Goal: Task Accomplishment & Management: Manage account settings

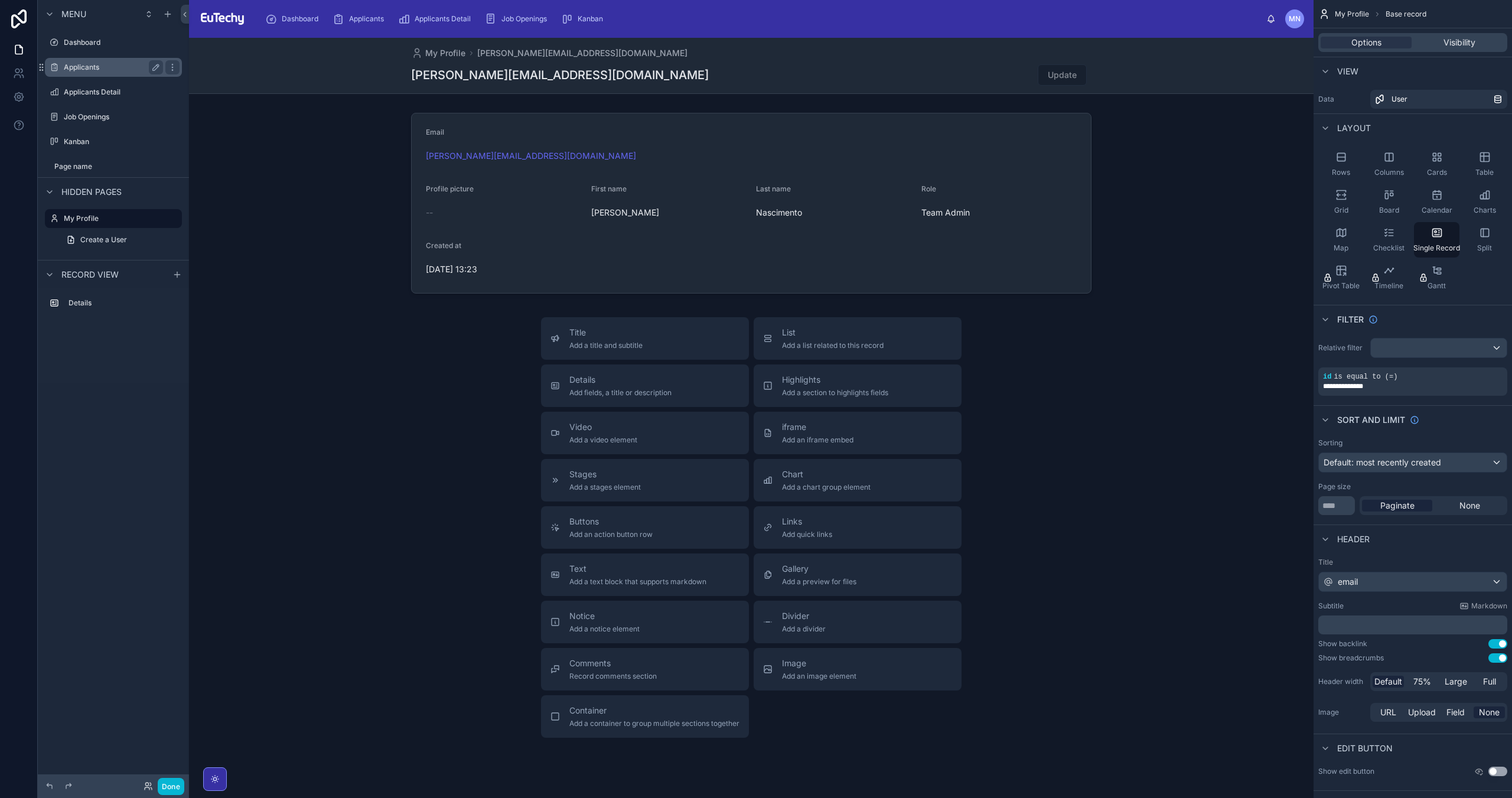
click at [82, 68] on label "Applicants" at bounding box center [110, 67] width 94 height 10
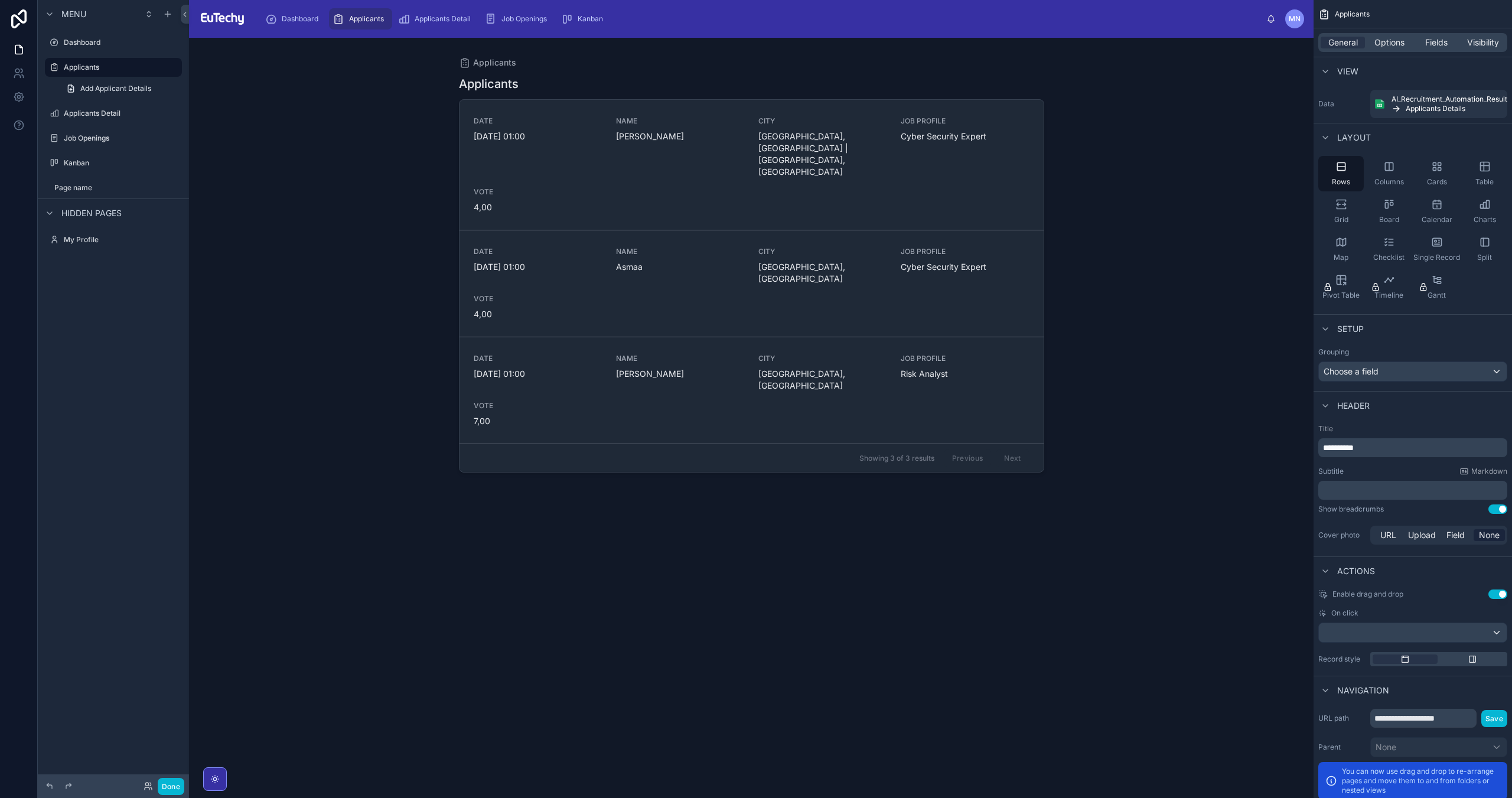
click at [1287, 23] on div "MN" at bounding box center [1294, 19] width 19 height 19
click at [1296, 21] on span "MN" at bounding box center [1293, 19] width 12 height 10
click at [611, 13] on link "Kanban" at bounding box center [584, 19] width 54 height 21
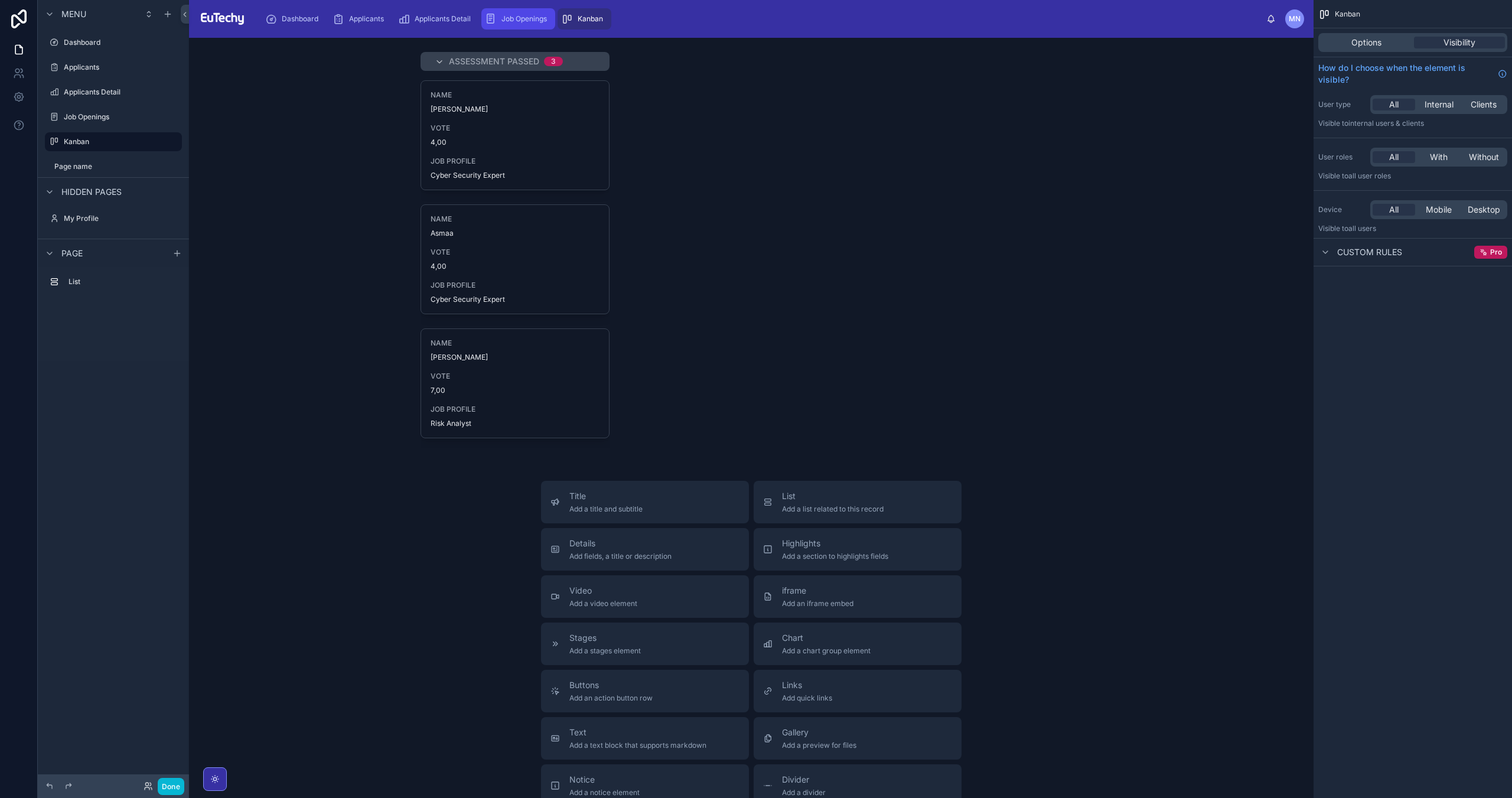
click at [543, 26] on div "Job Openings" at bounding box center [518, 19] width 66 height 19
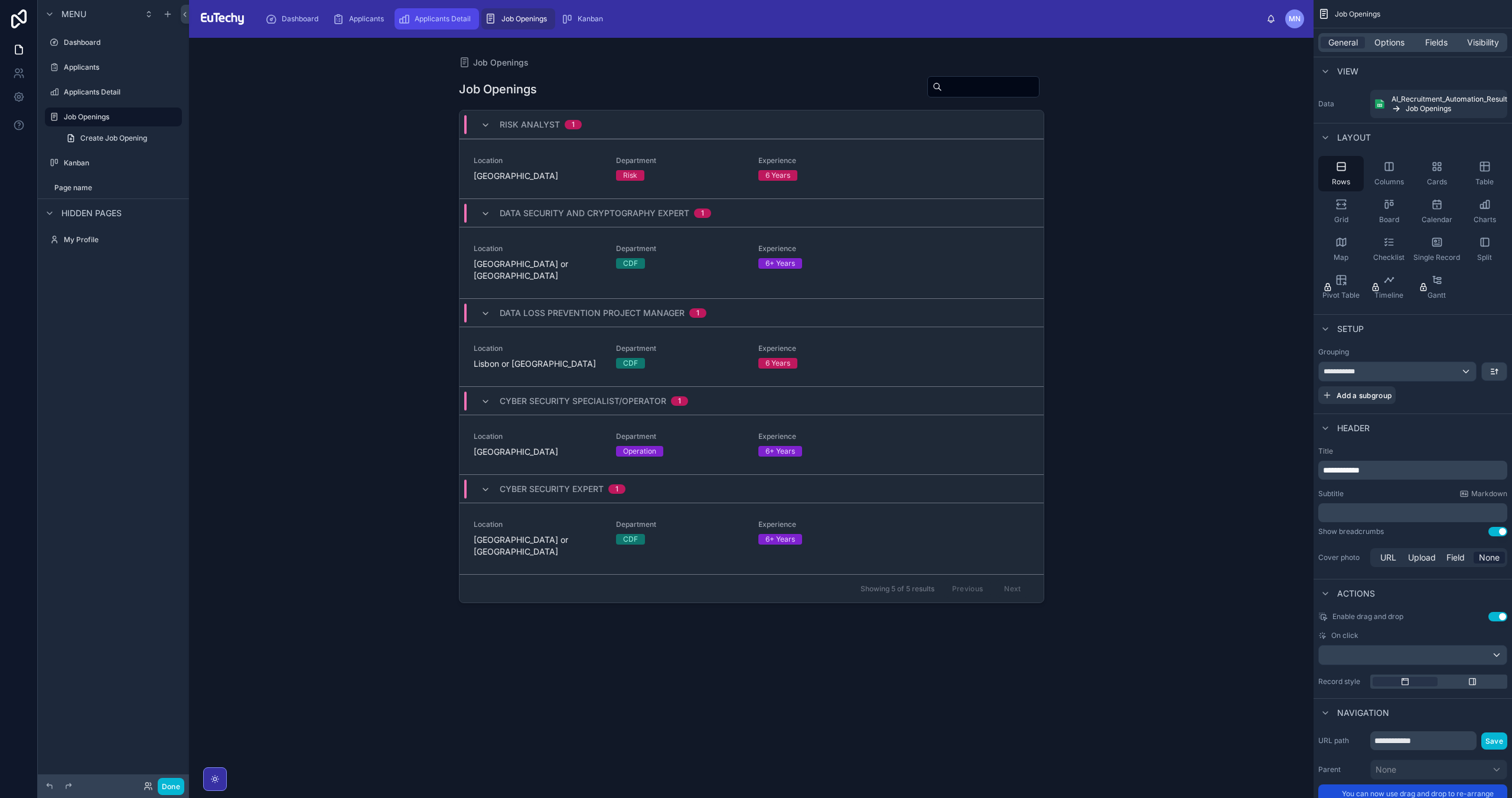
click at [453, 27] on div "Applicants Detail" at bounding box center [436, 19] width 77 height 19
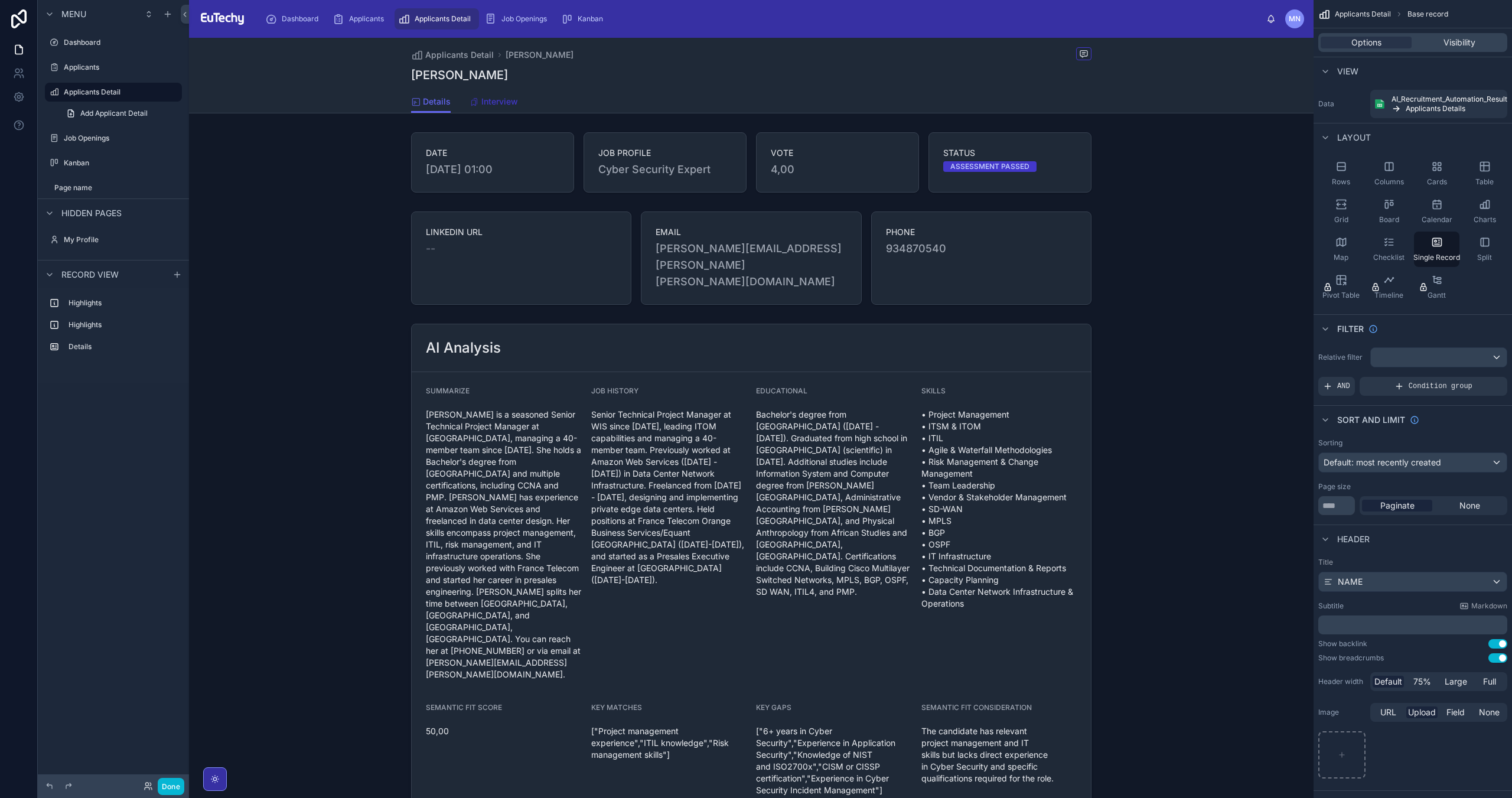
click at [491, 99] on span "Interview" at bounding box center [499, 101] width 37 height 12
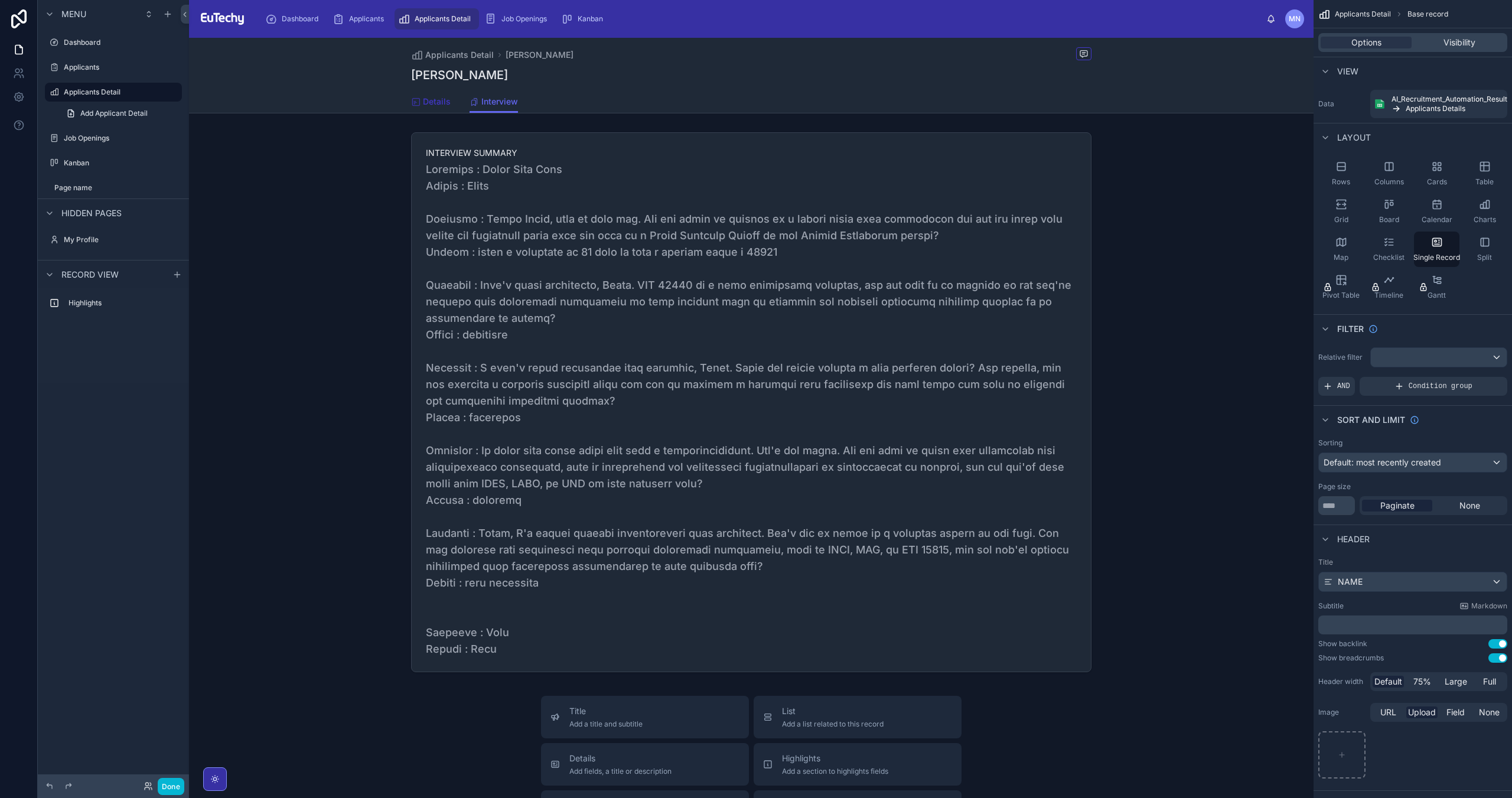
click at [426, 96] on span "Details" at bounding box center [436, 101] width 28 height 12
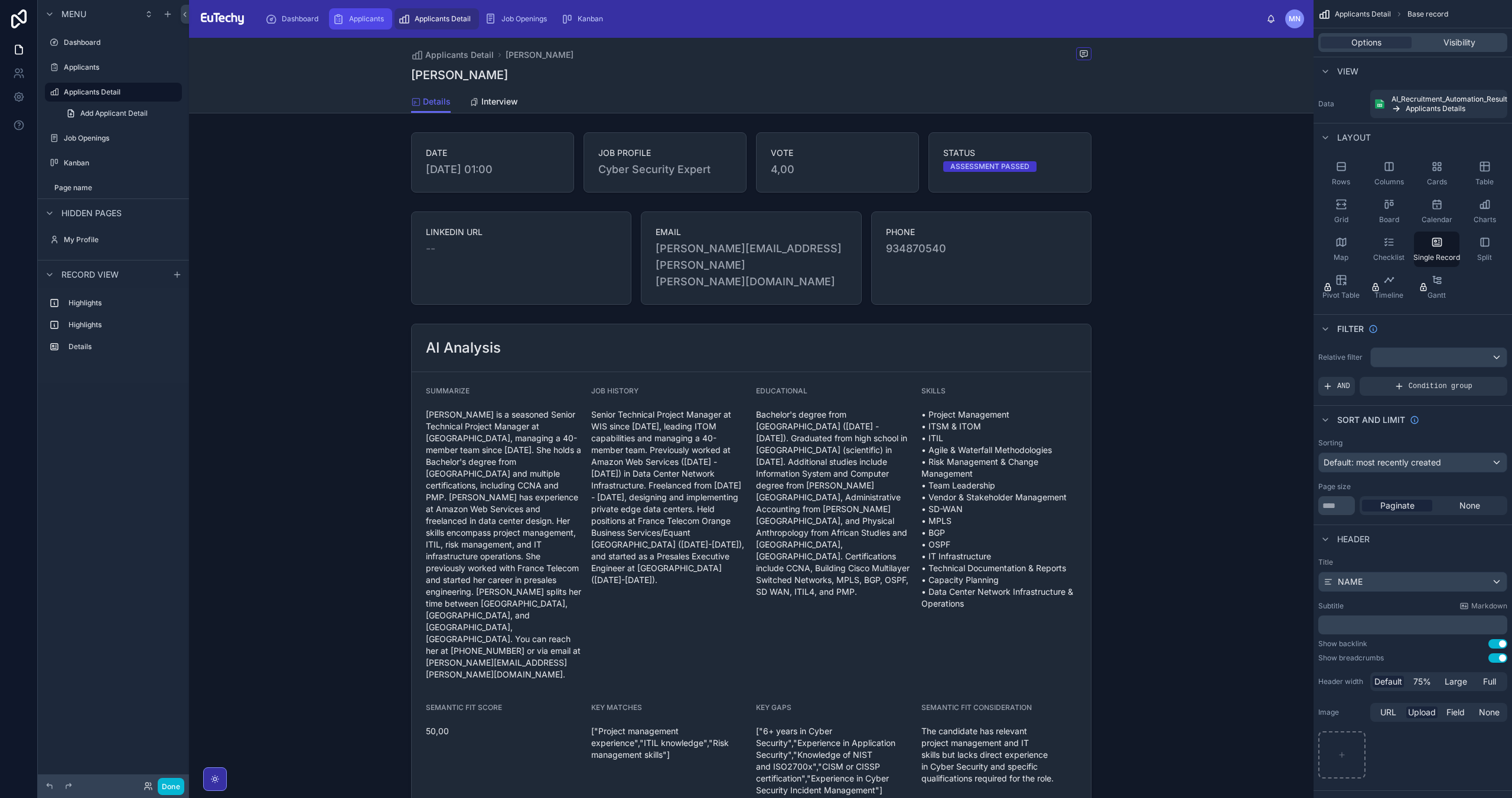
click at [350, 12] on div "Applicants" at bounding box center [360, 19] width 56 height 19
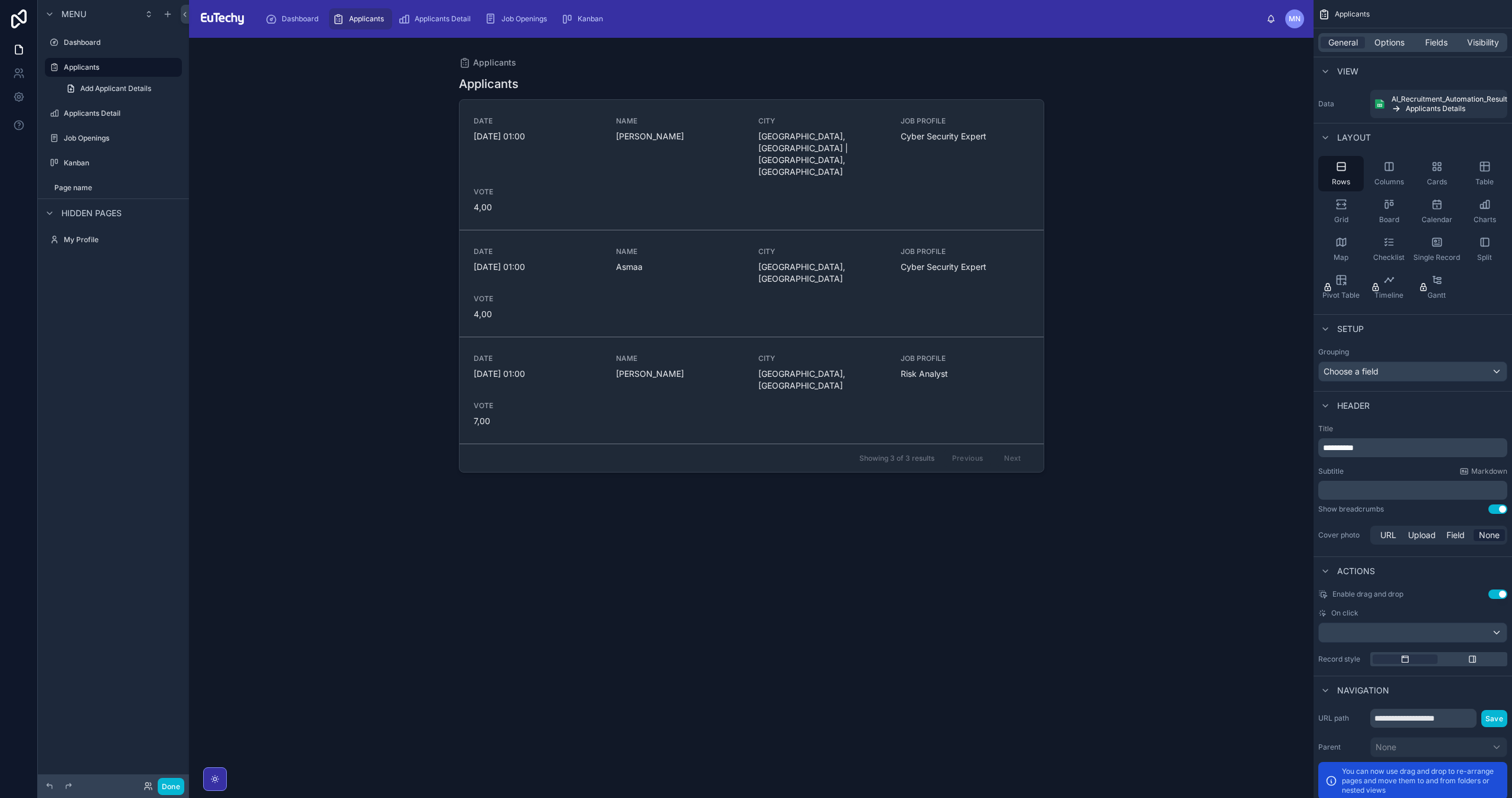
click at [570, 139] on div at bounding box center [752, 410] width 604 height 746
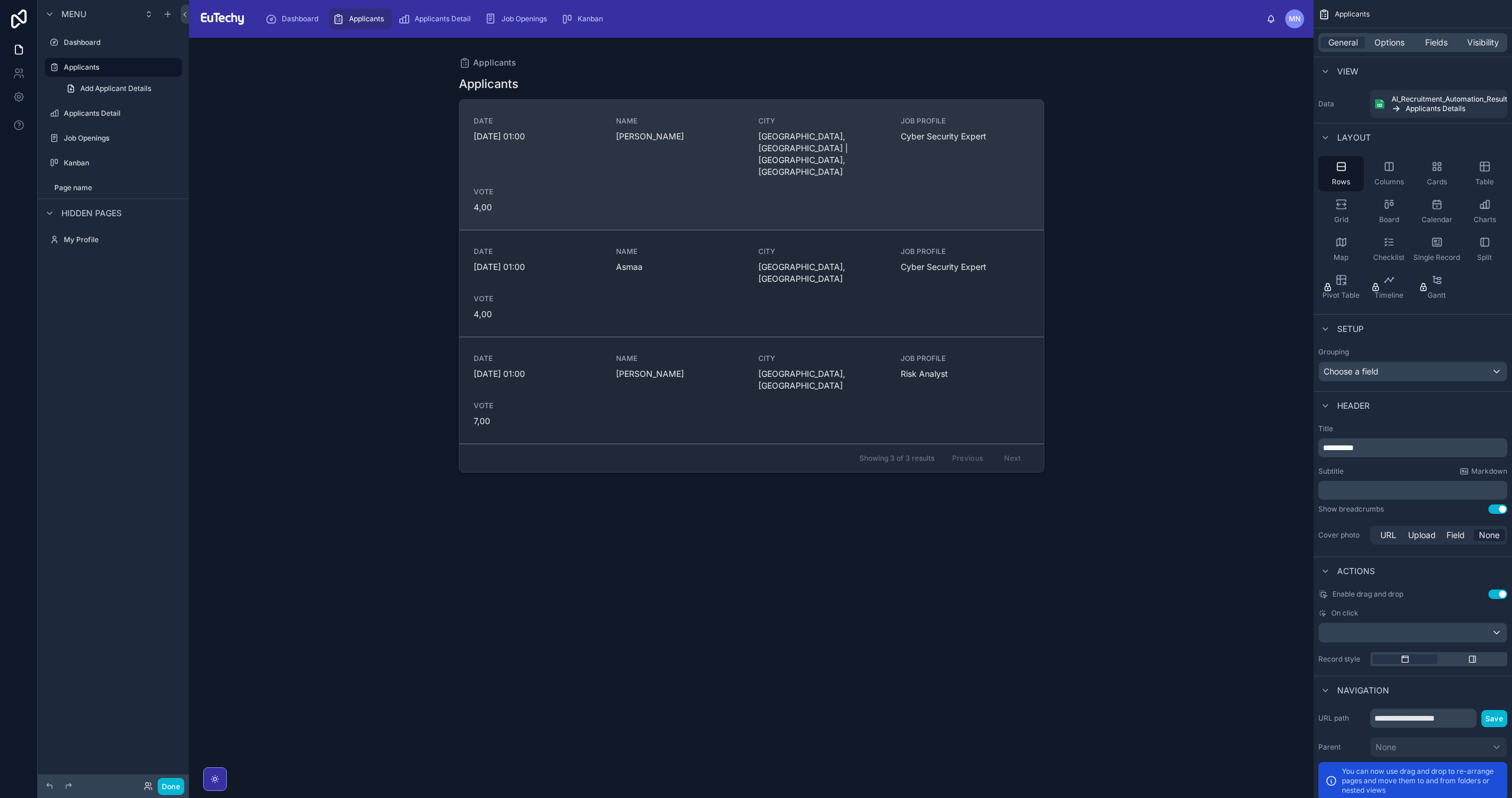
click at [557, 138] on span "[DATE] 01:00" at bounding box center [537, 136] width 128 height 12
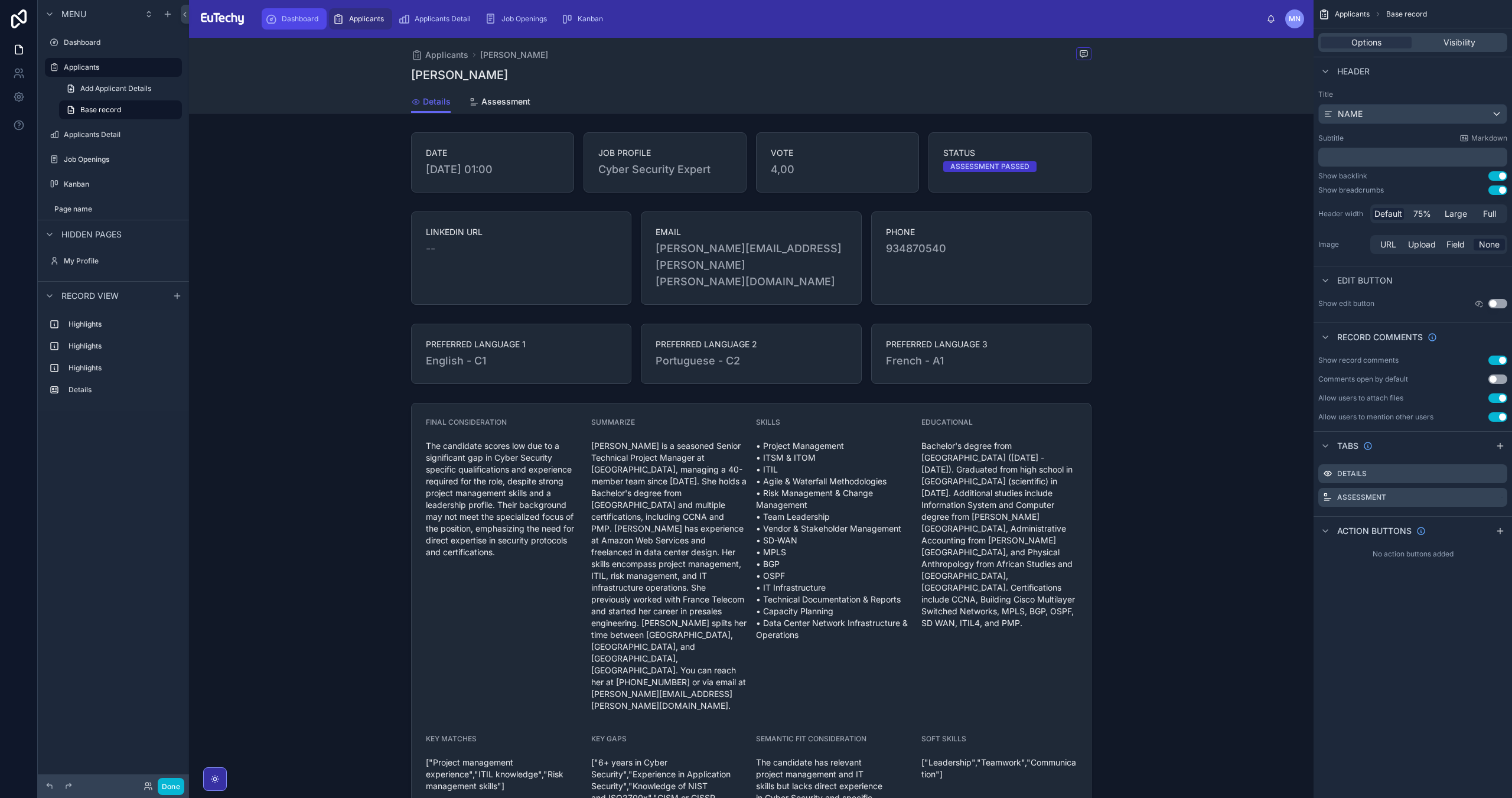
click at [306, 23] on span "Dashboard" at bounding box center [299, 19] width 37 height 10
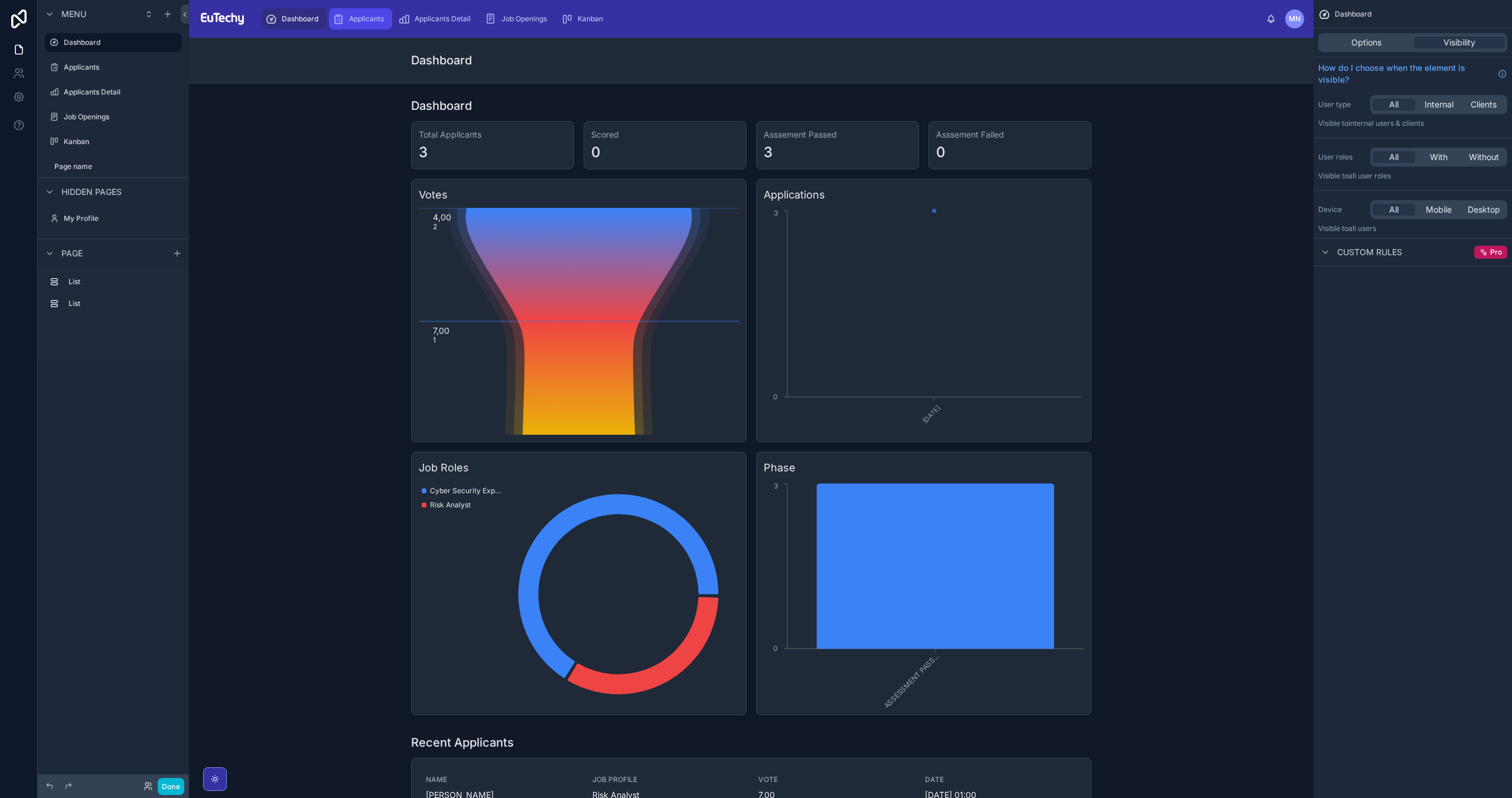
drag, startPoint x: 370, startPoint y: 24, endPoint x: 379, endPoint y: 36, distance: 15.0
click at [370, 24] on div "Applicants" at bounding box center [360, 19] width 56 height 19
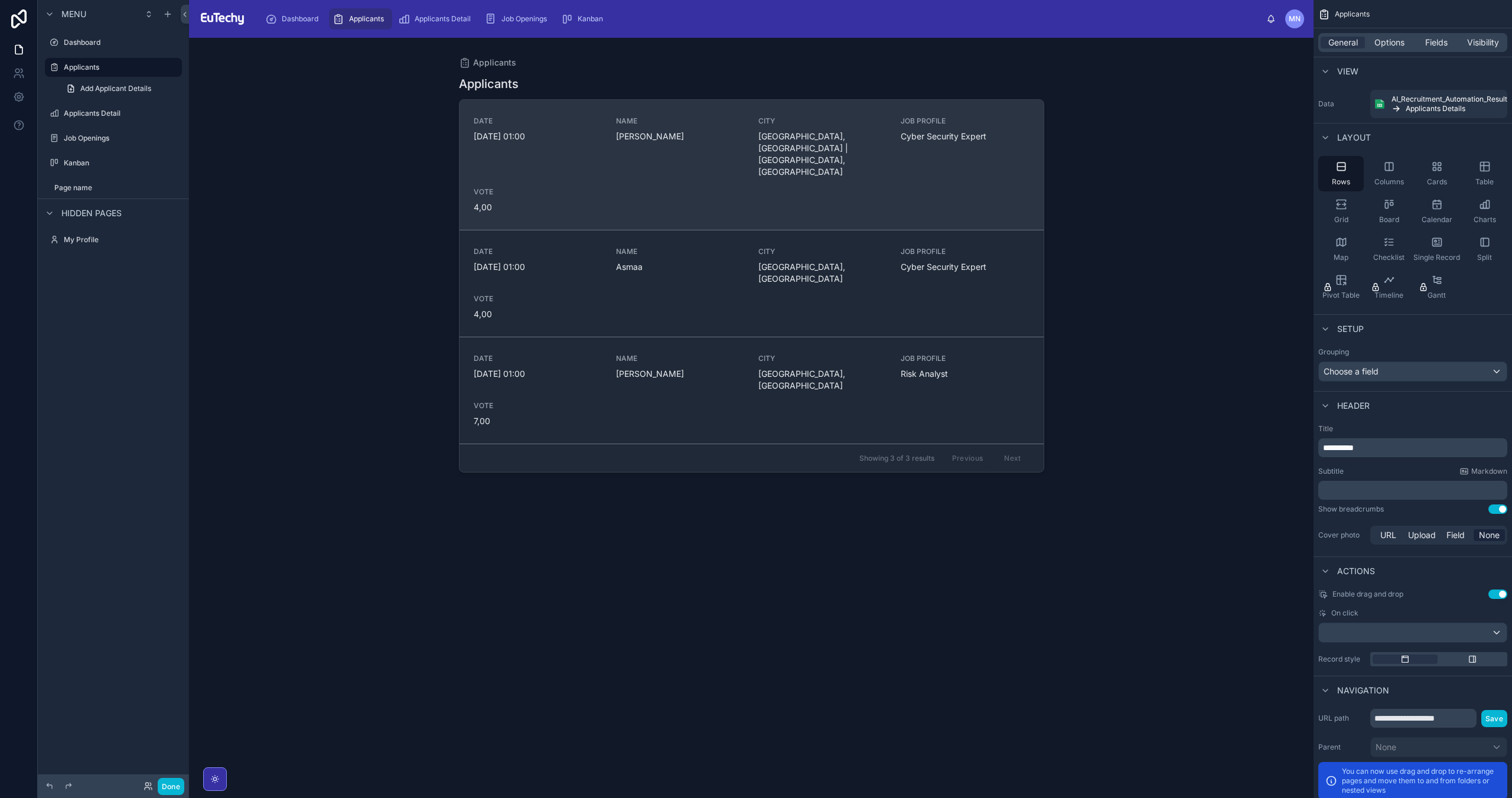
click at [501, 181] on link "DATE [DATE] 01:00 NAME [PERSON_NAME][GEOGRAPHIC_DATA], [GEOGRAPHIC_DATA] | [GEO…" at bounding box center [752, 164] width 584 height 130
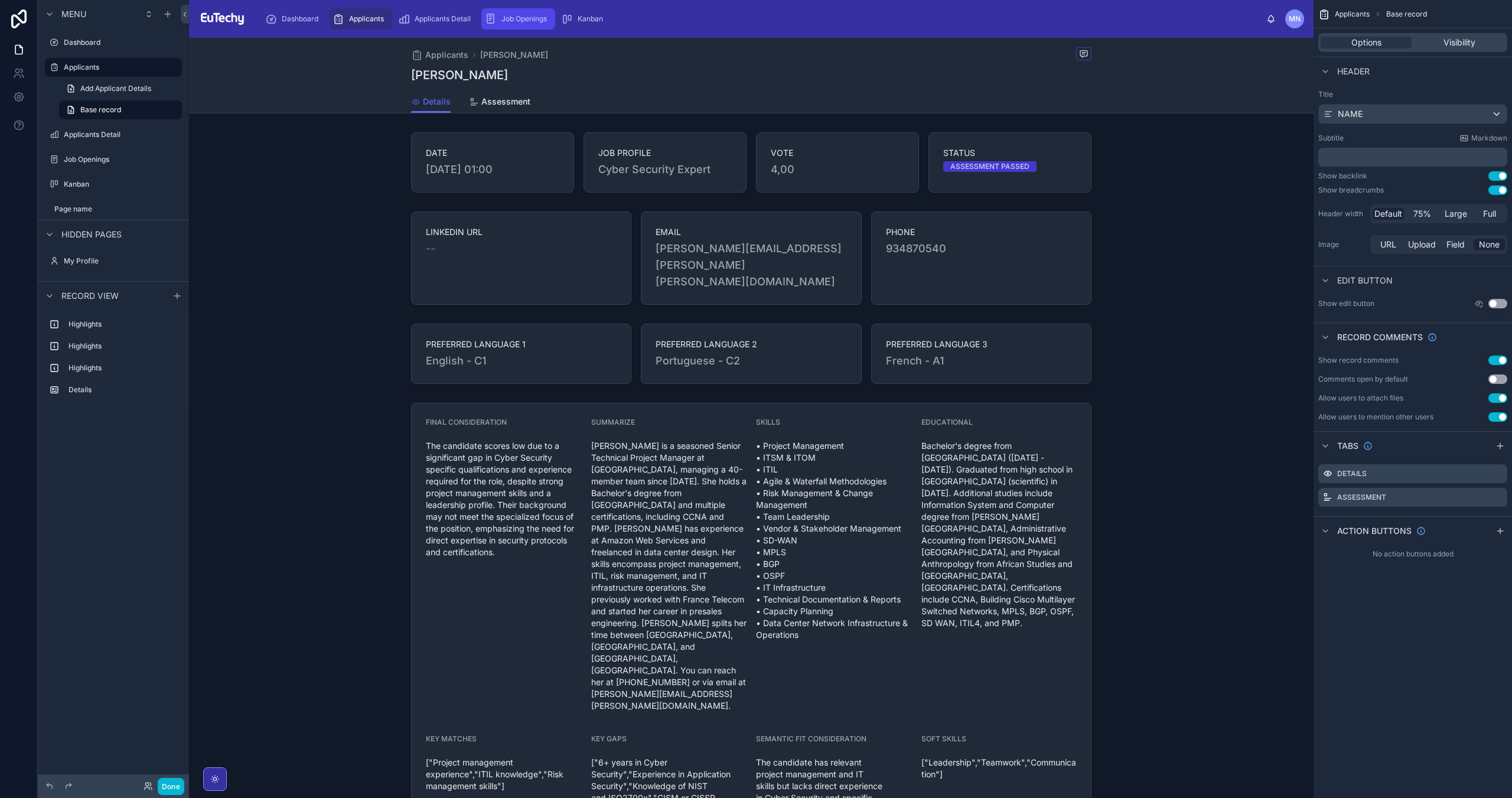
click at [504, 20] on span "Job Openings" at bounding box center [524, 19] width 46 height 10
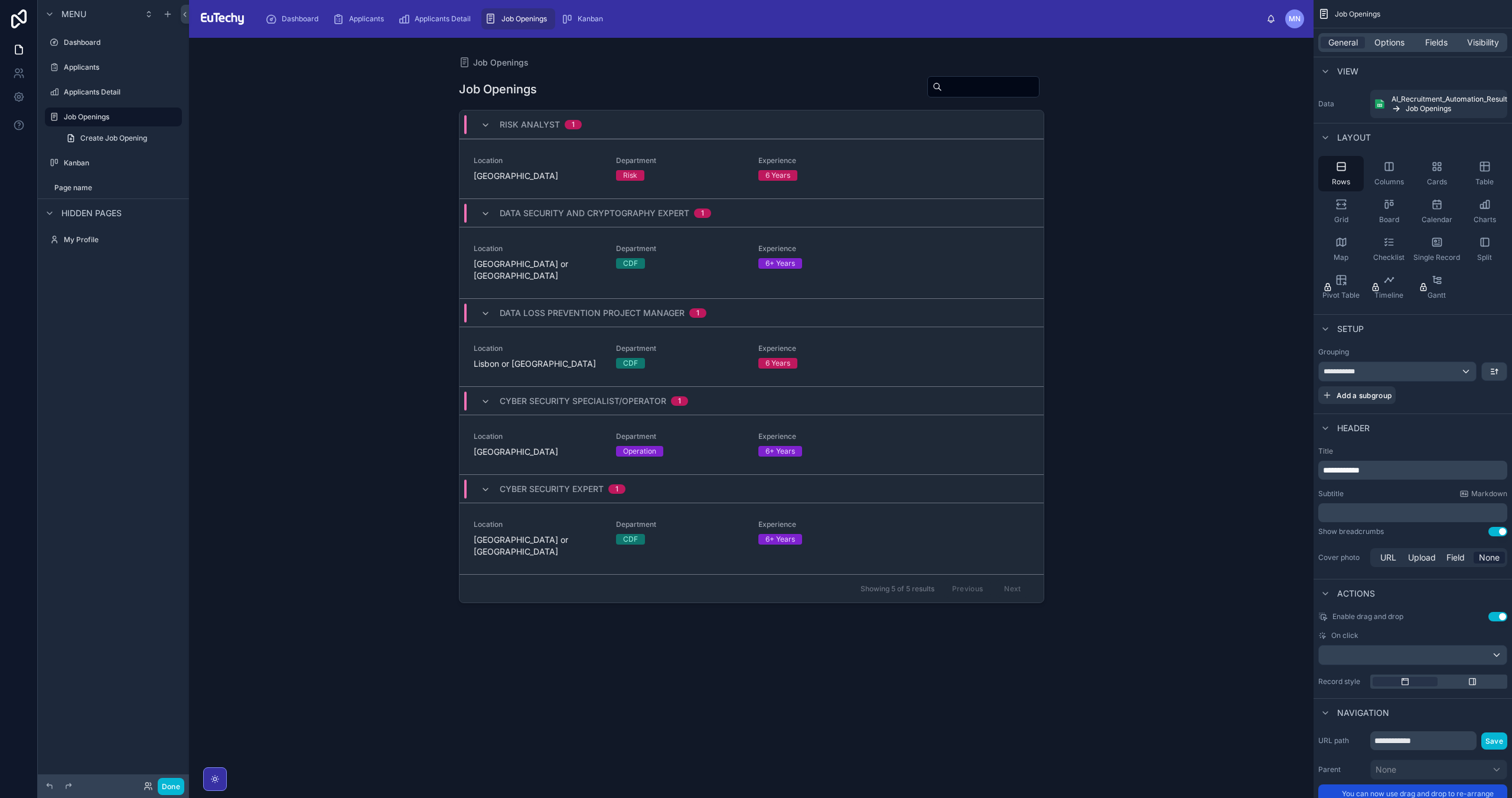
click at [481, 119] on div "Risk Analyst 1" at bounding box center [531, 124] width 101 height 19
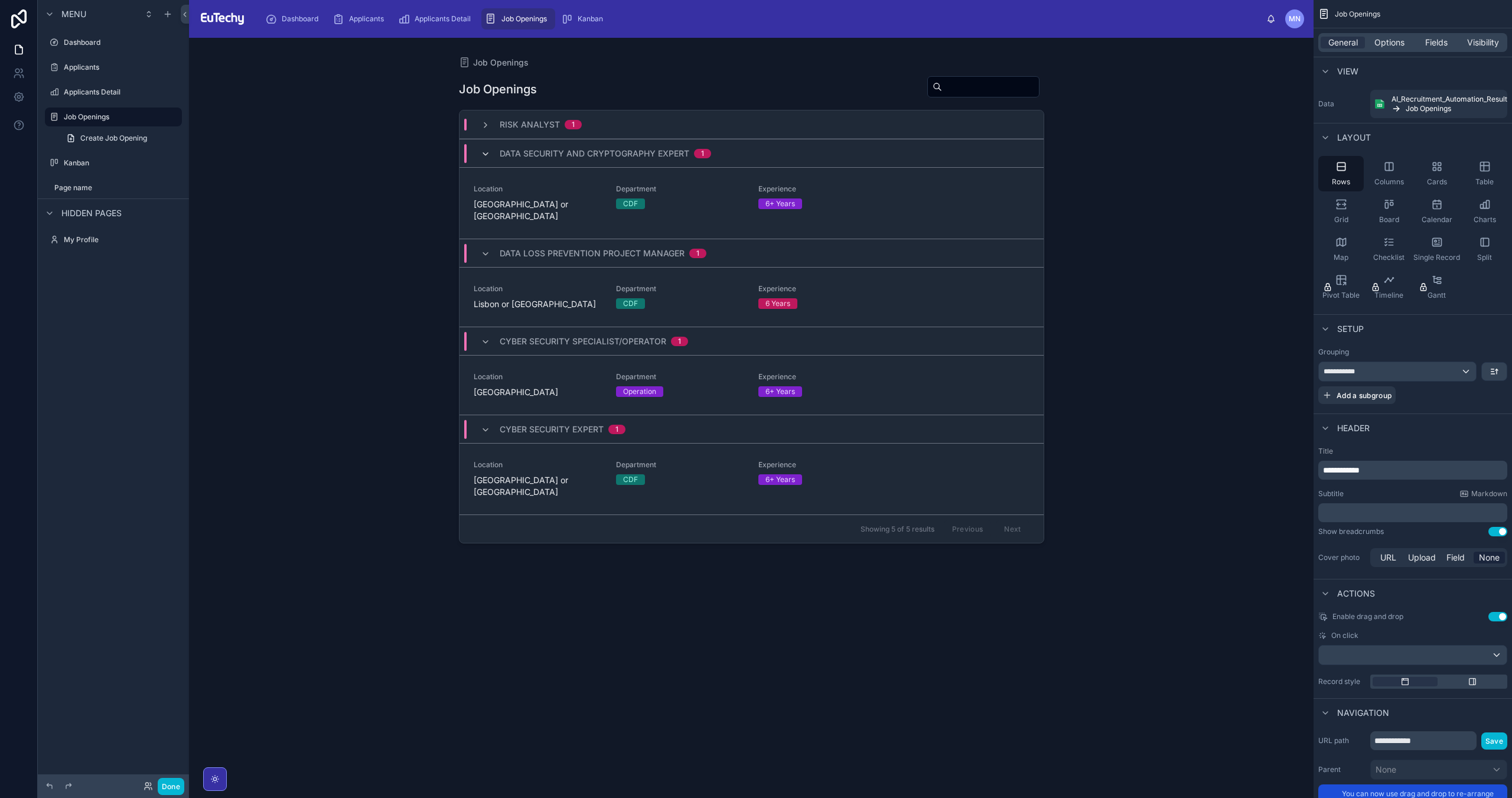
click at [489, 157] on icon at bounding box center [485, 154] width 10 height 10
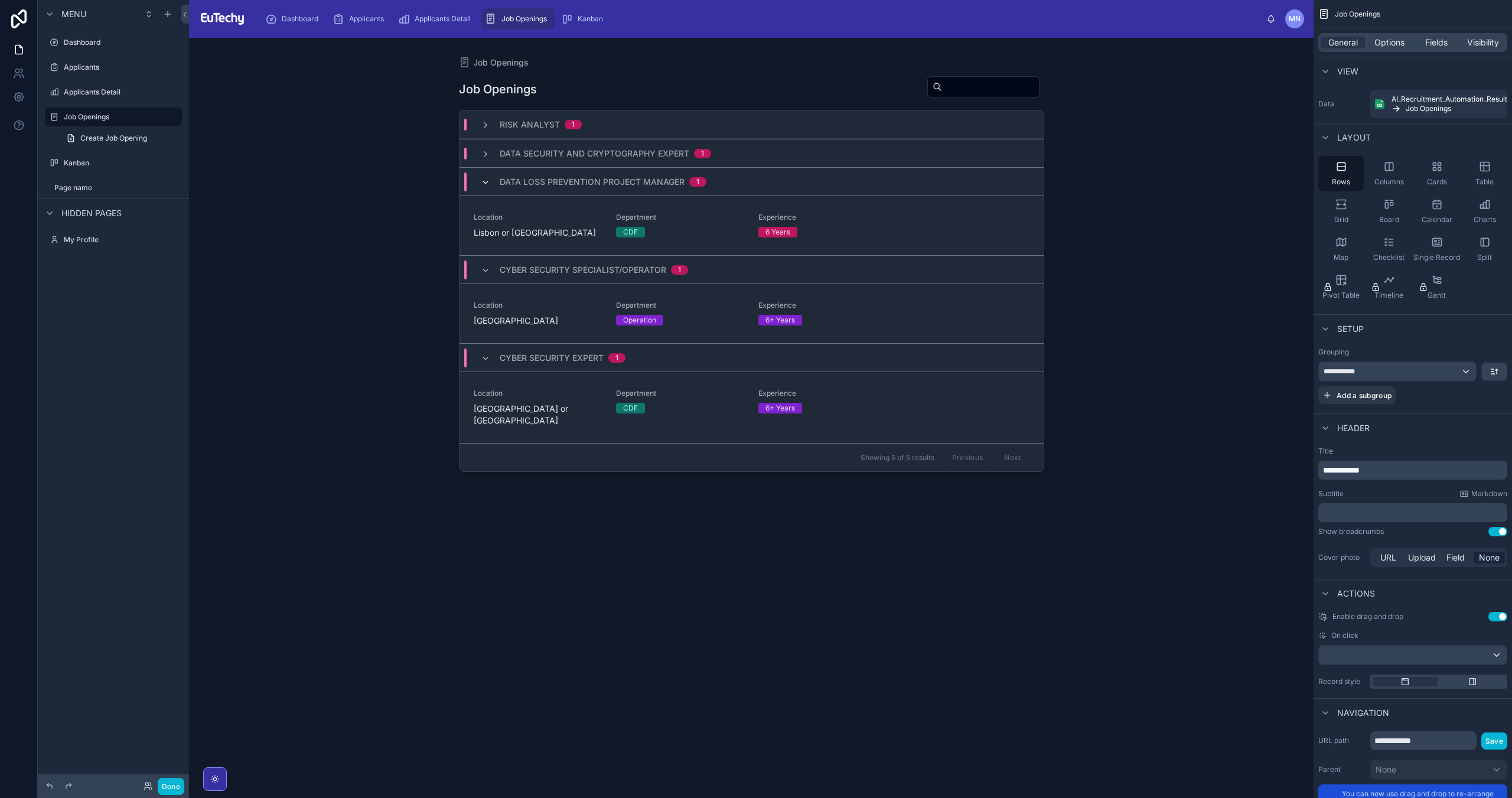
click at [485, 179] on icon at bounding box center [485, 182] width 10 height 10
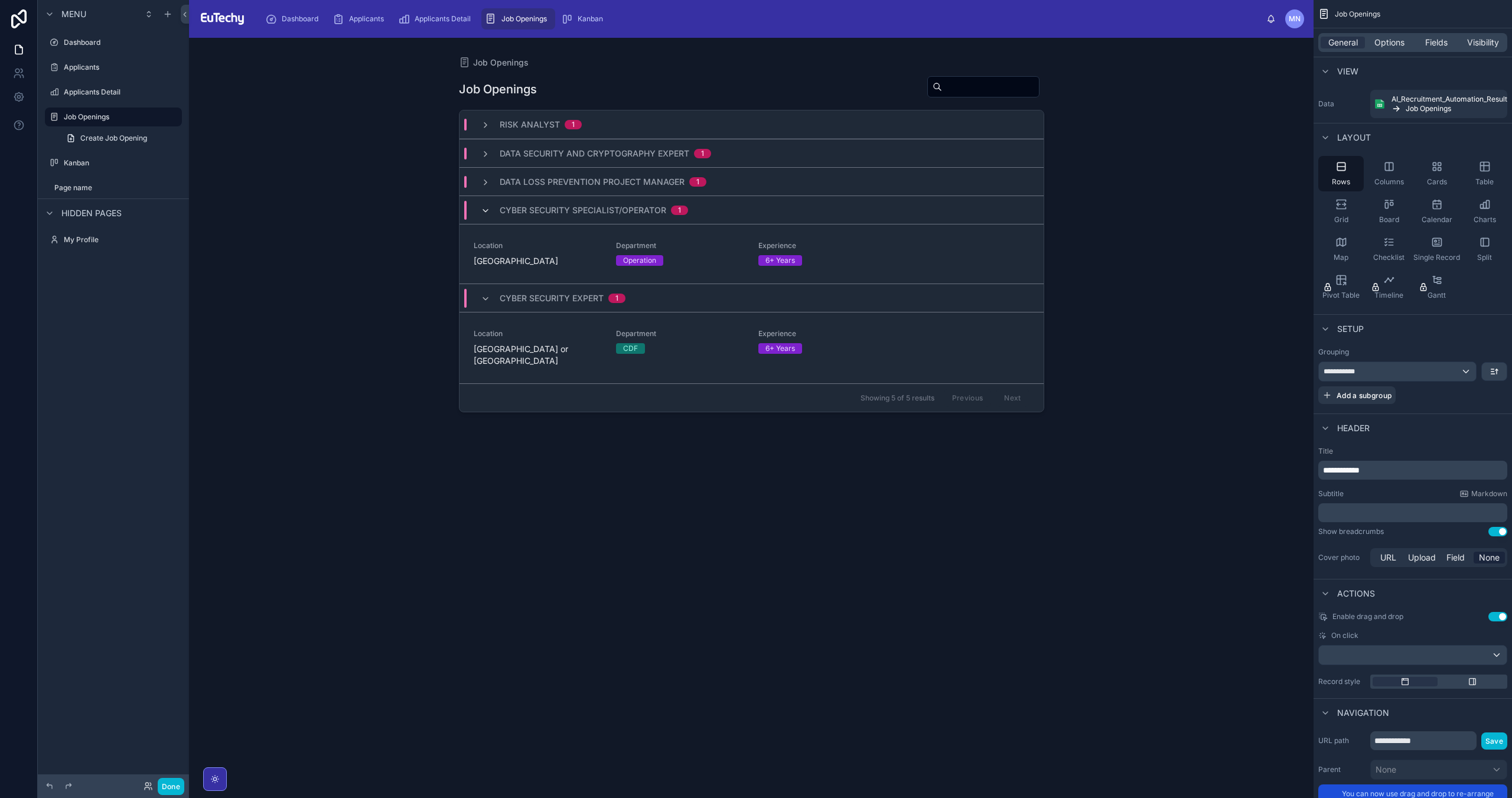
click at [485, 210] on icon at bounding box center [485, 210] width 10 height 10
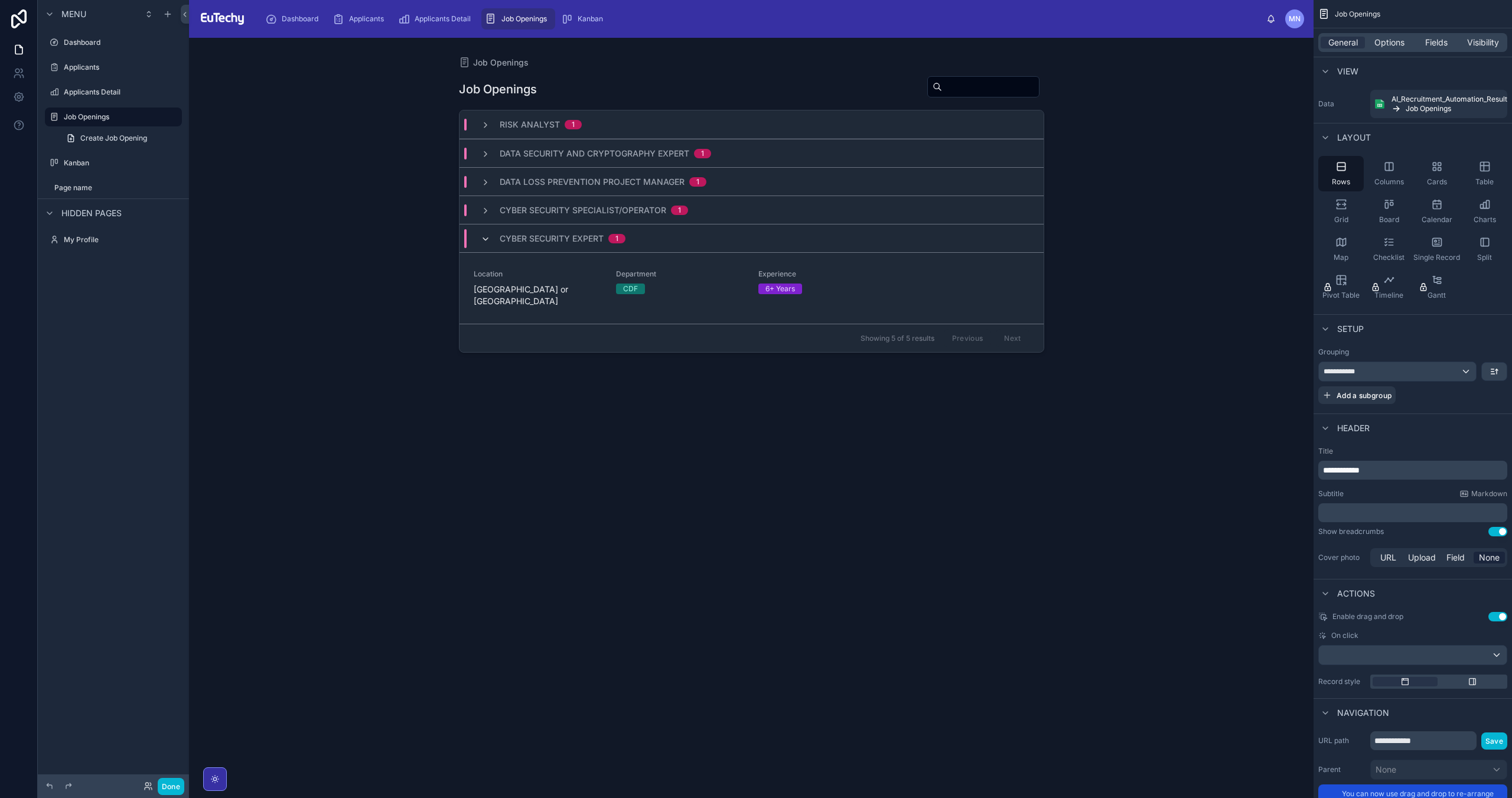
click at [488, 240] on icon at bounding box center [485, 239] width 10 height 10
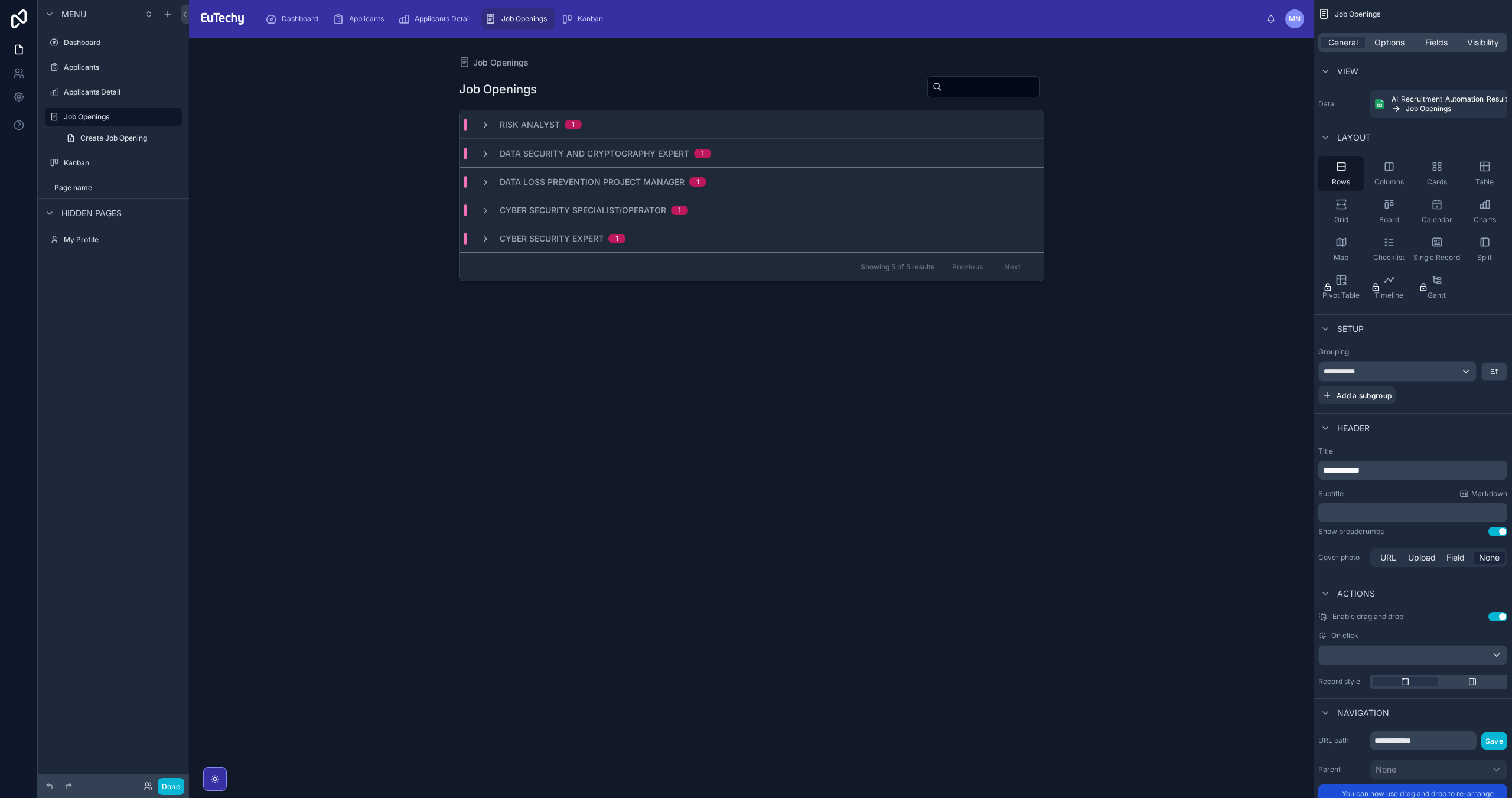
click at [476, 150] on div "Data Security and Cryptography Expert 1" at bounding box center [596, 153] width 259 height 12
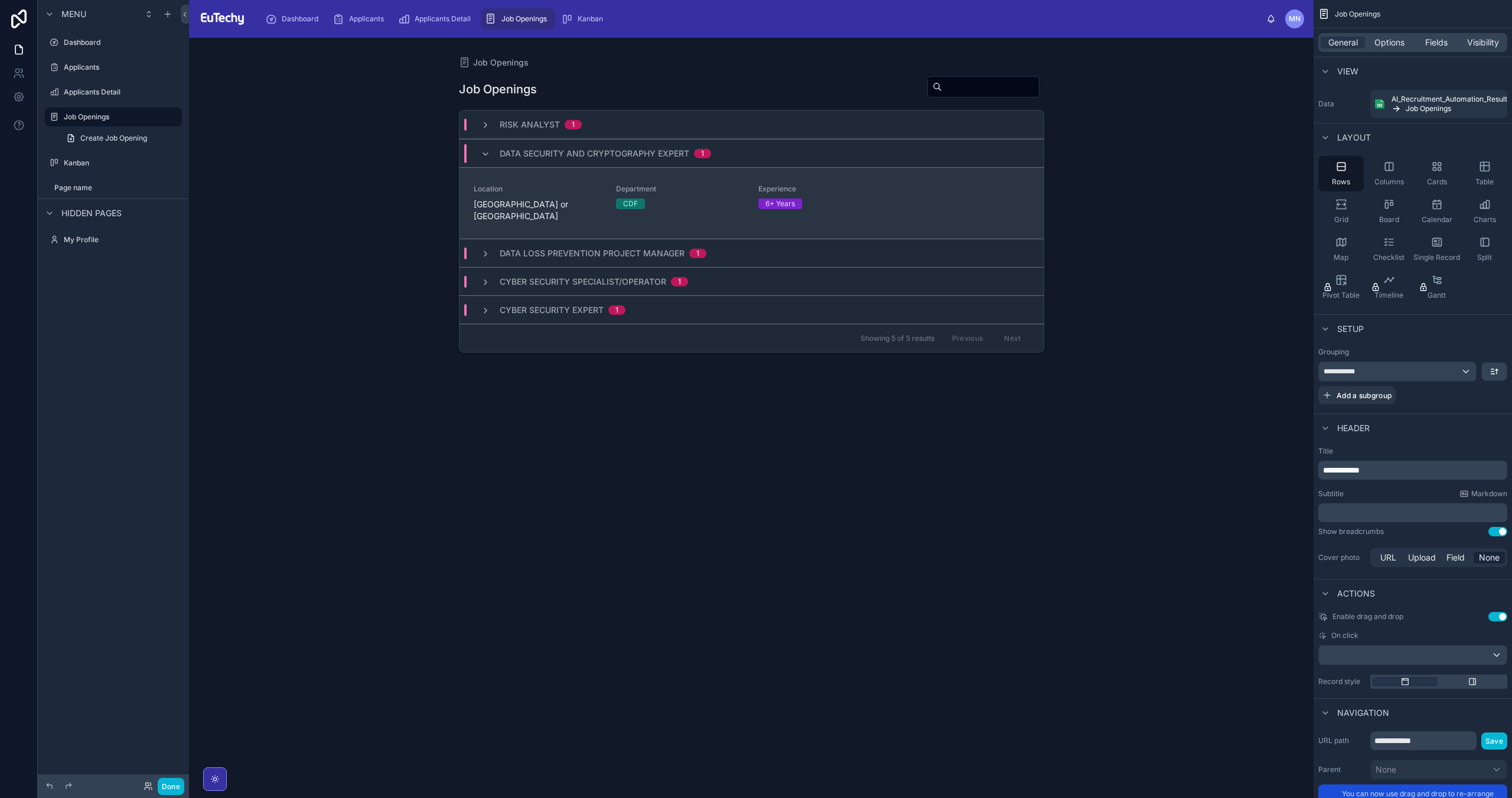
click at [546, 181] on link "Location [GEOGRAPHIC_DATA] or [GEOGRAPHIC_DATA] CDF Experience 6+ Years" at bounding box center [752, 203] width 584 height 72
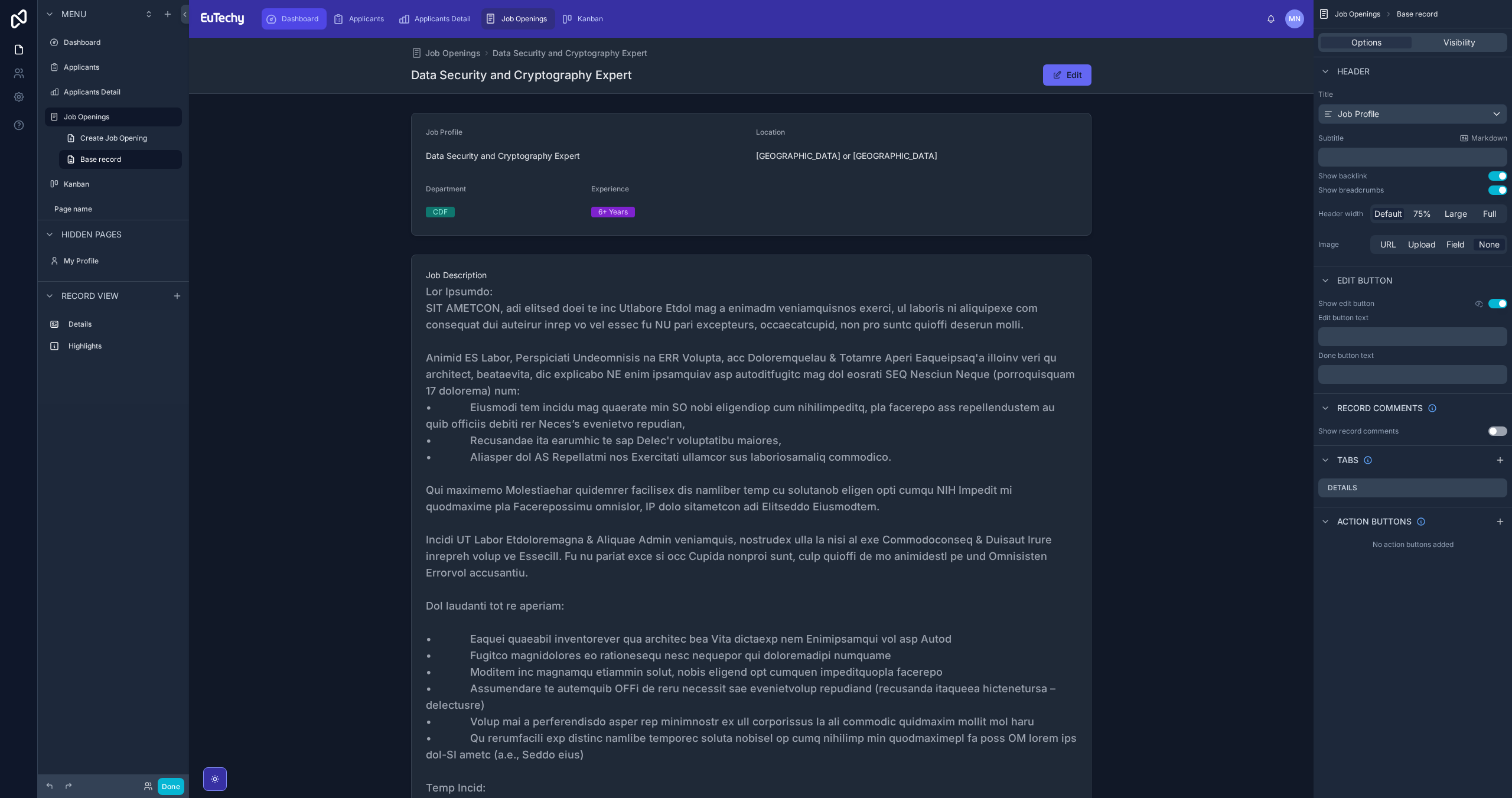
click at [297, 8] on link "Dashboard" at bounding box center [294, 19] width 65 height 21
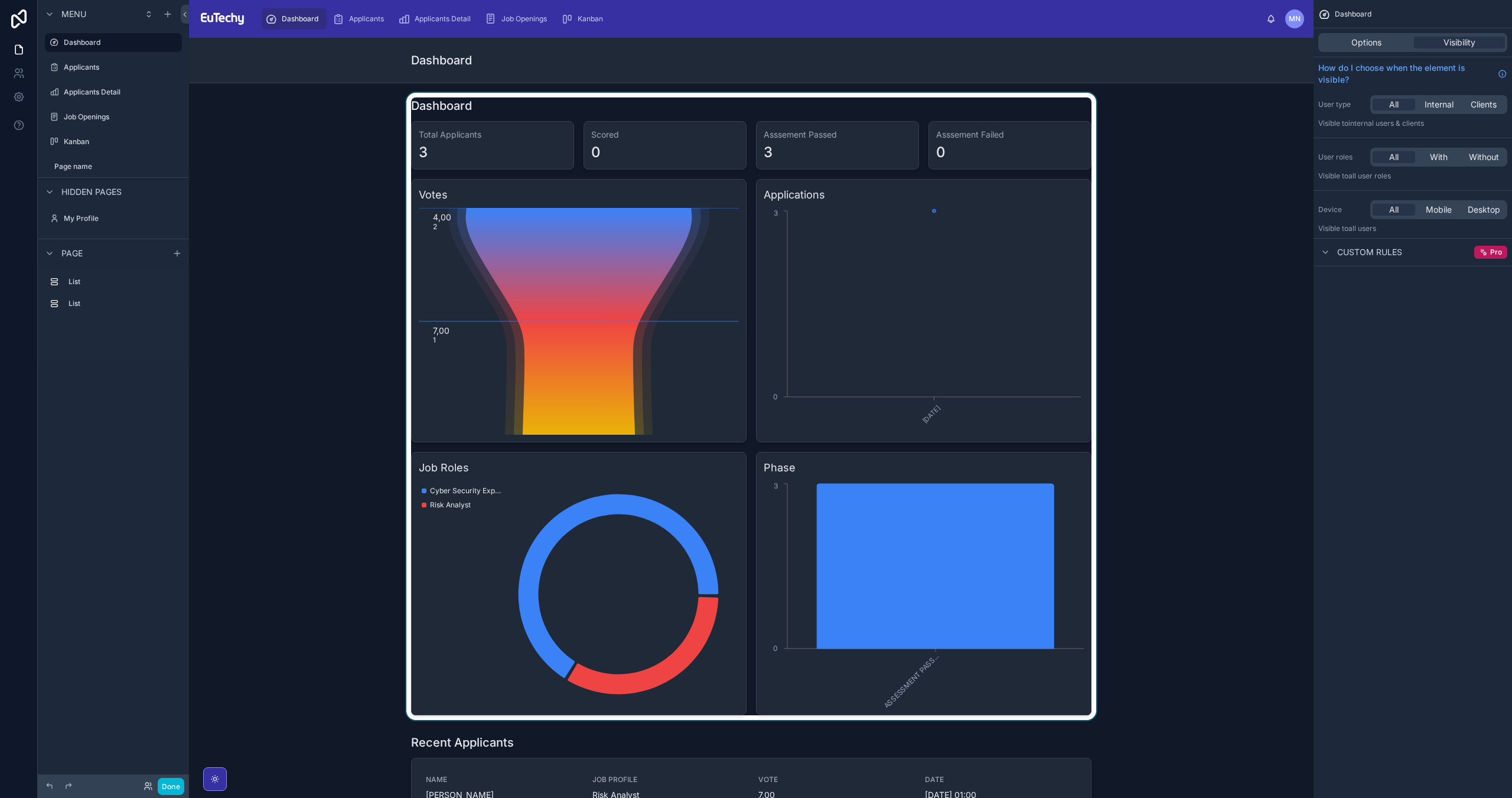
click at [911, 543] on div at bounding box center [752, 407] width 1105 height 627
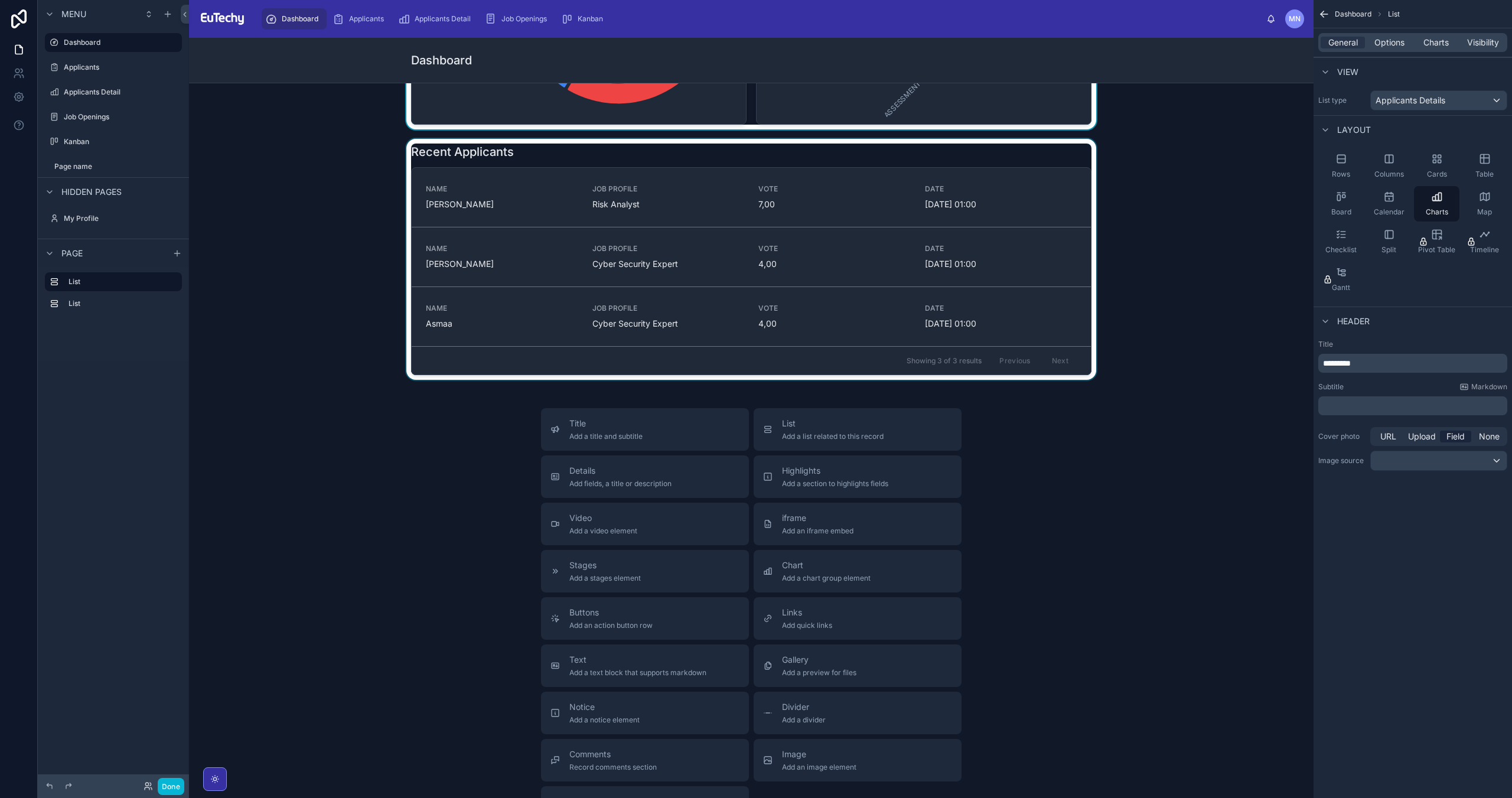
scroll to position [296, 0]
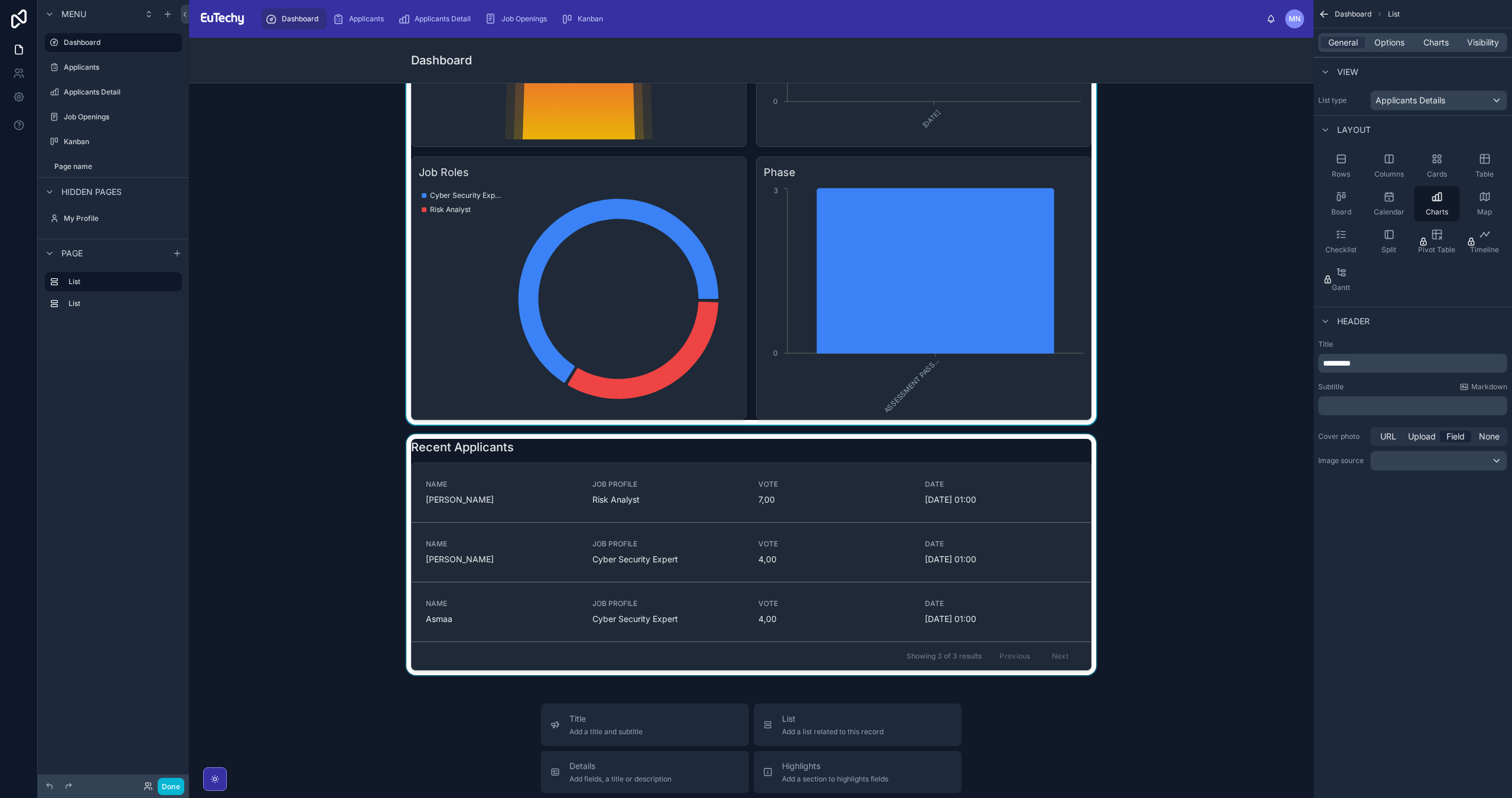
click at [621, 502] on div at bounding box center [752, 554] width 1105 height 241
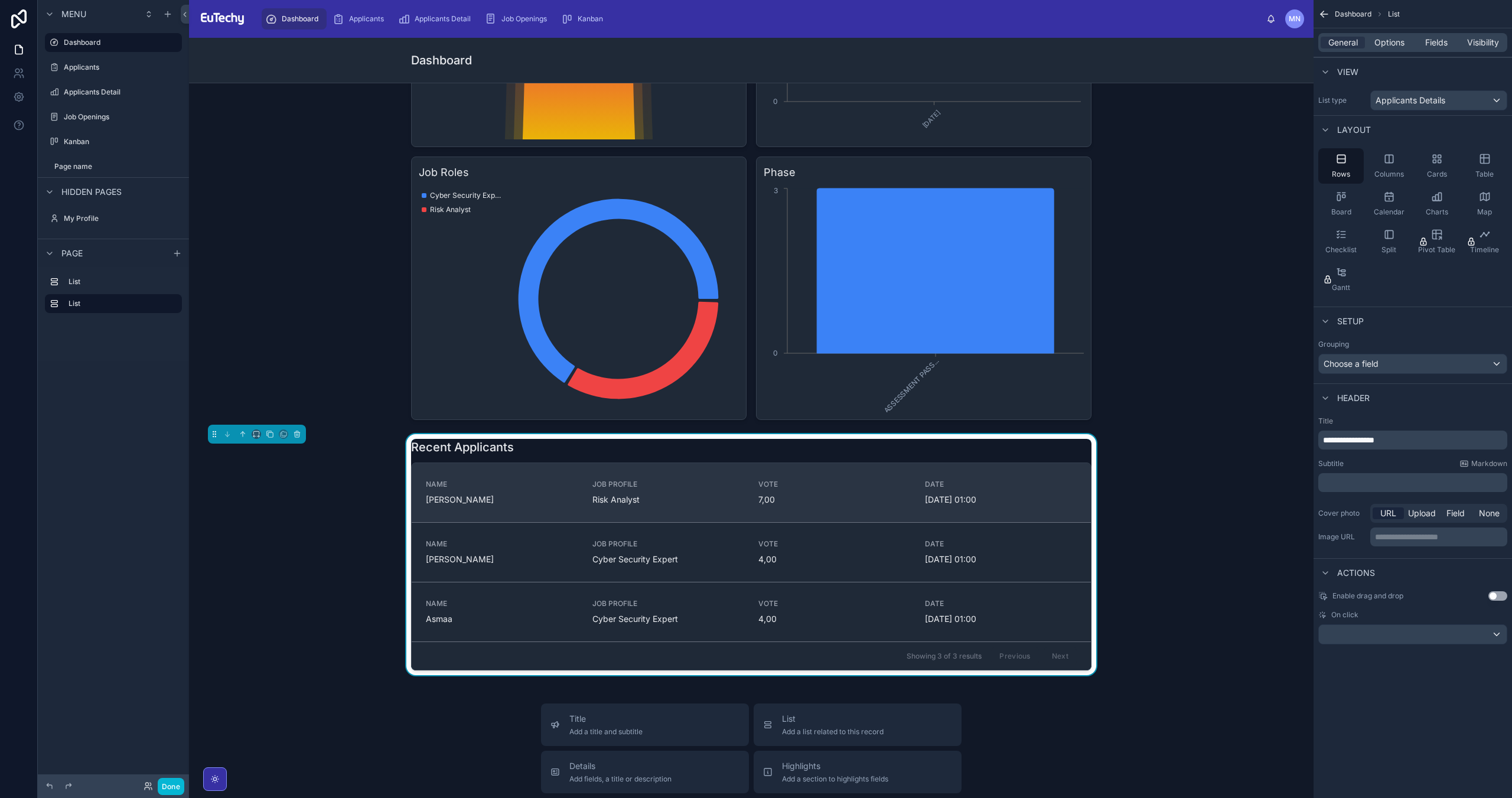
click at [631, 491] on div "JOB PROFILE Risk Analyst" at bounding box center [668, 492] width 152 height 26
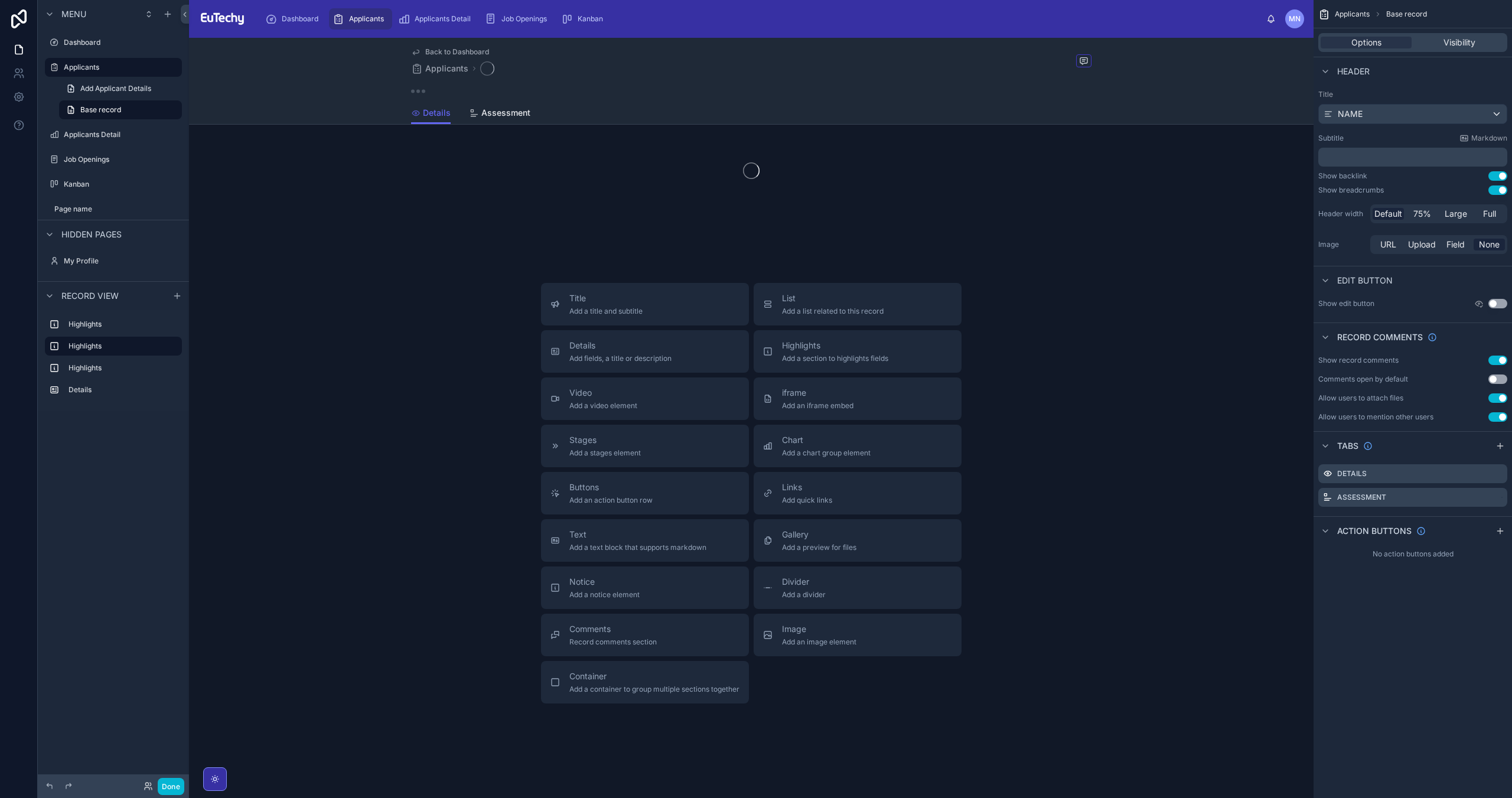
scroll to position [62, 0]
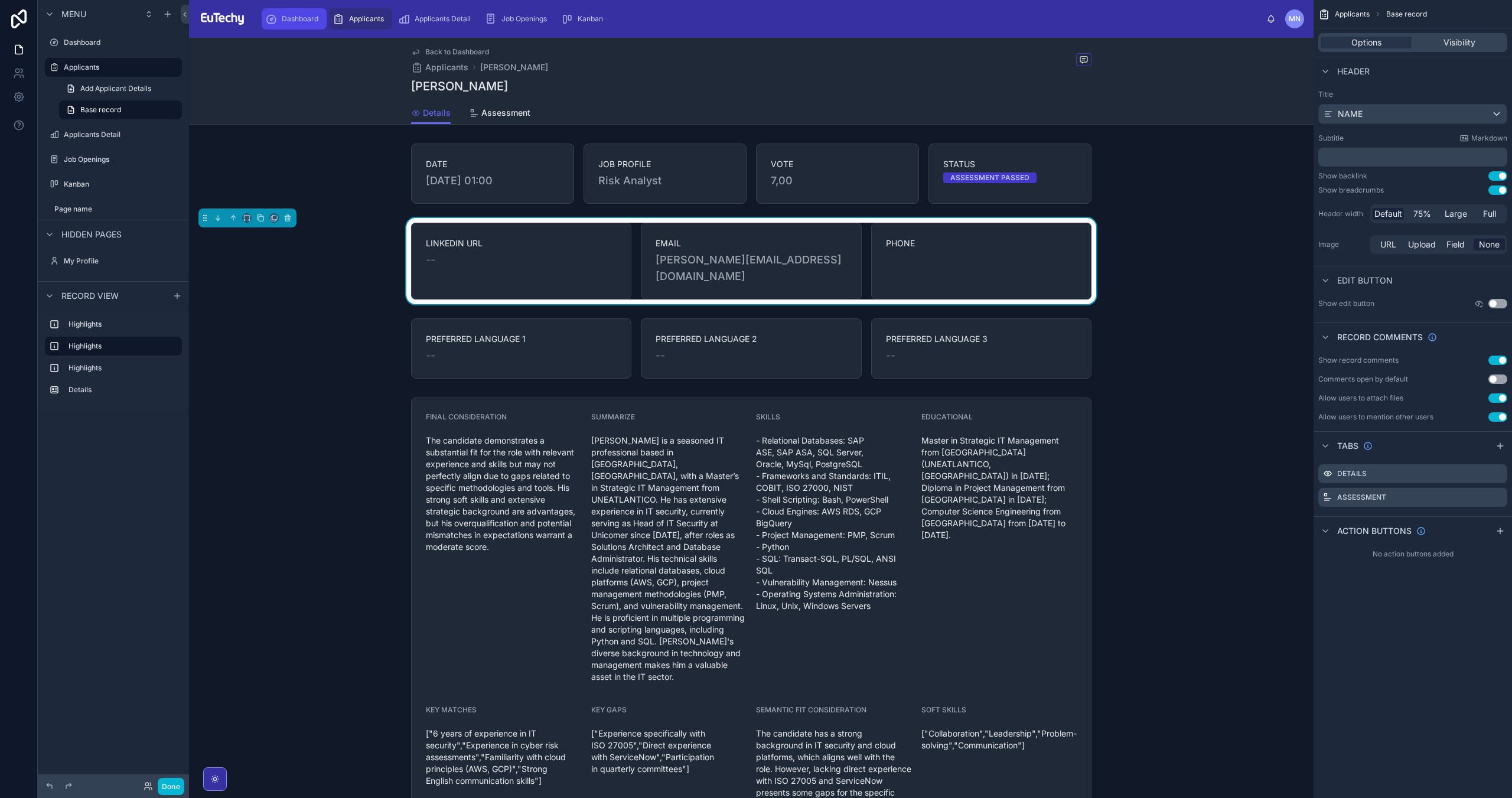
click at [305, 20] on span "Dashboard" at bounding box center [299, 19] width 37 height 10
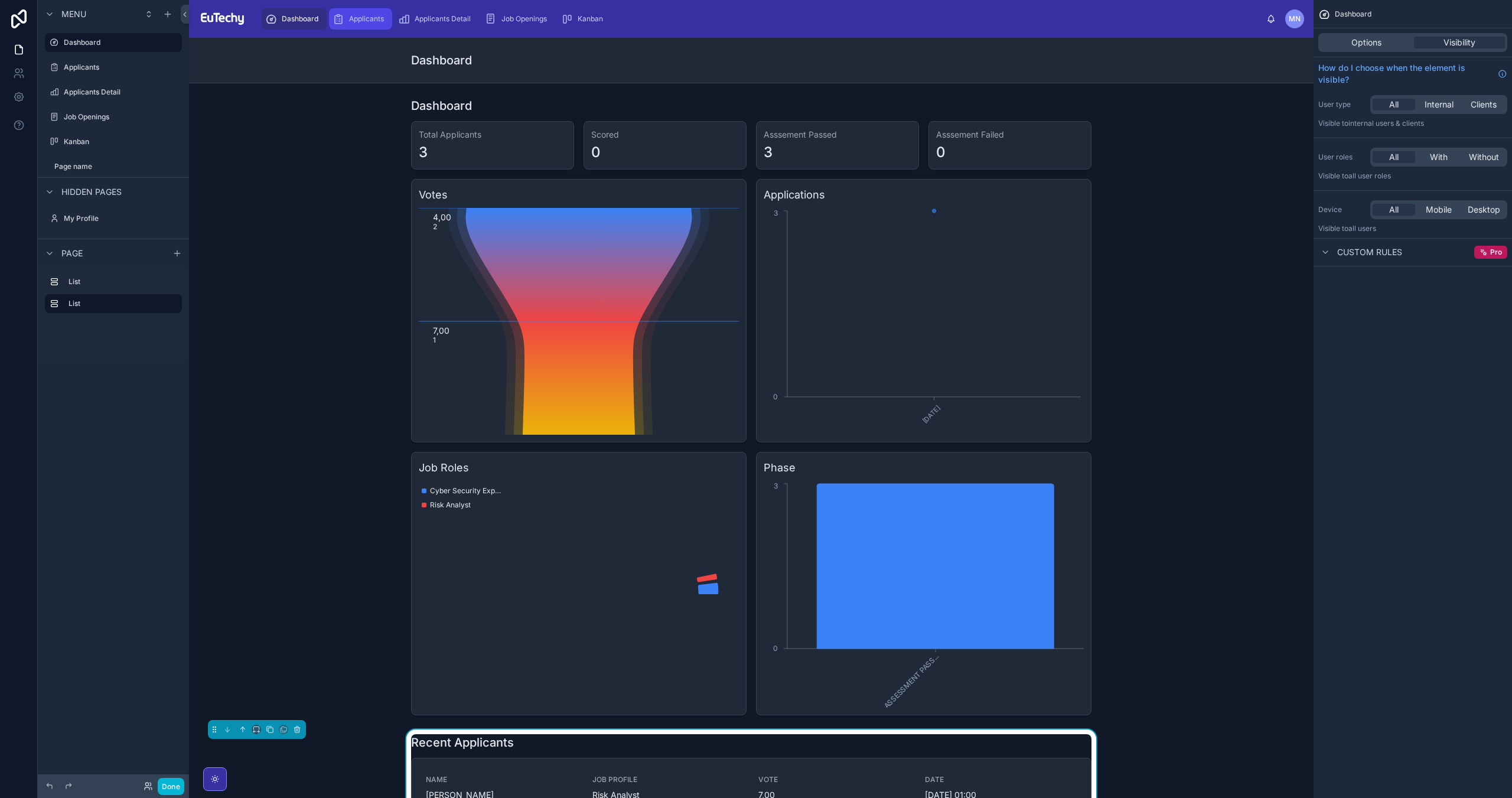
click at [343, 23] on icon "scrollable content" at bounding box center [338, 19] width 12 height 12
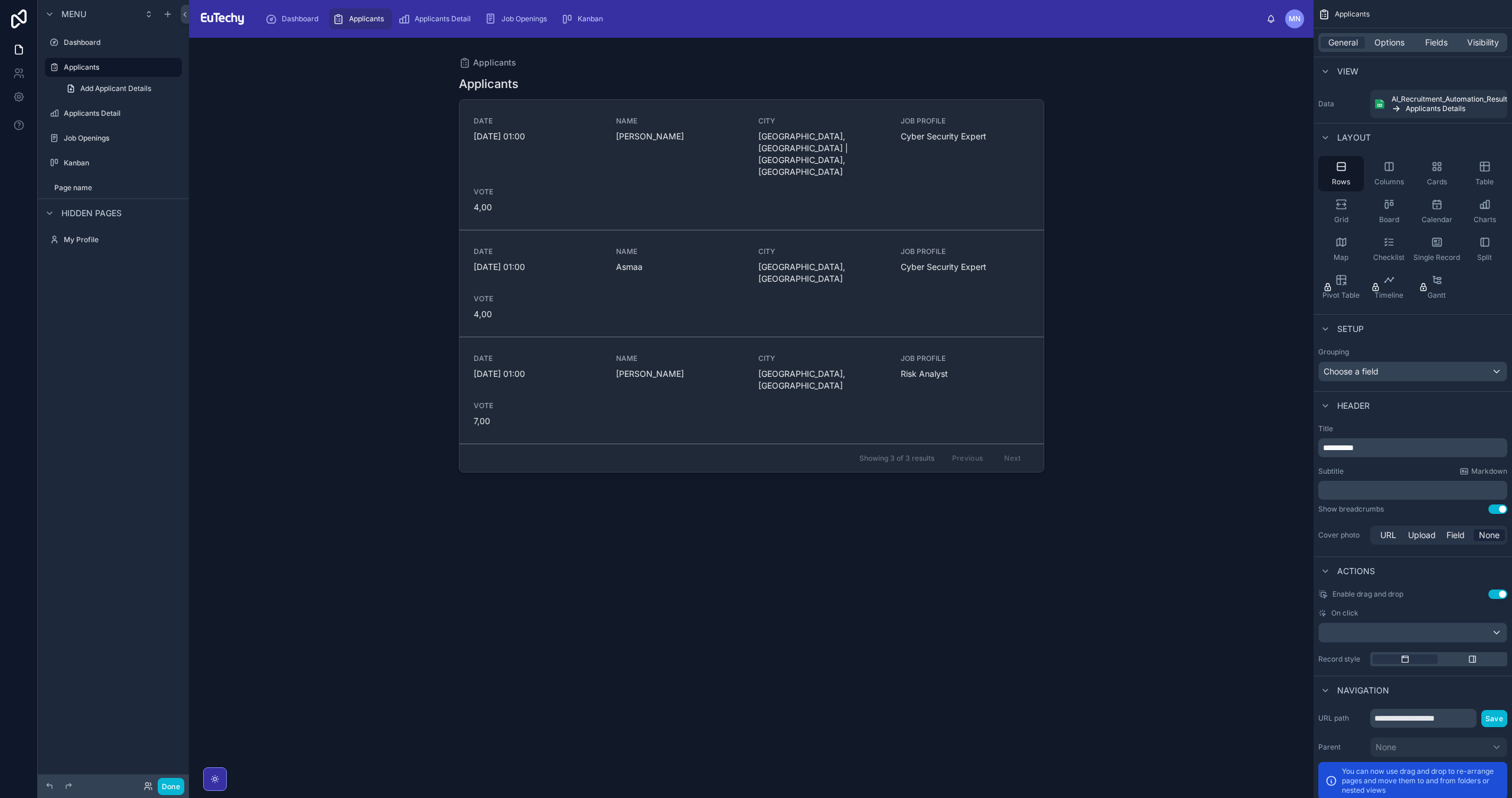
click at [856, 74] on div at bounding box center [752, 410] width 604 height 746
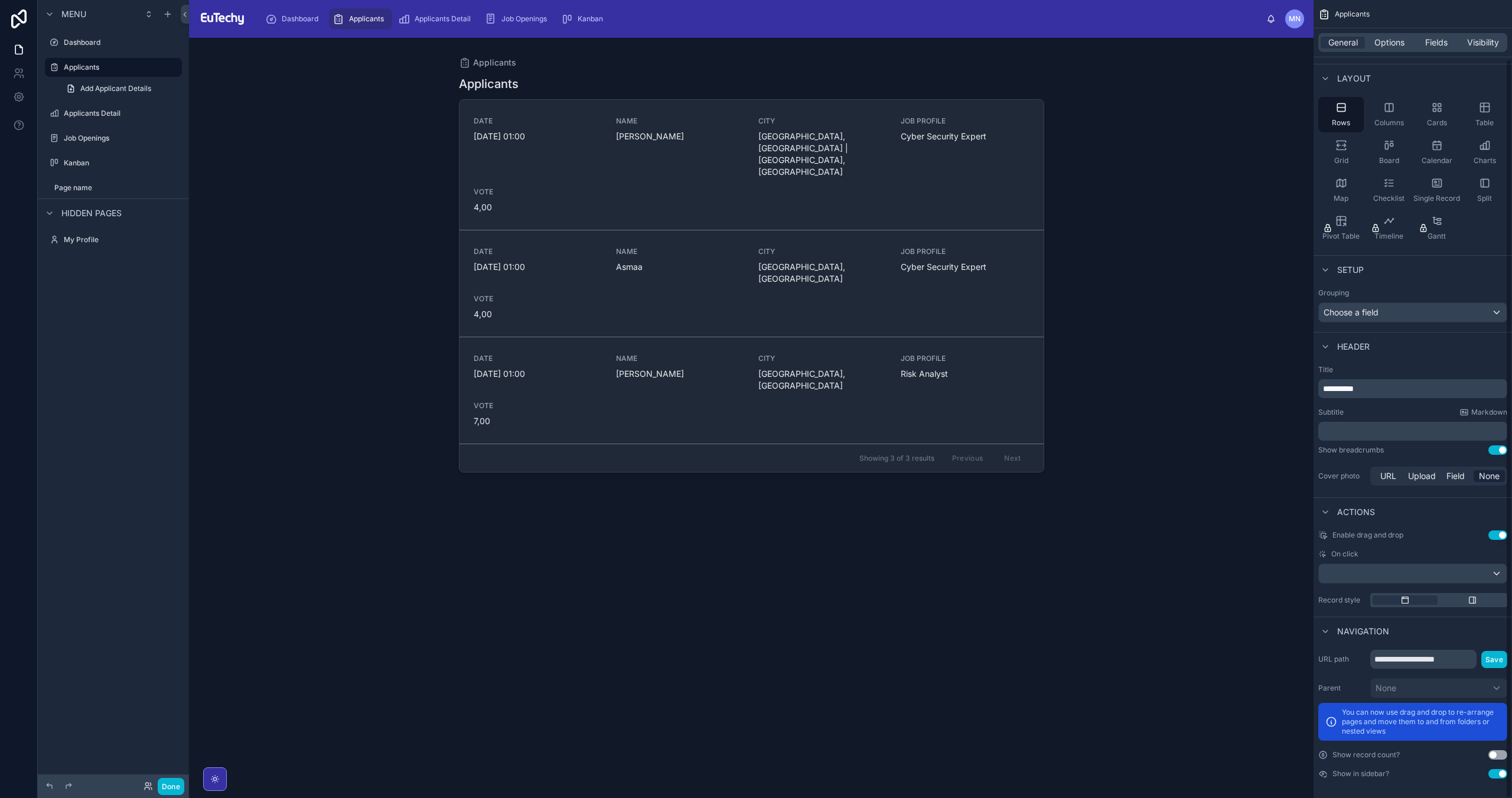
scroll to position [64, 0]
click at [1505, 753] on button "Use setting" at bounding box center [1497, 751] width 19 height 10
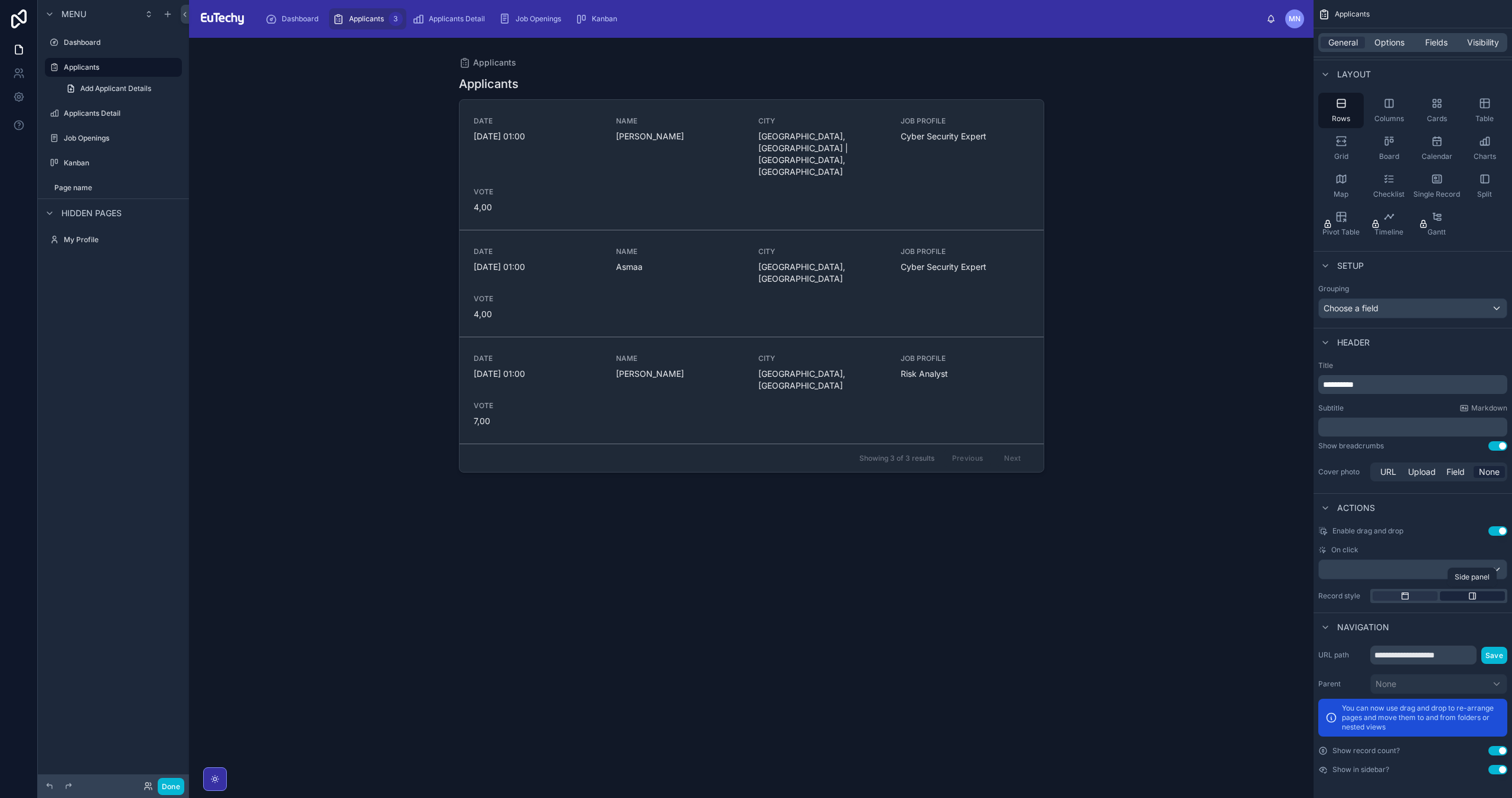
click at [1470, 595] on icon "scrollable content" at bounding box center [1472, 596] width 10 height 10
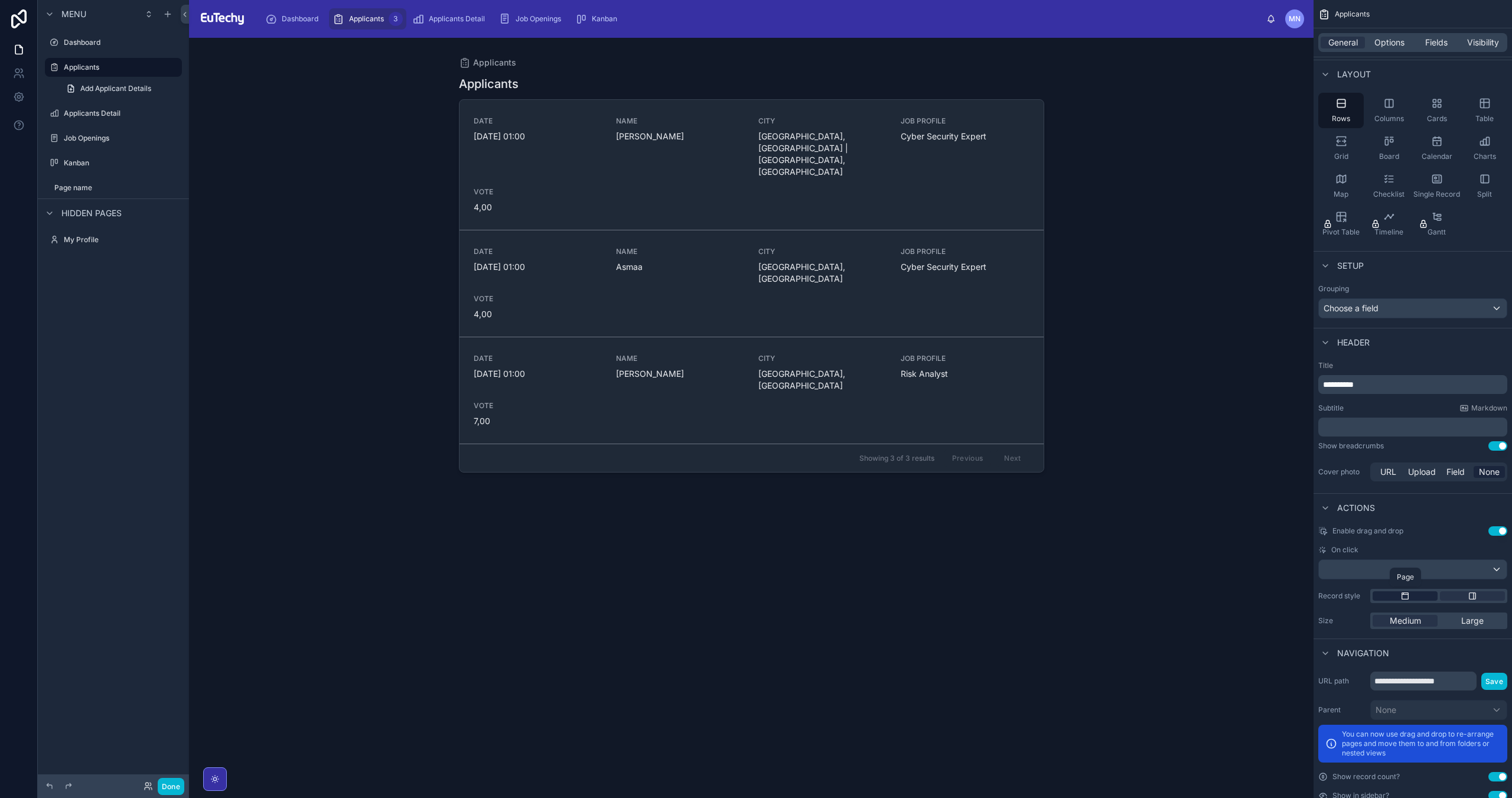
click at [1410, 596] on div "scrollable content" at bounding box center [1405, 596] width 65 height 10
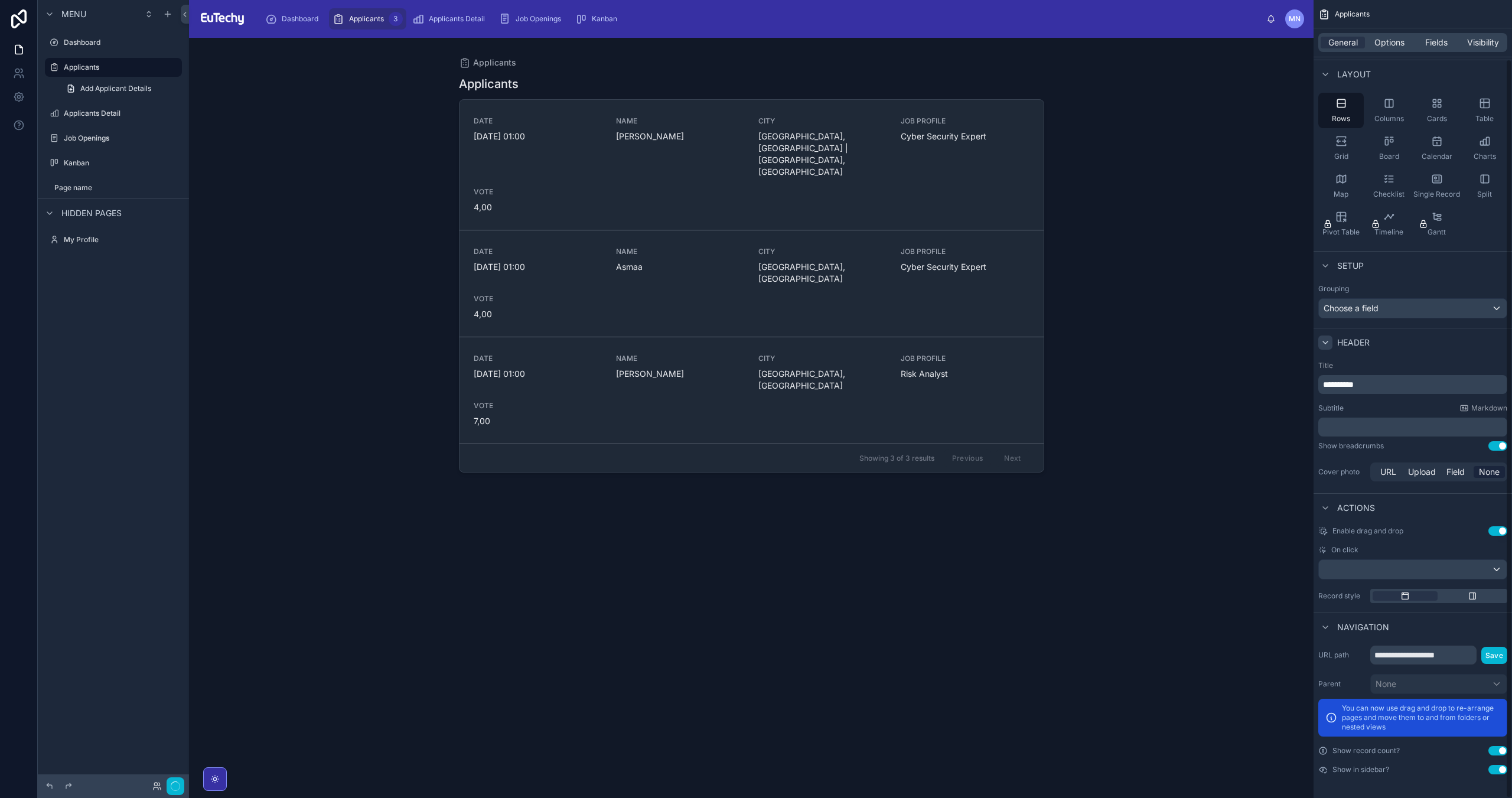
click at [1328, 338] on icon "scrollable content" at bounding box center [1325, 342] width 10 height 10
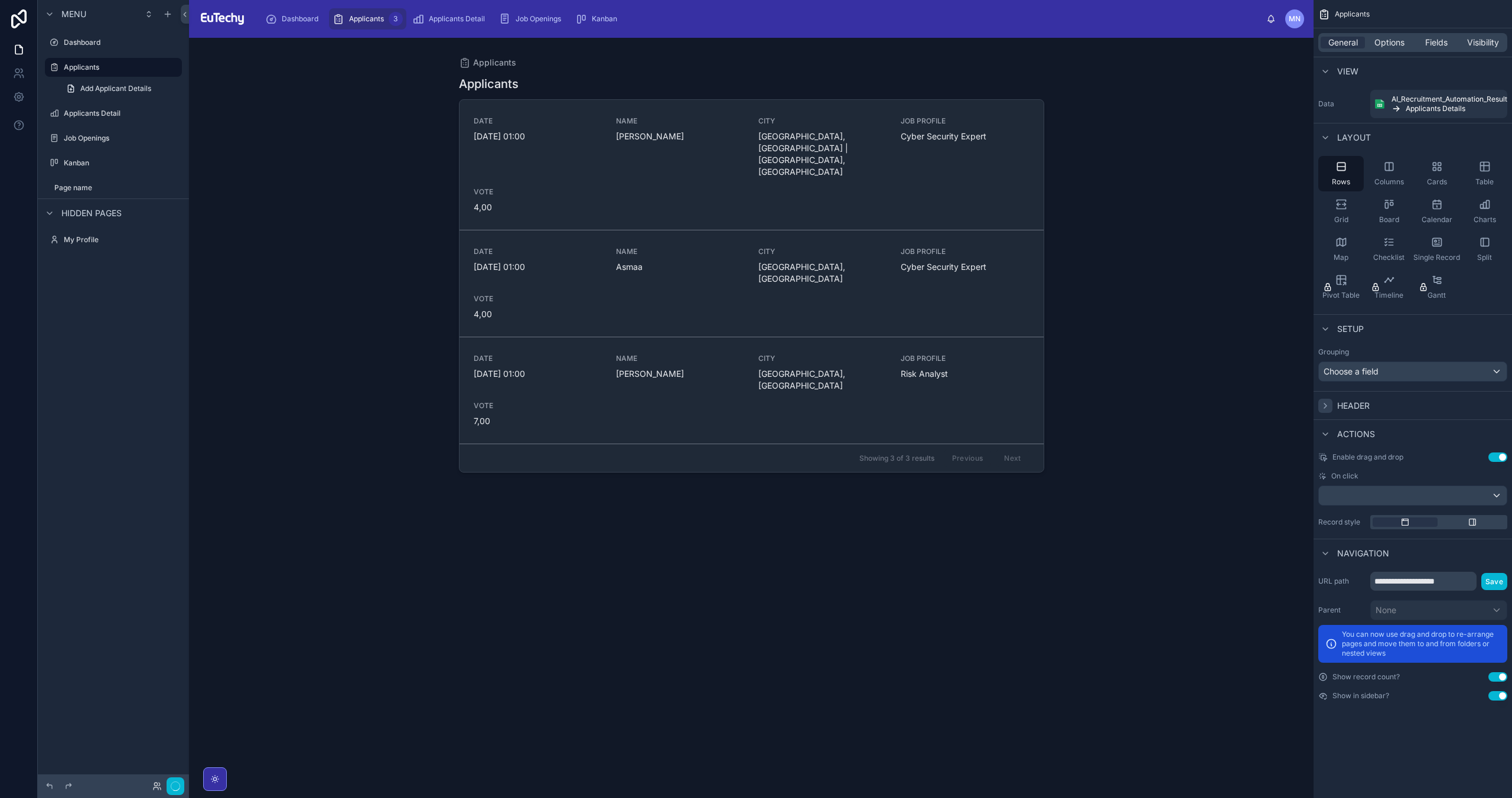
scroll to position [0, 0]
click at [1330, 399] on div "scrollable content" at bounding box center [1325, 406] width 14 height 14
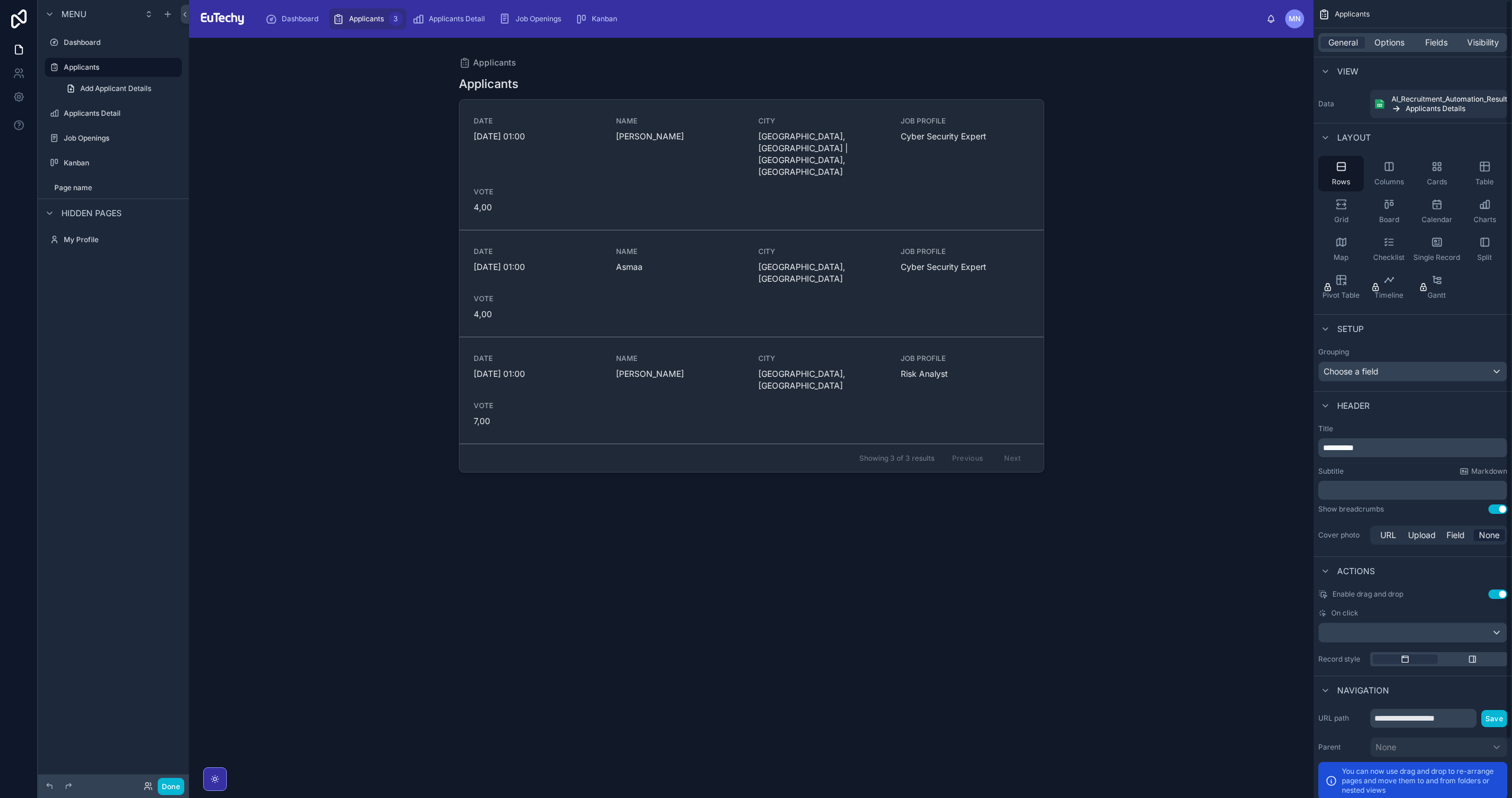
click at [1394, 54] on div "General Options Fields Visibility" at bounding box center [1413, 43] width 199 height 29
click at [1371, 46] on div "Options" at bounding box center [1388, 42] width 44 height 12
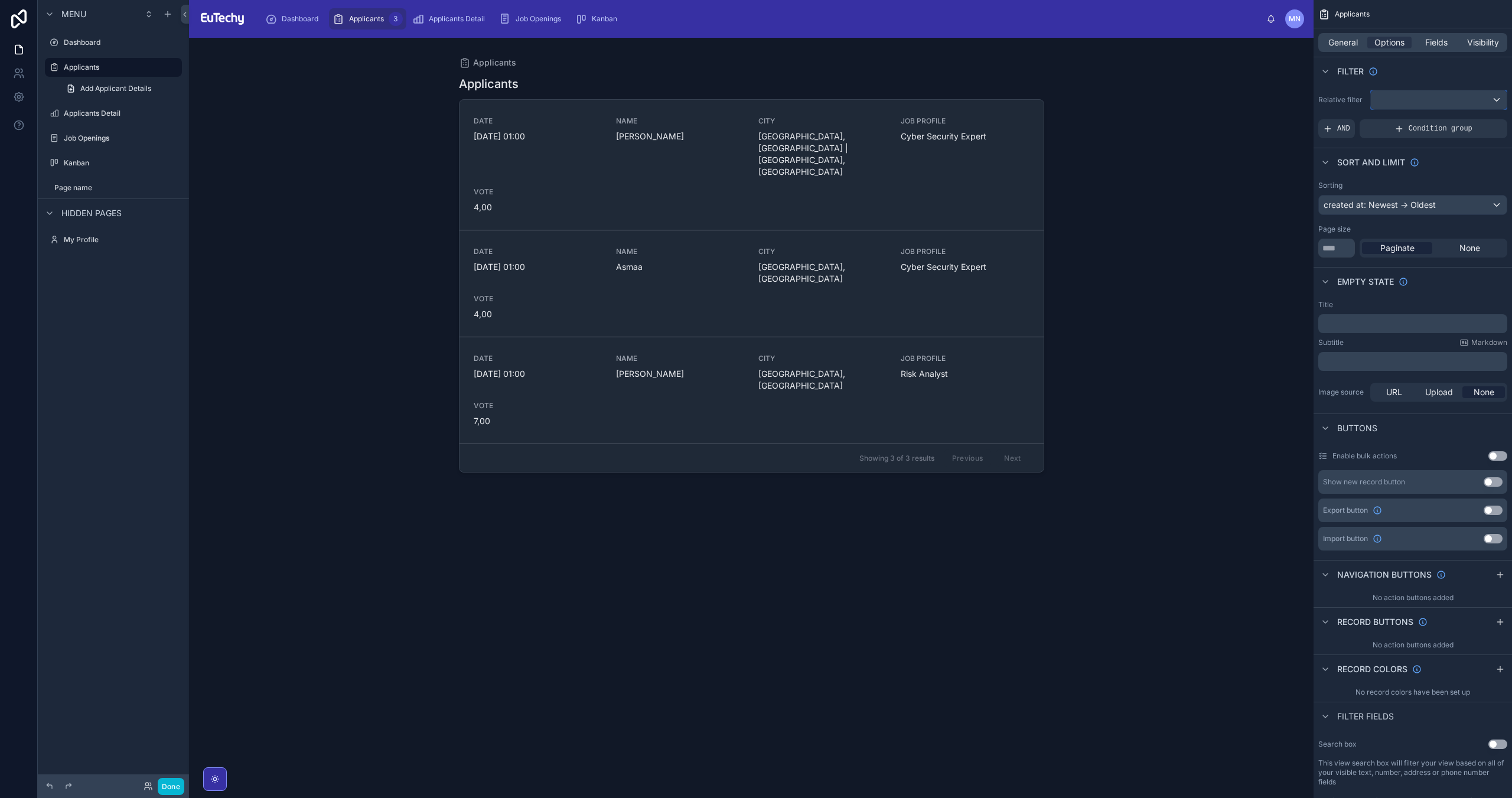
click at [1451, 102] on div "scrollable content" at bounding box center [1439, 99] width 136 height 19
click at [1449, 101] on div "scrollable content" at bounding box center [756, 399] width 1512 height 798
click at [1487, 99] on div "scrollable content" at bounding box center [1439, 99] width 136 height 19
click at [1391, 156] on div "All" at bounding box center [1438, 163] width 116 height 14
click at [1482, 99] on div "***" at bounding box center [1439, 99] width 136 height 19
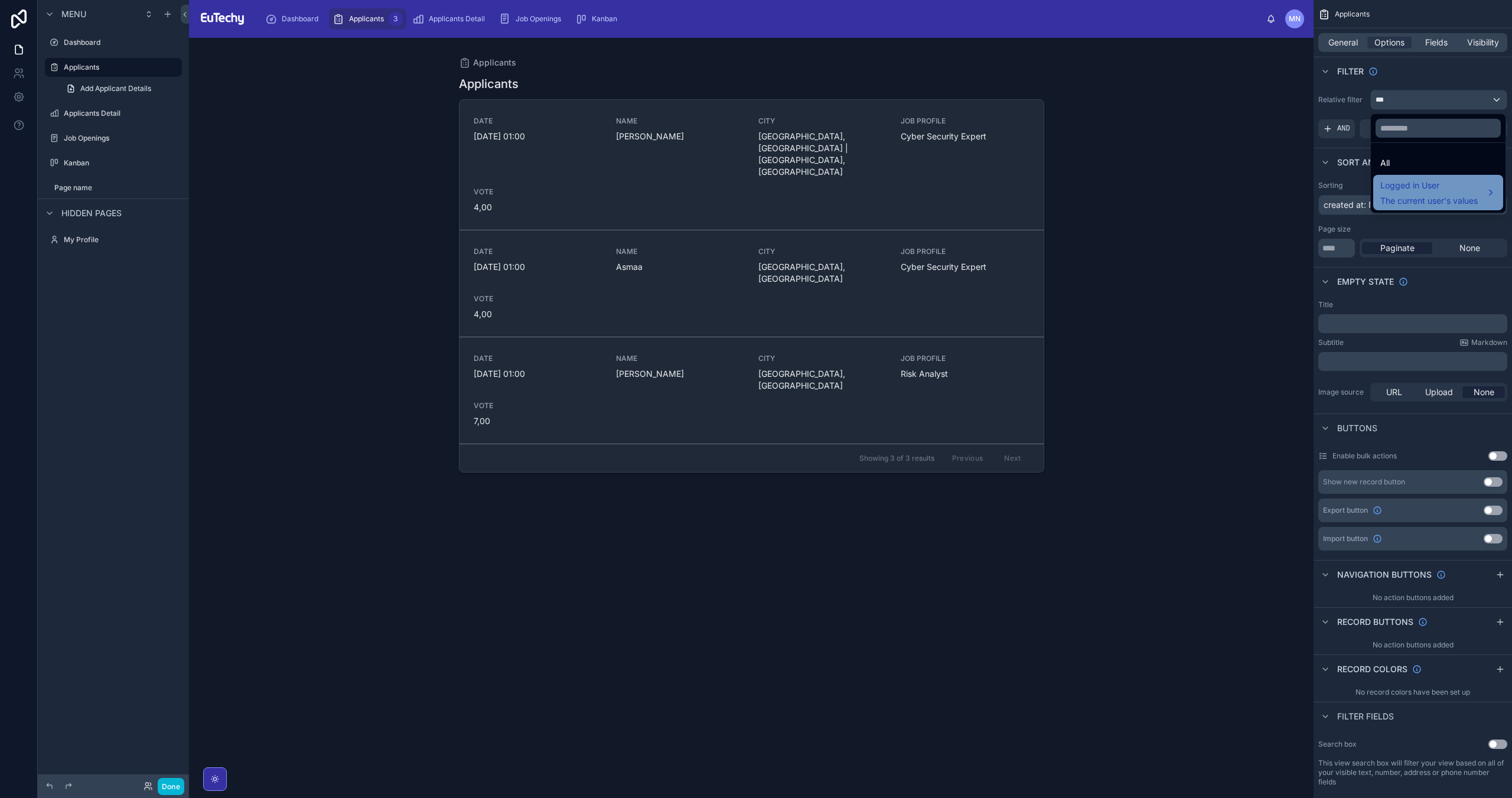
click at [1423, 182] on span "Logged in User" at bounding box center [1429, 185] width 98 height 14
click at [1336, 198] on span "role" at bounding box center [1333, 205] width 14 height 14
click at [1330, 209] on span "role" at bounding box center [1333, 205] width 14 height 14
click at [1258, 157] on div "Applicants Applicants DATE [DATE] 01:00 NAME [PERSON_NAME][GEOGRAPHIC_DATA] [GE…" at bounding box center [751, 417] width 1124 height 759
click at [1477, 90] on div "scrollable content" at bounding box center [756, 399] width 1512 height 798
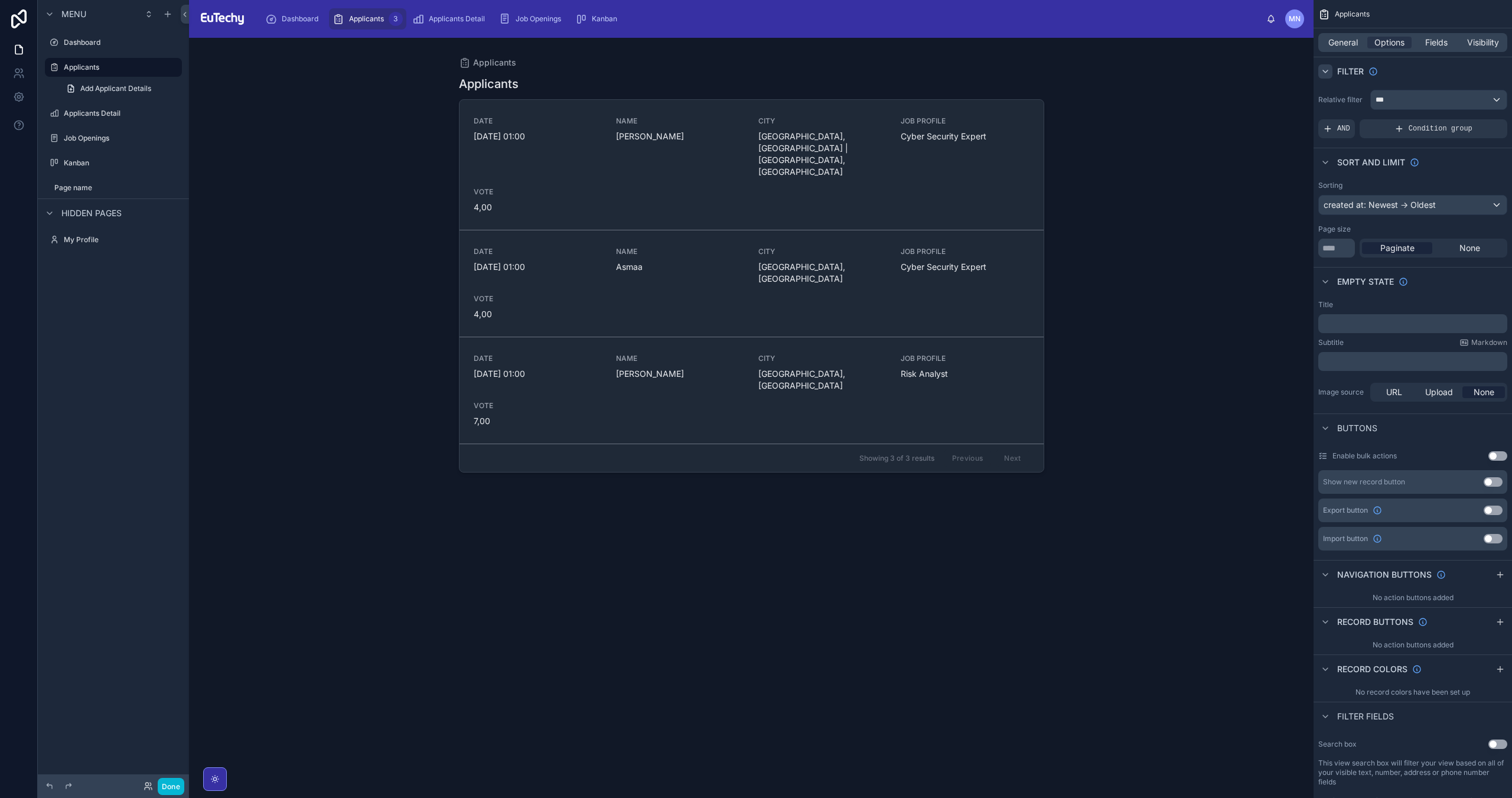
click at [1327, 72] on icon "scrollable content" at bounding box center [1325, 71] width 10 height 10
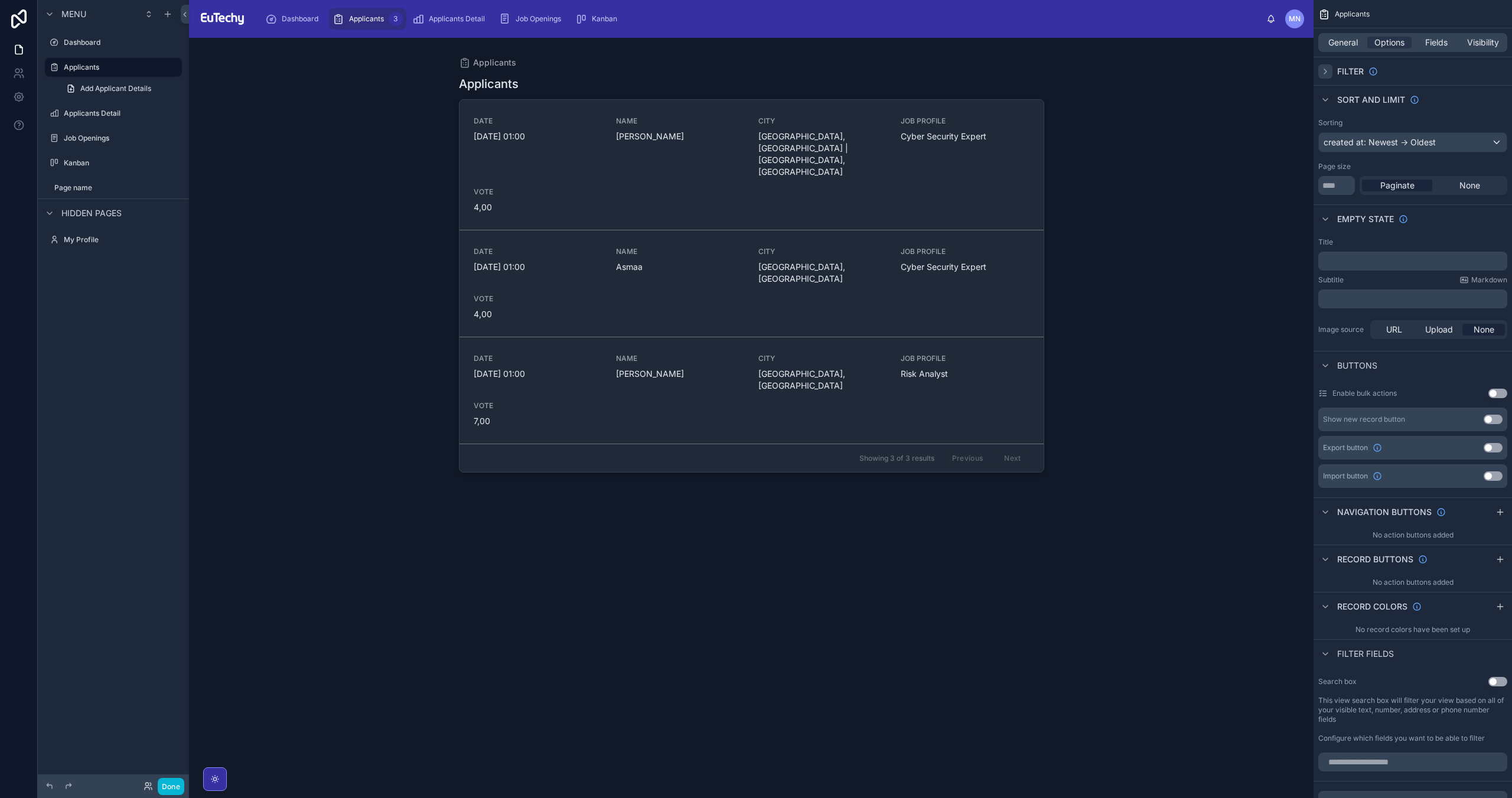
click at [1327, 72] on icon "scrollable content" at bounding box center [1325, 71] width 10 height 10
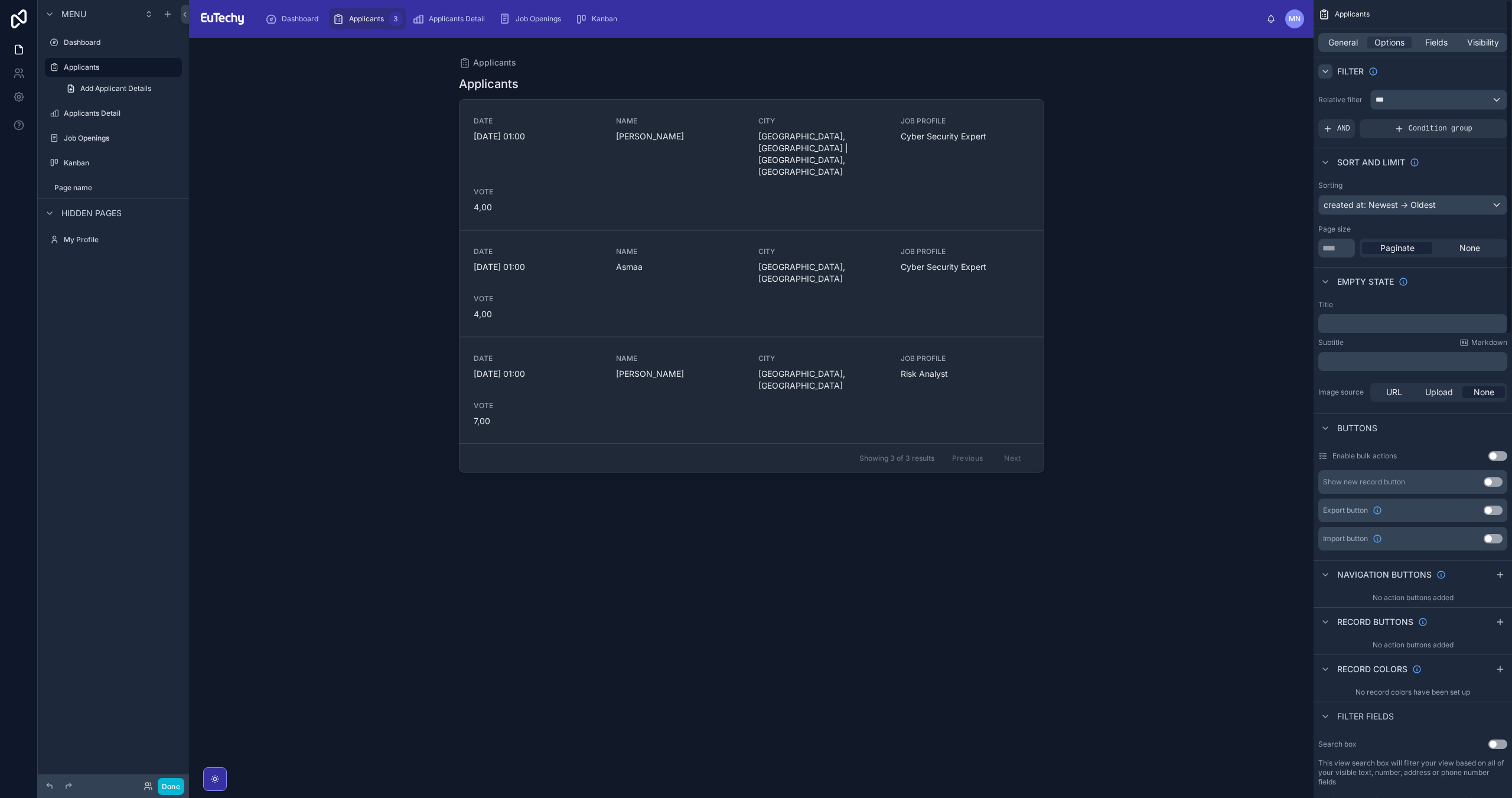
click at [1327, 72] on icon "scrollable content" at bounding box center [1325, 71] width 10 height 10
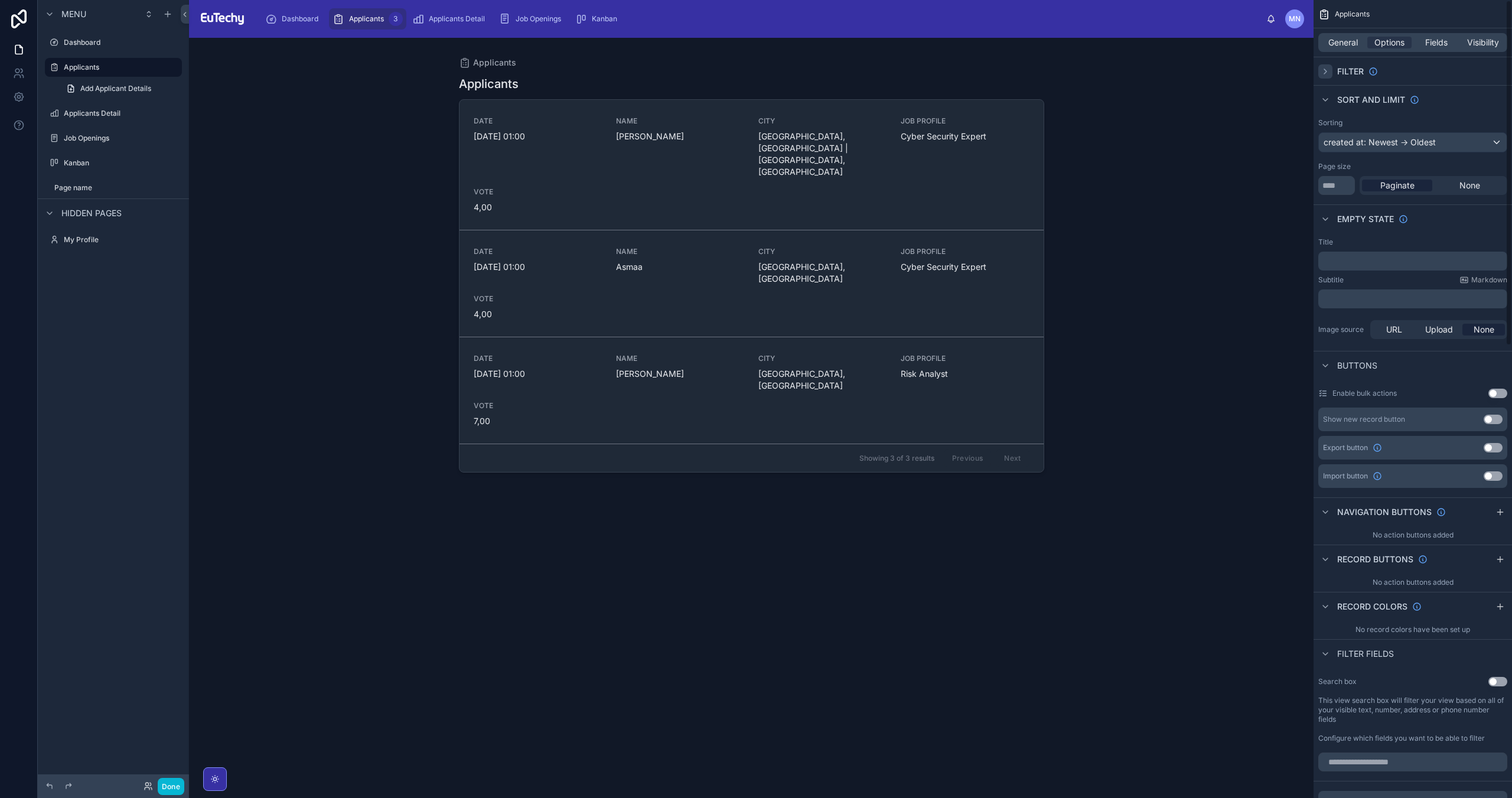
click at [1327, 72] on icon "scrollable content" at bounding box center [1325, 71] width 10 height 10
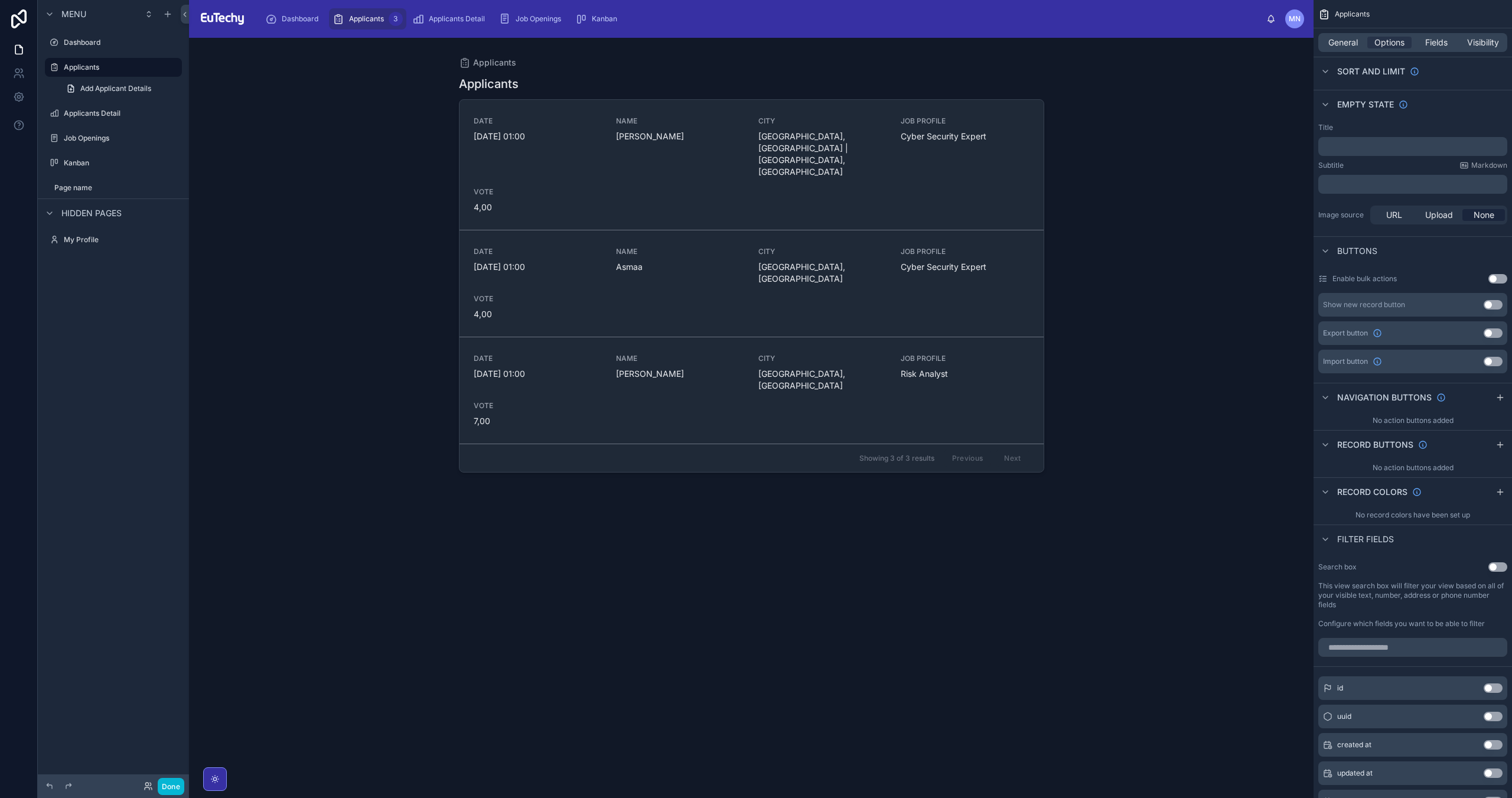
click at [1493, 568] on button "Use setting" at bounding box center [1497, 567] width 19 height 10
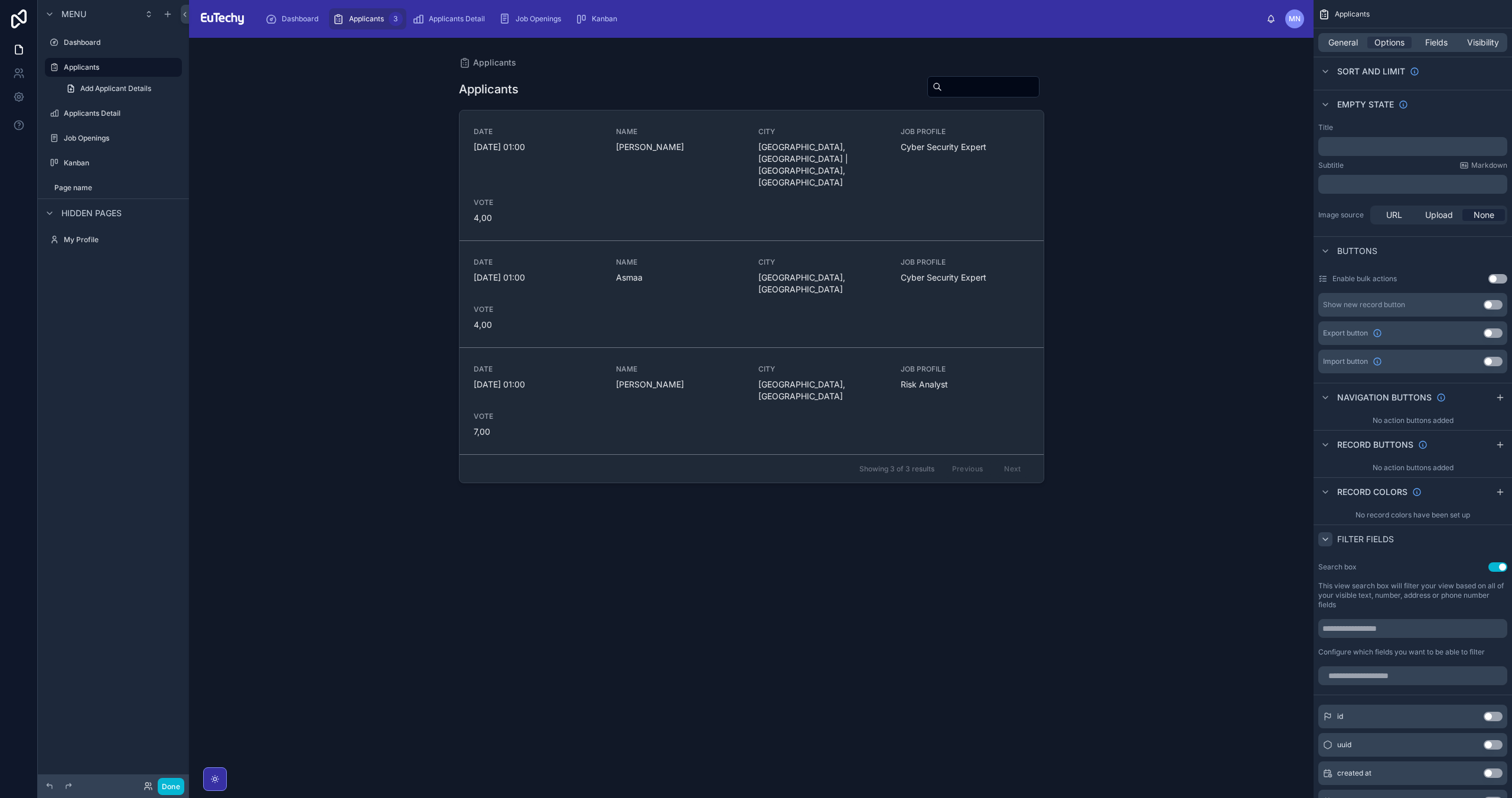
click at [1328, 538] on icon "scrollable content" at bounding box center [1325, 539] width 10 height 10
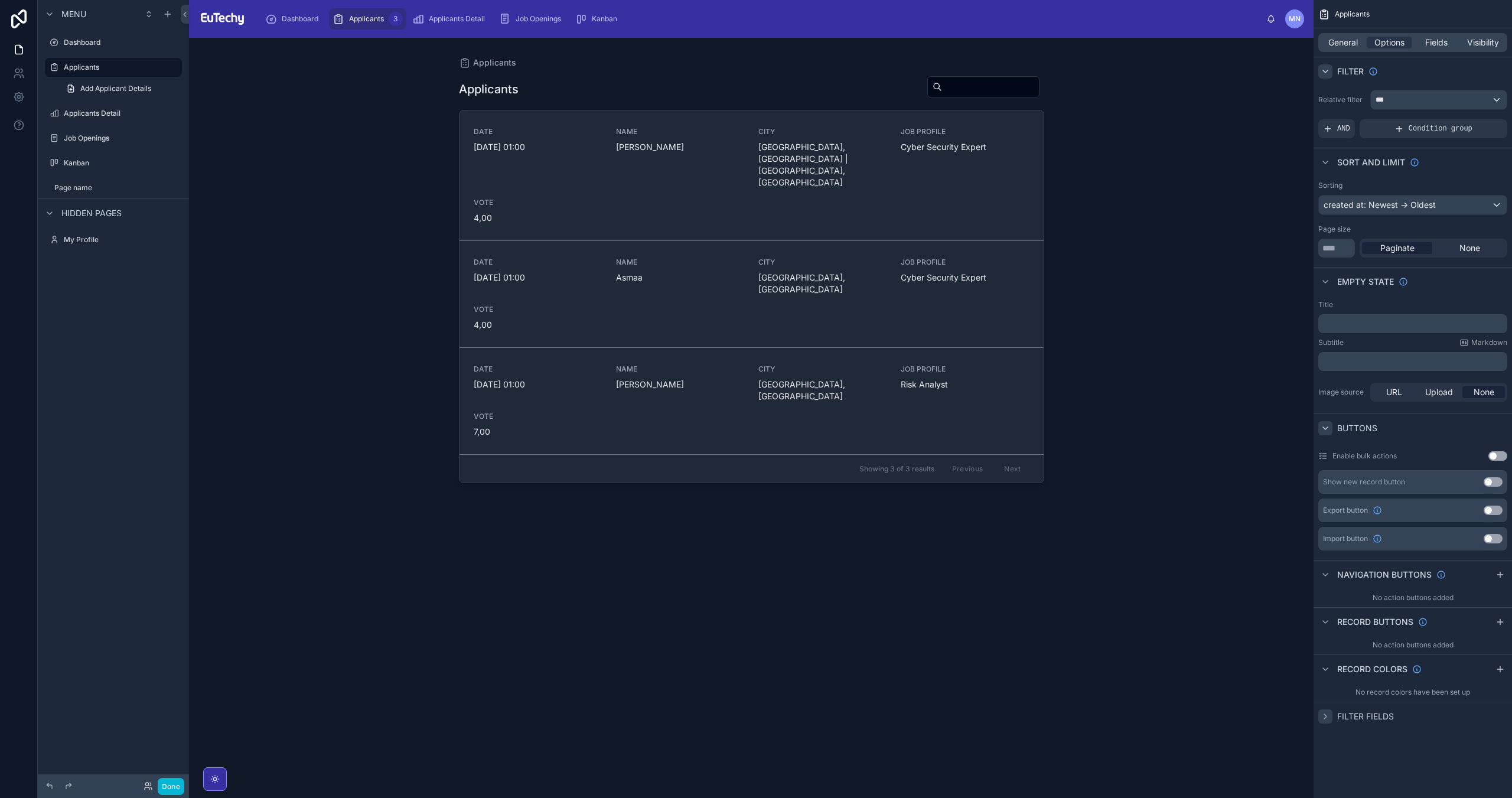
click at [1327, 430] on icon "scrollable content" at bounding box center [1325, 428] width 10 height 10
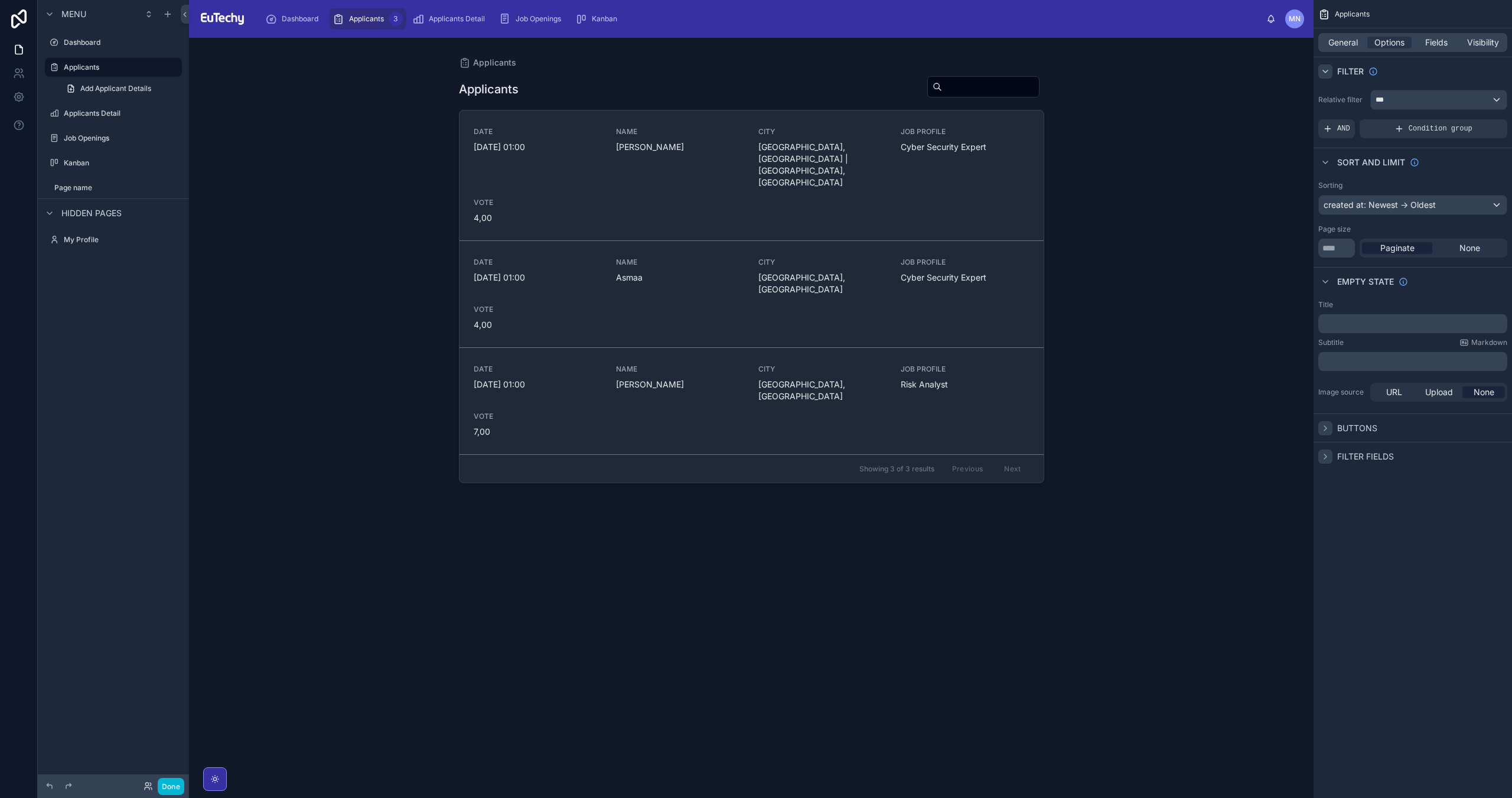
click at [1324, 457] on icon "scrollable content" at bounding box center [1325, 456] width 10 height 10
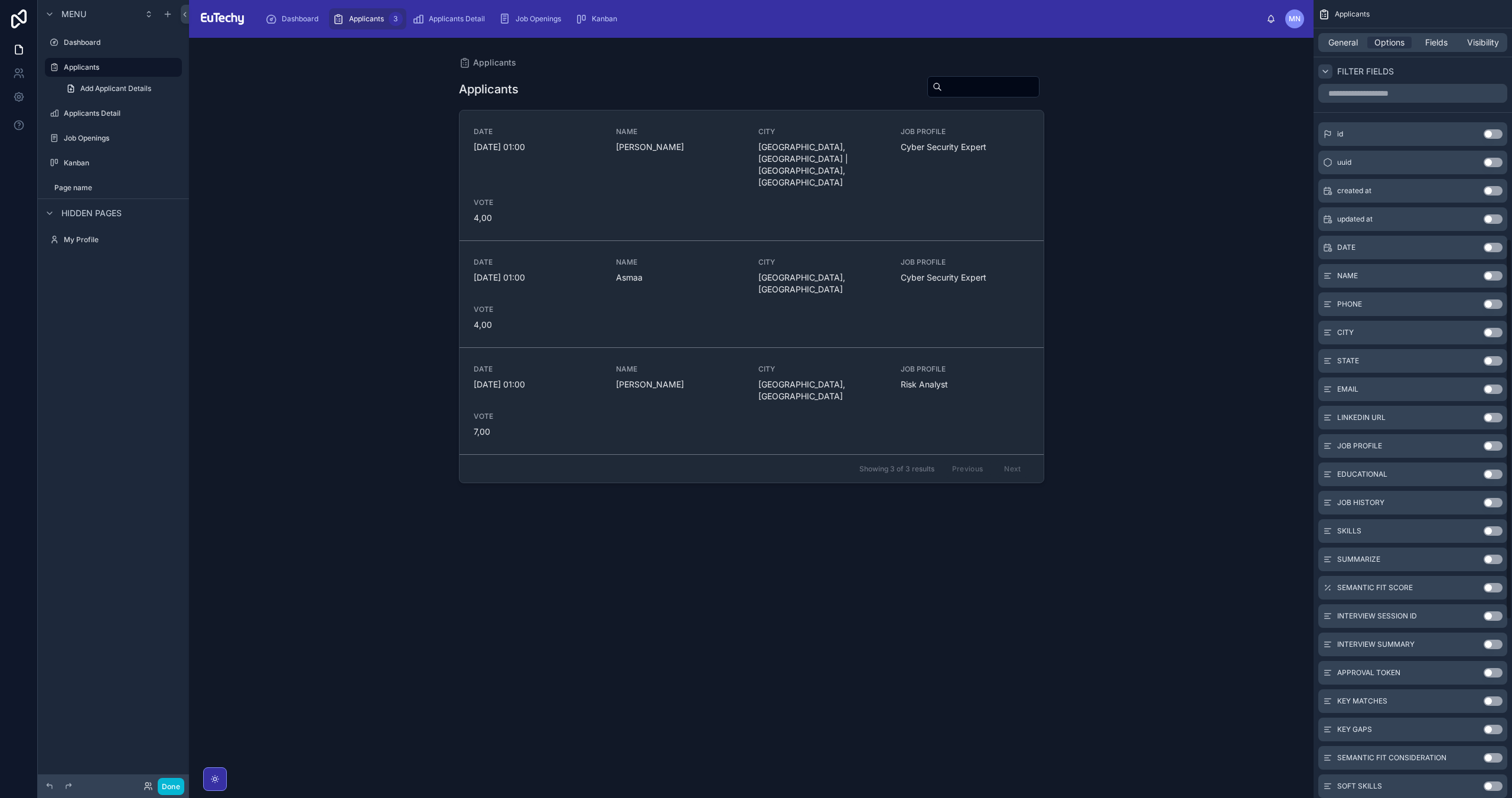
scroll to position [263, 0]
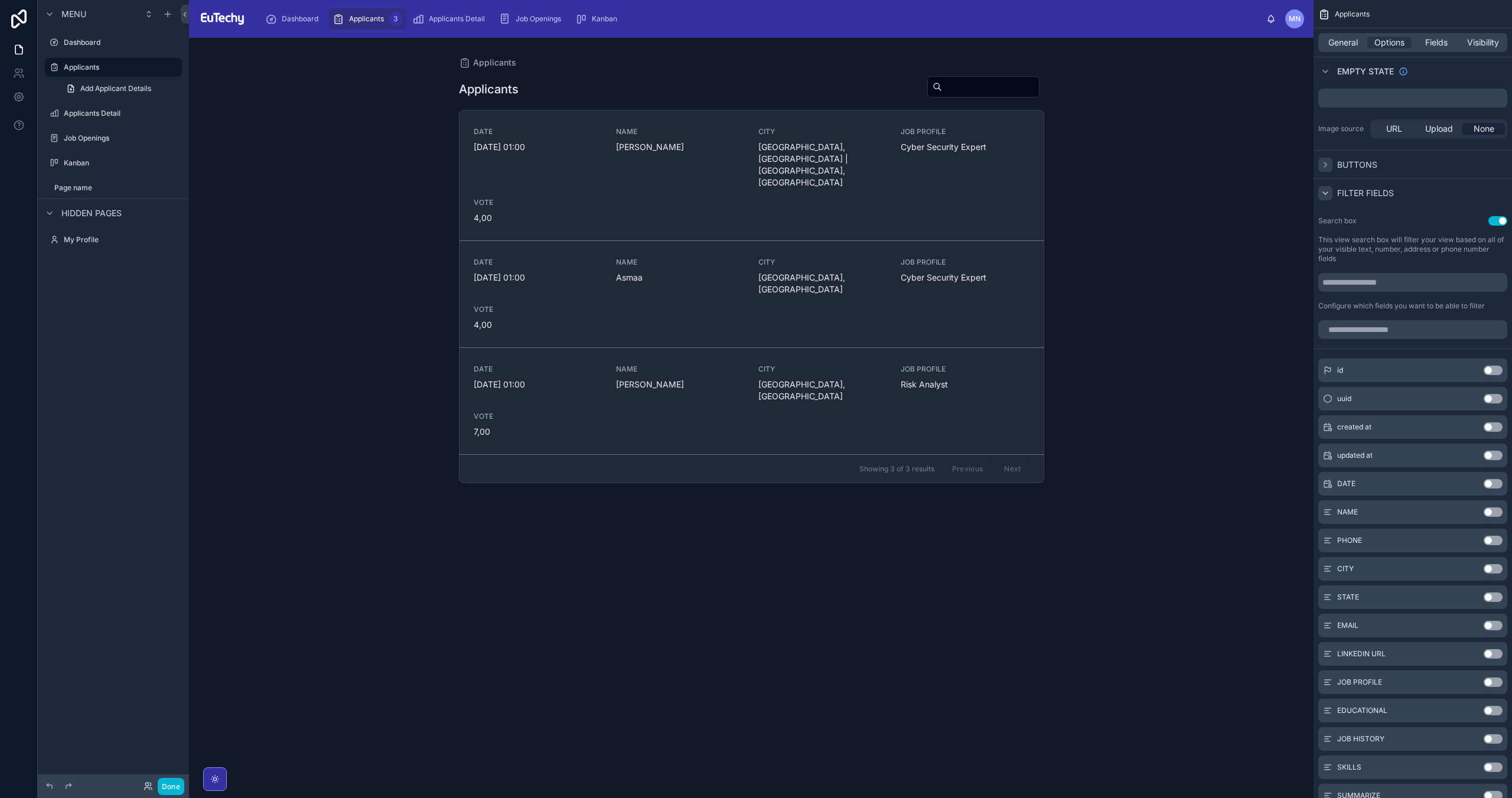
click at [1497, 485] on button "Use setting" at bounding box center [1492, 484] width 19 height 10
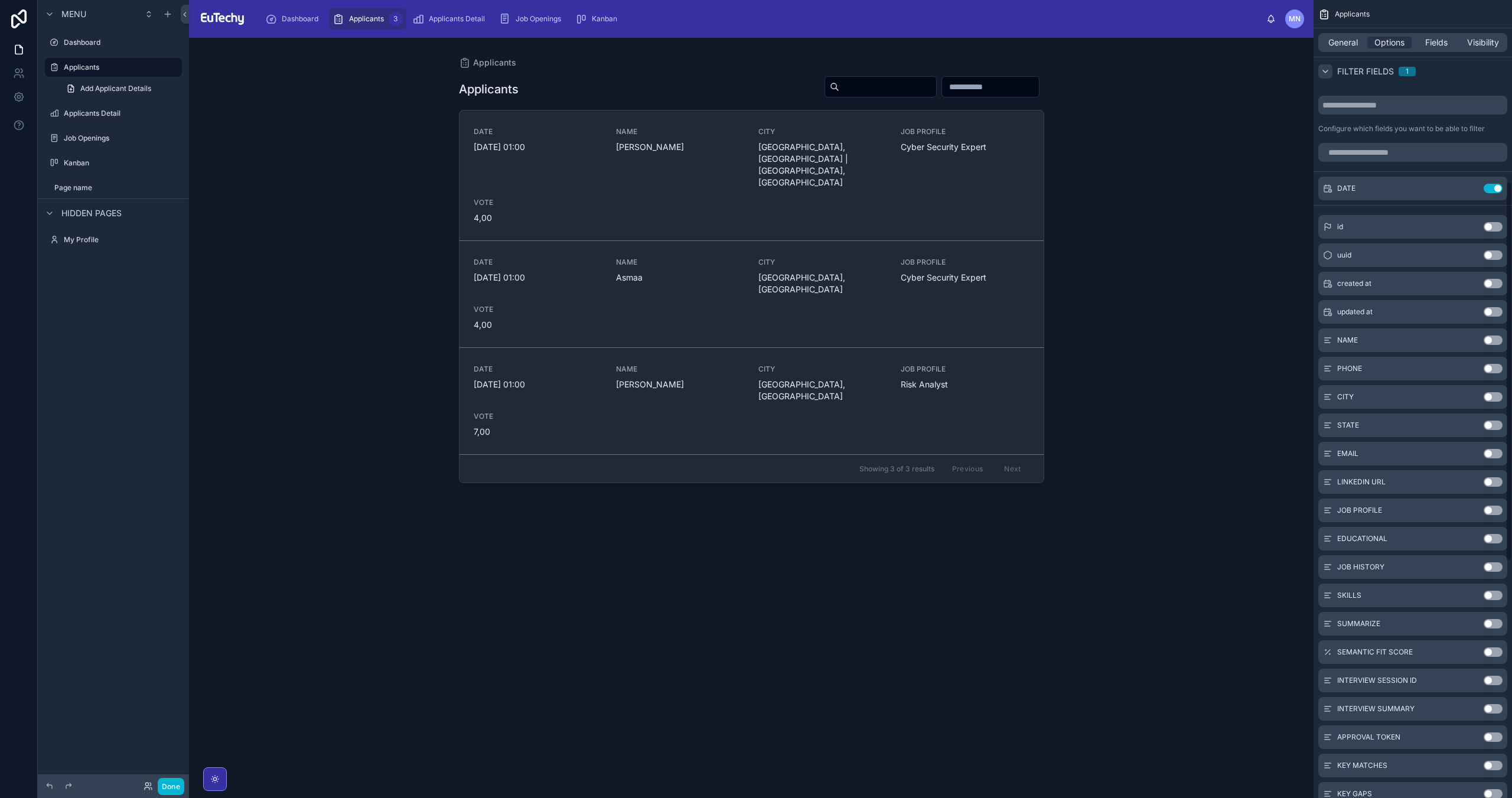
scroll to position [382, 0]
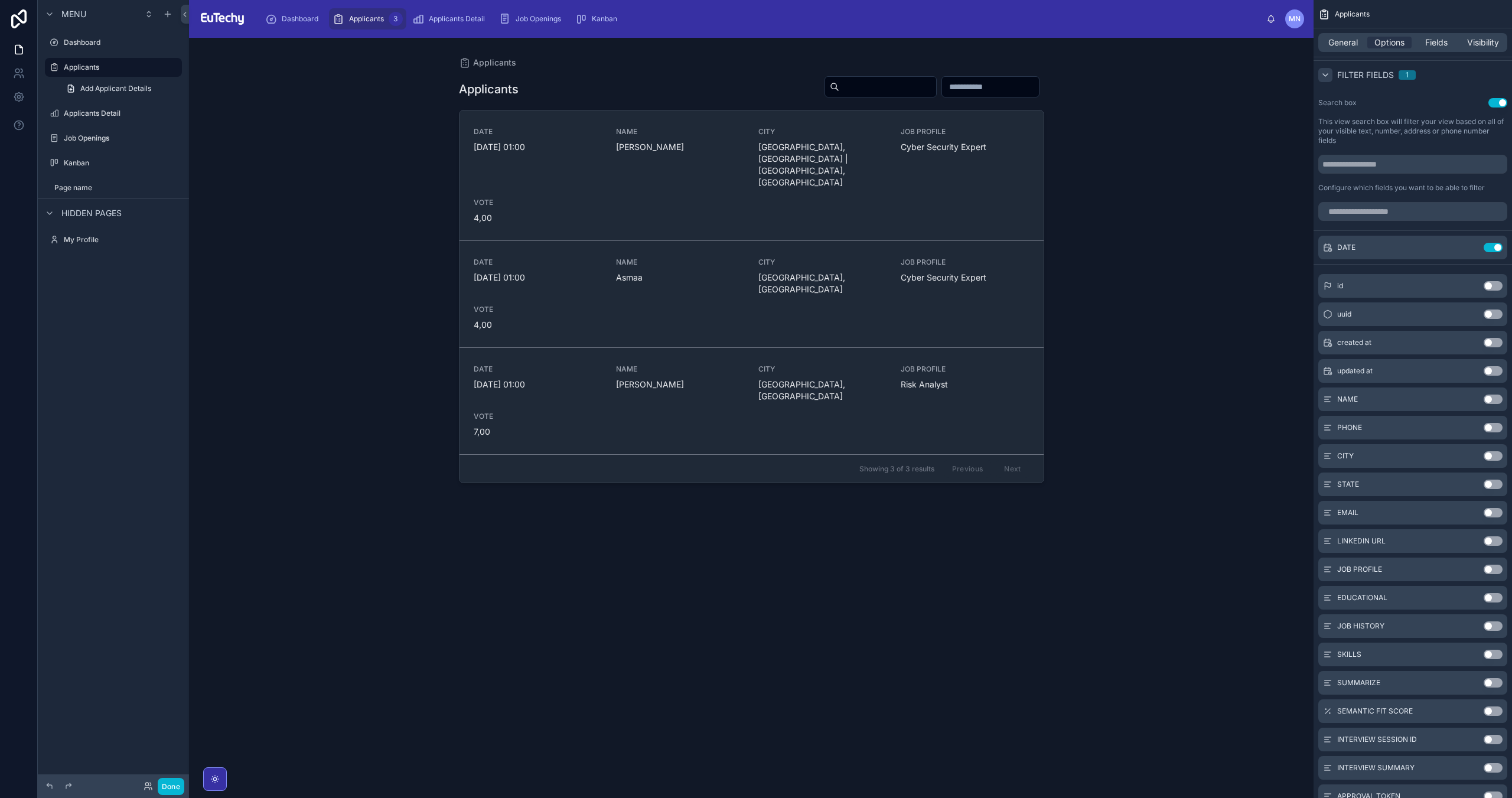
click at [1489, 569] on button "Use setting" at bounding box center [1492, 569] width 19 height 10
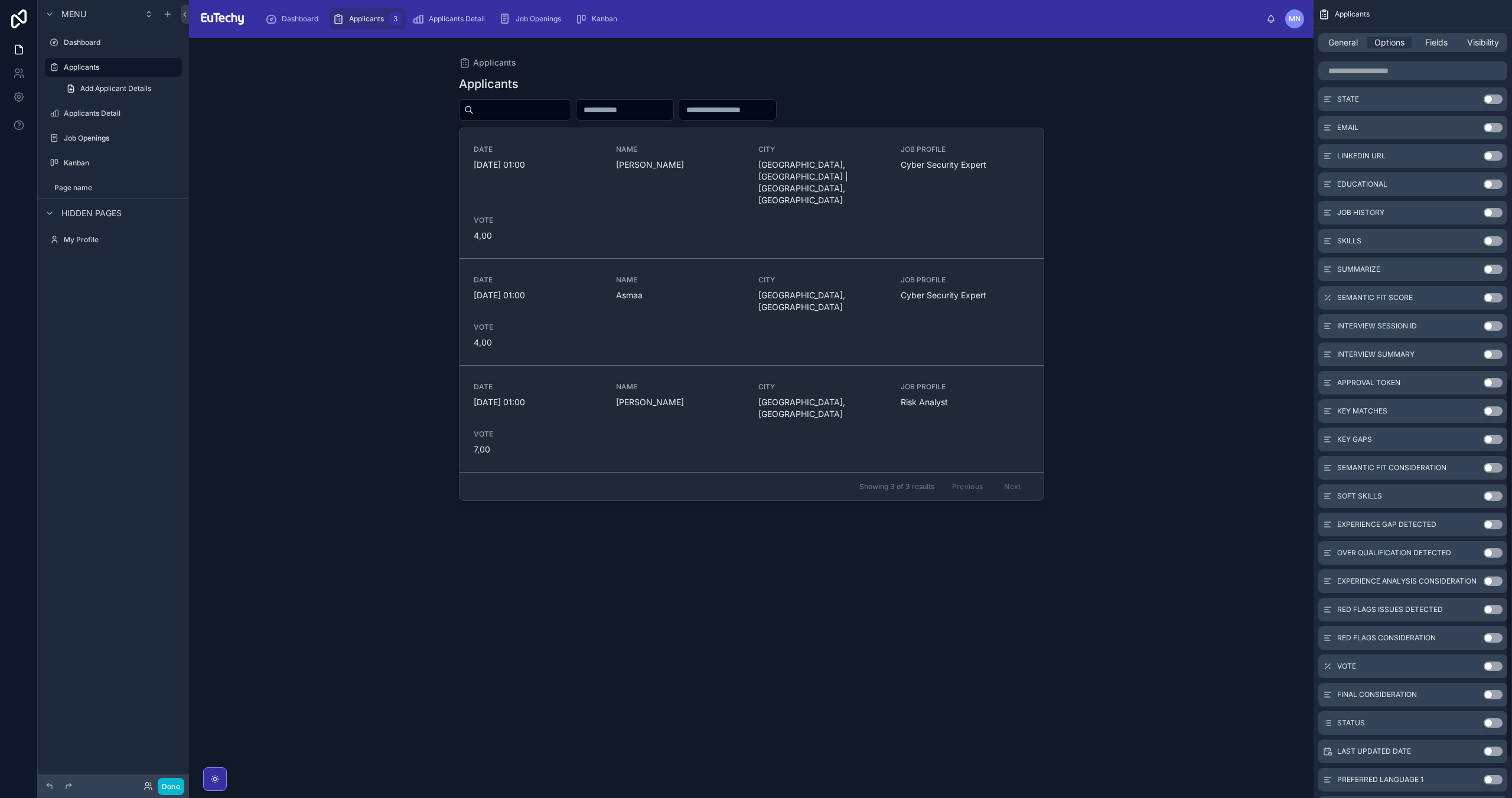
scroll to position [878, 0]
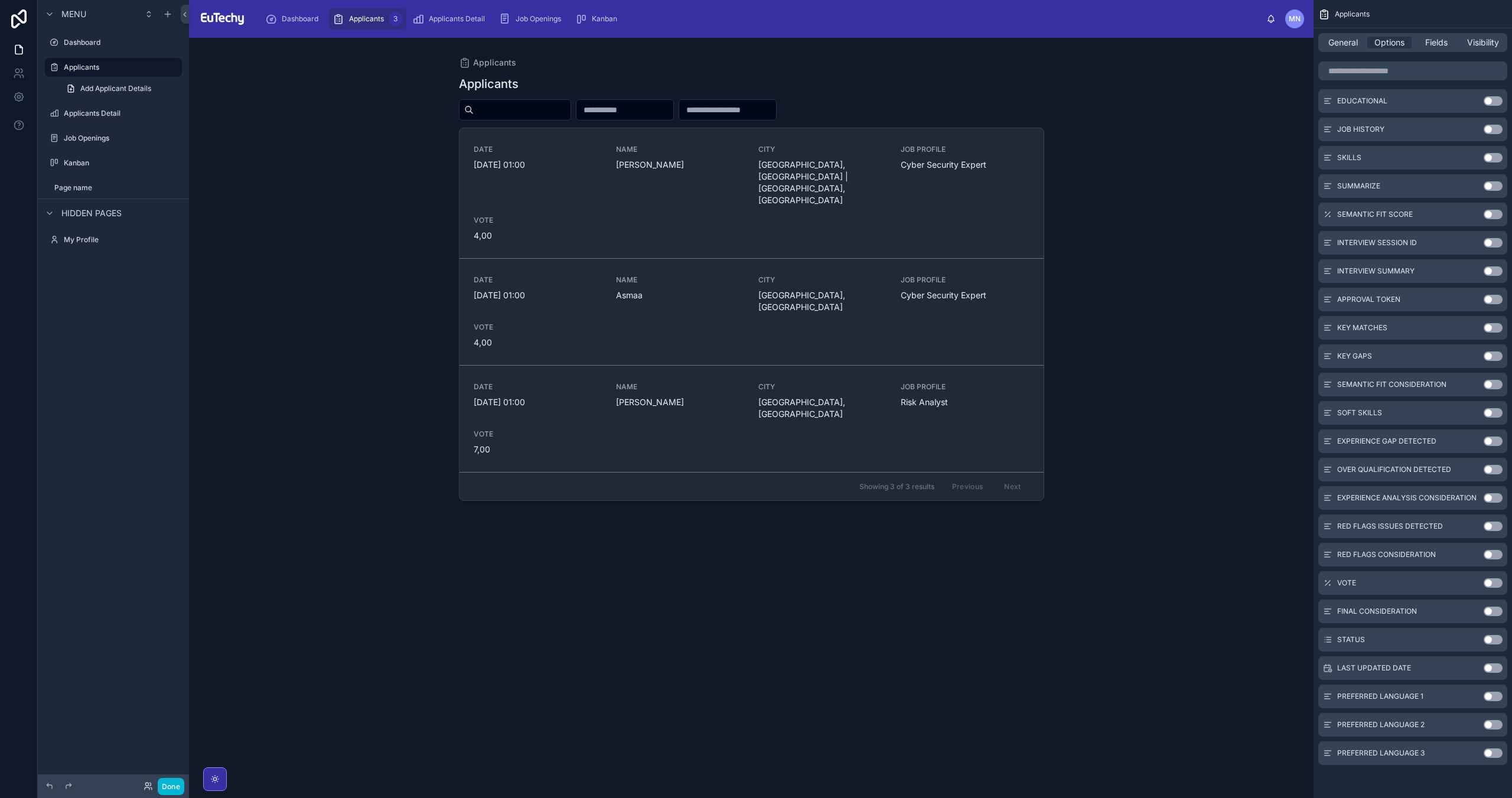
click at [1487, 581] on button "Use setting" at bounding box center [1492, 582] width 19 height 10
click at [673, 101] on input "text" at bounding box center [624, 109] width 97 height 16
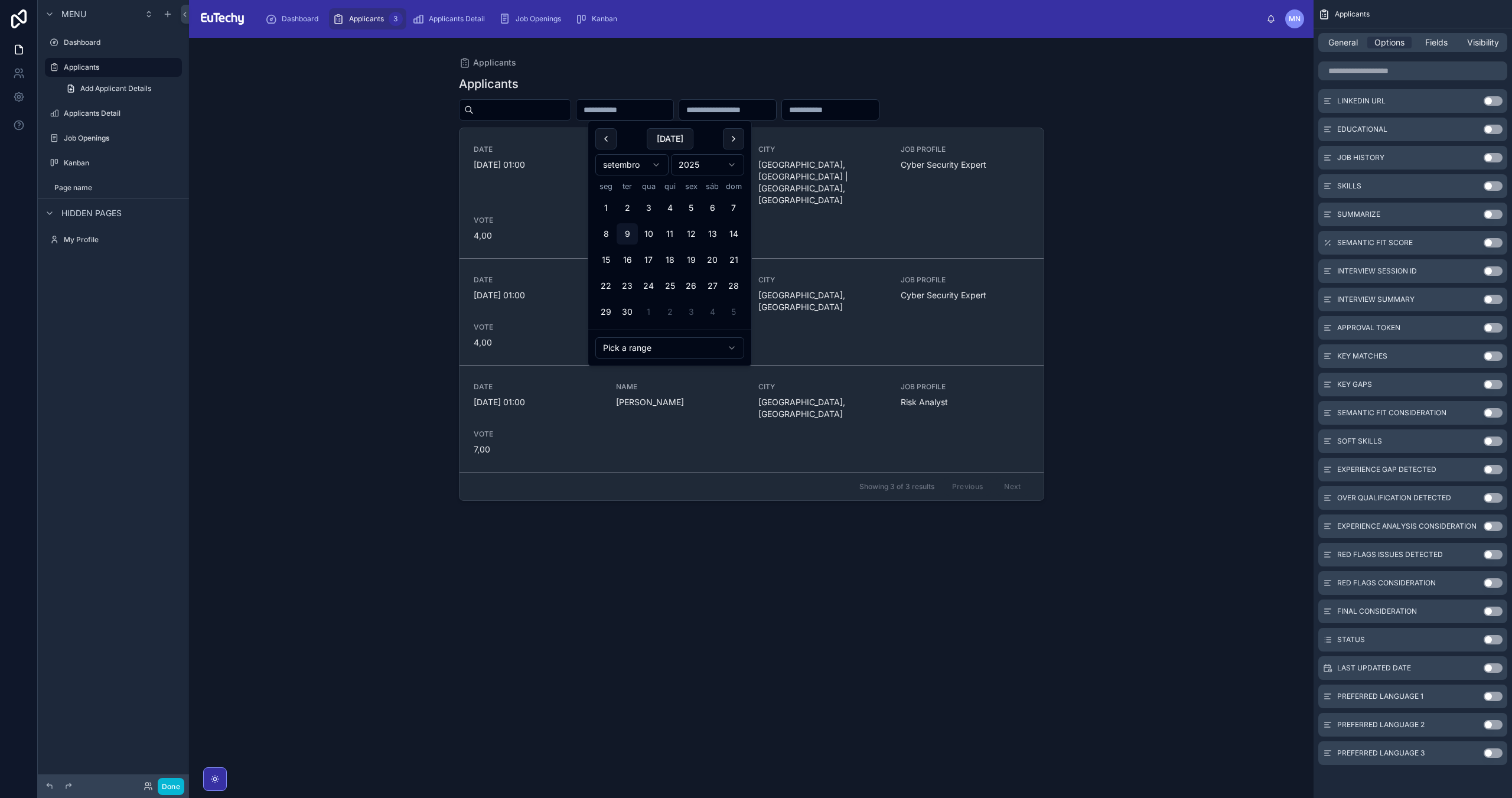
click at [691, 72] on div "Applicants DATE [DATE] 01:00 NAME [PERSON_NAME][GEOGRAPHIC_DATA] [GEOGRAPHIC_DA…" at bounding box center [751, 425] width 585 height 715
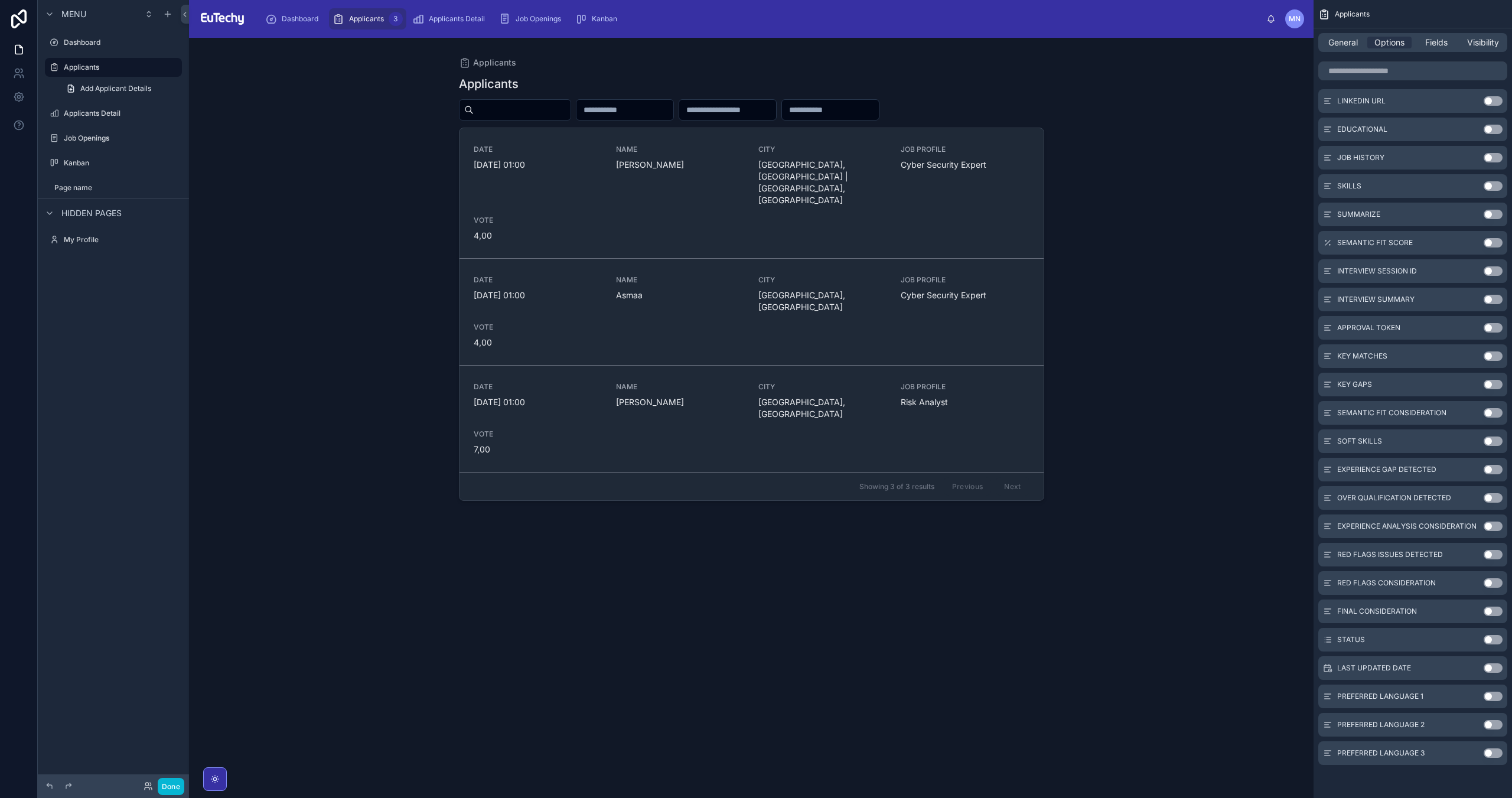
click at [765, 112] on input "text" at bounding box center [727, 109] width 97 height 16
click at [879, 108] on input "number" at bounding box center [830, 109] width 97 height 16
click at [777, 118] on div at bounding box center [726, 110] width 98 height 21
click at [776, 105] on input "text" at bounding box center [727, 109] width 97 height 16
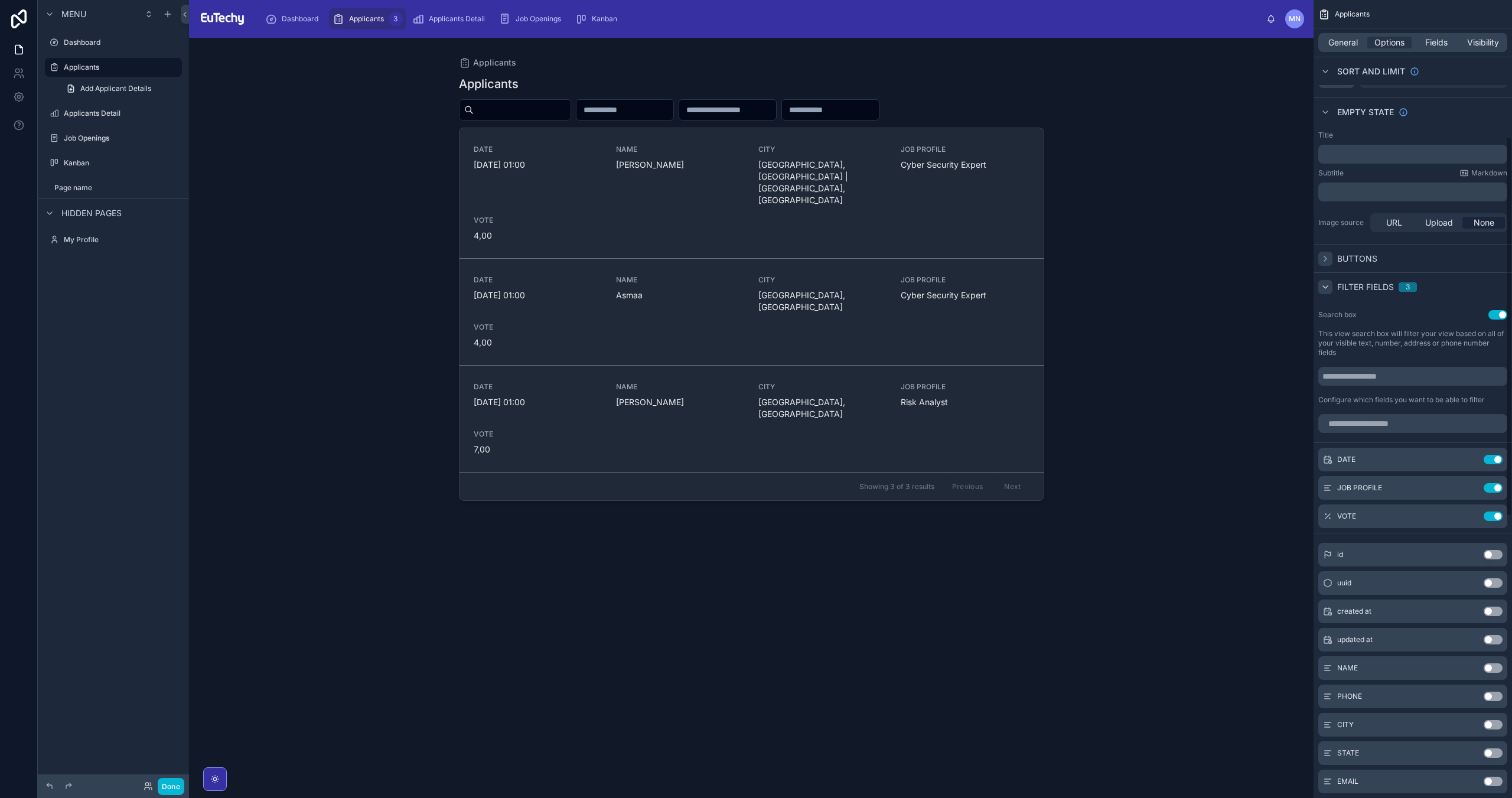
scroll to position [287, 0]
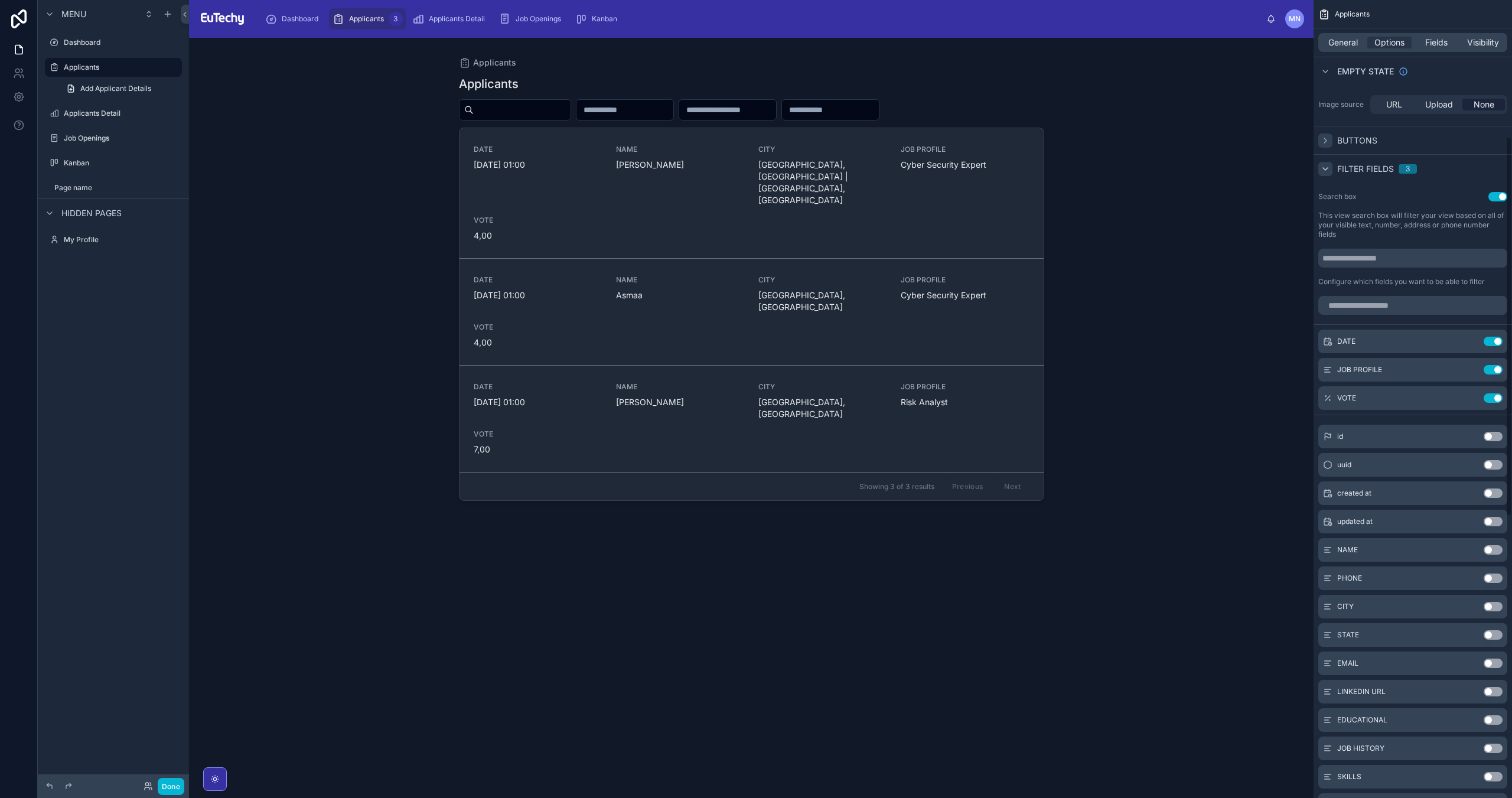
click at [1501, 195] on button "Use setting" at bounding box center [1497, 196] width 19 height 10
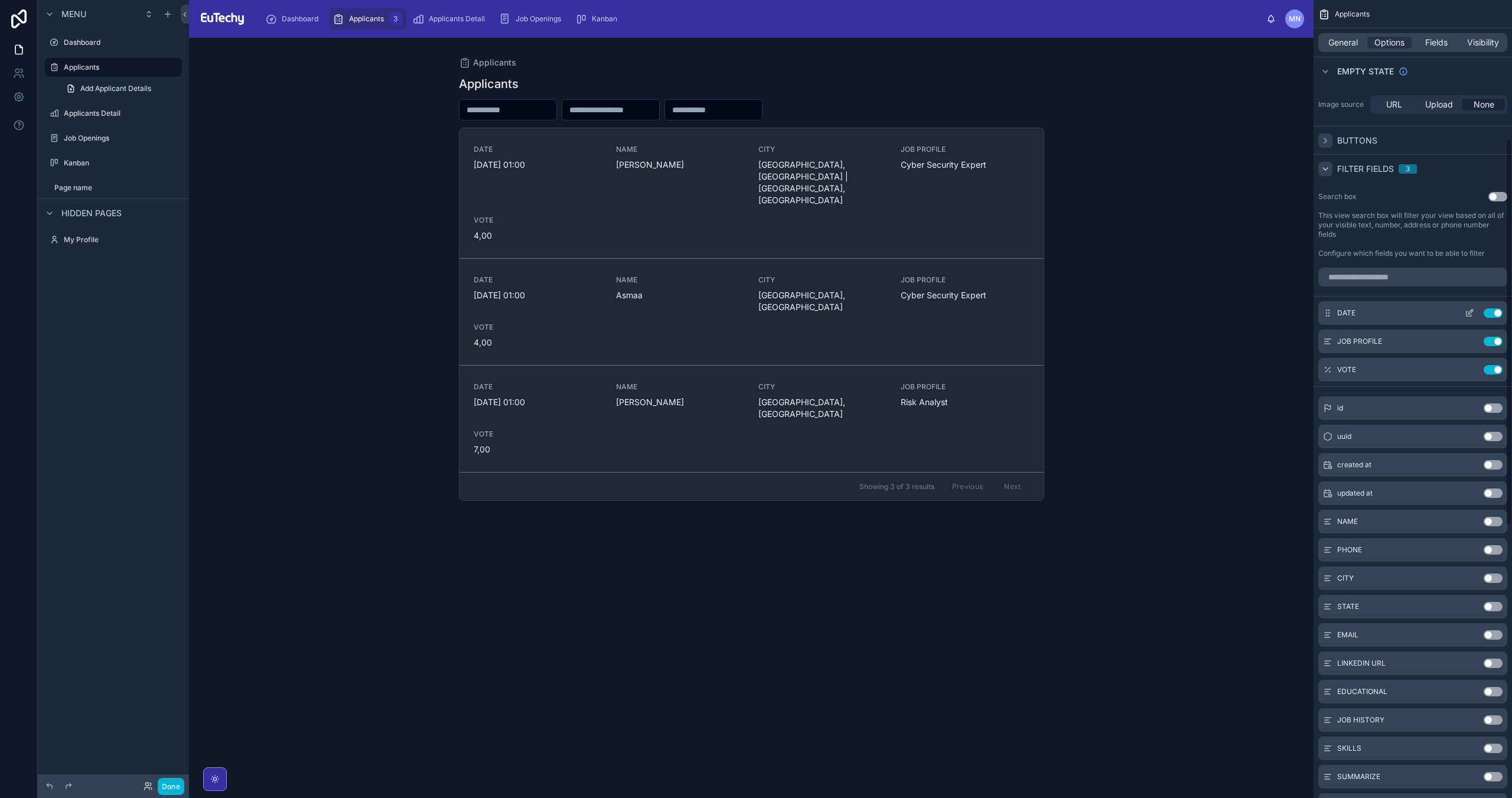
click at [1491, 313] on button "Use setting" at bounding box center [1492, 313] width 19 height 10
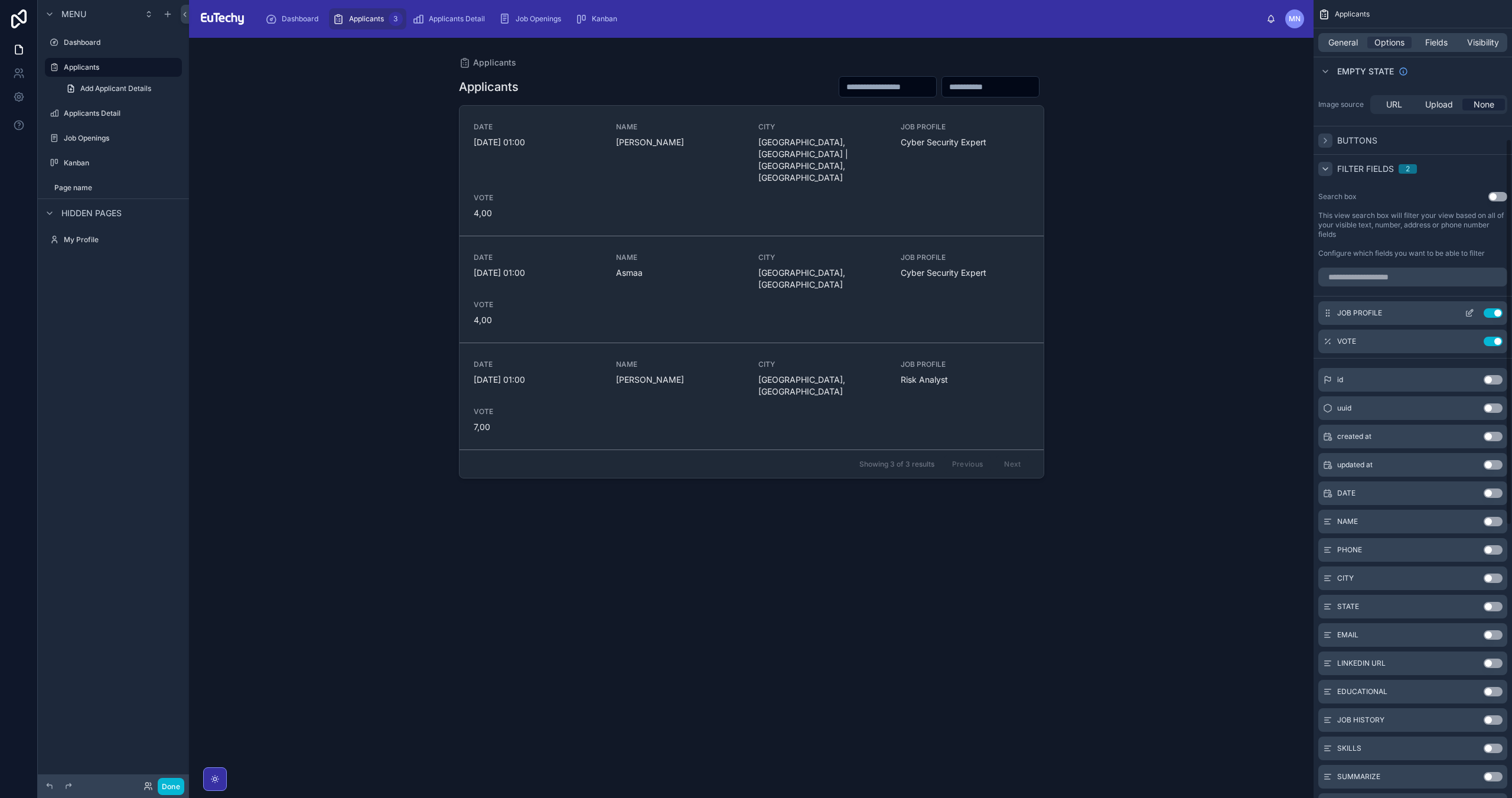
click at [1491, 315] on button "Use setting" at bounding box center [1492, 313] width 19 height 10
click at [1491, 313] on button "Use setting" at bounding box center [1492, 313] width 19 height 10
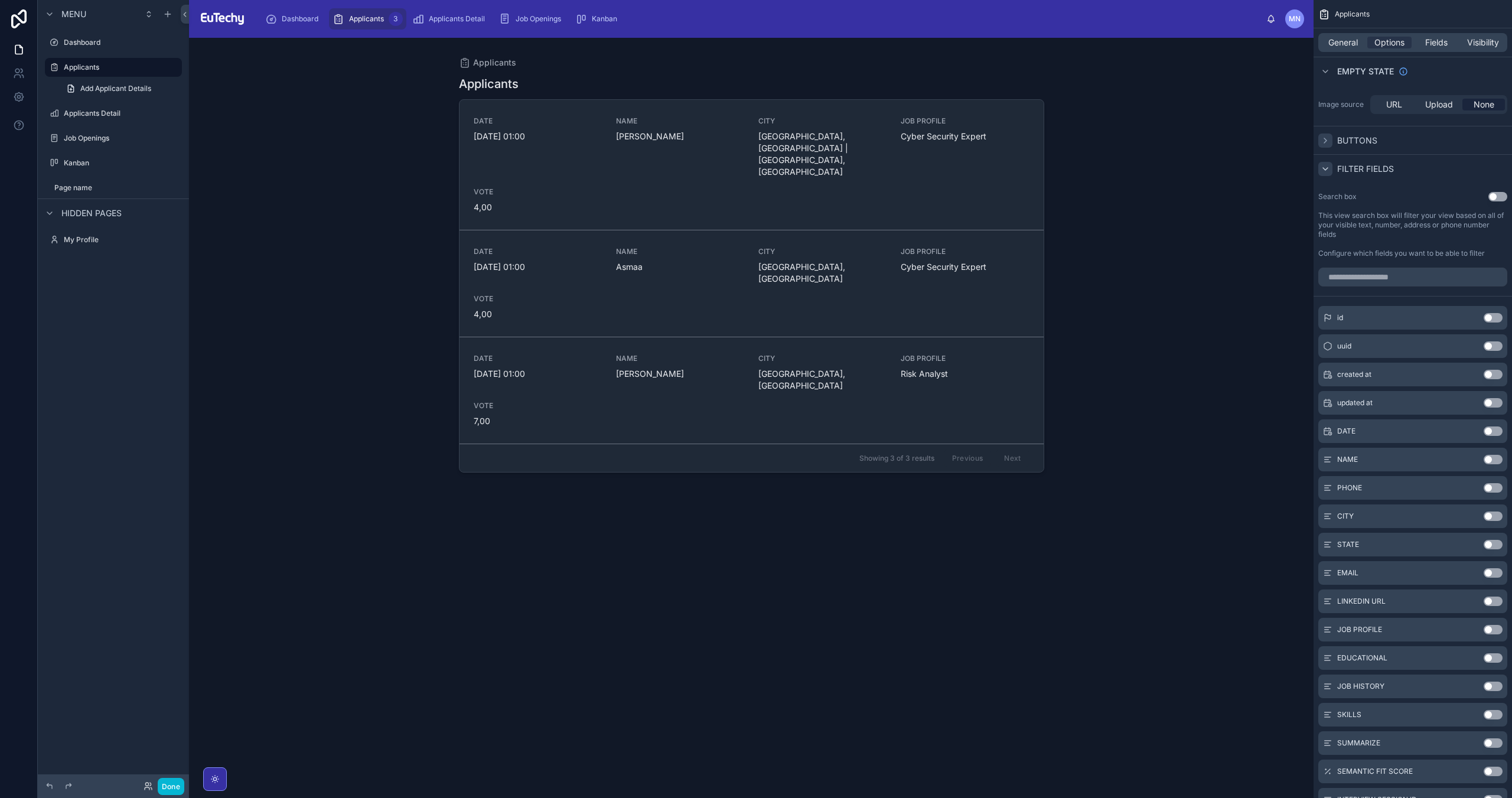
click at [1329, 143] on icon "scrollable content" at bounding box center [1325, 141] width 10 height 10
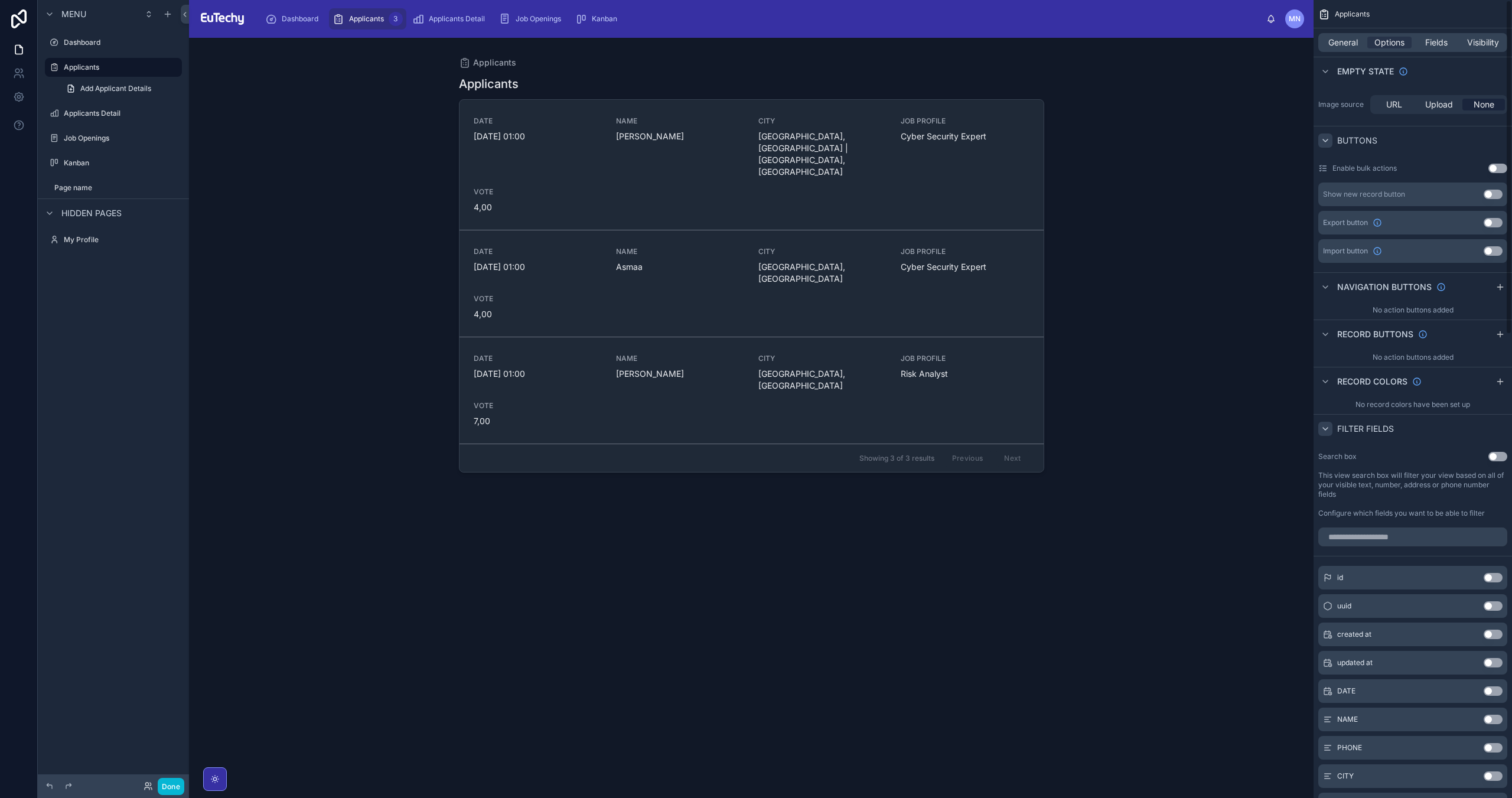
scroll to position [0, 0]
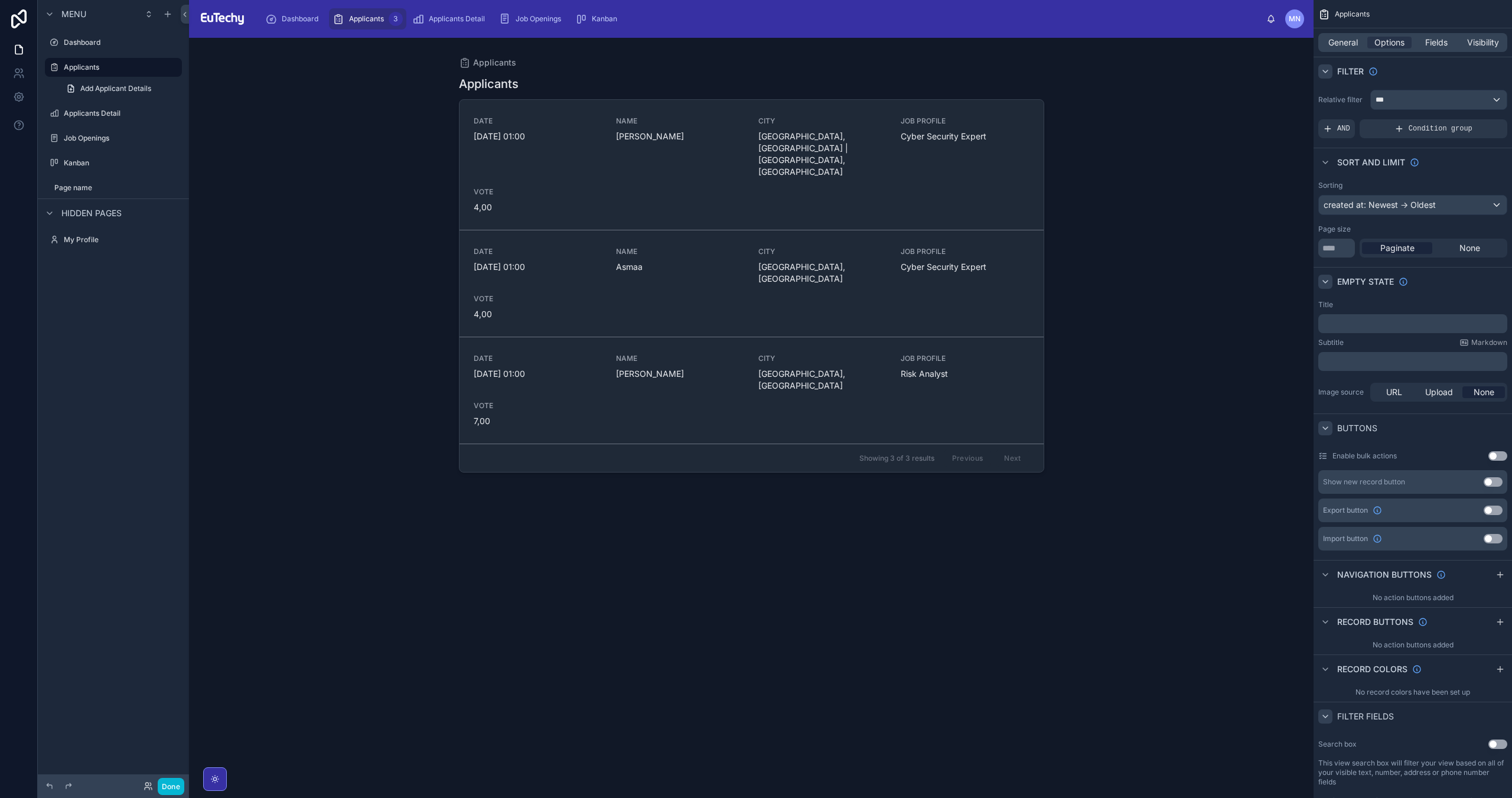
click at [1325, 281] on icon "scrollable content" at bounding box center [1325, 281] width 10 height 10
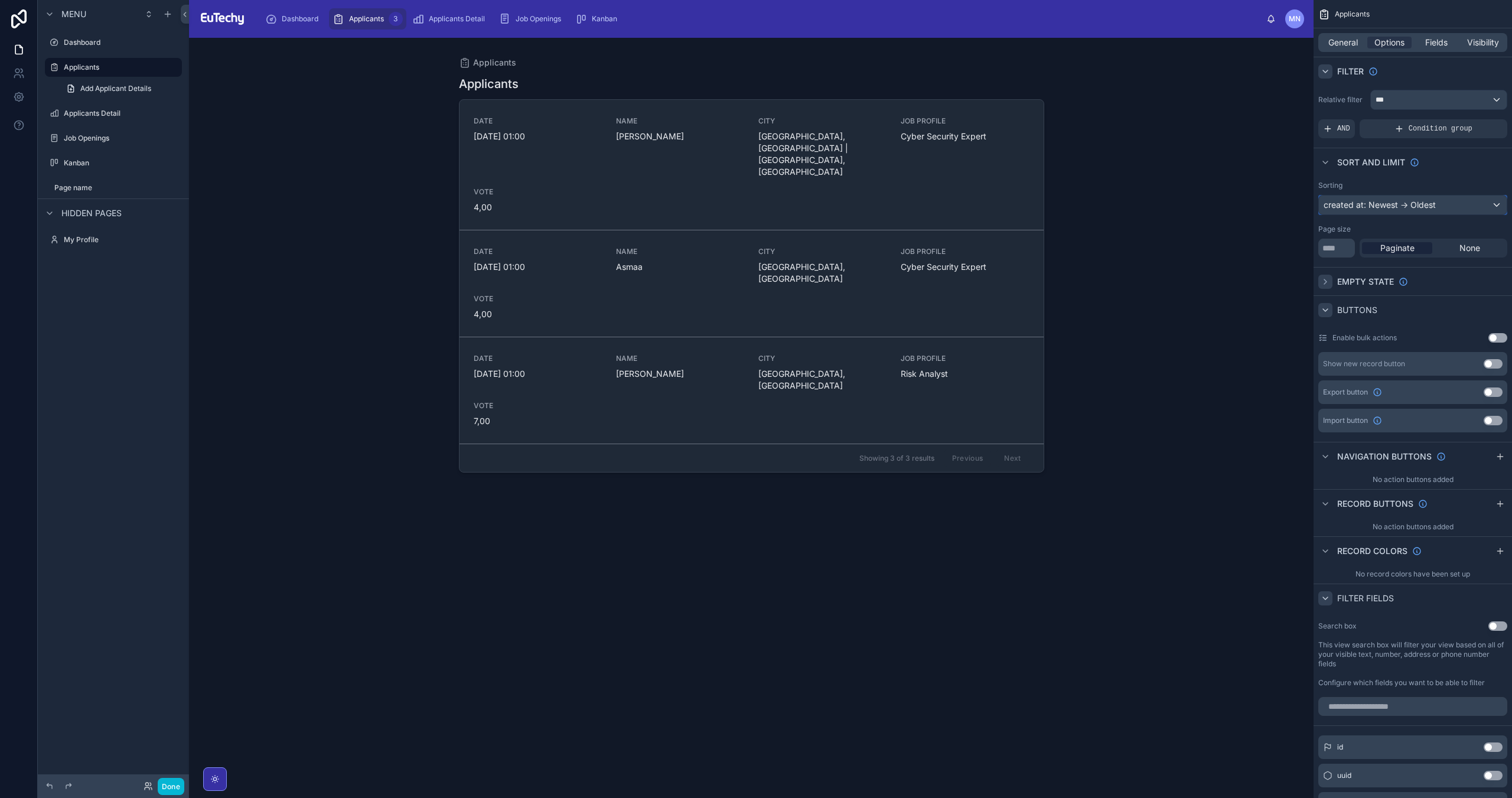
click at [1452, 208] on div "created at: Newest -> Oldest" at bounding box center [1413, 204] width 188 height 19
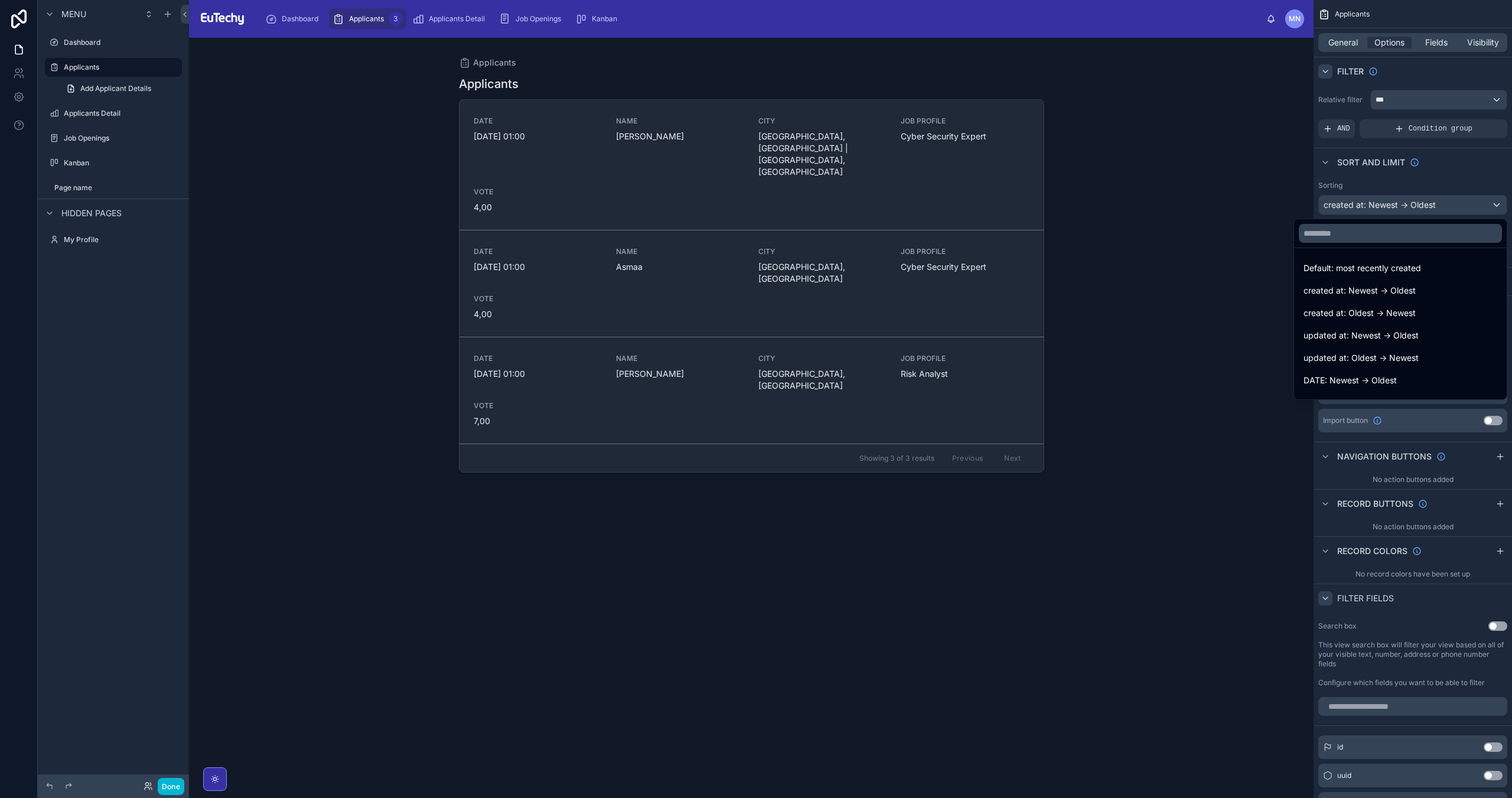
click at [1257, 210] on div "Applicants Applicants DATE [DATE] 01:00 NAME [PERSON_NAME][GEOGRAPHIC_DATA] [GE…" at bounding box center [751, 417] width 1124 height 759
click at [1245, 280] on div "Applicants Applicants DATE [DATE] 01:00 NAME [PERSON_NAME][GEOGRAPHIC_DATA] [GE…" at bounding box center [751, 417] width 1124 height 759
click at [1500, 203] on div "scrollable content" at bounding box center [756, 399] width 1512 height 798
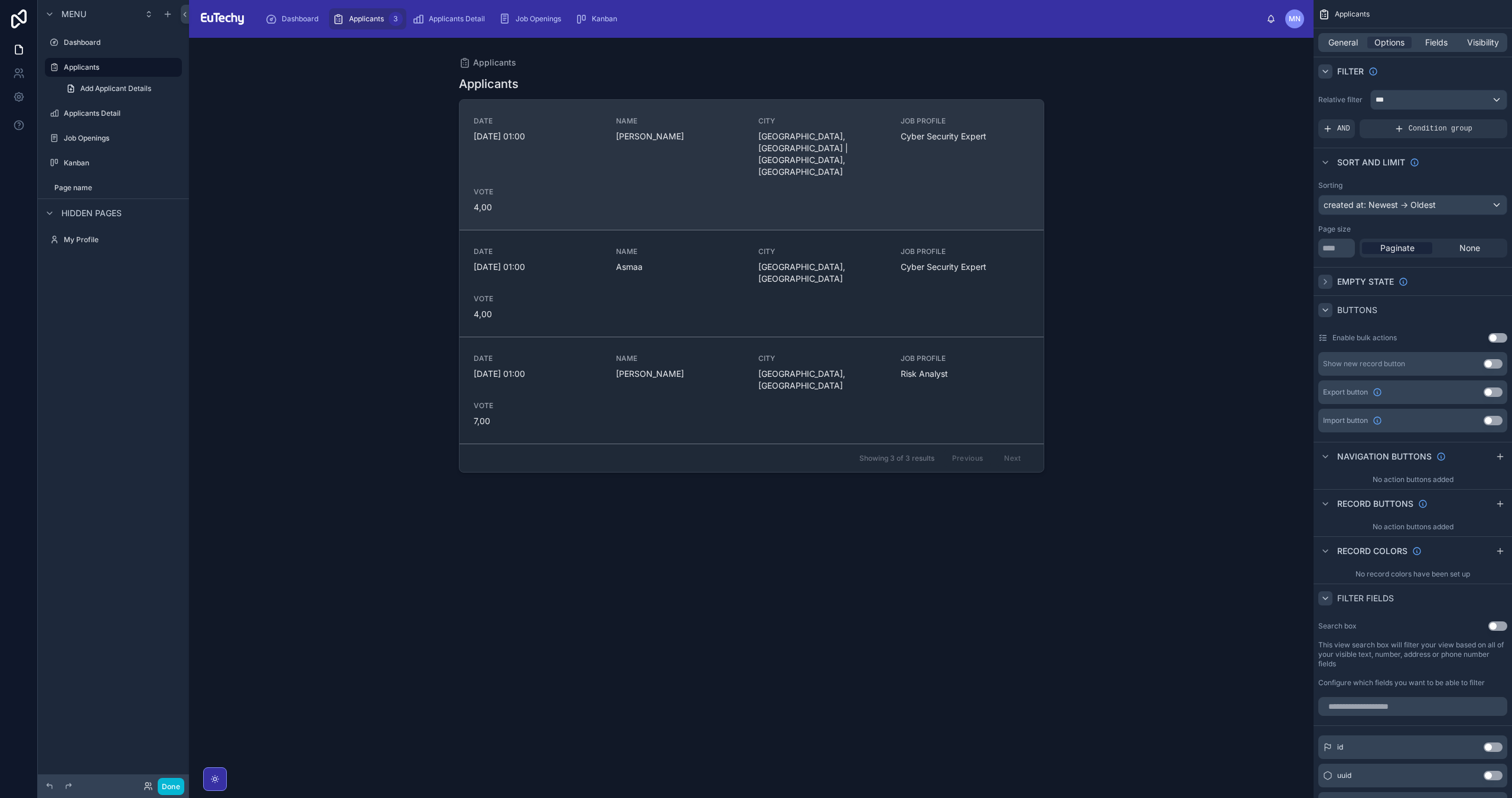
click at [760, 108] on link "DATE [DATE] 01:00 NAME [PERSON_NAME][GEOGRAPHIC_DATA], [GEOGRAPHIC_DATA] | [GEO…" at bounding box center [752, 164] width 584 height 130
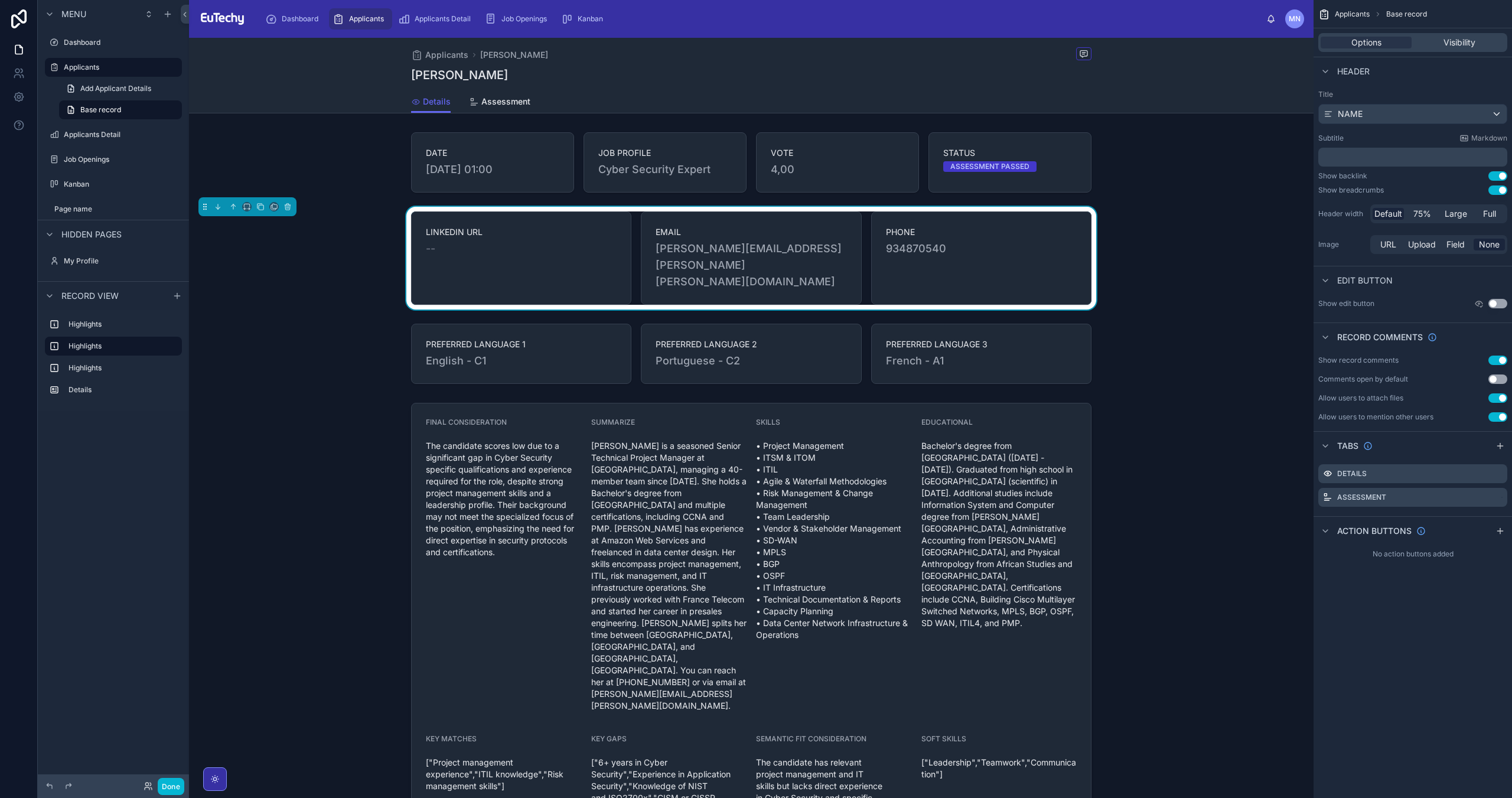
click at [359, 21] on span "Applicants" at bounding box center [366, 19] width 35 height 10
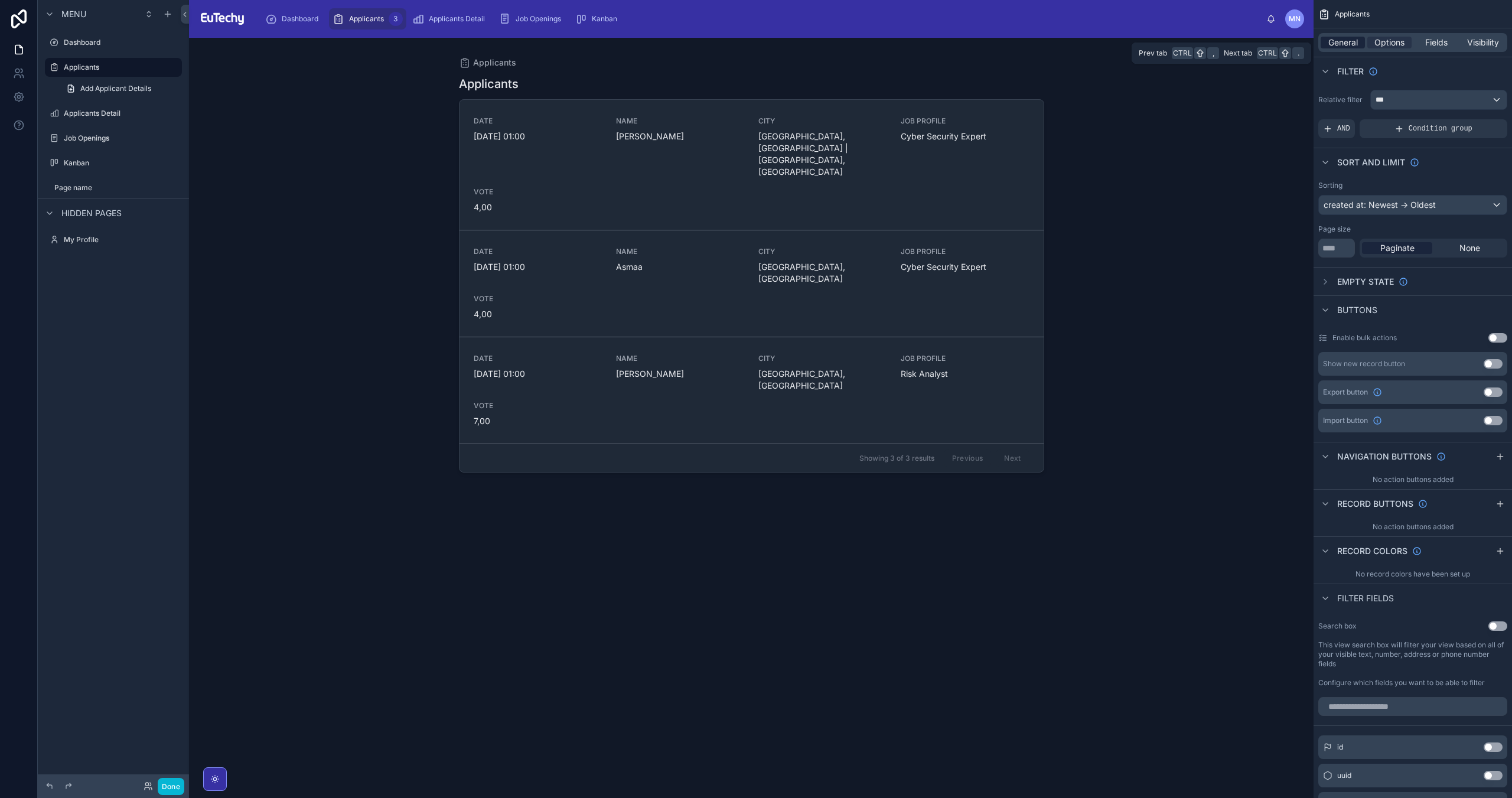
click at [1338, 41] on span "General" at bounding box center [1343, 42] width 30 height 12
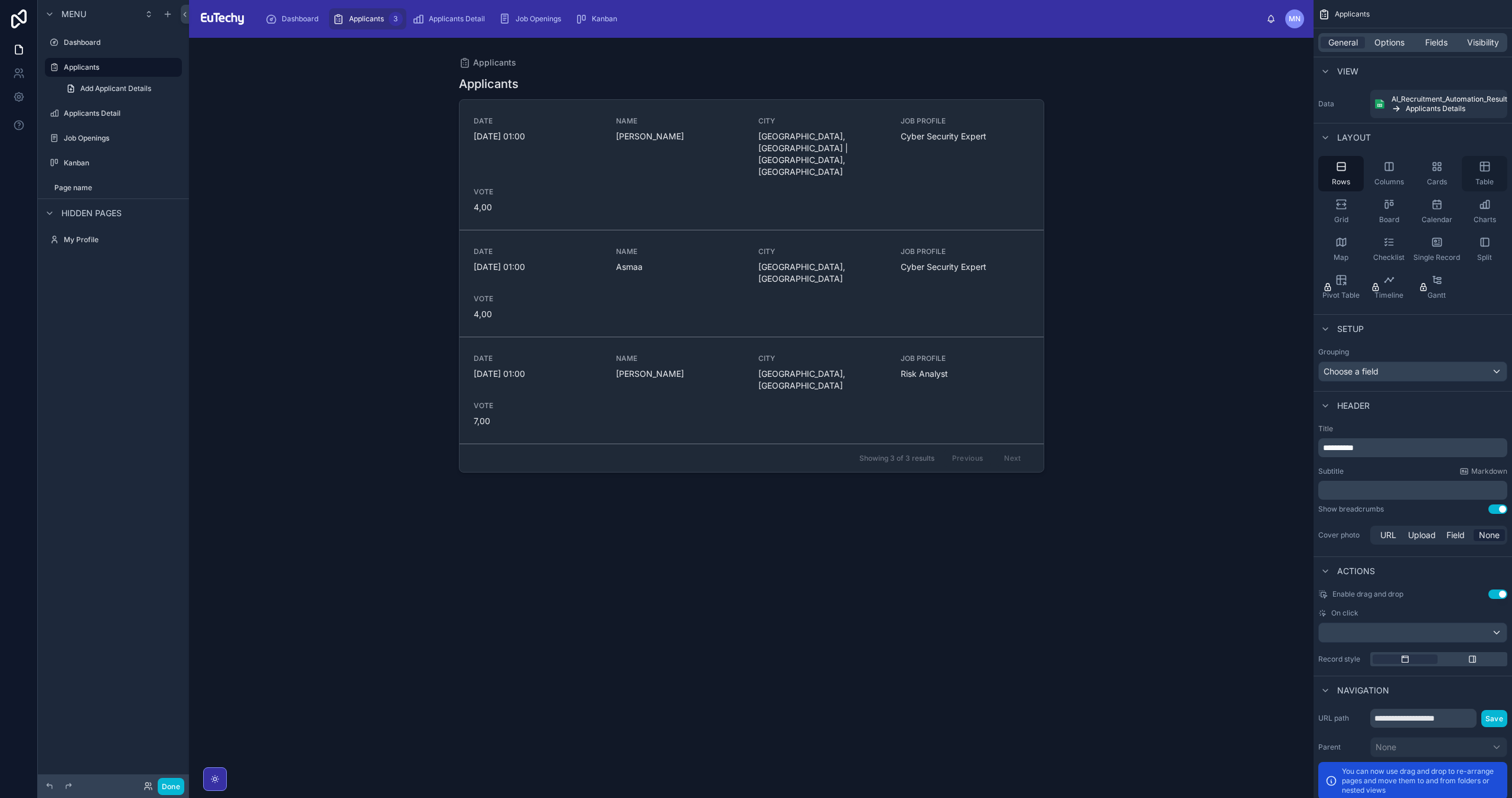
click at [1486, 168] on icon "scrollable content" at bounding box center [1484, 166] width 12 height 12
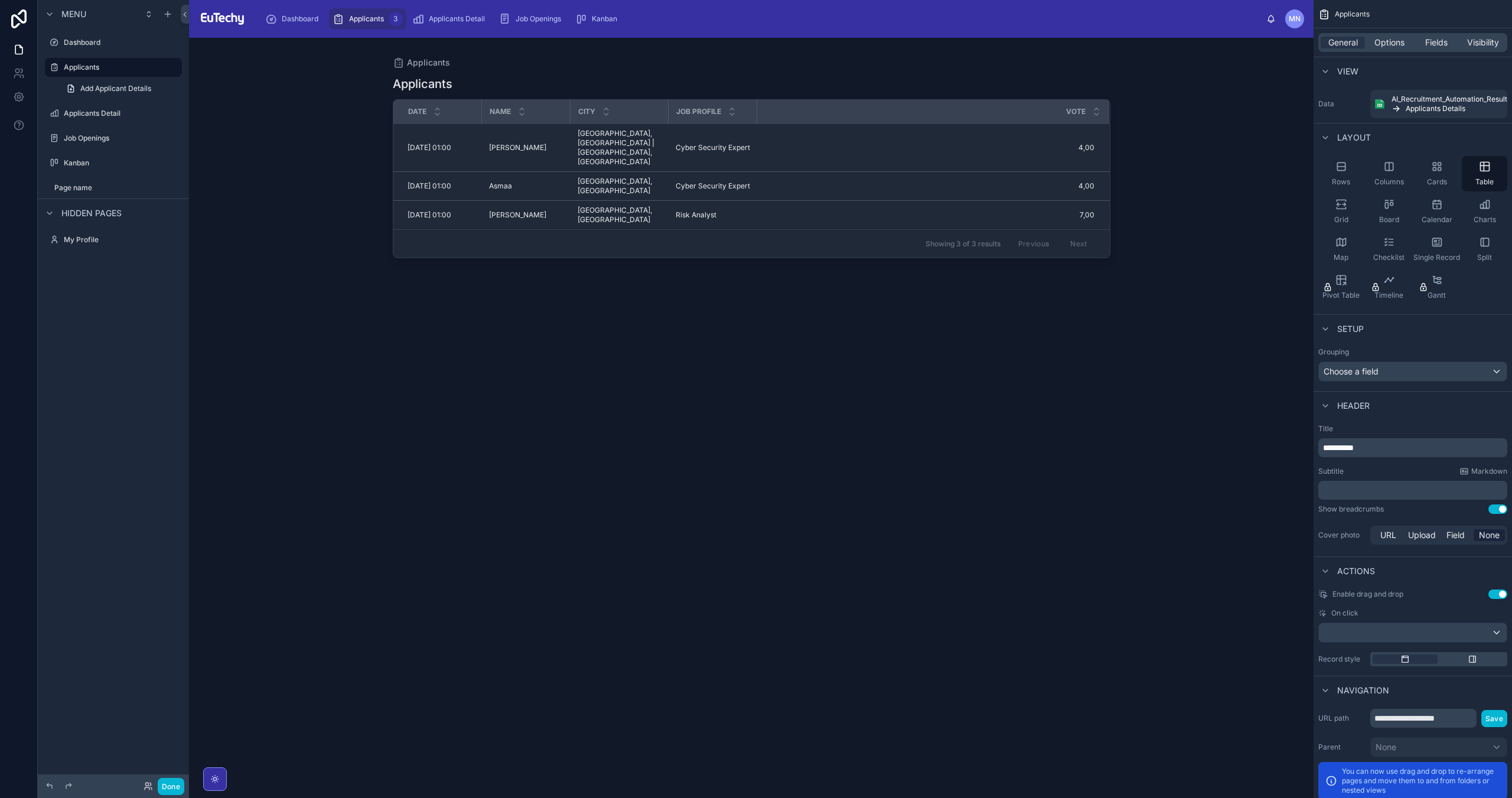
click at [706, 112] on span "JOB PROFILE" at bounding box center [699, 111] width 45 height 10
click at [730, 110] on icon at bounding box center [732, 108] width 8 height 8
click at [732, 114] on icon at bounding box center [732, 114] width 8 height 8
click at [732, 115] on icon at bounding box center [732, 114] width 8 height 8
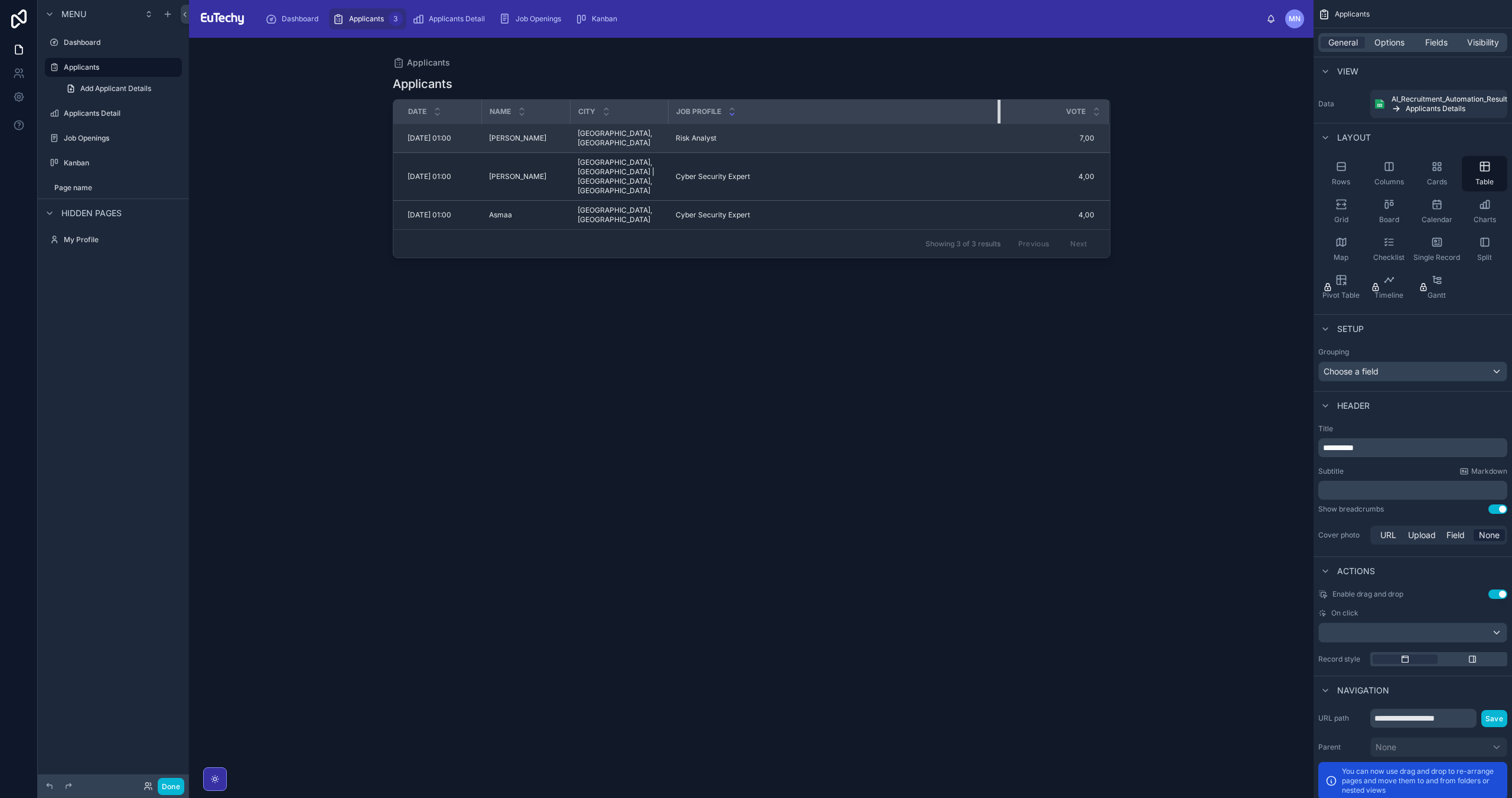
drag, startPoint x: 756, startPoint y: 112, endPoint x: 999, endPoint y: 124, distance: 243.3
click at [999, 124] on table "DATE NAME CITY JOB PROFILE VOTE [DATE] 01:00 [DATE] 01:00 [PERSON_NAME] [PERSON…" at bounding box center [752, 164] width 717 height 129
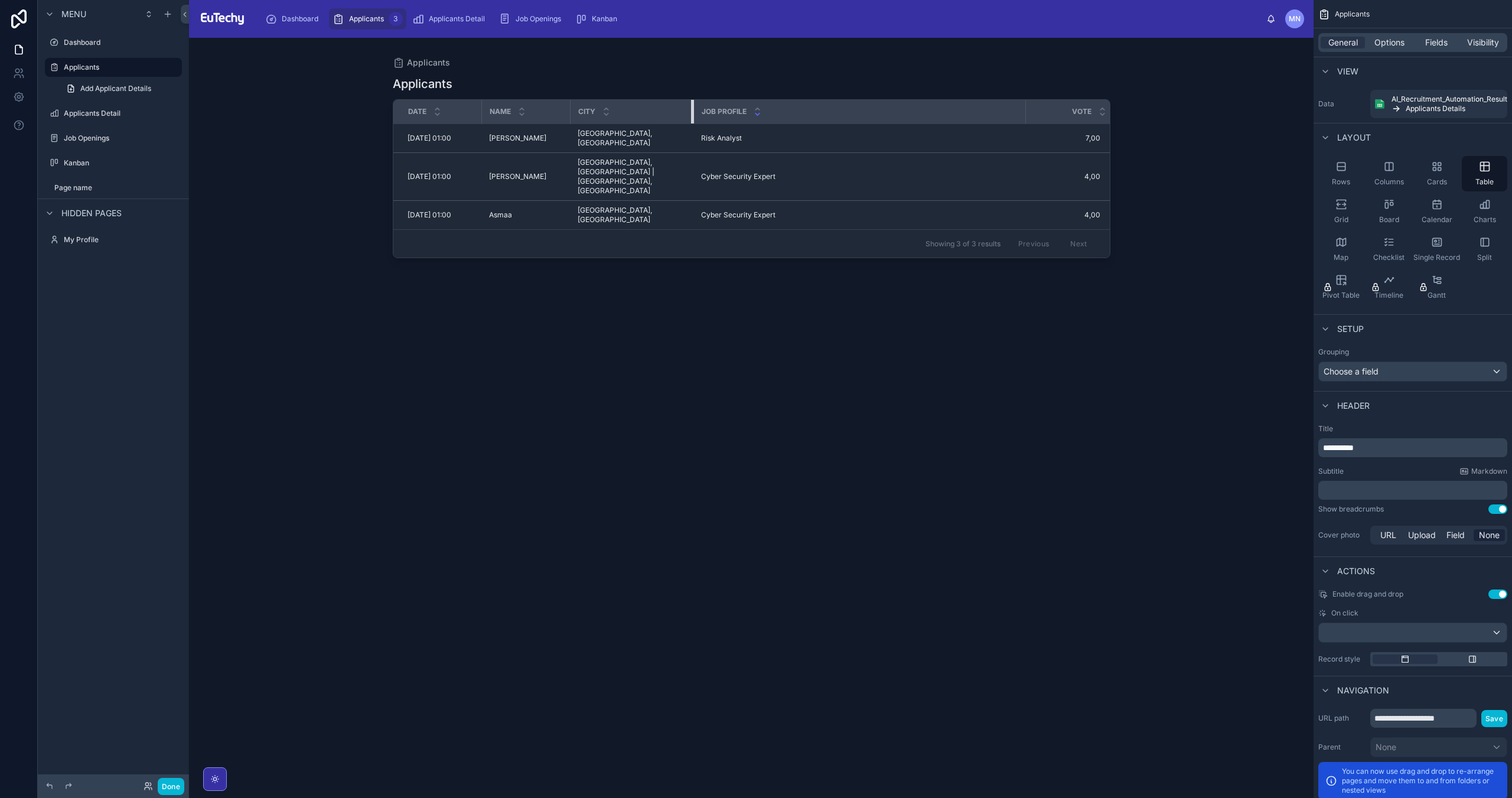
drag, startPoint x: 666, startPoint y: 114, endPoint x: 692, endPoint y: 119, distance: 26.5
click at [692, 119] on tr "DATE NAME CITY JOB PROFILE VOTE" at bounding box center [754, 111] width 722 height 24
drag, startPoint x: 1013, startPoint y: 112, endPoint x: 815, endPoint y: 121, distance: 198.2
click at [826, 121] on div at bounding box center [828, 111] width 4 height 23
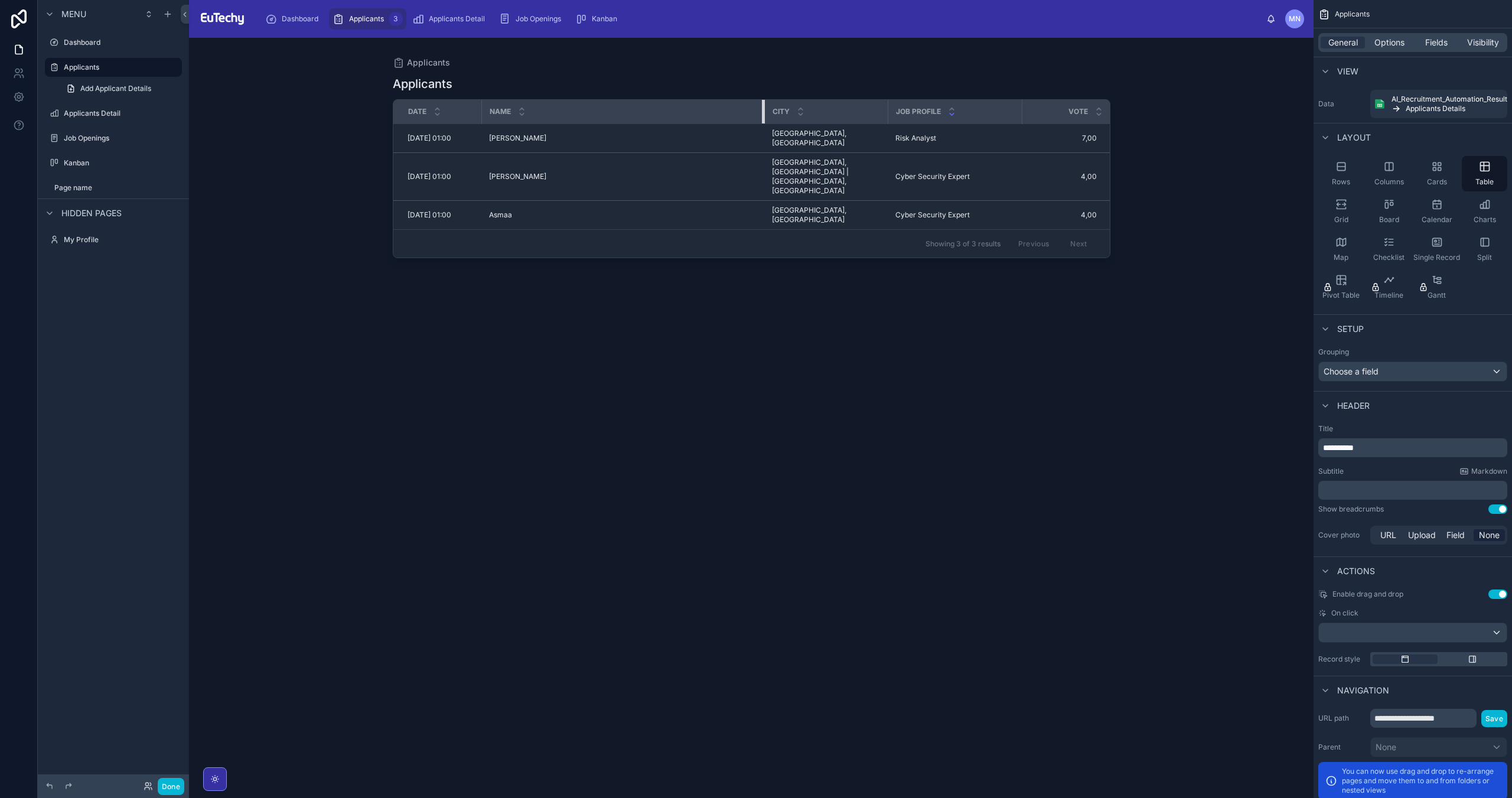
drag, startPoint x: 568, startPoint y: 113, endPoint x: 762, endPoint y: 100, distance: 194.4
click at [762, 100] on div at bounding box center [763, 111] width 4 height 23
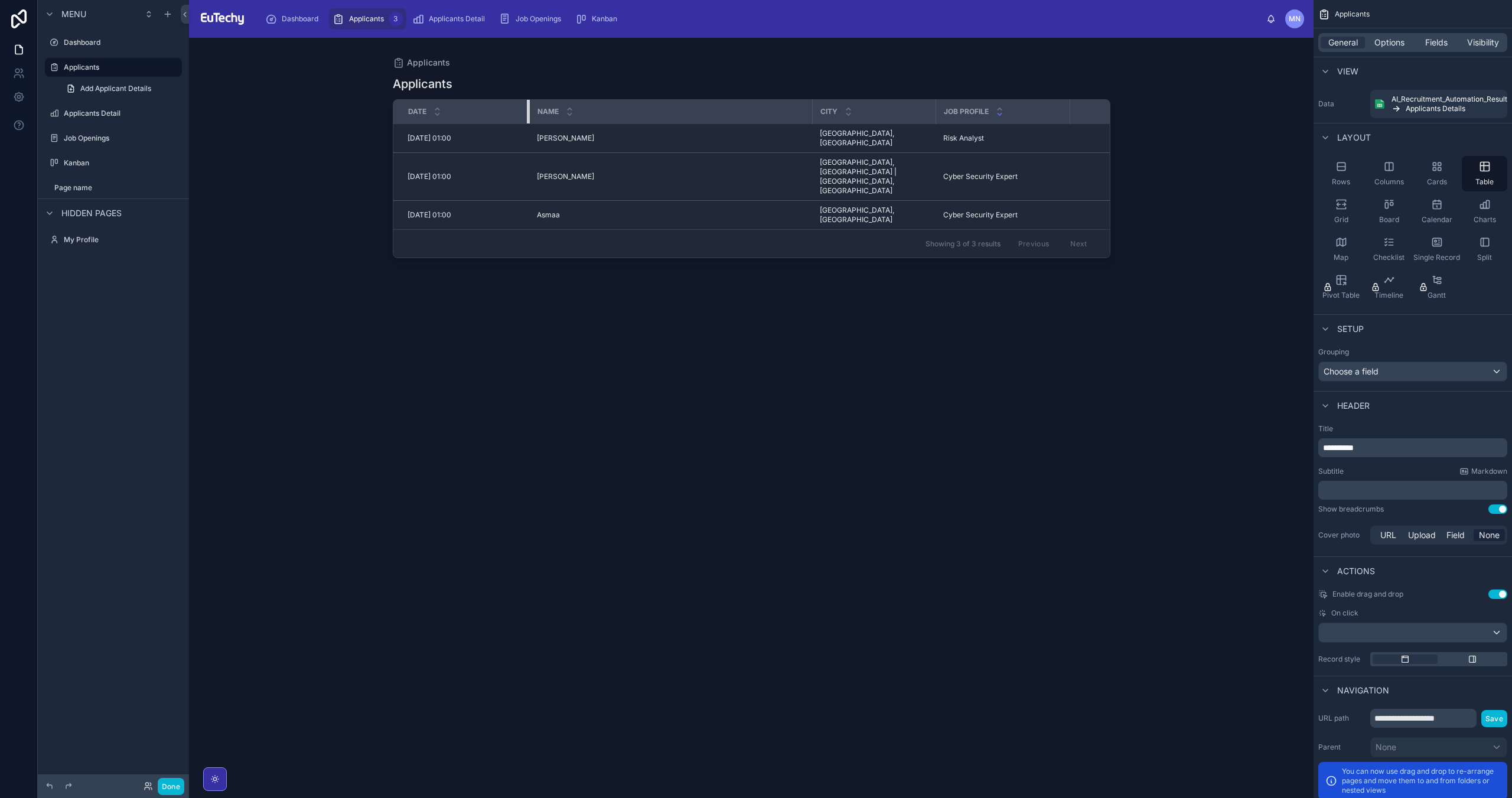
drag, startPoint x: 479, startPoint y: 112, endPoint x: 528, endPoint y: 99, distance: 50.7
click at [528, 99] on div "DATE NAME CITY JOB PROFILE VOTE [DATE] 01:00 [DATE] 01:00 [PERSON_NAME] [PERSON…" at bounding box center [751, 178] width 717 height 159
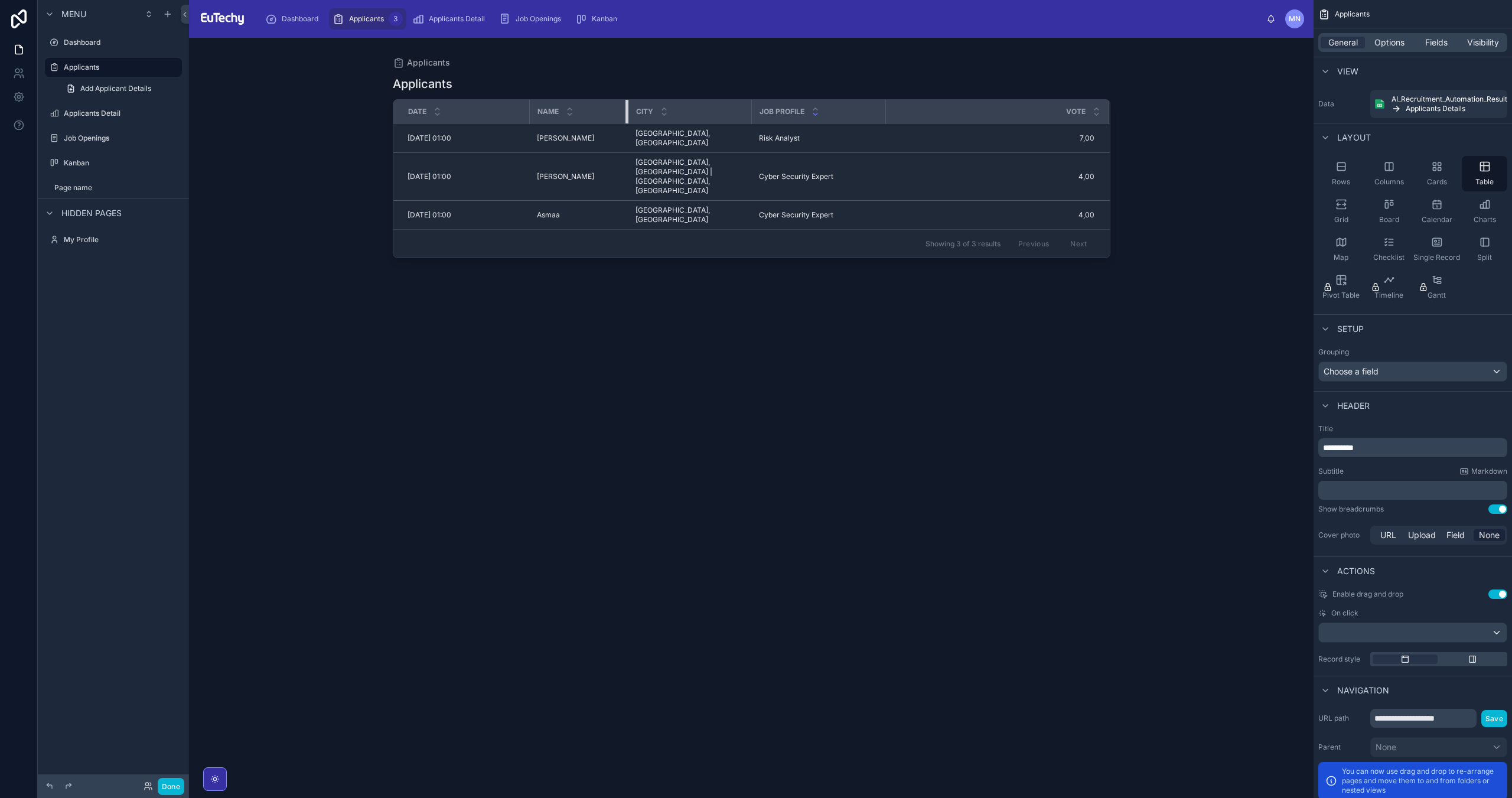
drag, startPoint x: 752, startPoint y: 111, endPoint x: 628, endPoint y: 117, distance: 124.1
click at [628, 117] on div at bounding box center [627, 111] width 4 height 23
drag, startPoint x: 877, startPoint y: 110, endPoint x: 1006, endPoint y: 104, distance: 129.1
click at [1015, 104] on div at bounding box center [1017, 111] width 4 height 23
drag, startPoint x: 1008, startPoint y: 120, endPoint x: 932, endPoint y: 119, distance: 76.0
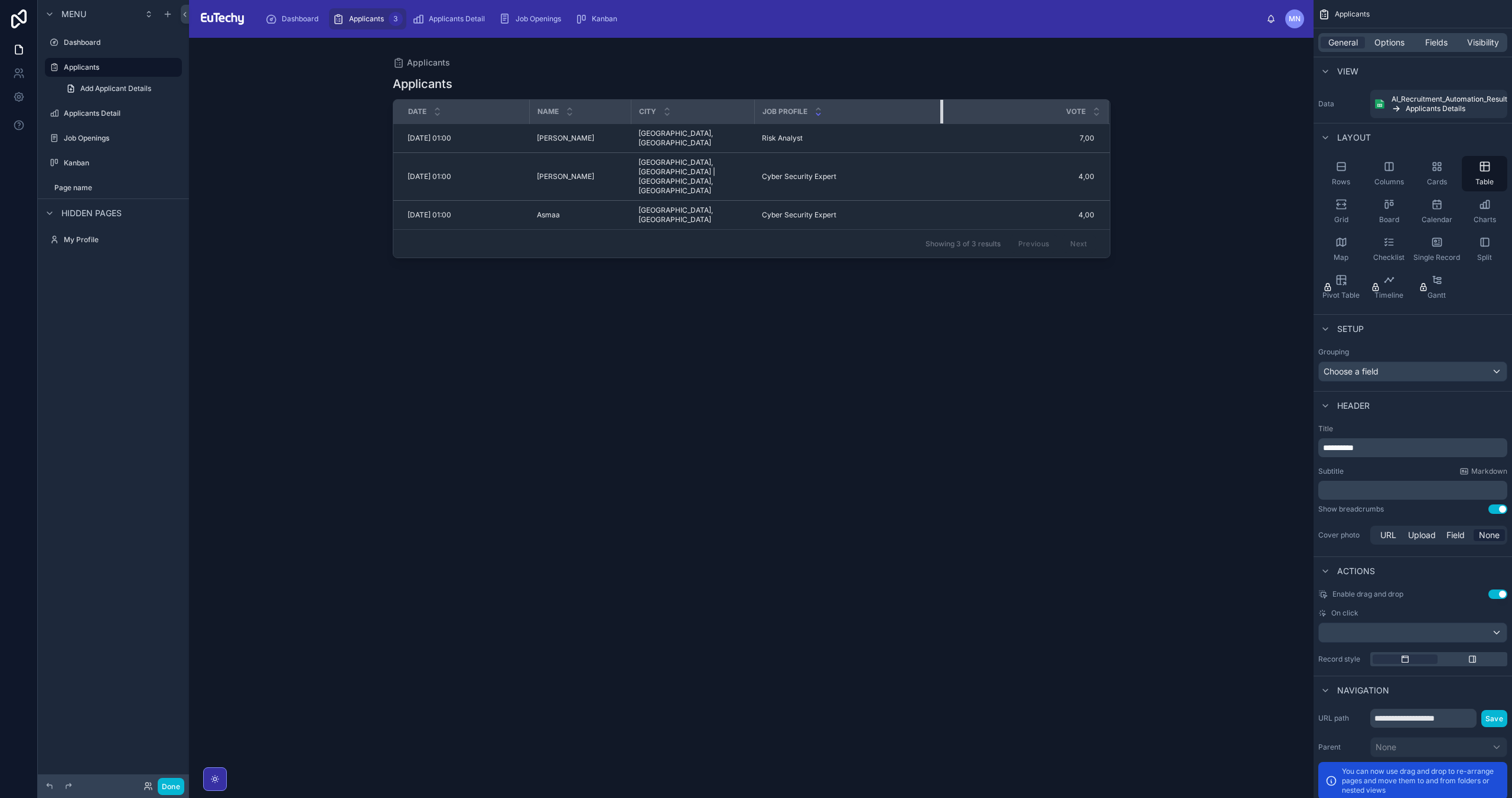
click at [941, 119] on div at bounding box center [942, 111] width 4 height 23
drag, startPoint x: 932, startPoint y: 107, endPoint x: 1000, endPoint y: 103, distance: 68.1
click at [1008, 103] on div at bounding box center [1009, 111] width 4 height 23
drag, startPoint x: 743, startPoint y: 115, endPoint x: 755, endPoint y: 121, distance: 13.4
click at [764, 121] on div at bounding box center [766, 111] width 4 height 23
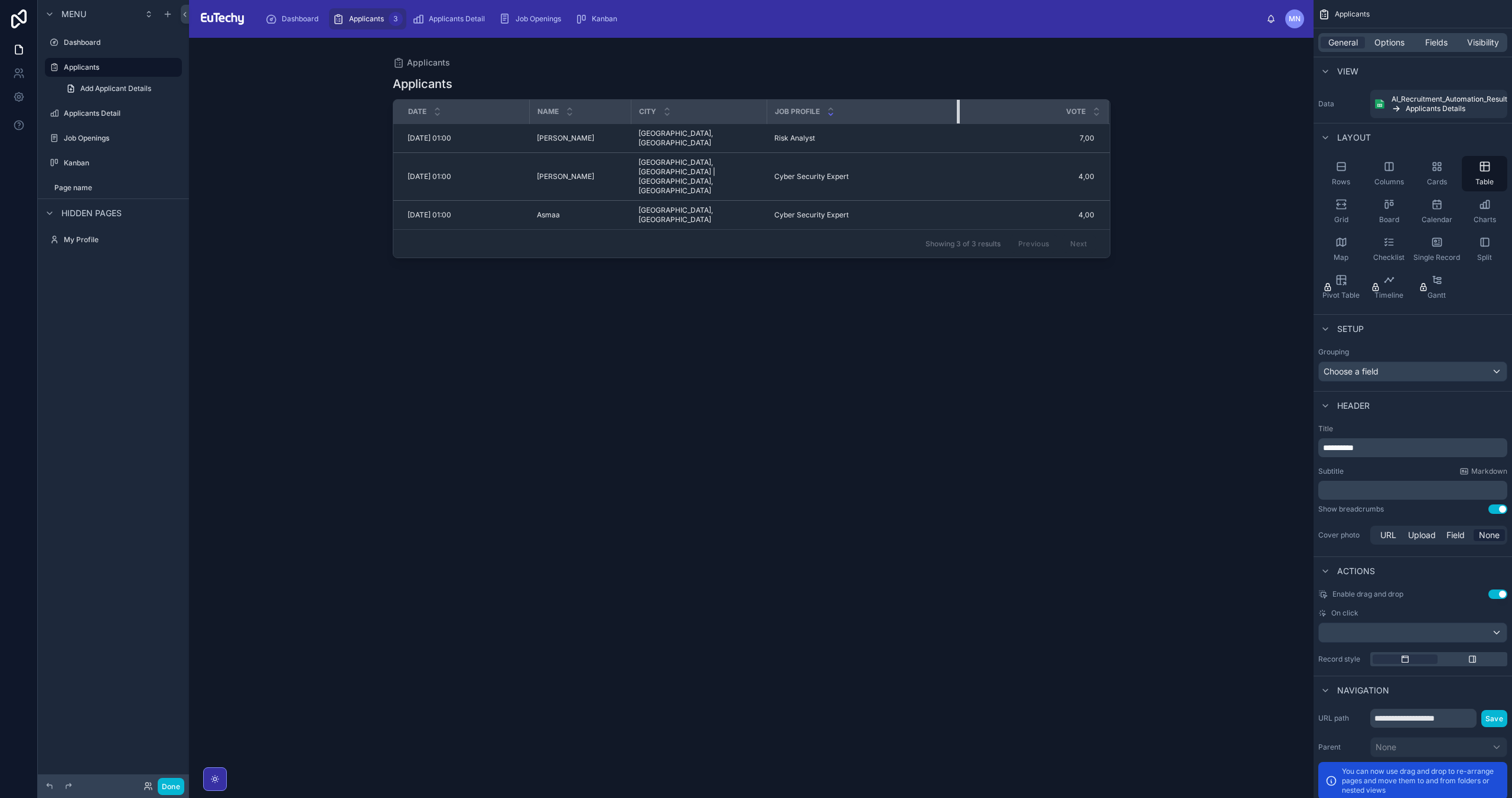
drag, startPoint x: 1012, startPoint y: 113, endPoint x: 947, endPoint y: 98, distance: 66.7
click at [947, 98] on div "Applicants DATE NAME CITY JOB PROFILE VOTE [DATE] 01:00 [DATE] 01:00 [PERSON_NA…" at bounding box center [751, 425] width 717 height 715
click at [1429, 44] on span "Fields" at bounding box center [1436, 42] width 22 height 12
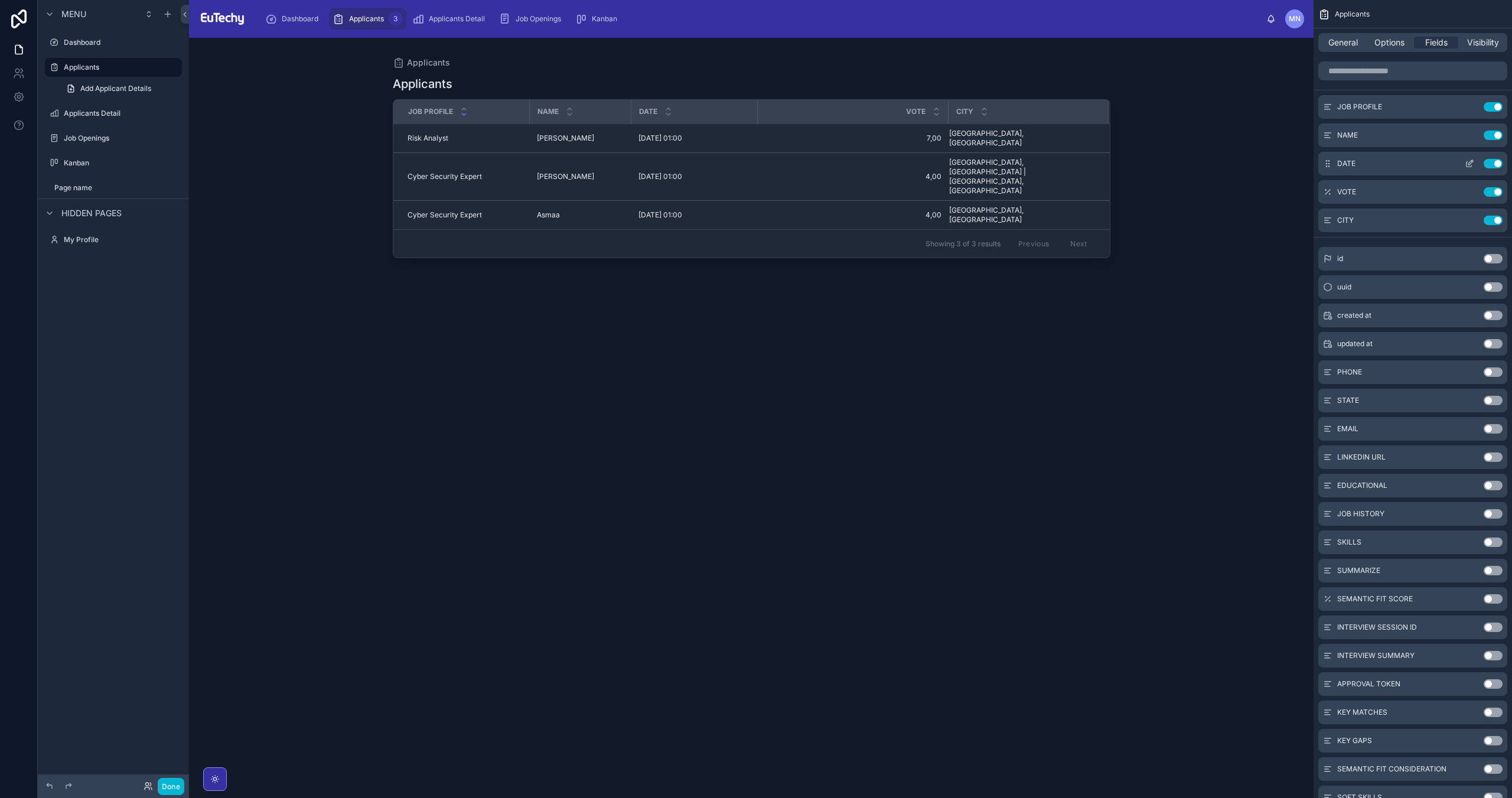
click at [1498, 163] on button "Use setting" at bounding box center [1492, 163] width 19 height 10
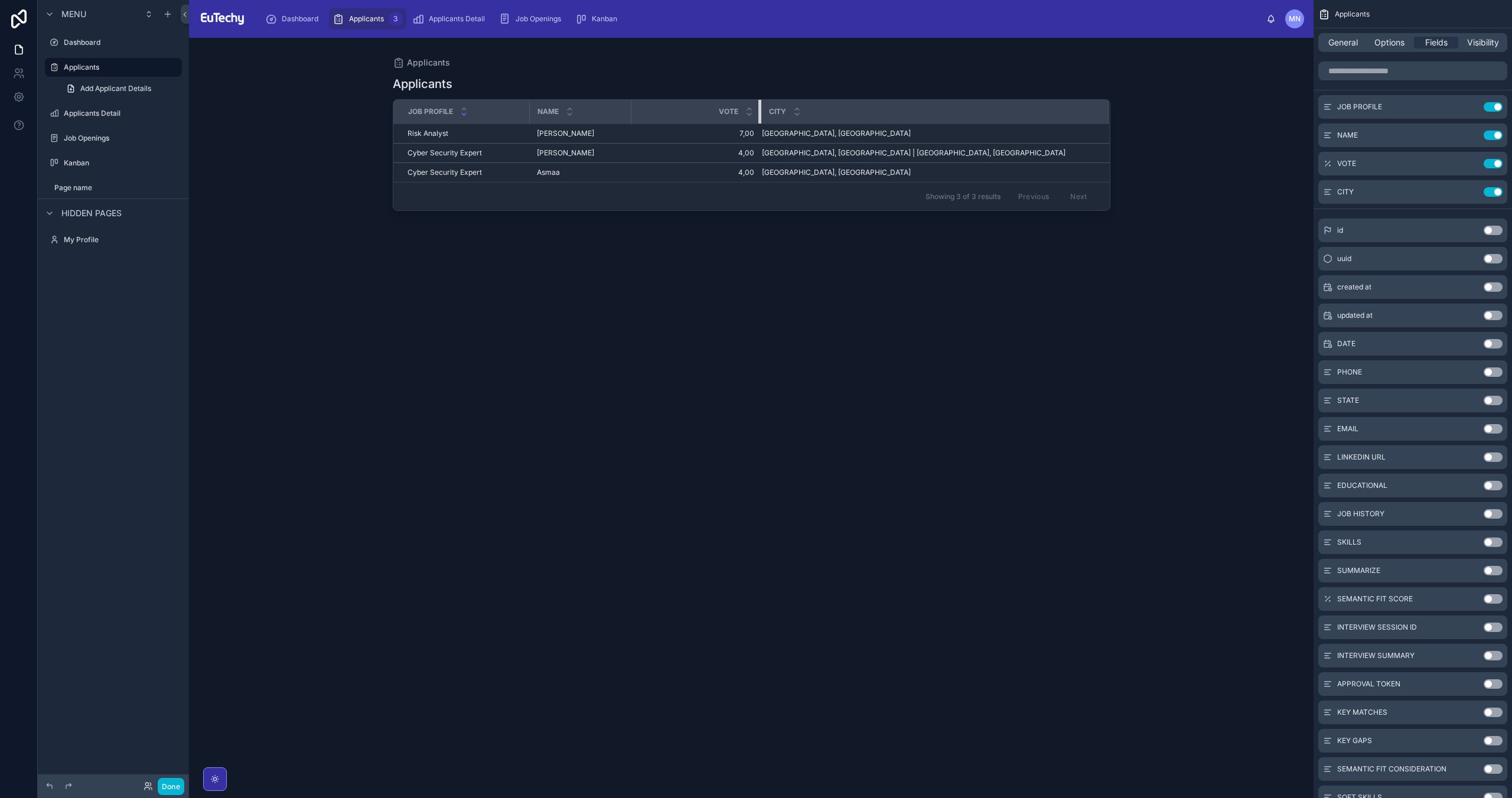
click at [760, 107] on div at bounding box center [760, 111] width 4 height 23
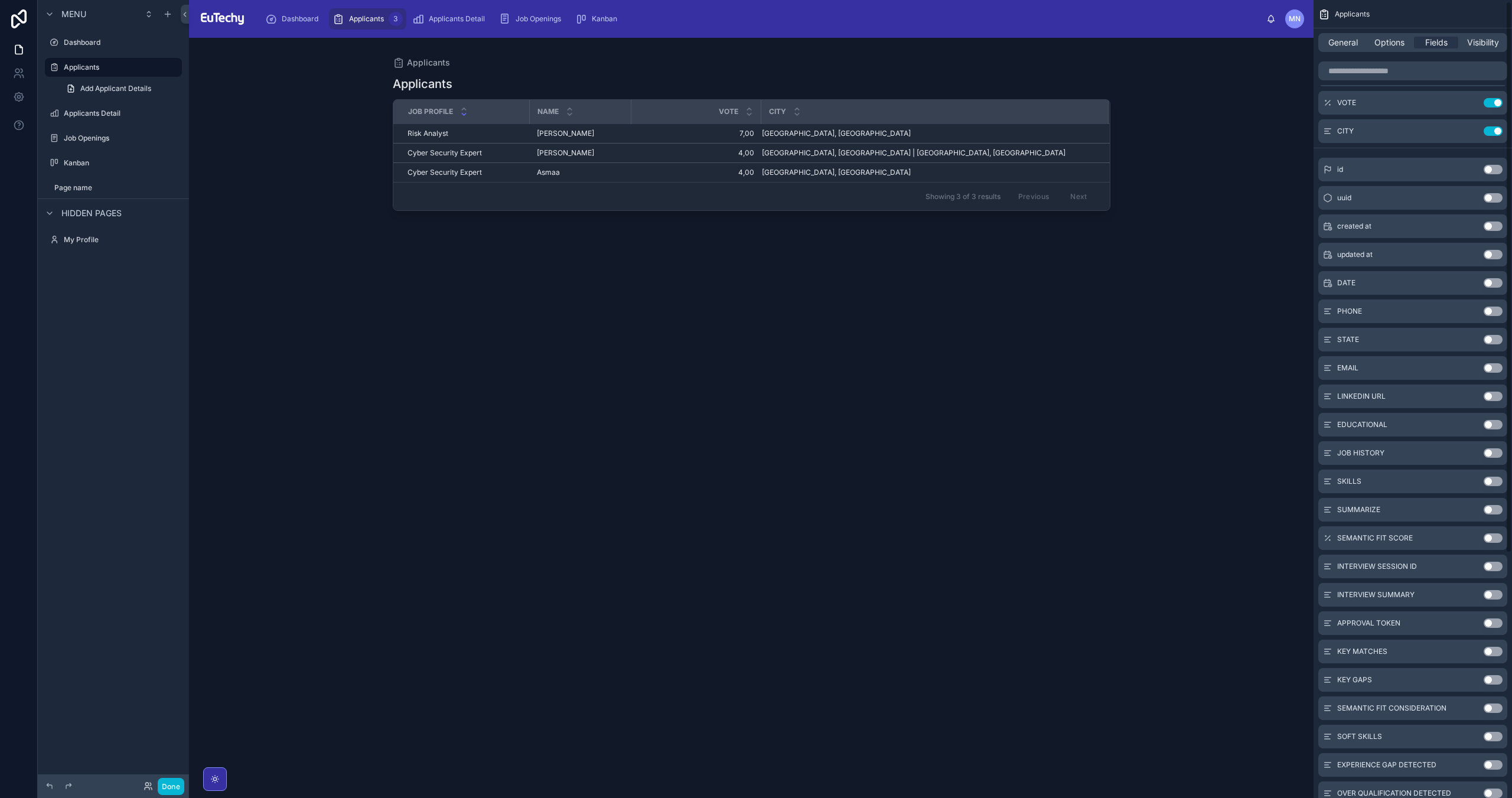
scroll to position [2, 0]
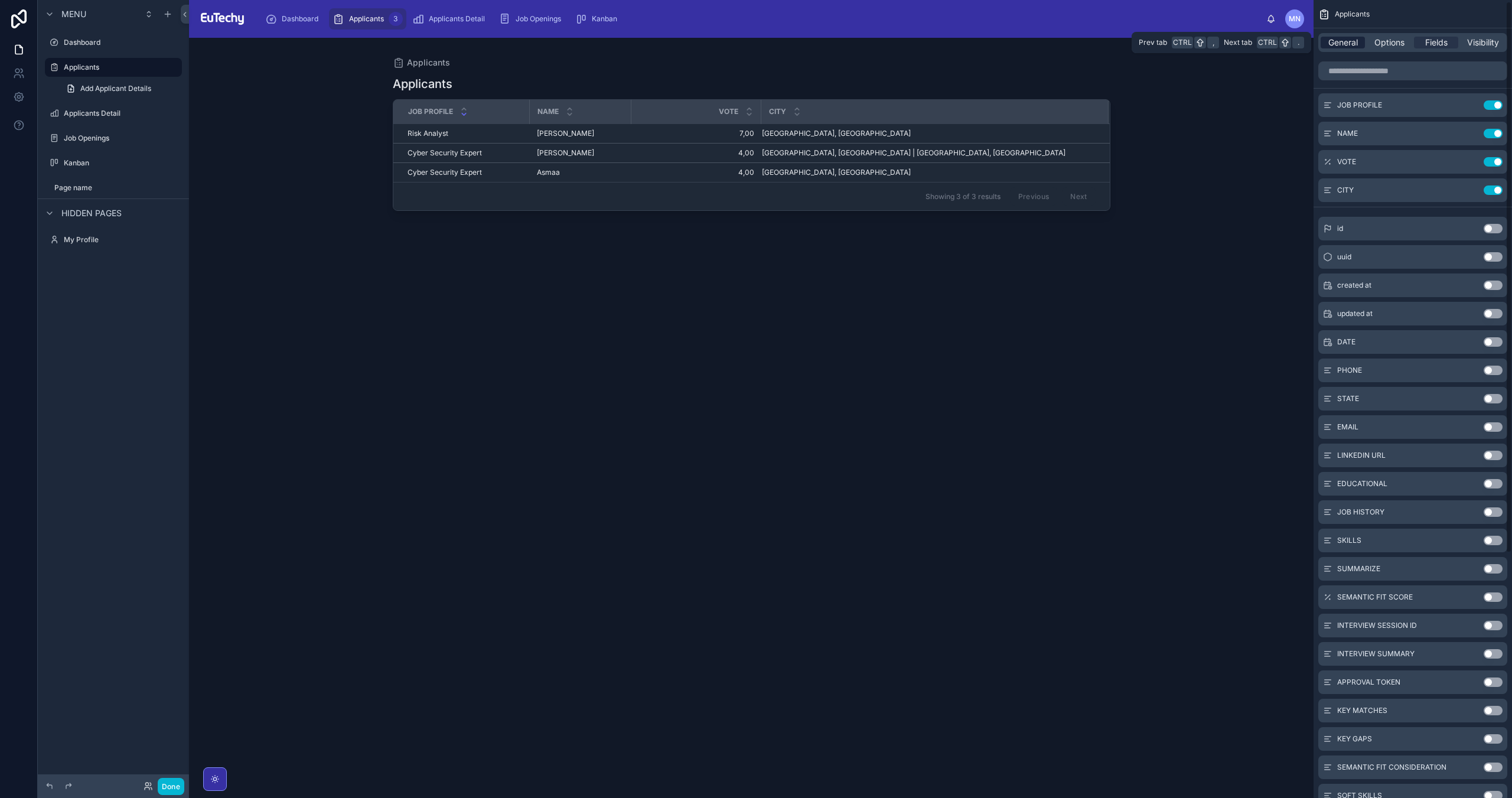
click at [1336, 39] on span "General" at bounding box center [1343, 42] width 30 height 12
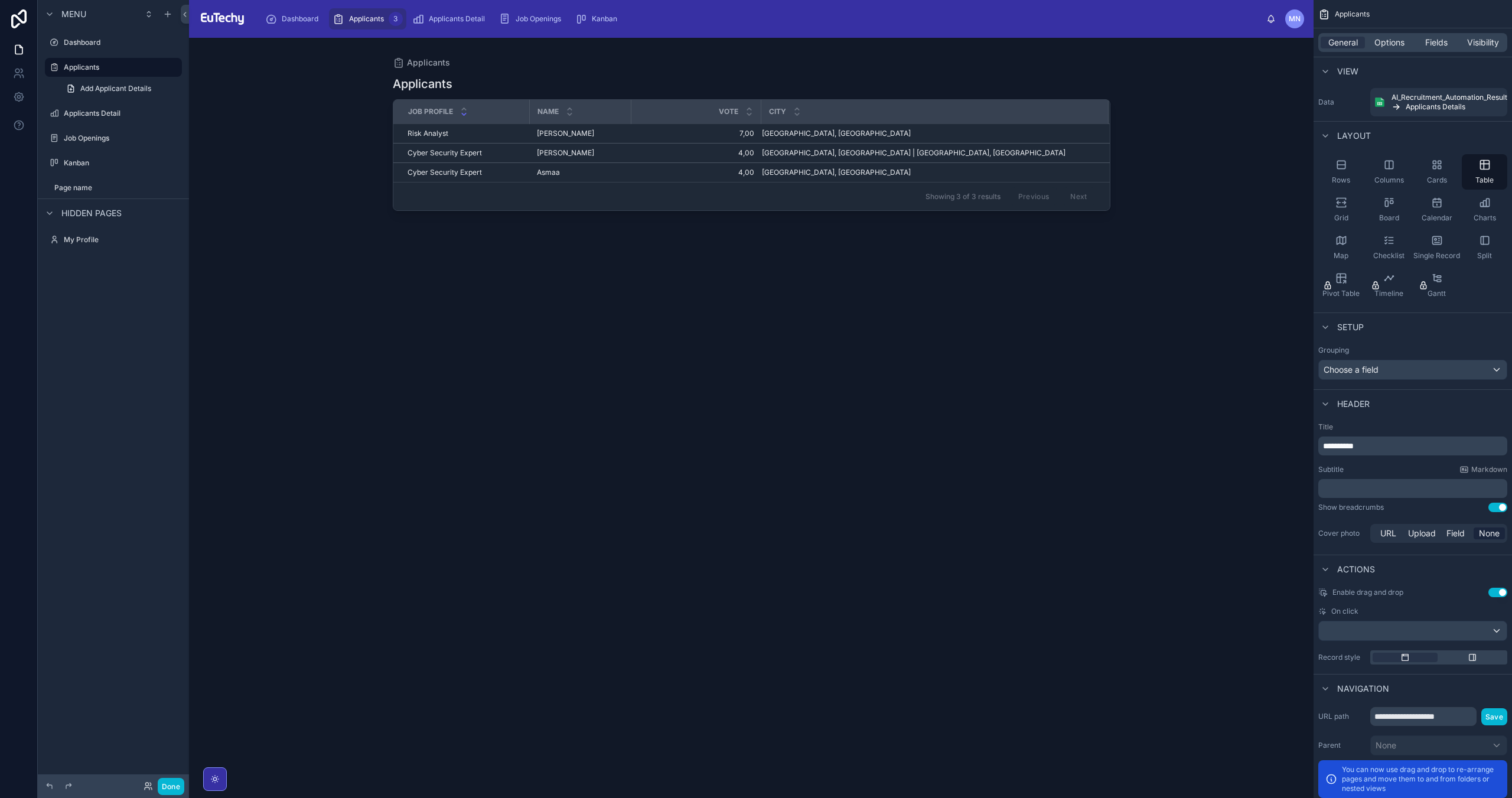
click at [1342, 446] on span "**********" at bounding box center [1338, 445] width 30 height 8
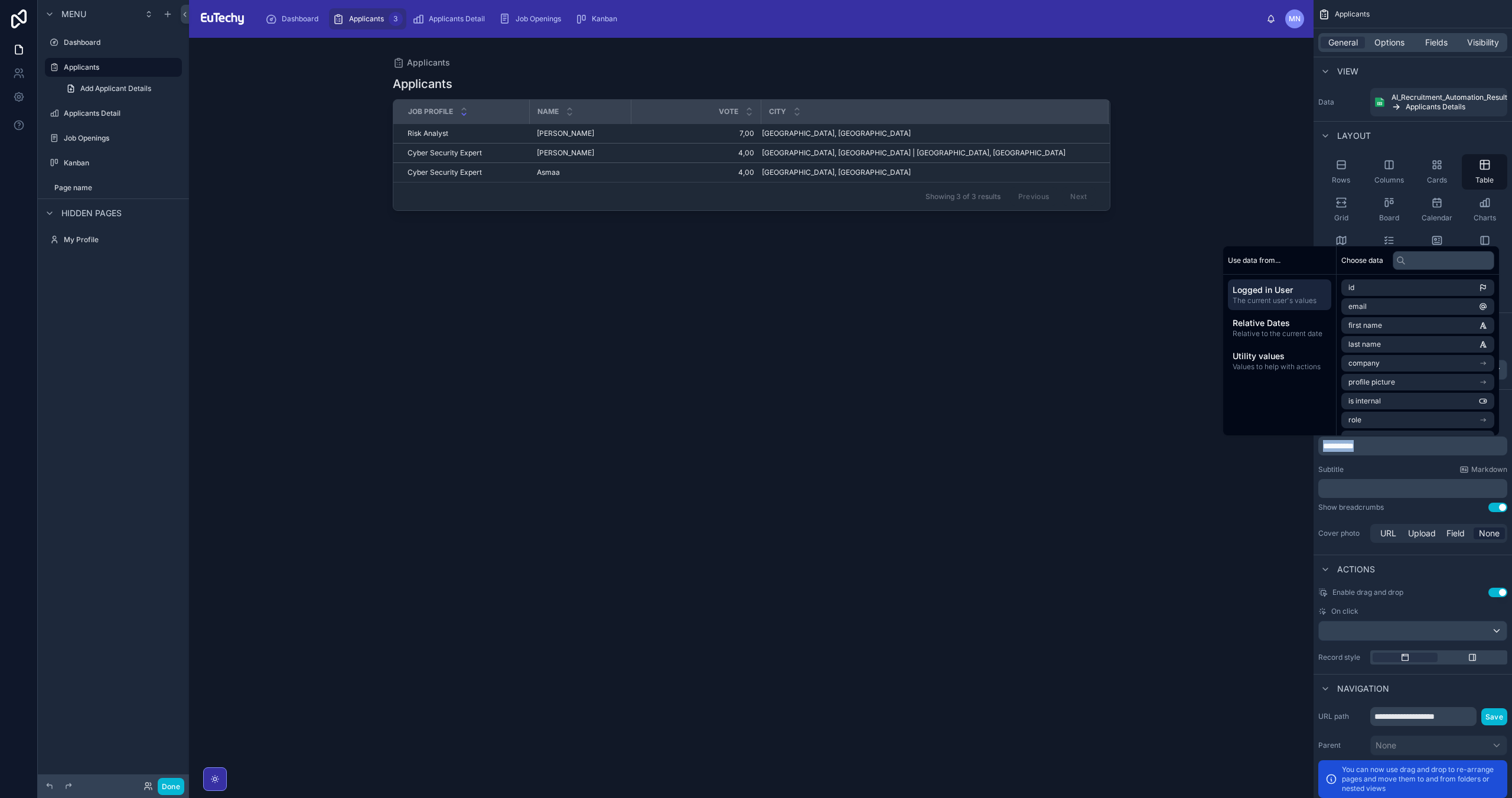
click at [1374, 444] on p "**********" at bounding box center [1413, 445] width 182 height 12
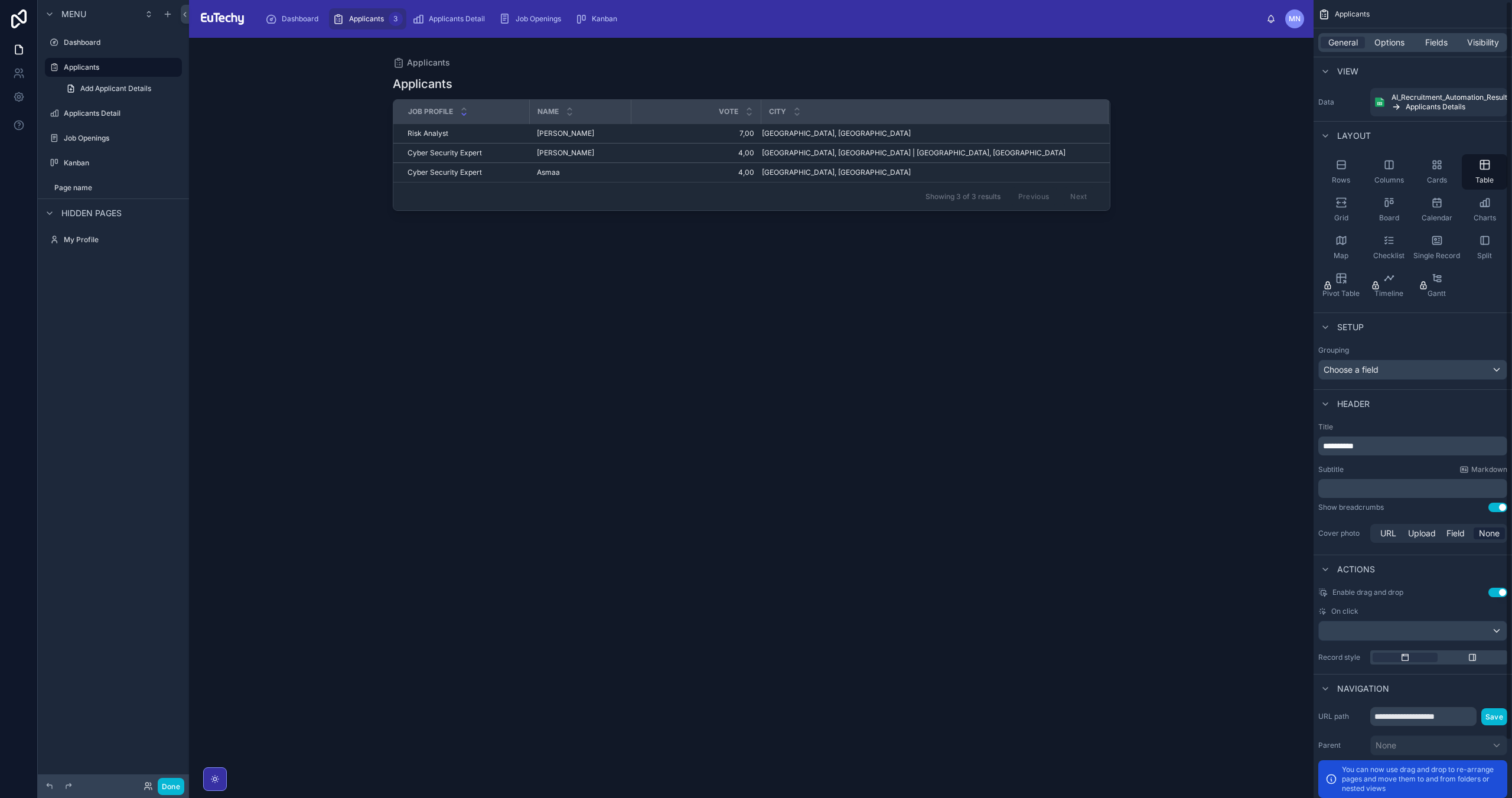
click at [1413, 468] on div "Subtitle Markdown" at bounding box center [1412, 469] width 189 height 10
click at [1351, 444] on span "**********" at bounding box center [1338, 445] width 30 height 8
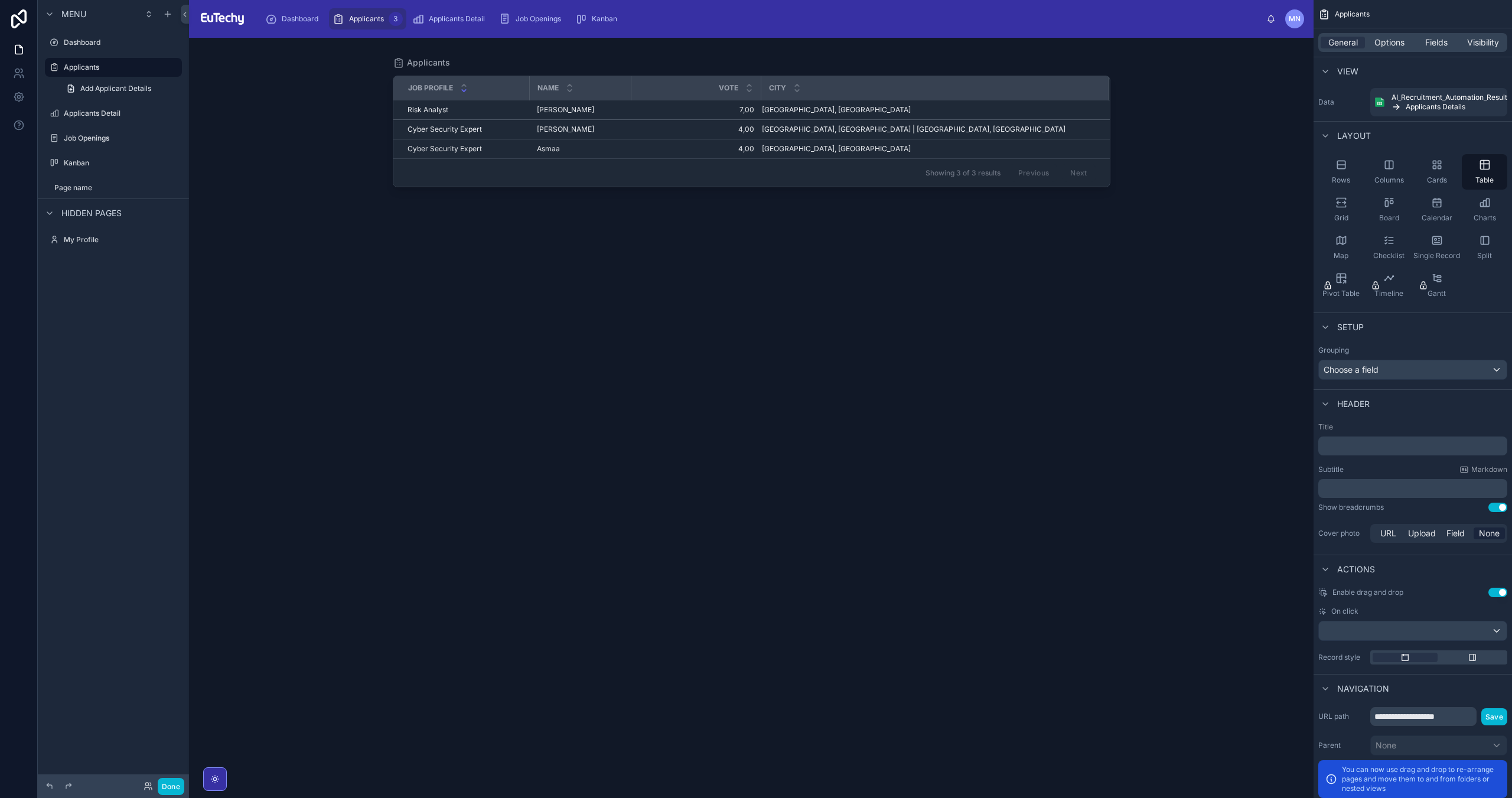
click at [819, 327] on div "JOB PROFILE NAME VOTE CITY Risk Analyst Risk Analyst [PERSON_NAME] [PERSON_NAME…" at bounding box center [751, 425] width 717 height 715
click at [292, 28] on div "Dashboard" at bounding box center [294, 19] width 58 height 19
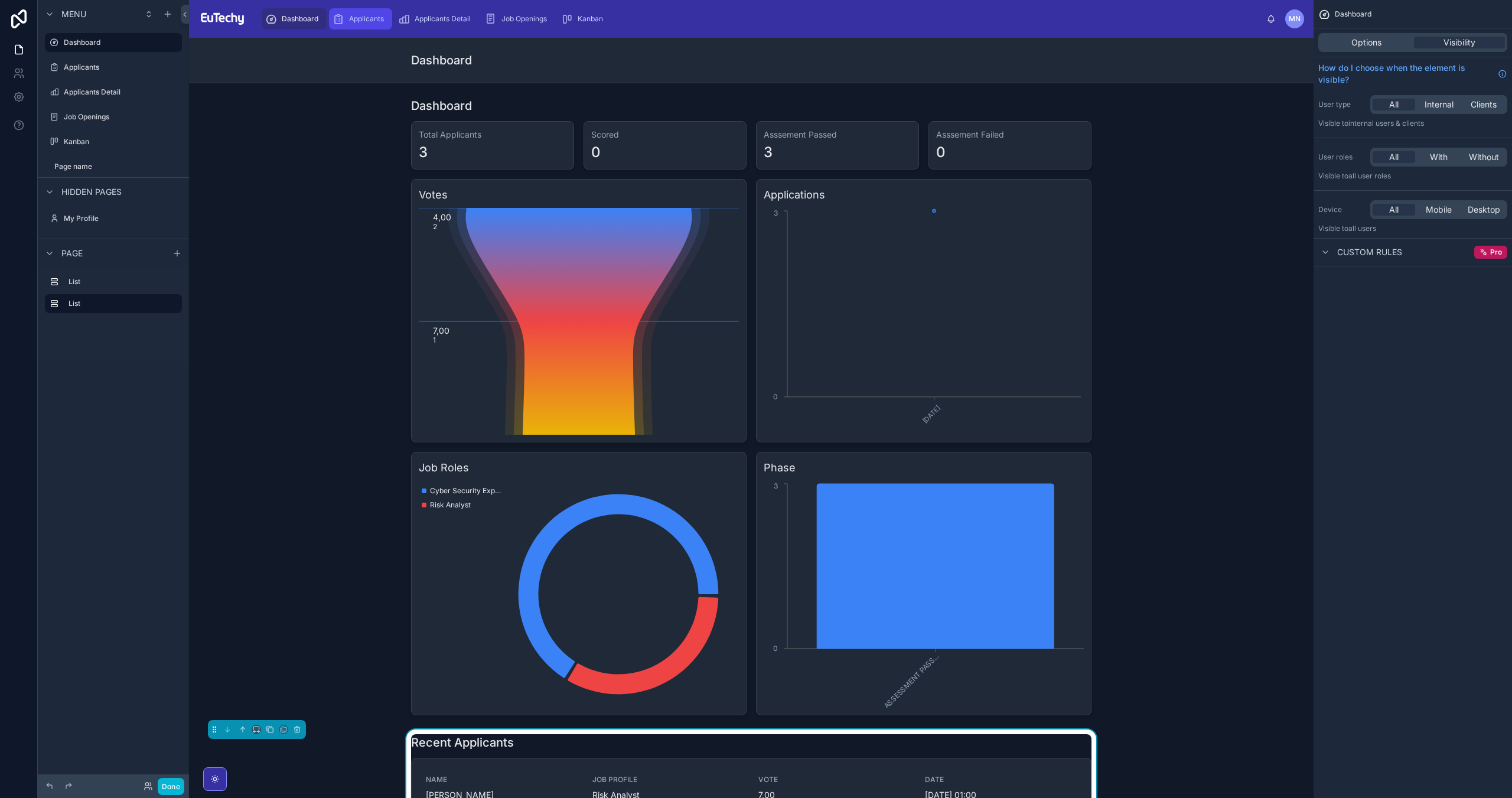
click at [365, 21] on span "Applicants" at bounding box center [366, 19] width 35 height 10
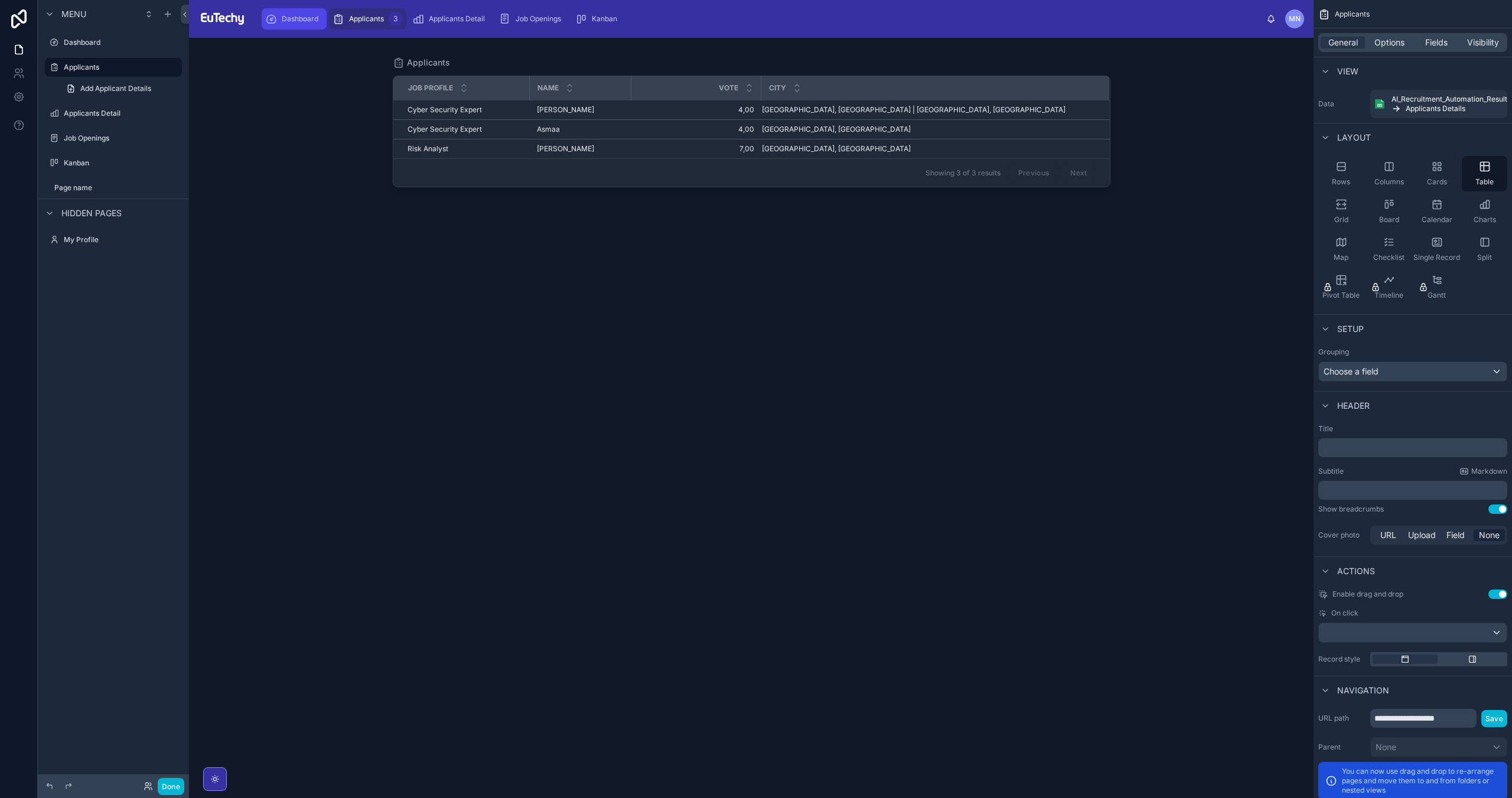
click at [286, 23] on div "Dashboard" at bounding box center [294, 19] width 58 height 19
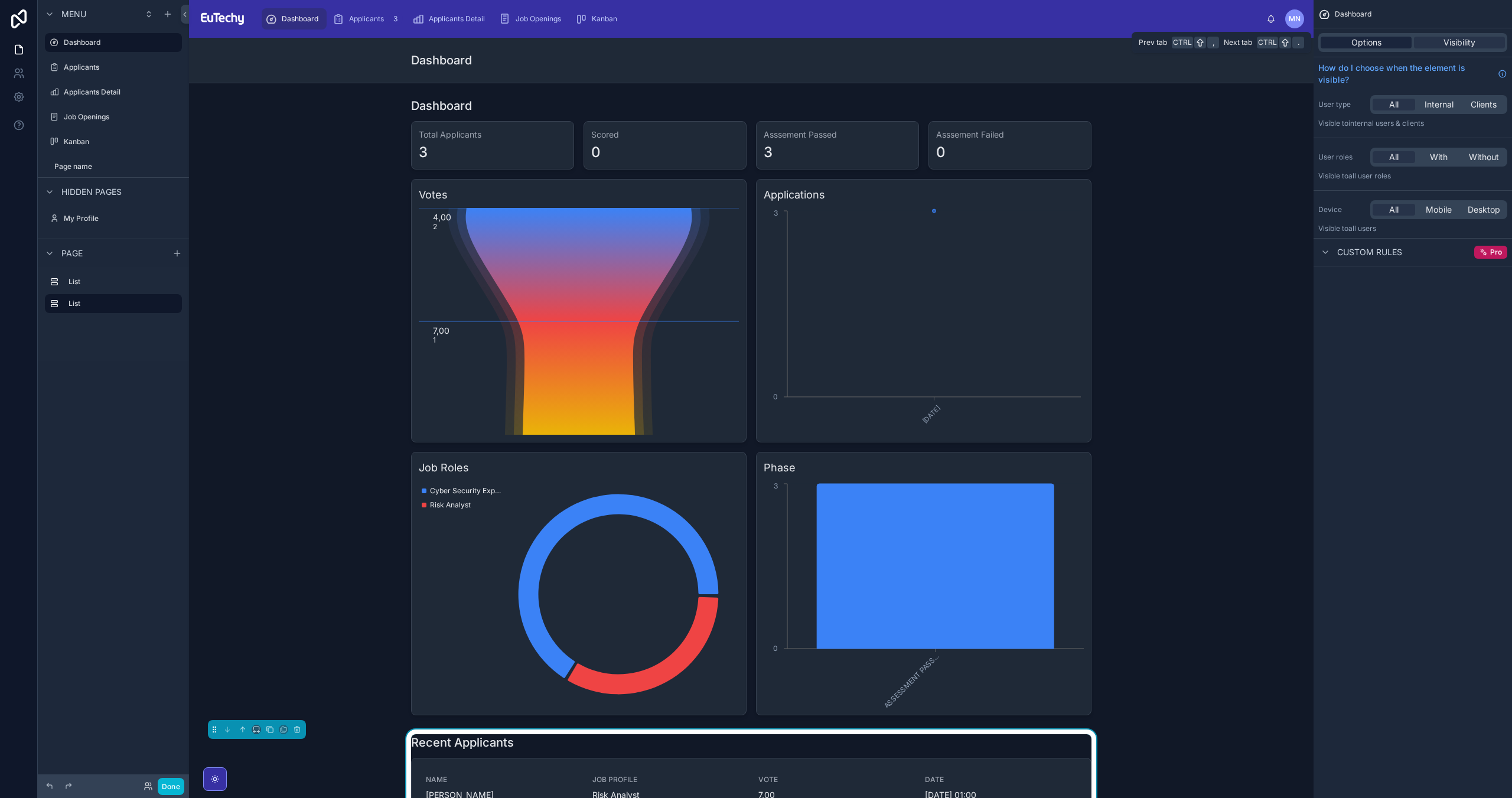
click at [1370, 47] on span "Options" at bounding box center [1366, 42] width 30 height 12
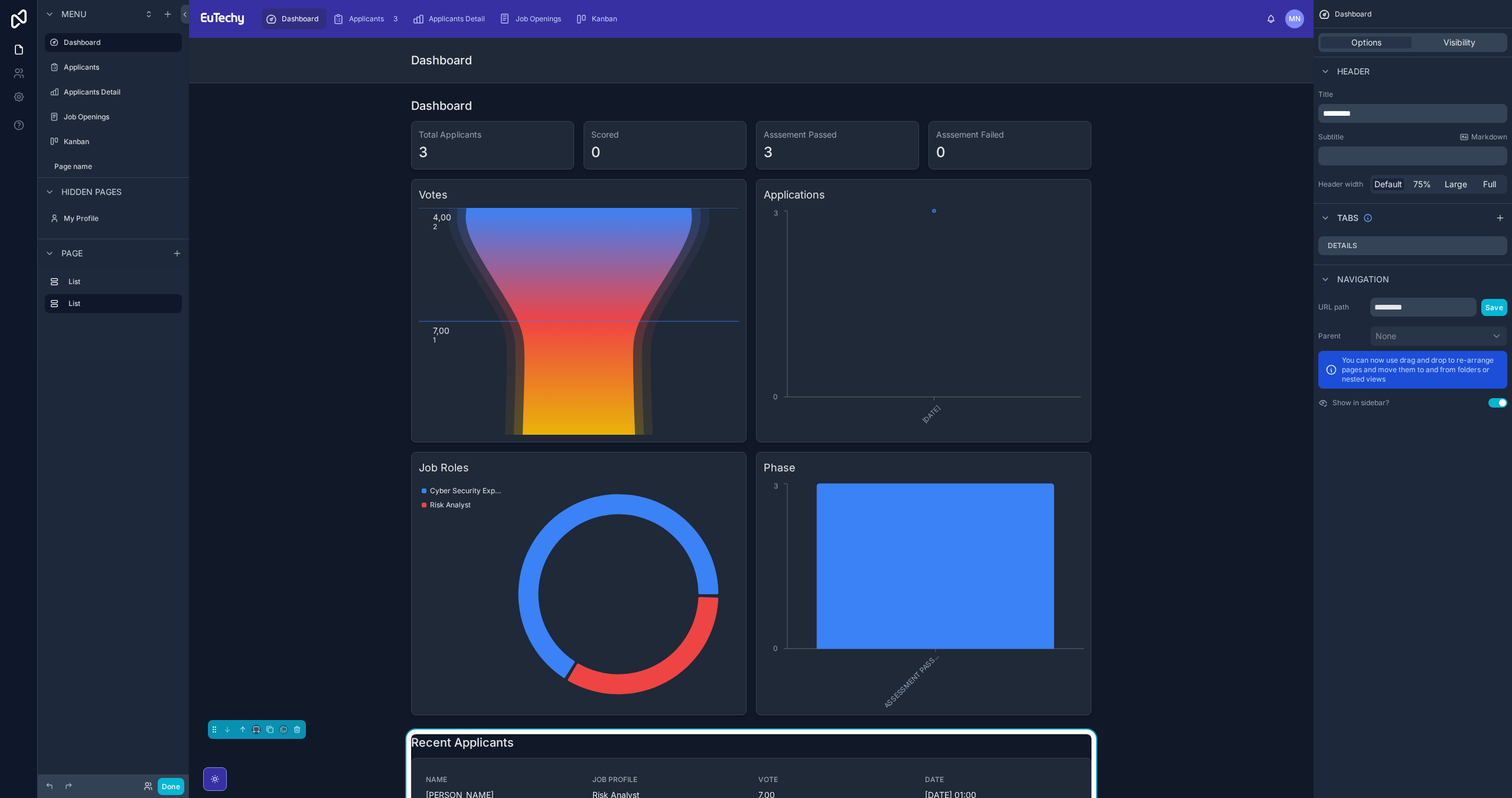
click at [1346, 112] on span "*********" at bounding box center [1336, 113] width 28 height 8
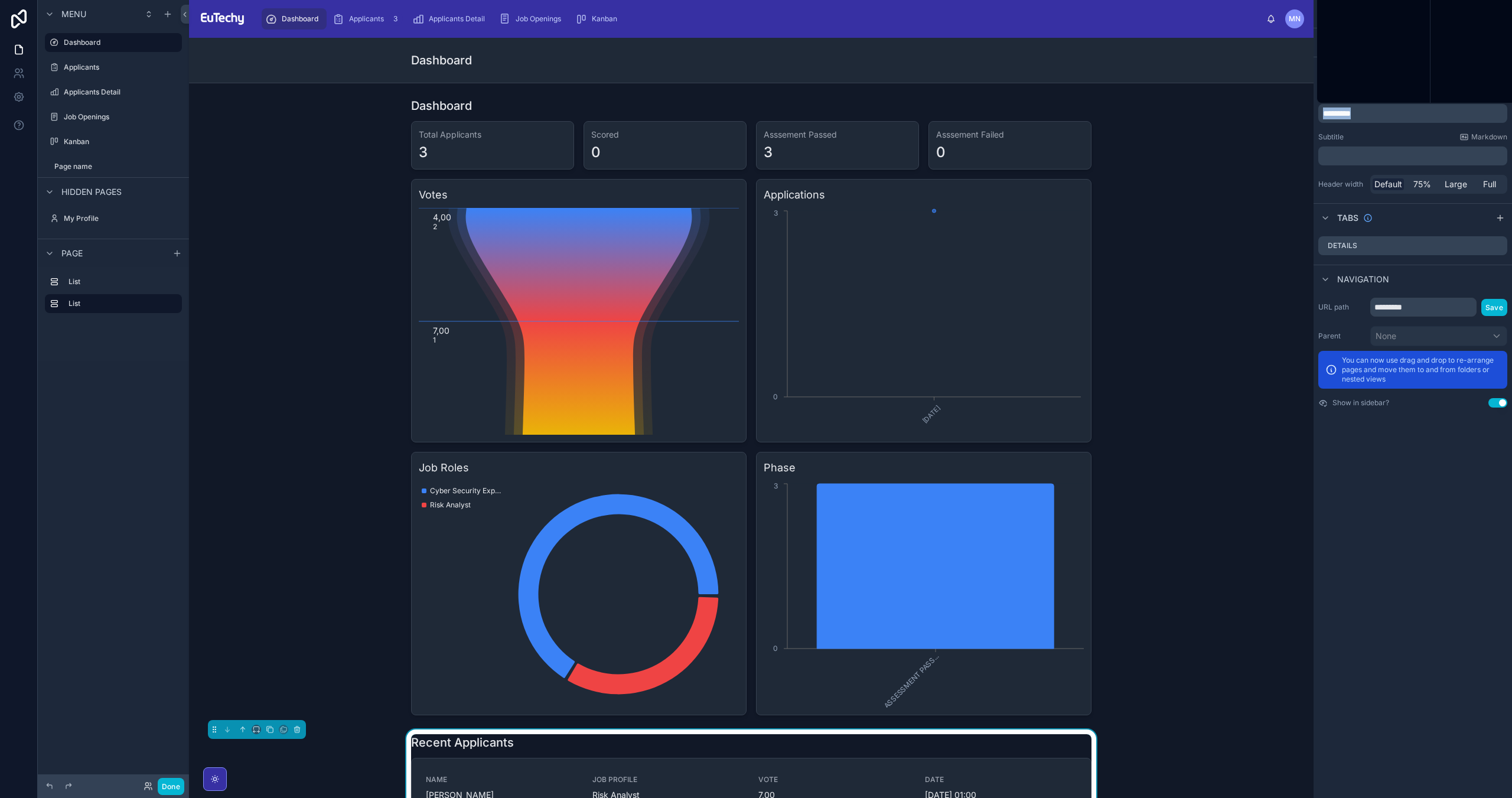
click at [1346, 112] on span "*********" at bounding box center [1336, 113] width 28 height 8
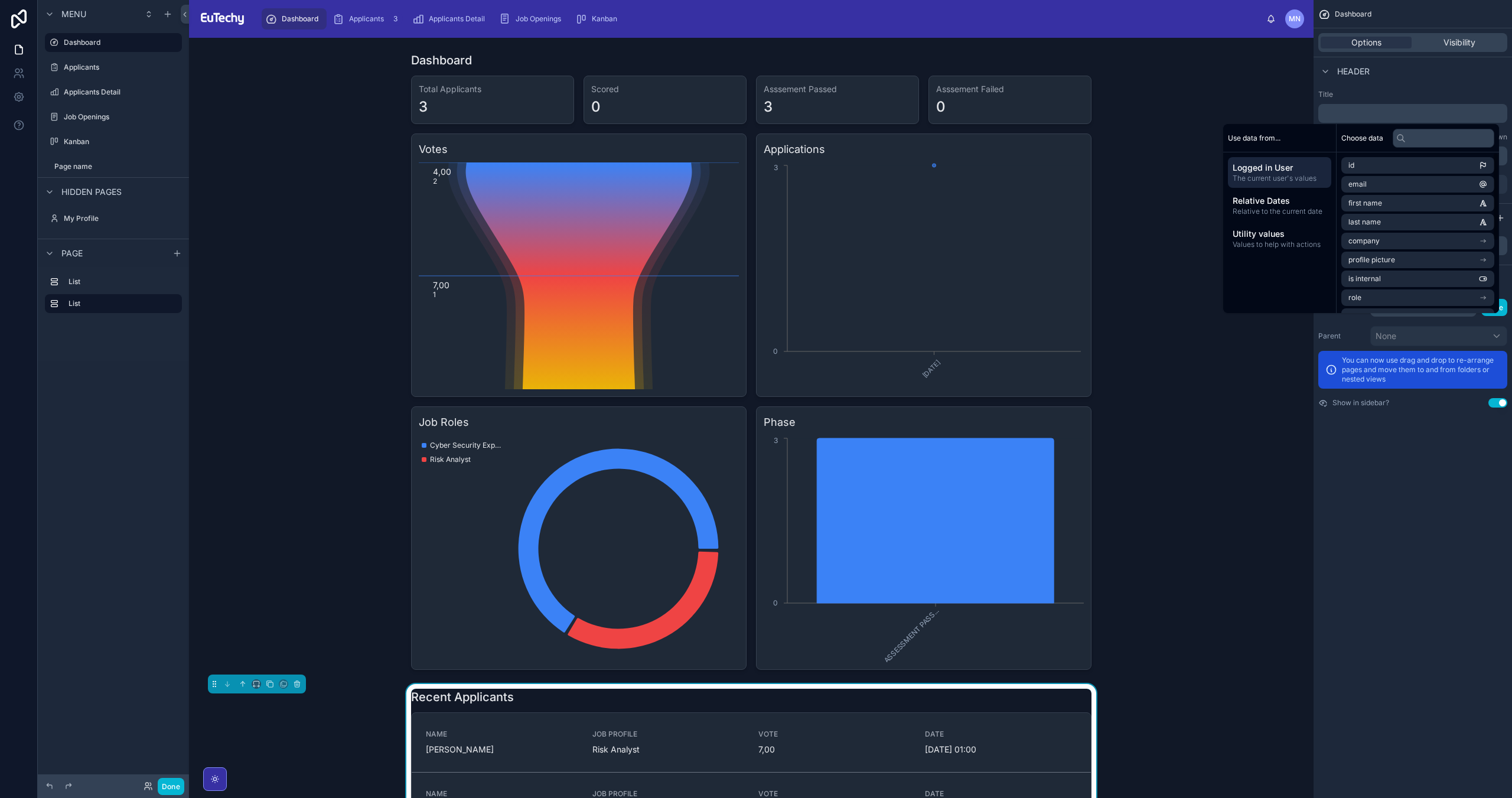
click at [1400, 504] on div "Dashboard Options Visibility Header Title ﻿ Subtitle Markdown ﻿ Header width De…" at bounding box center [1413, 399] width 199 height 798
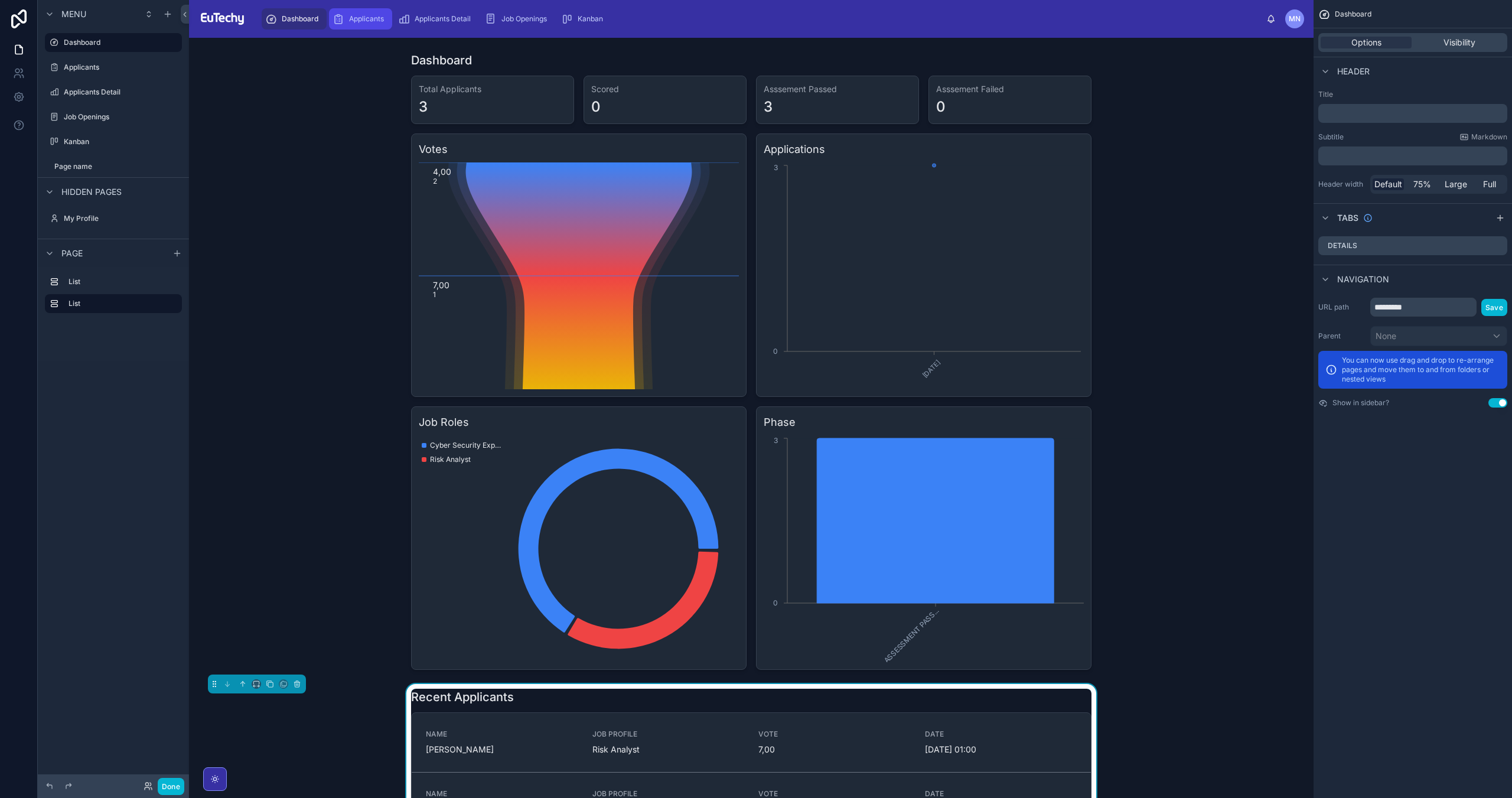
click at [364, 23] on div "Applicants 3" at bounding box center [360, 19] width 56 height 19
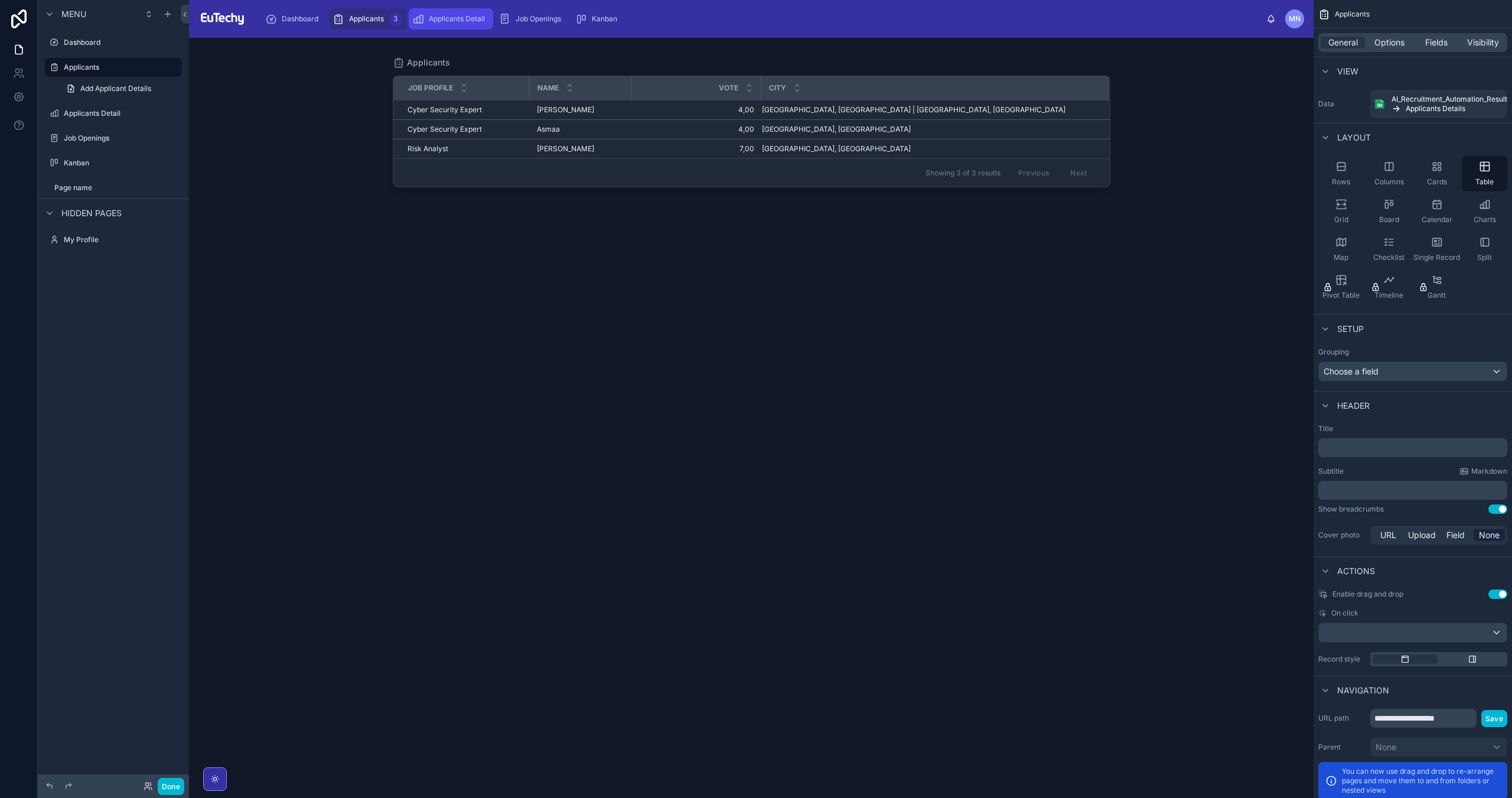
click at [425, 21] on div "Applicants Detail" at bounding box center [451, 19] width 77 height 19
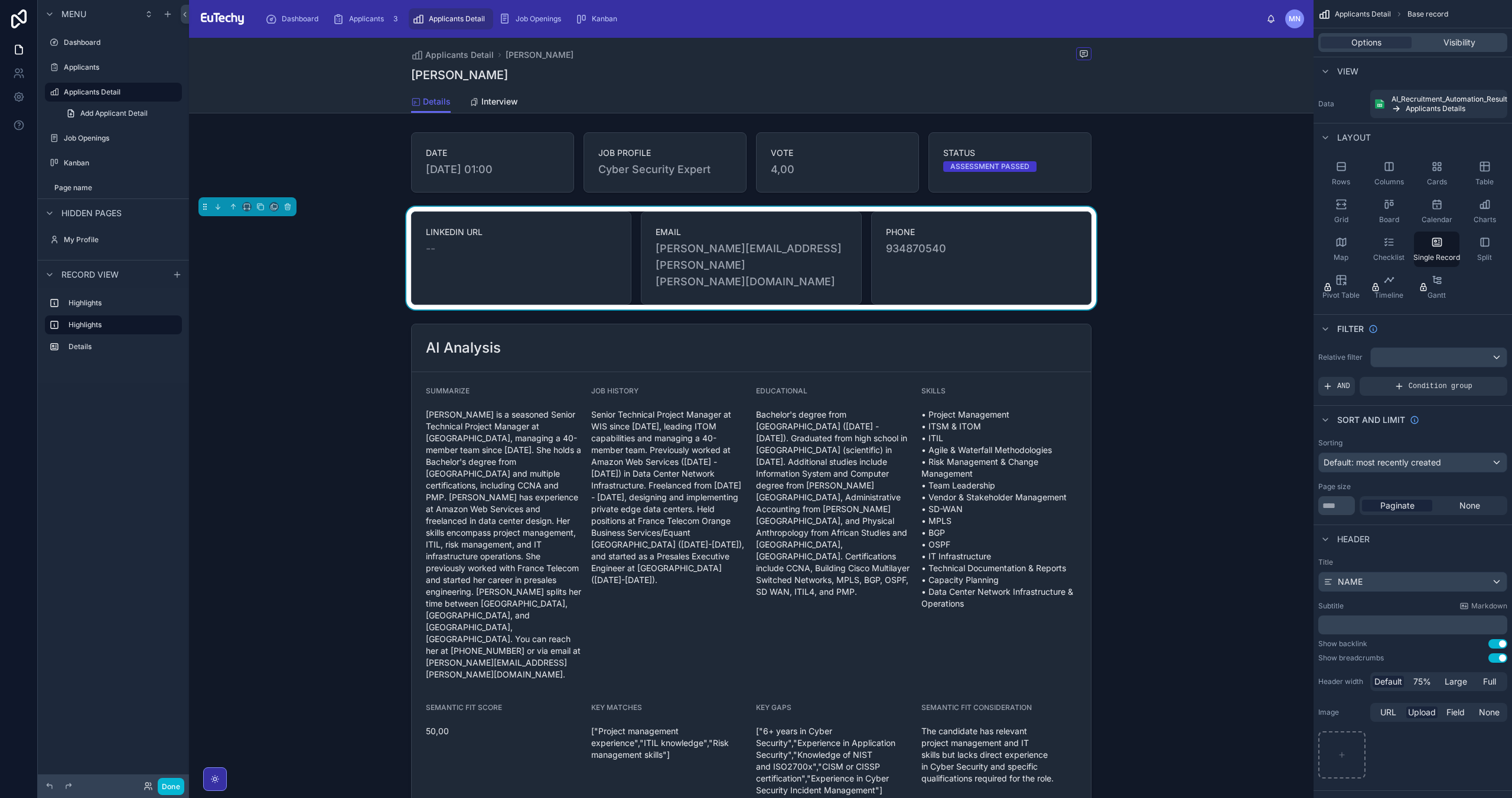
click at [519, 30] on div "Dashboard Applicants 3 Applicants Detail Job Openings [GEOGRAPHIC_DATA]" at bounding box center [760, 19] width 1010 height 26
click at [521, 27] on div "Job Openings" at bounding box center [532, 19] width 66 height 19
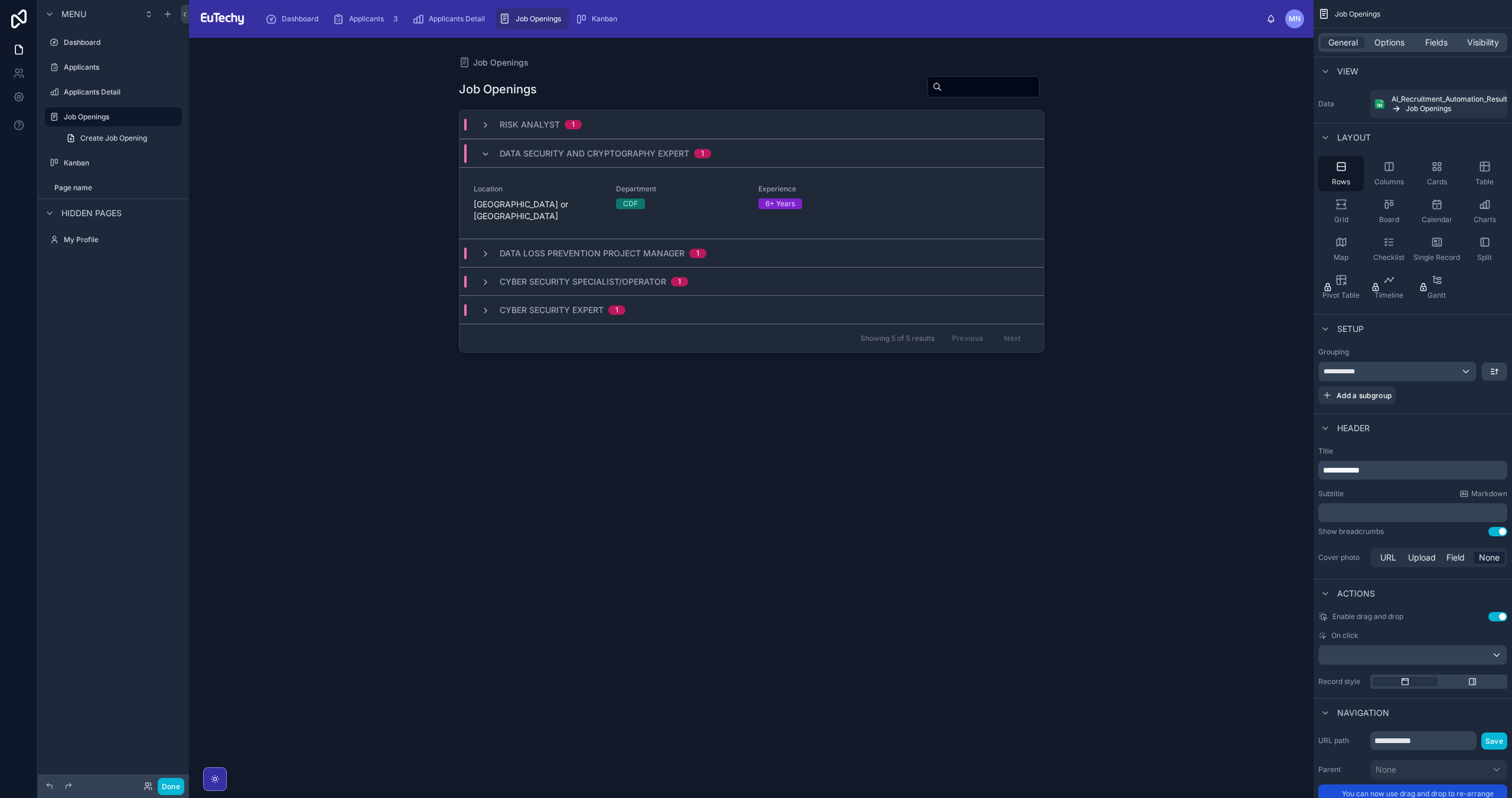
click at [1351, 467] on span "**********" at bounding box center [1341, 469] width 37 height 8
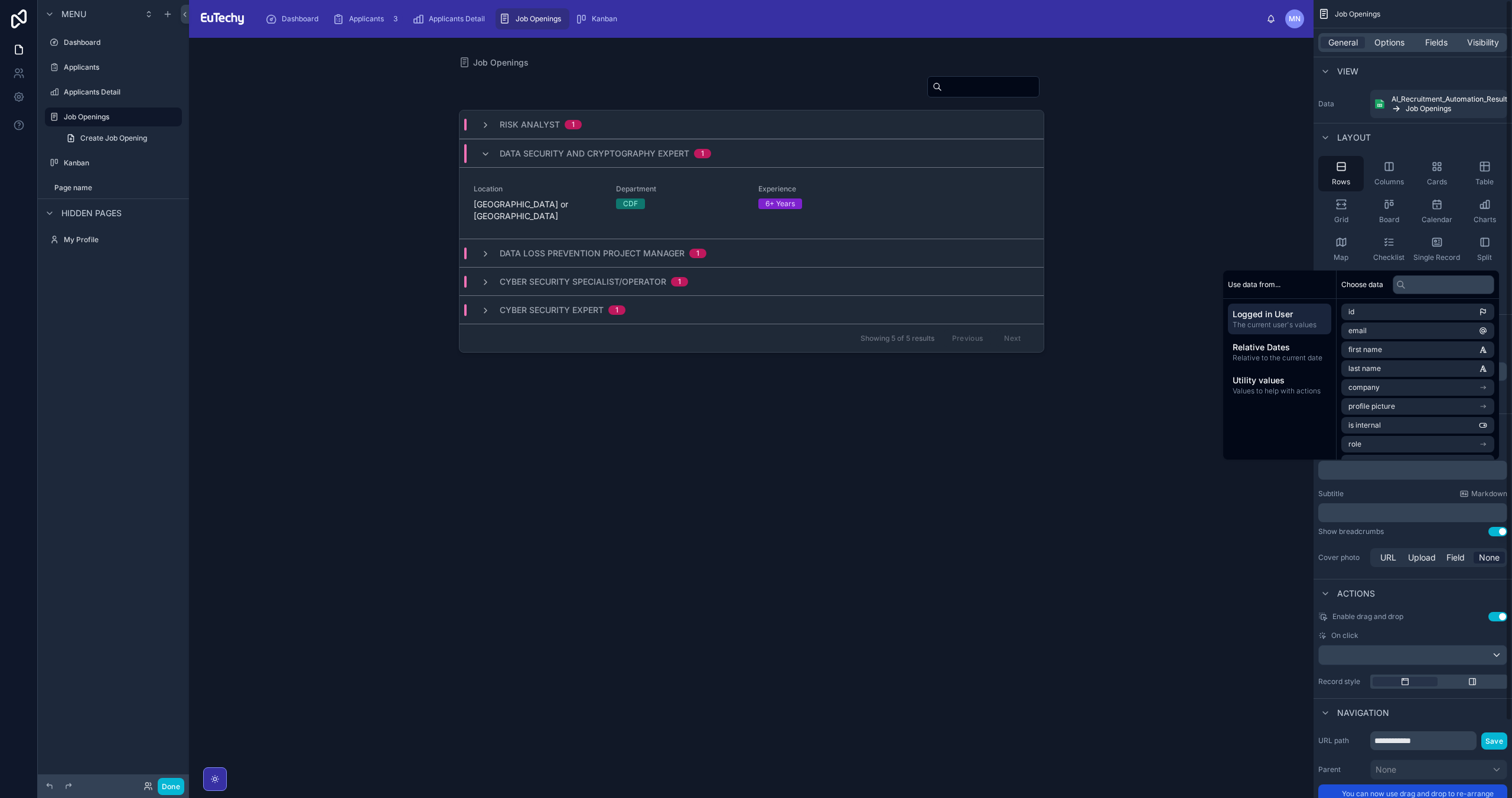
click at [807, 390] on div at bounding box center [752, 410] width 604 height 746
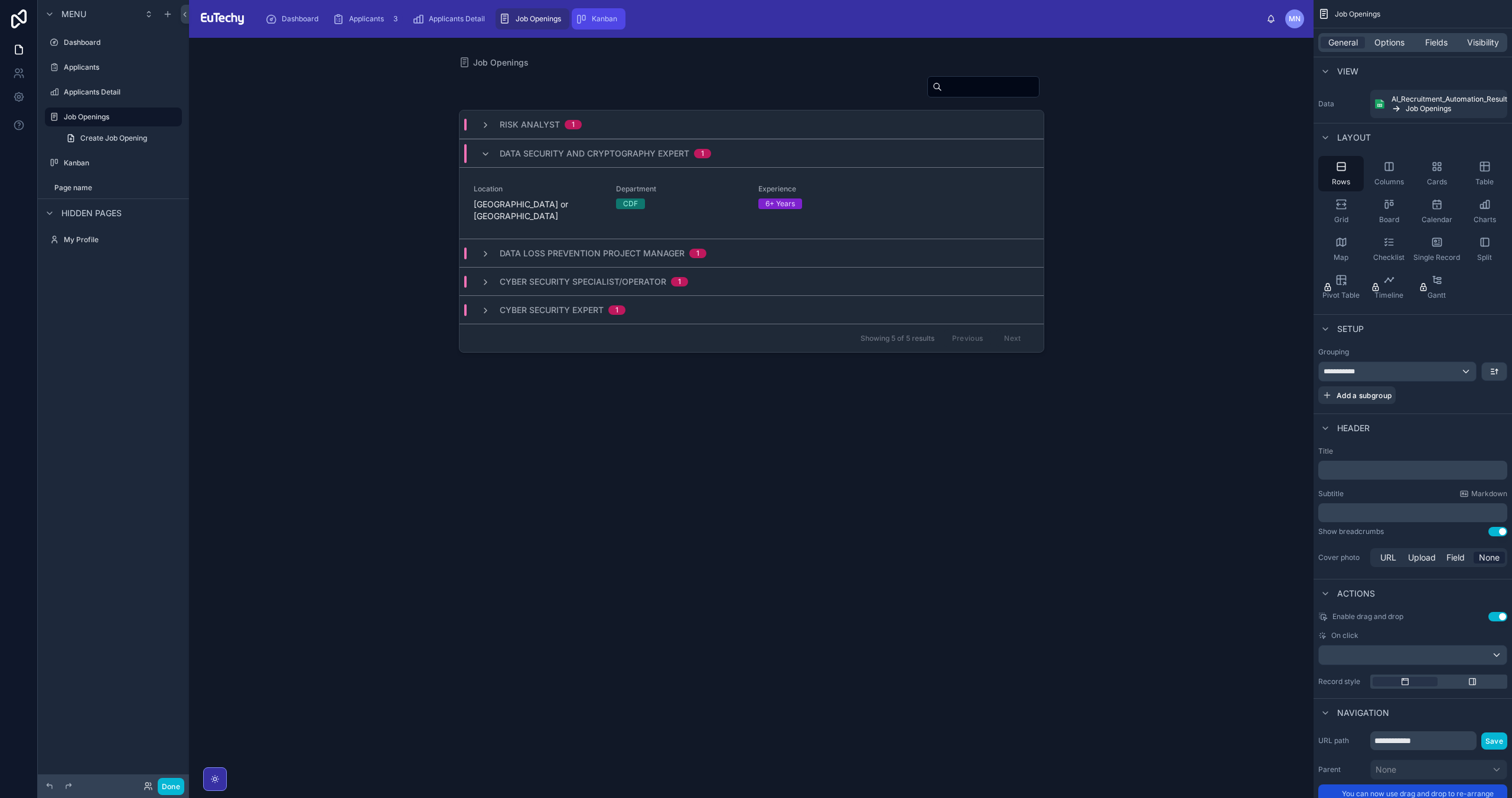
click at [602, 21] on span "Kanban" at bounding box center [605, 19] width 25 height 10
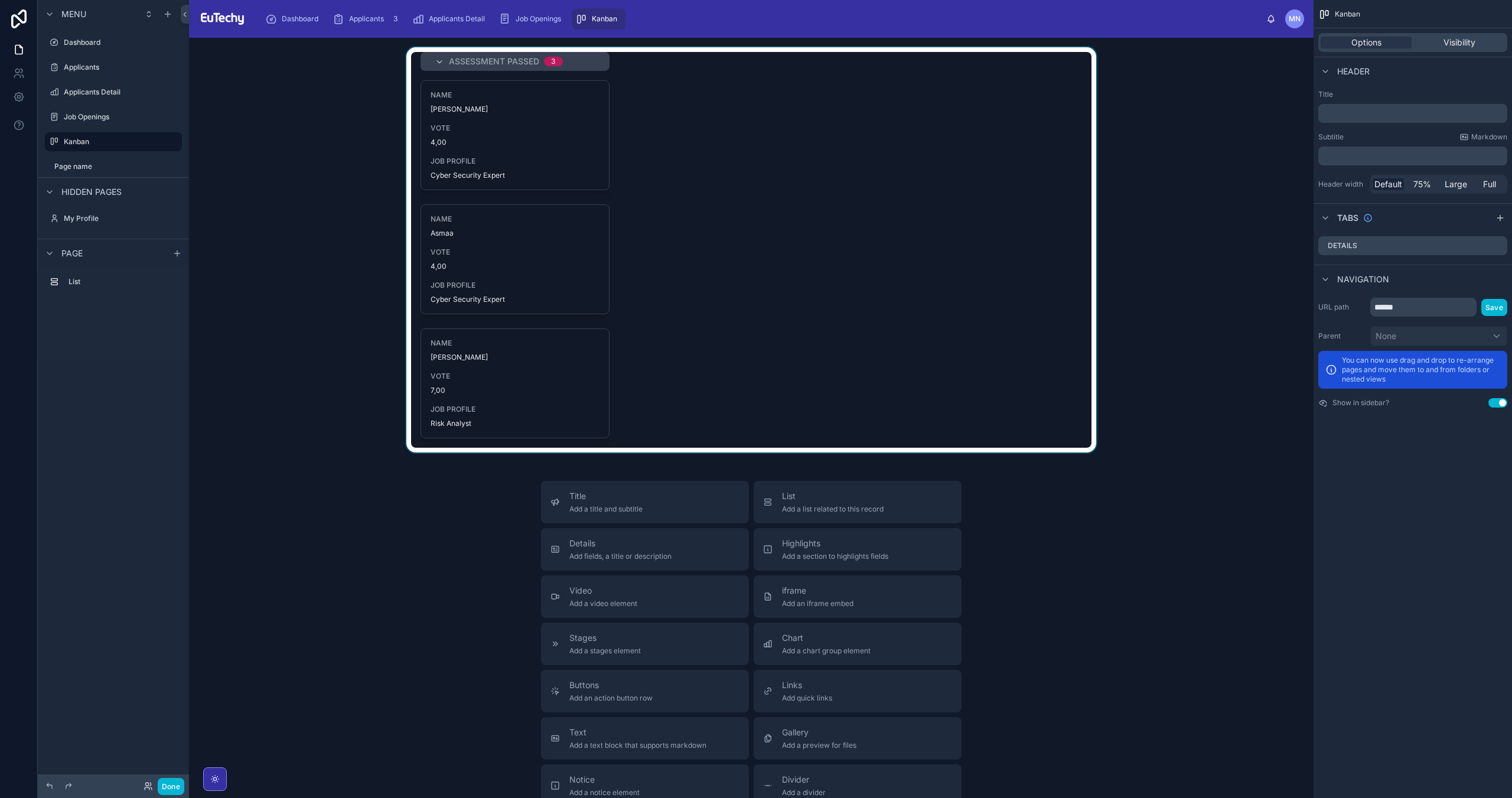
click at [1126, 220] on div at bounding box center [752, 250] width 1105 height 405
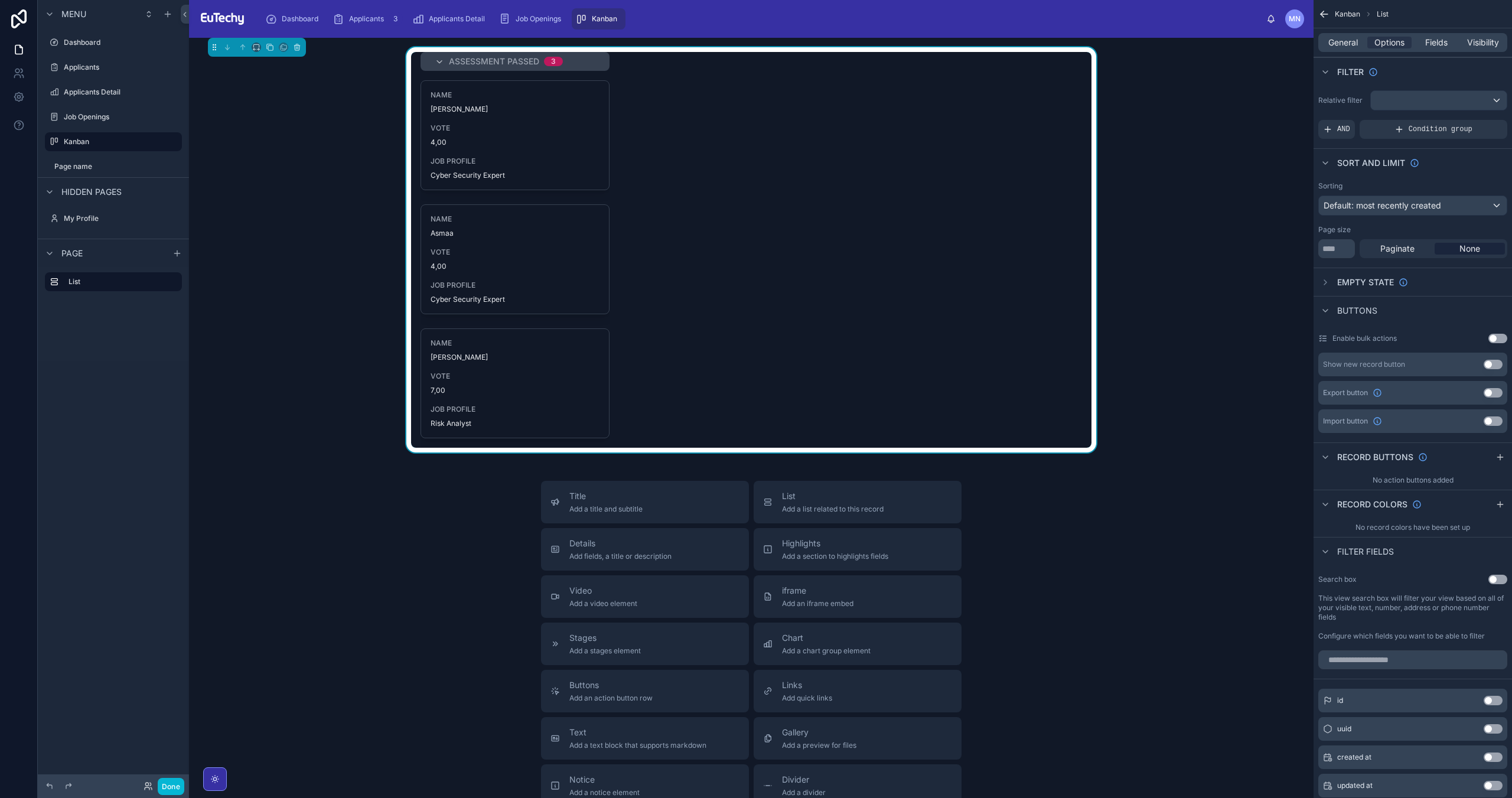
click at [374, 93] on div "ASSESSMENT PASSED 3 NAME [PERSON_NAME] VOTE 4,00 JOB PROFILE Cyber Security Exp…" at bounding box center [752, 250] width 1105 height 405
click at [293, 18] on span "Dashboard" at bounding box center [299, 19] width 37 height 10
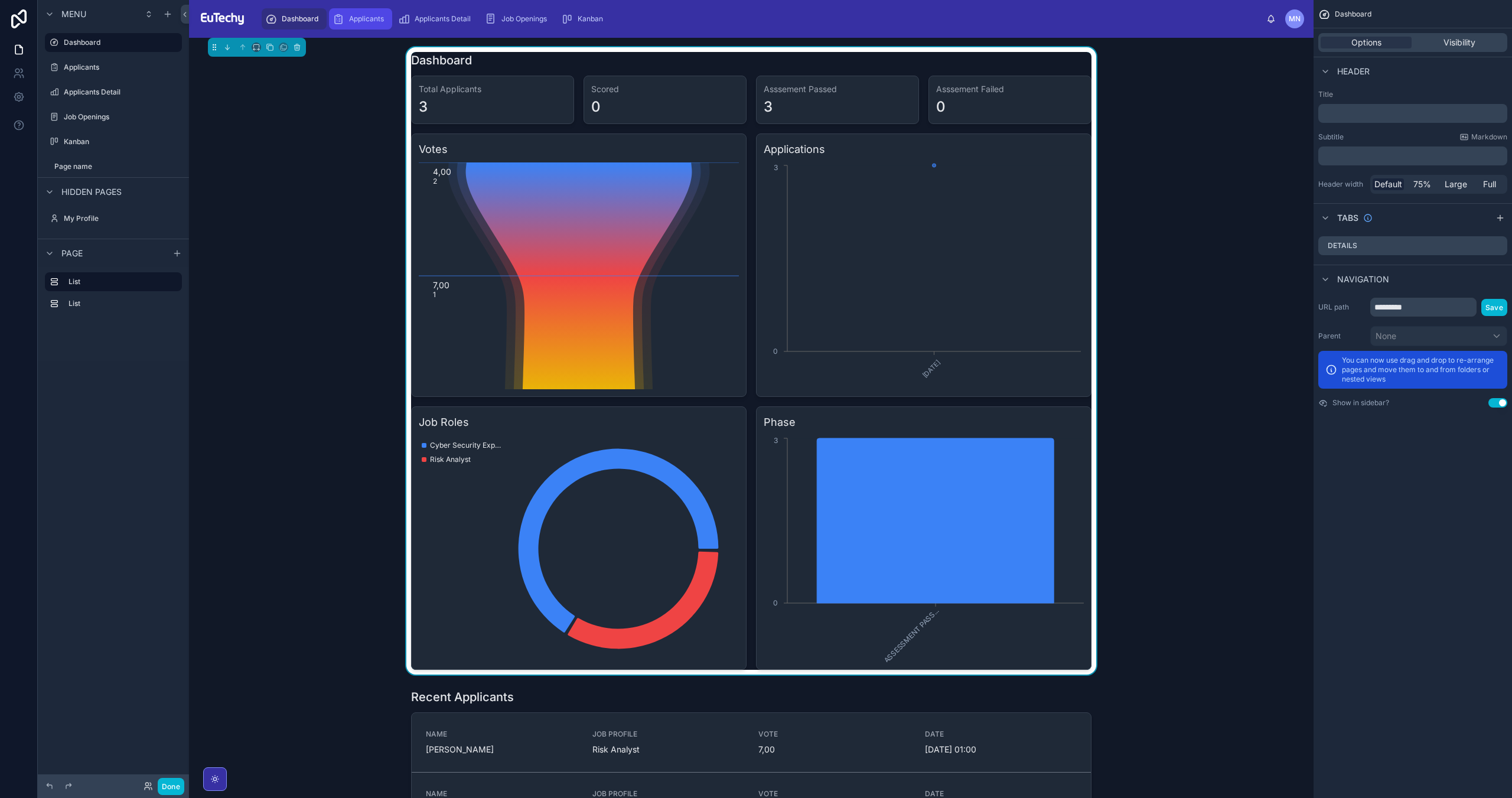
click at [367, 16] on span "Applicants" at bounding box center [366, 19] width 35 height 10
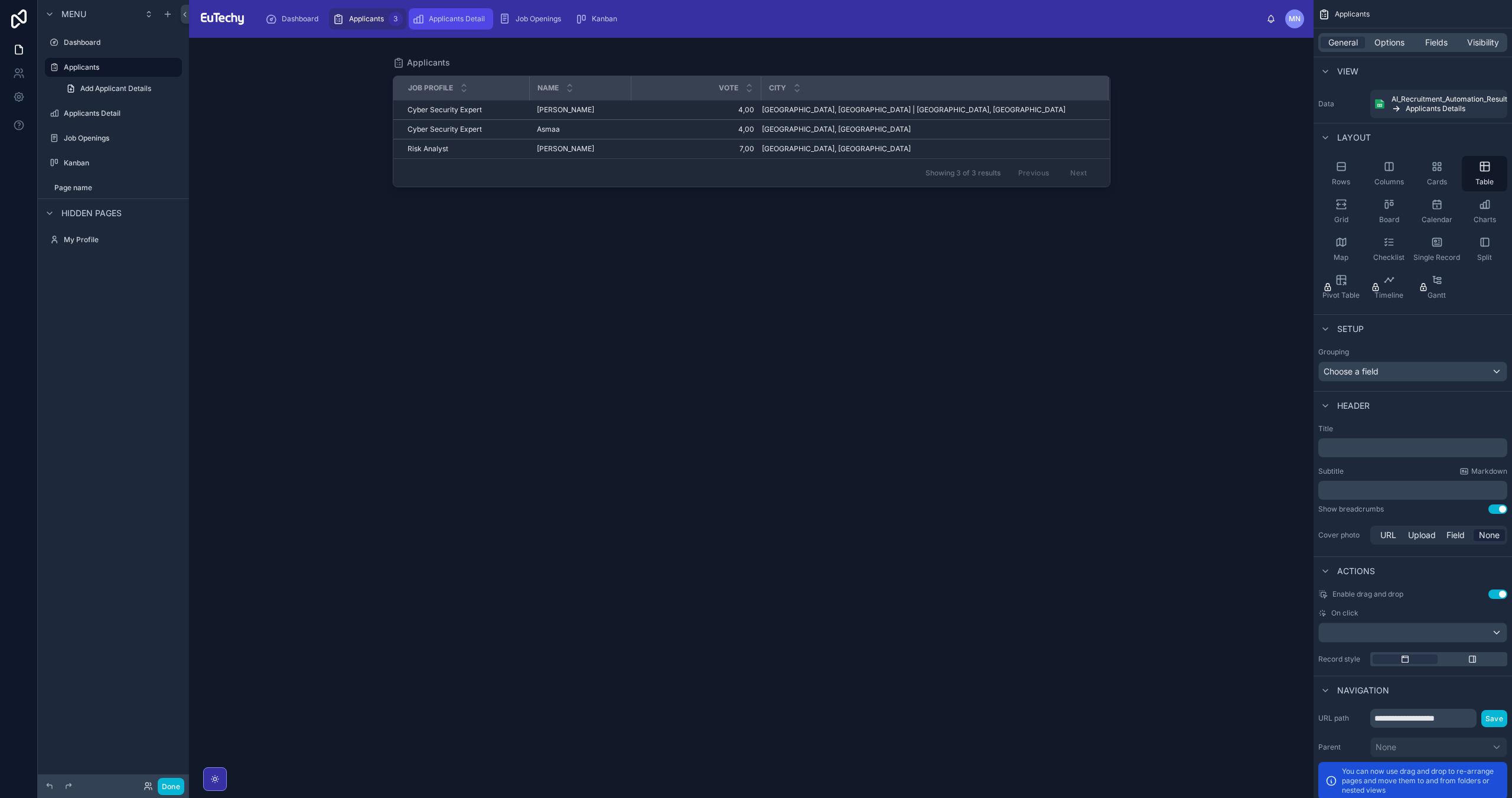
click at [451, 17] on span "Applicants Detail" at bounding box center [457, 19] width 56 height 10
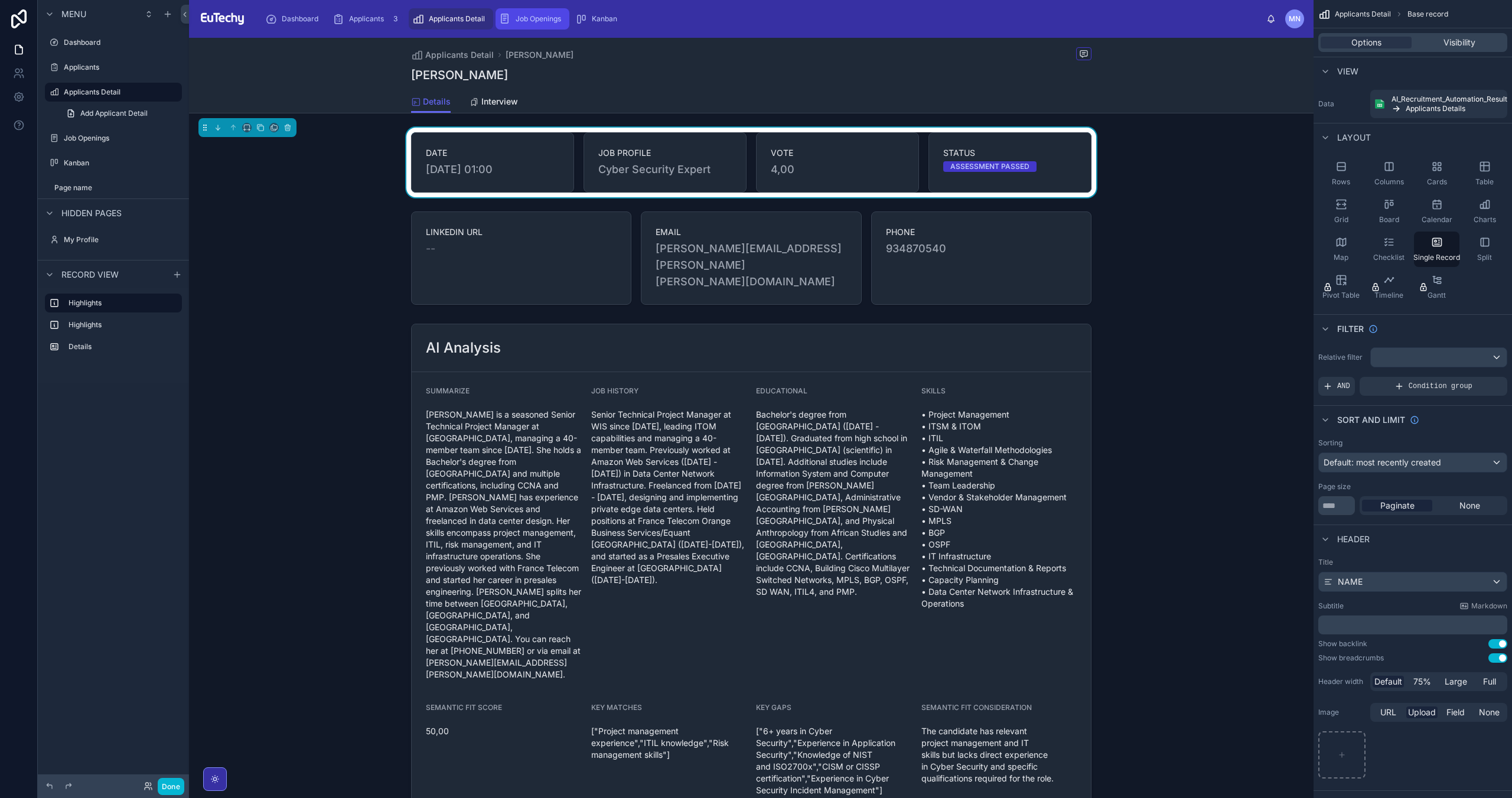
click at [545, 22] on span "Job Openings" at bounding box center [538, 19] width 46 height 10
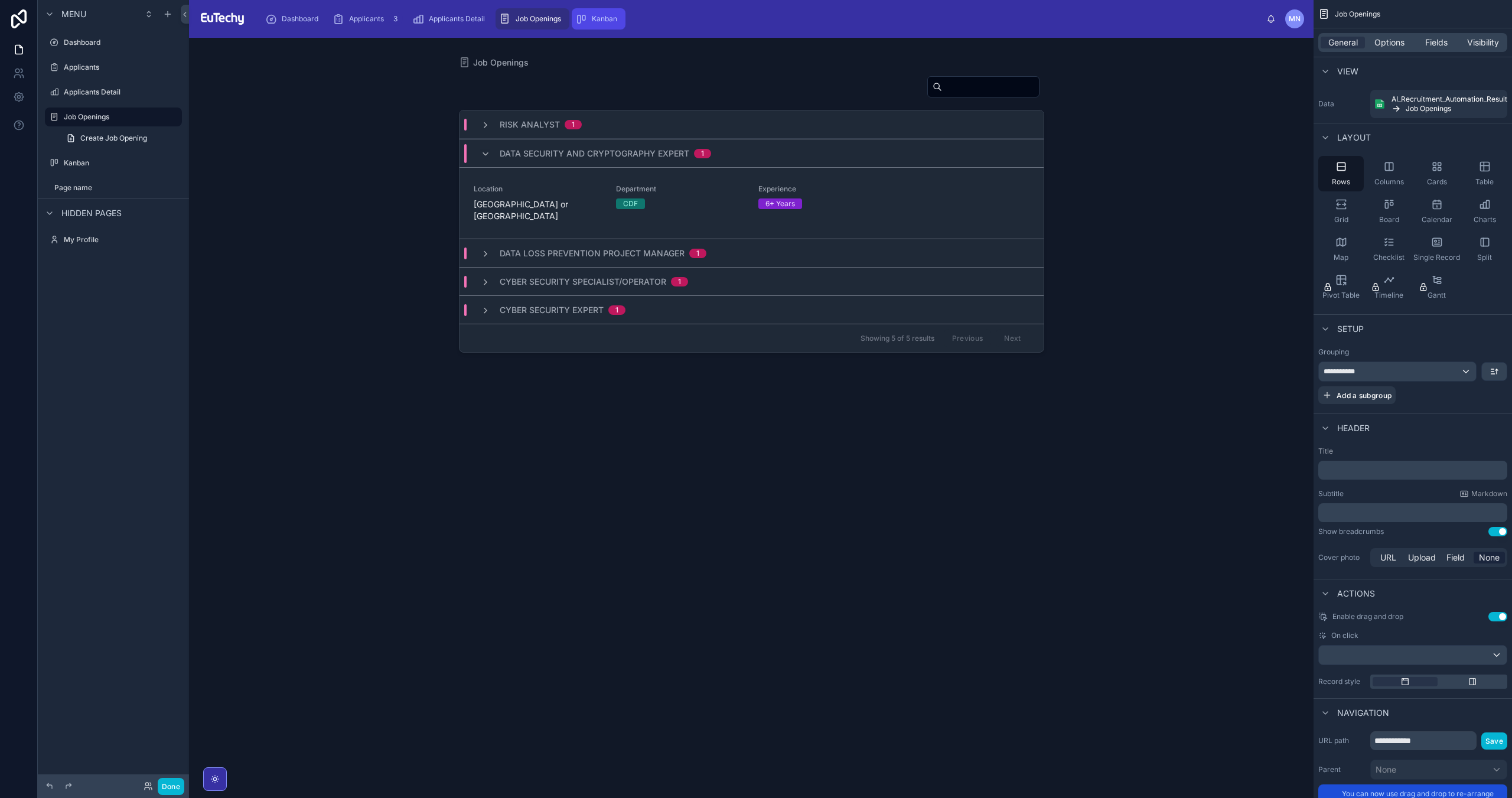
click at [592, 21] on div "Kanban" at bounding box center [598, 19] width 47 height 19
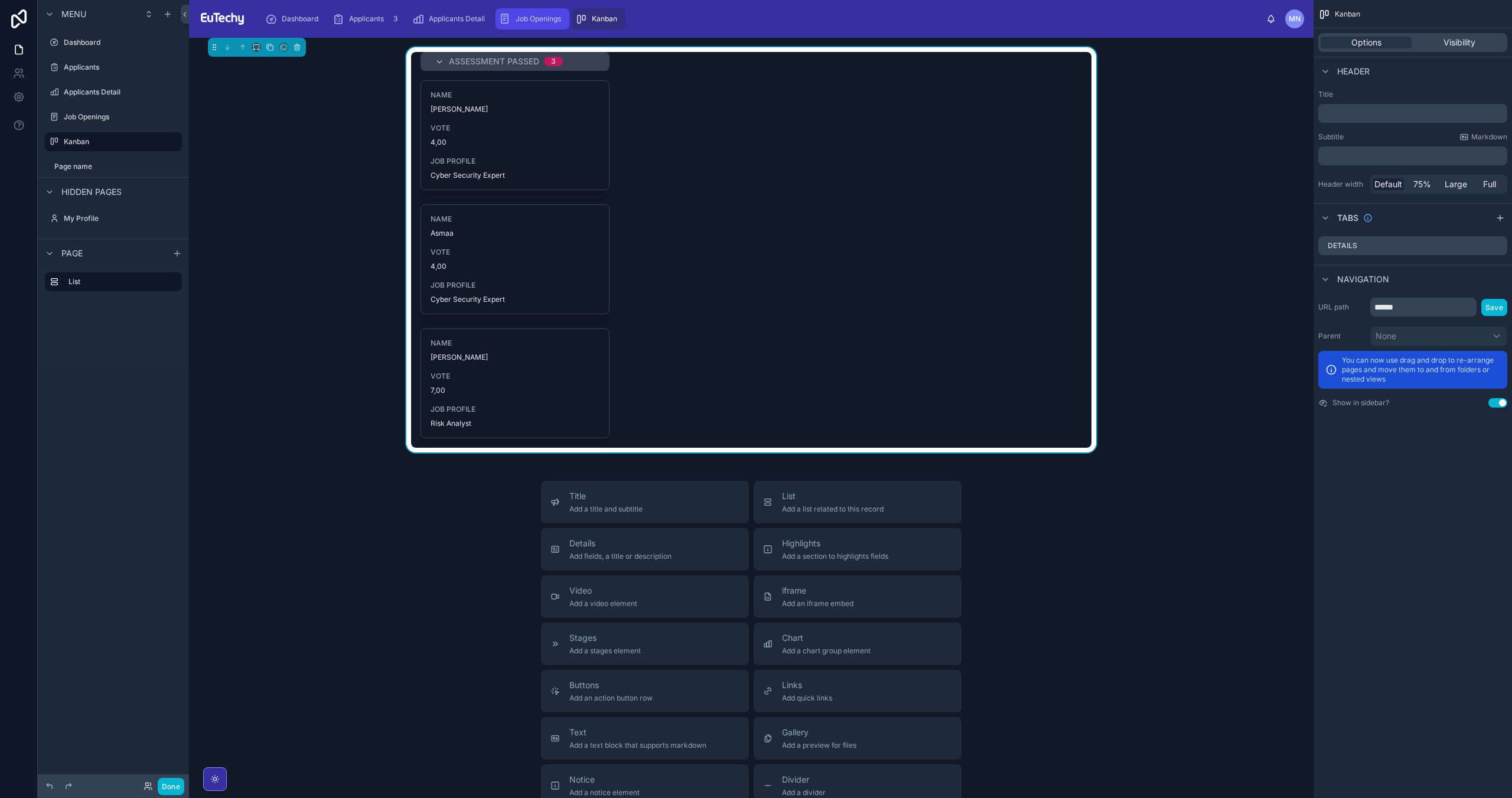
click at [511, 18] on div "Job Openings" at bounding box center [532, 19] width 66 height 19
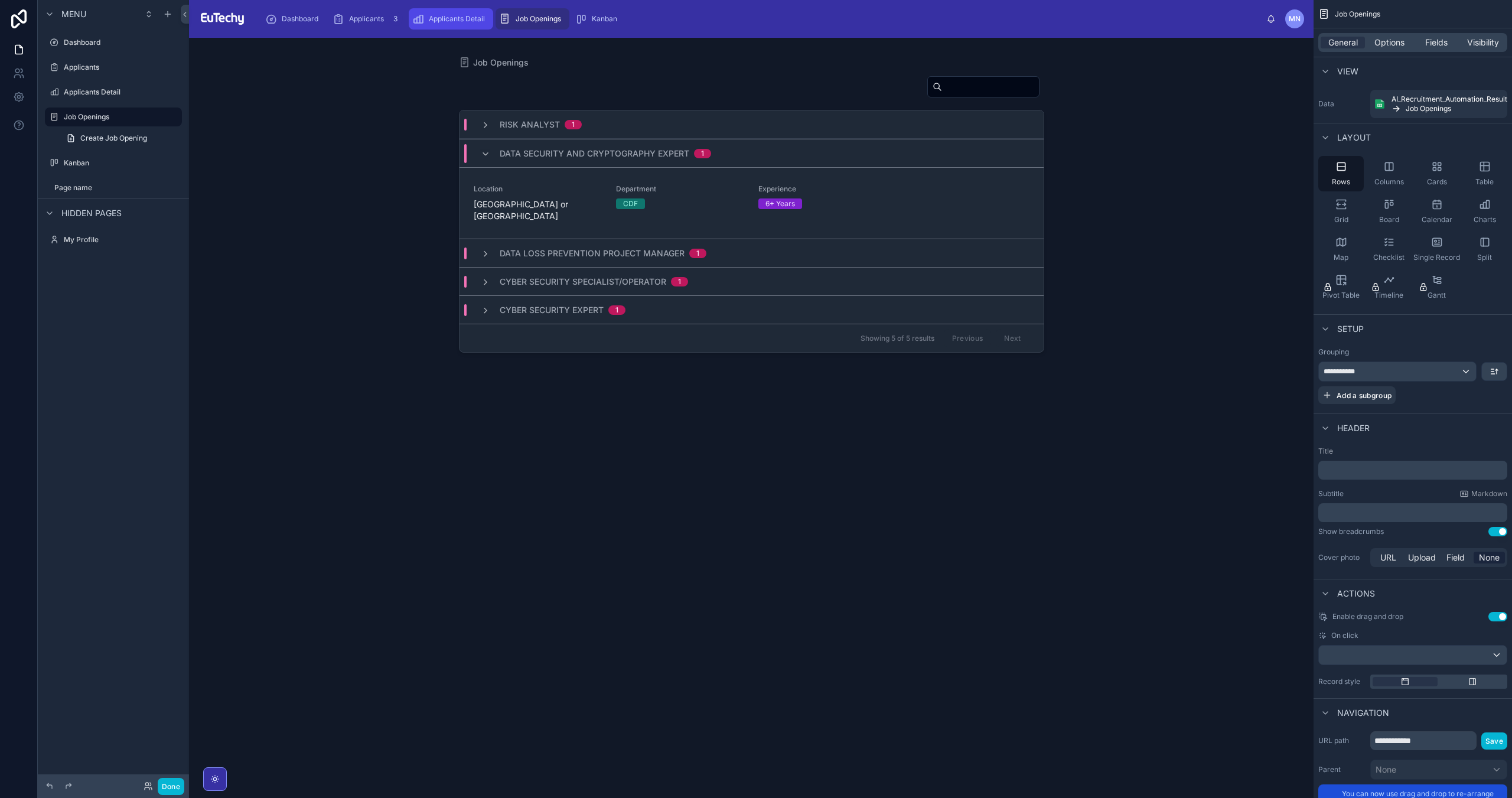
click at [429, 25] on div "Applicants Detail" at bounding box center [451, 19] width 77 height 19
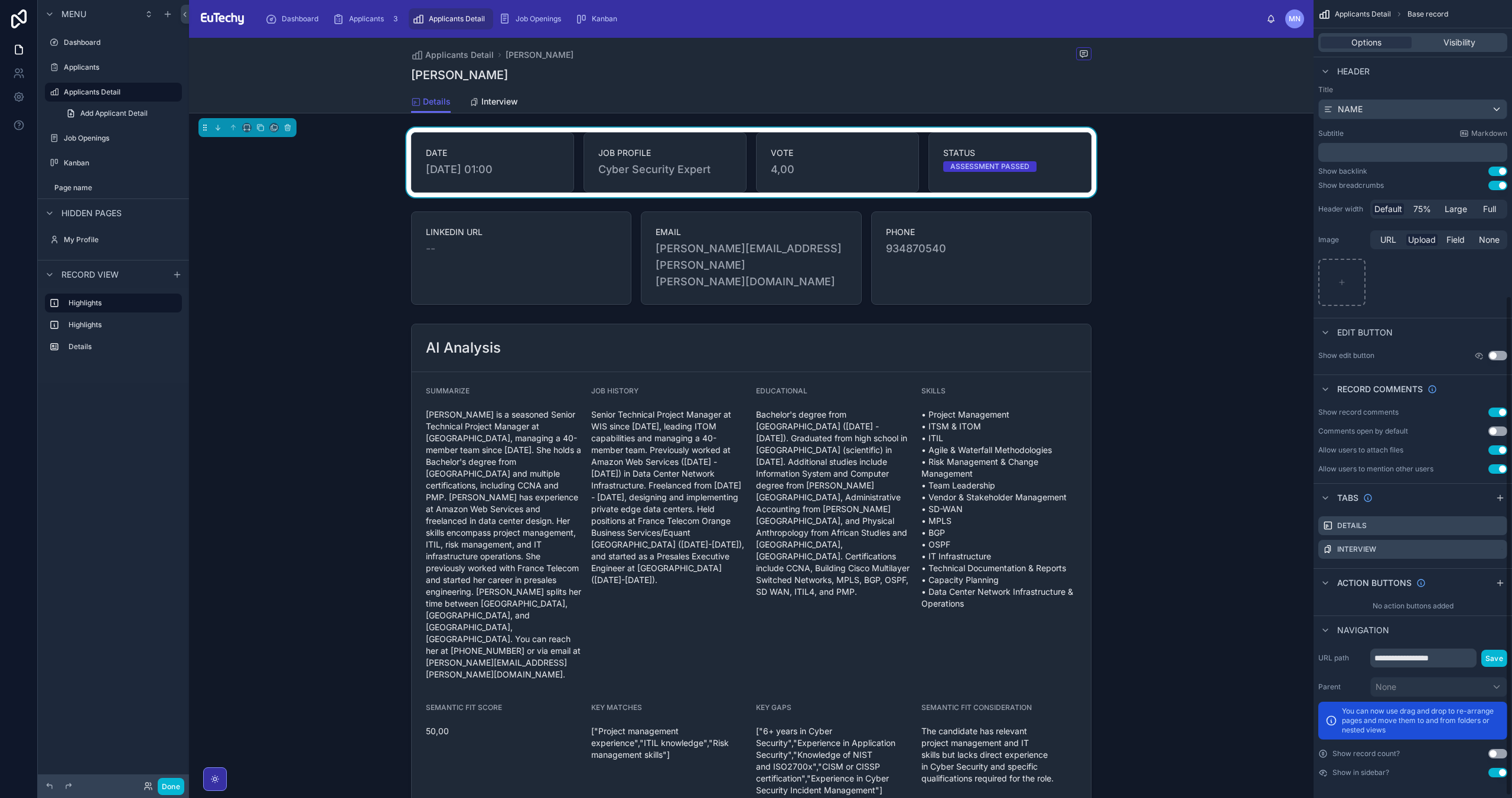
scroll to position [476, 0]
click at [611, 81] on div "[PERSON_NAME]" at bounding box center [751, 74] width 680 height 16
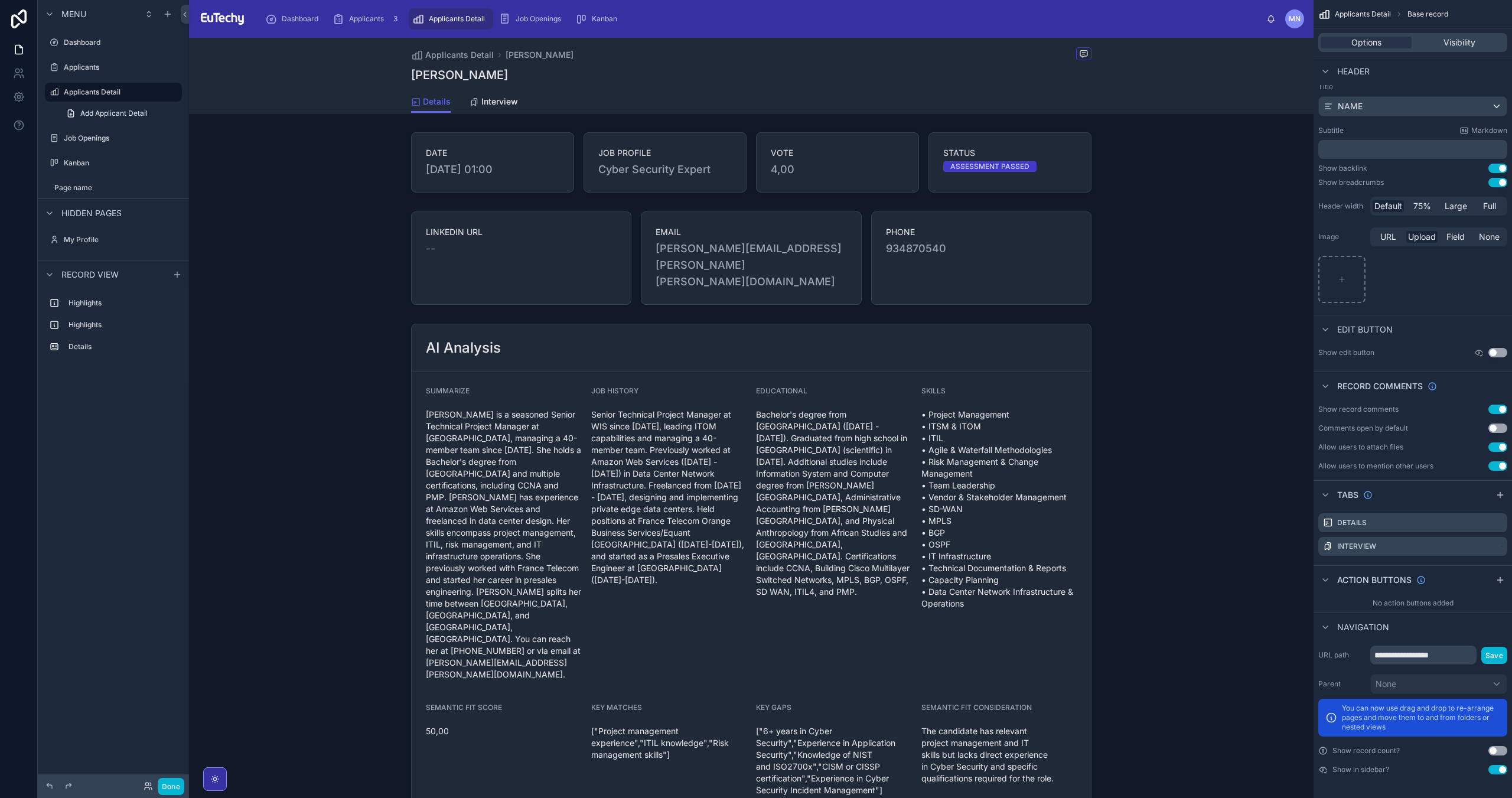
click at [622, 74] on div "[PERSON_NAME]" at bounding box center [751, 74] width 680 height 16
click at [1497, 162] on div "Title NAME Subtitle Markdown ﻿ Show backlink Use setting Show breadcrumbs Use s…" at bounding box center [1413, 193] width 199 height 233
click at [1501, 169] on button "Use setting" at bounding box center [1497, 168] width 19 height 10
click at [1504, 169] on button "Use setting" at bounding box center [1497, 168] width 19 height 10
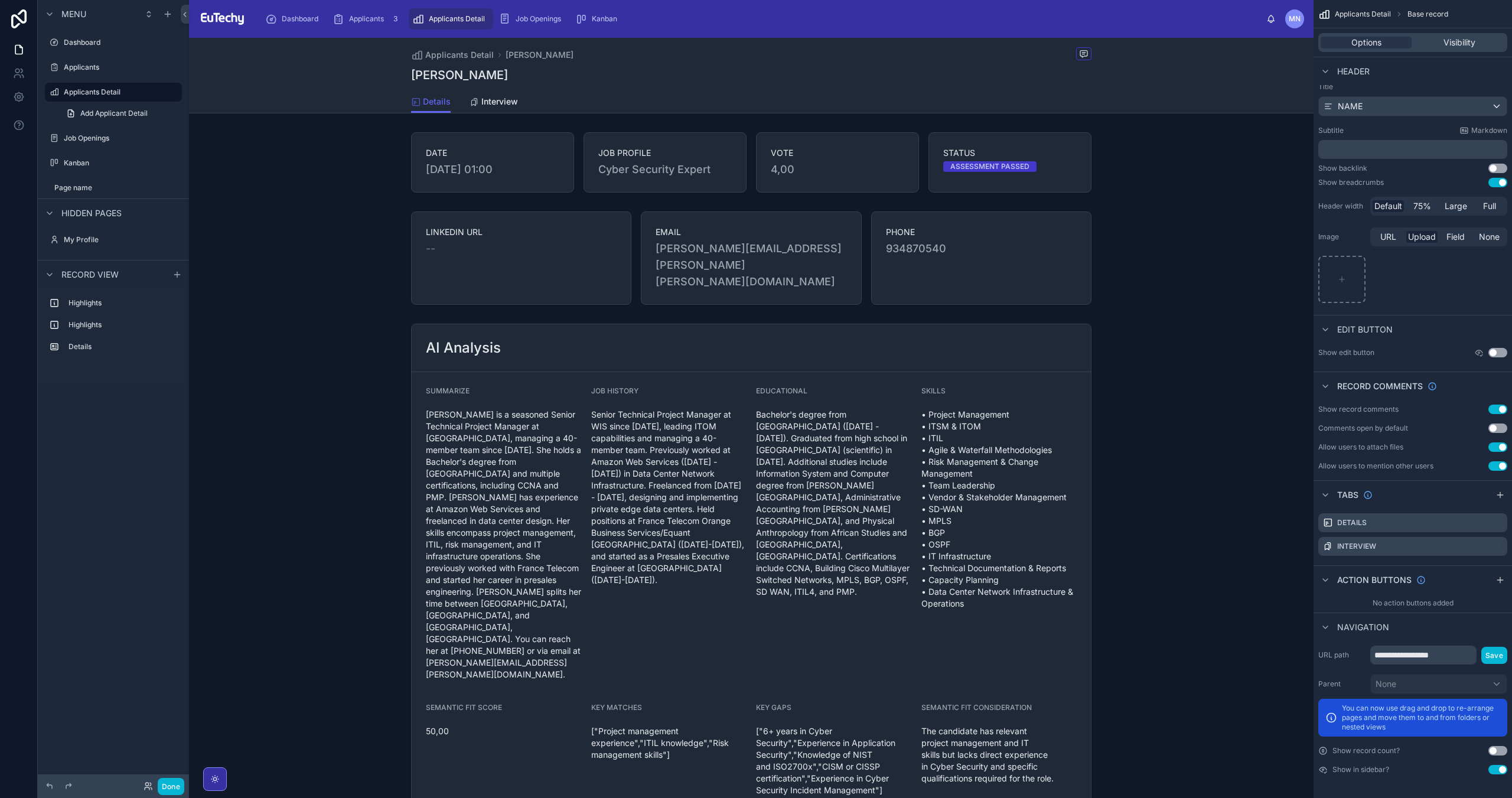
click at [1504, 169] on button "Use setting" at bounding box center [1497, 168] width 19 height 10
click at [1500, 184] on button "Use setting" at bounding box center [1497, 182] width 19 height 10
click at [169, 784] on button "Done" at bounding box center [171, 785] width 27 height 17
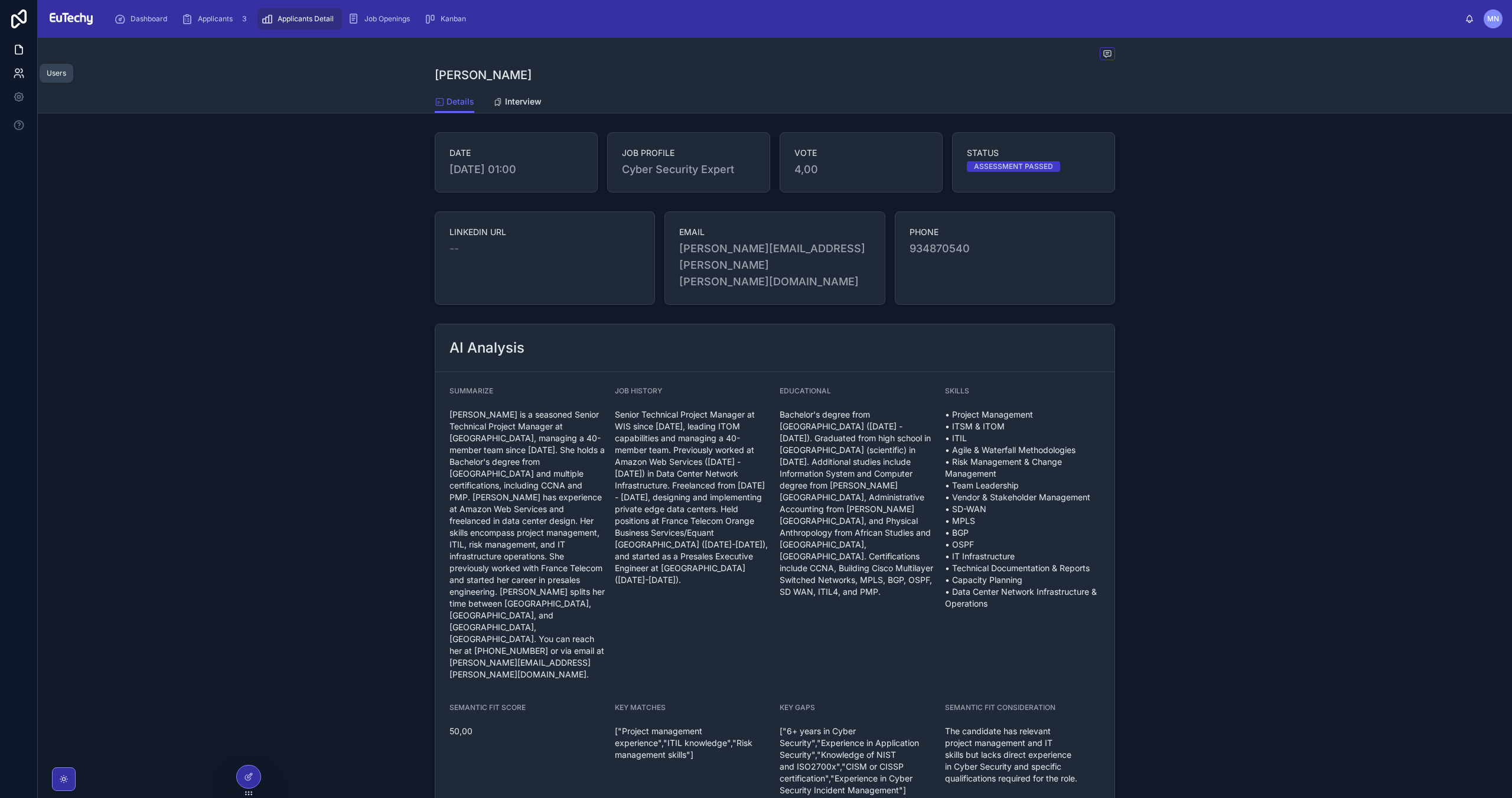
click at [21, 73] on icon at bounding box center [19, 73] width 12 height 12
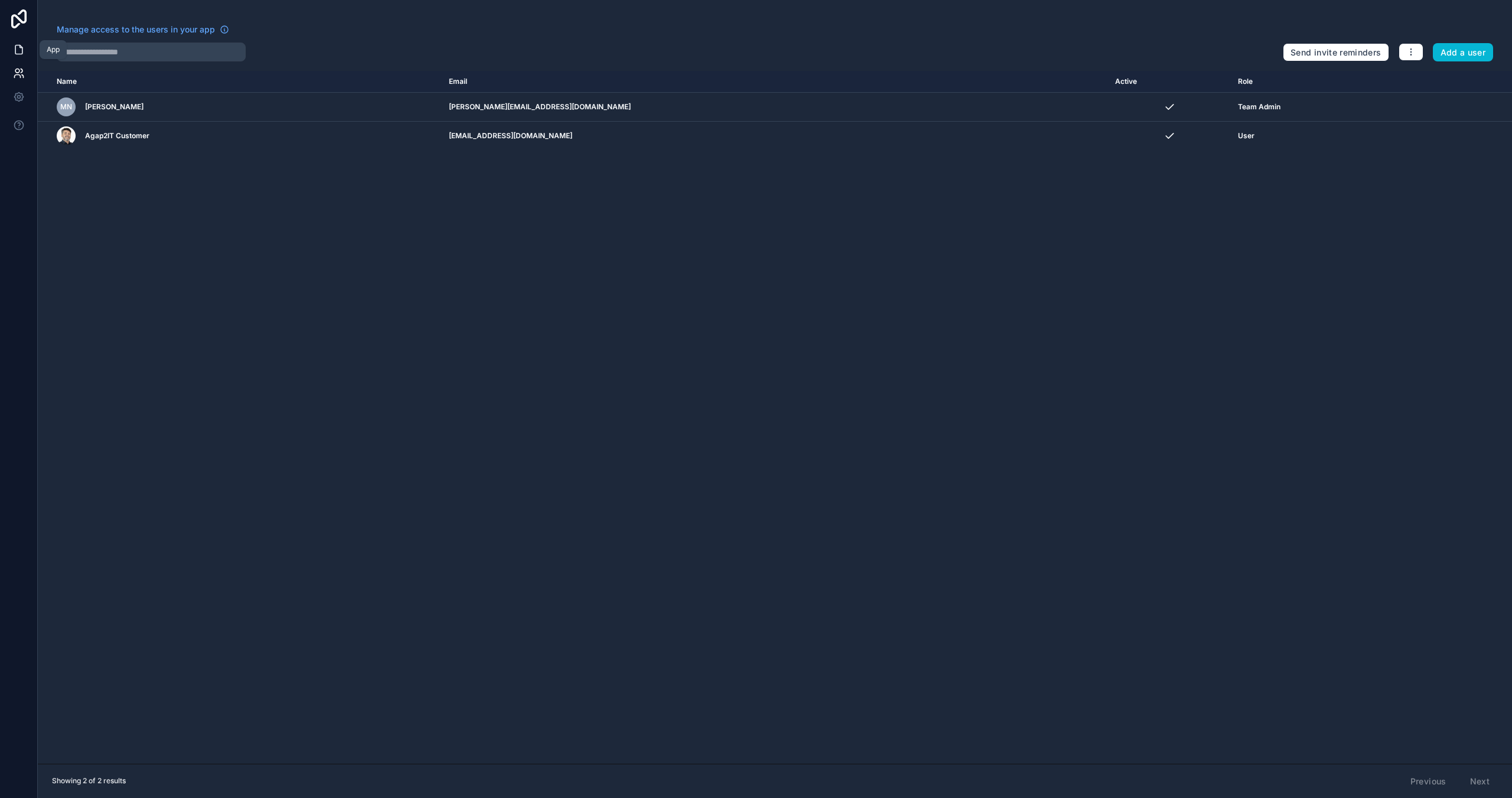
click at [23, 51] on icon at bounding box center [19, 49] width 12 height 12
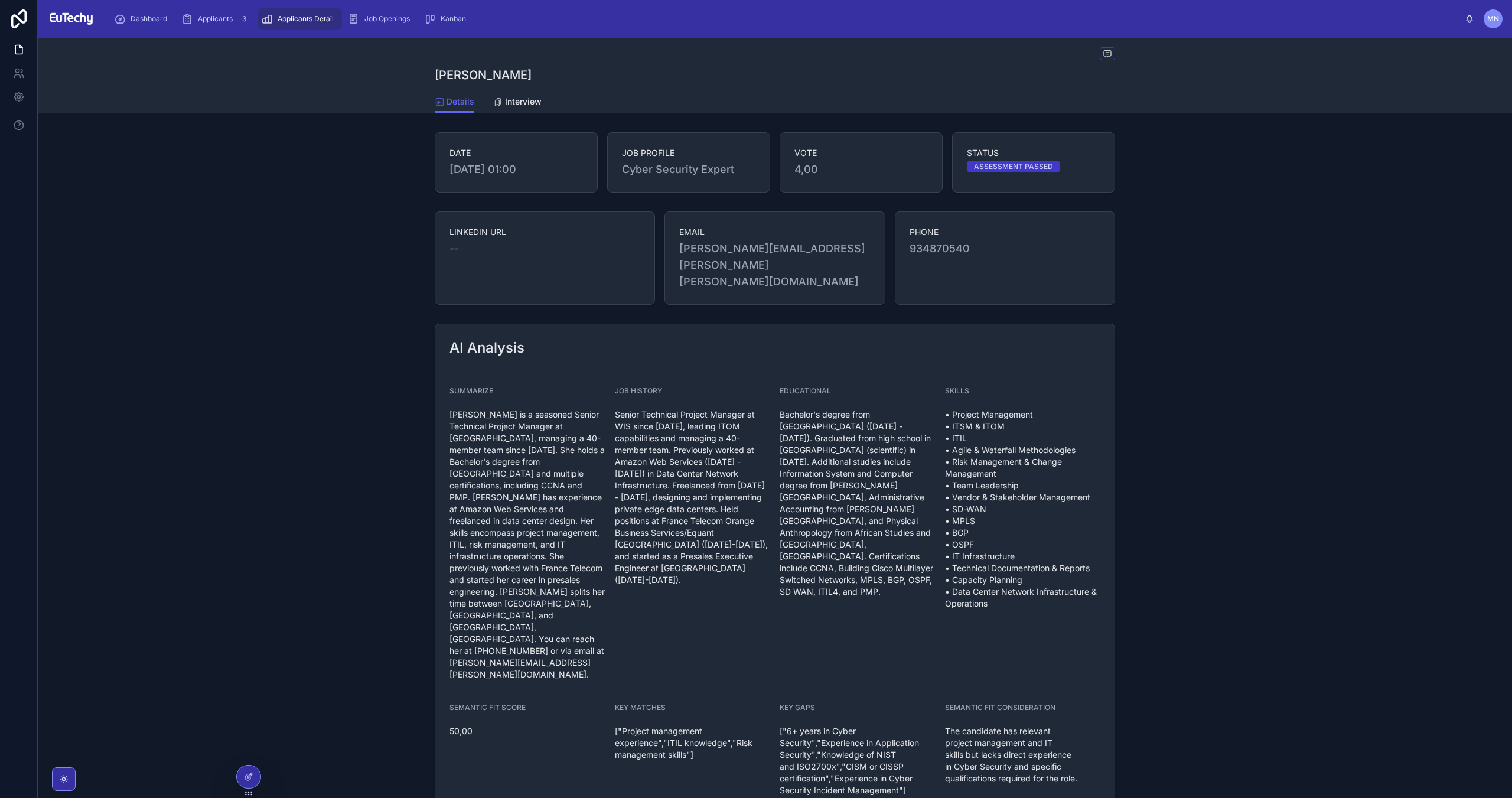
click at [305, 244] on div "LINKEDIN URL -- EMAIL [PERSON_NAME][EMAIL_ADDRESS][PERSON_NAME][PERSON_NAME][DO…" at bounding box center [774, 258] width 1473 height 103
click at [14, 24] on icon at bounding box center [19, 19] width 23 height 19
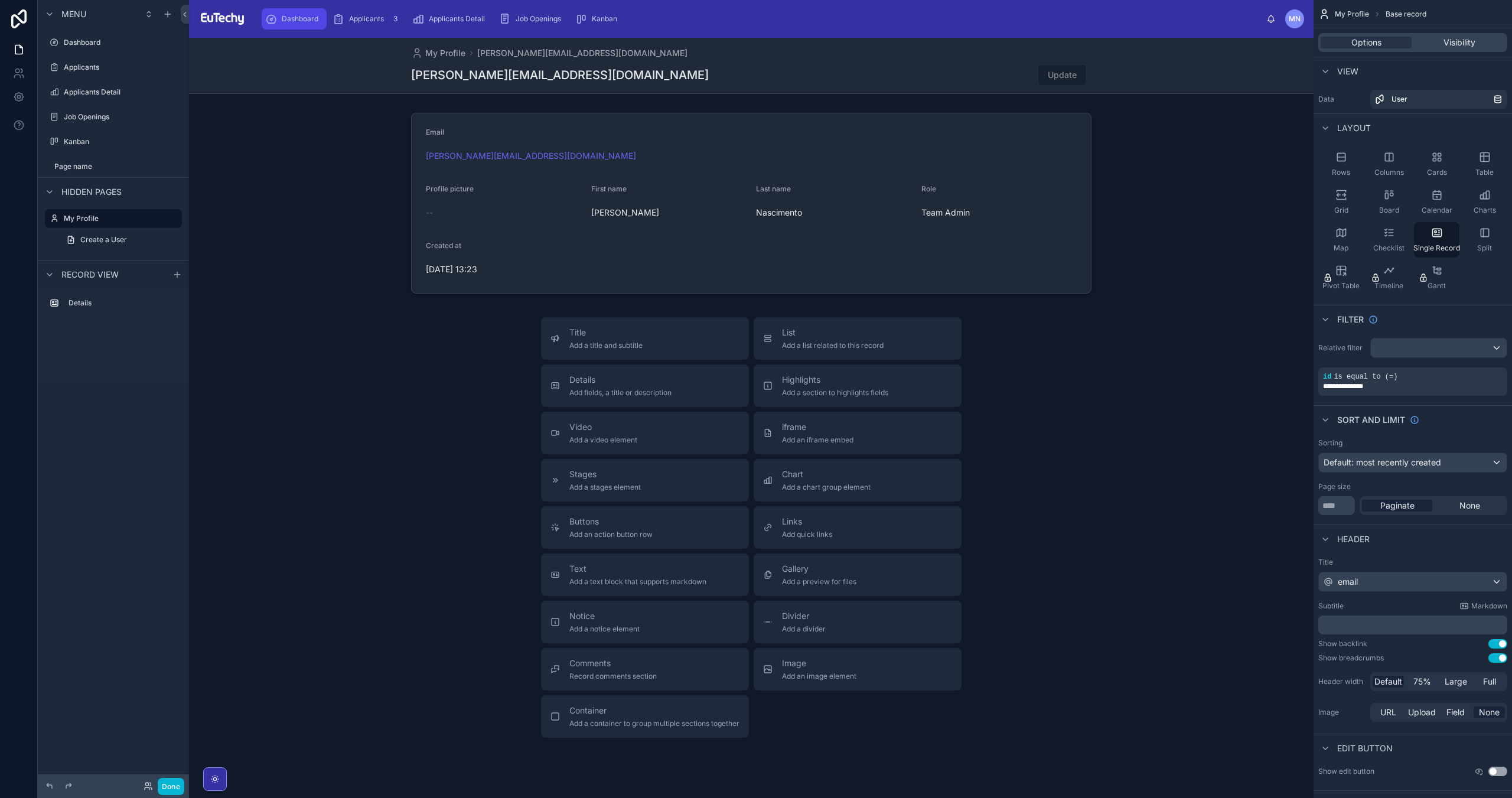
click at [290, 23] on span "Dashboard" at bounding box center [299, 19] width 37 height 10
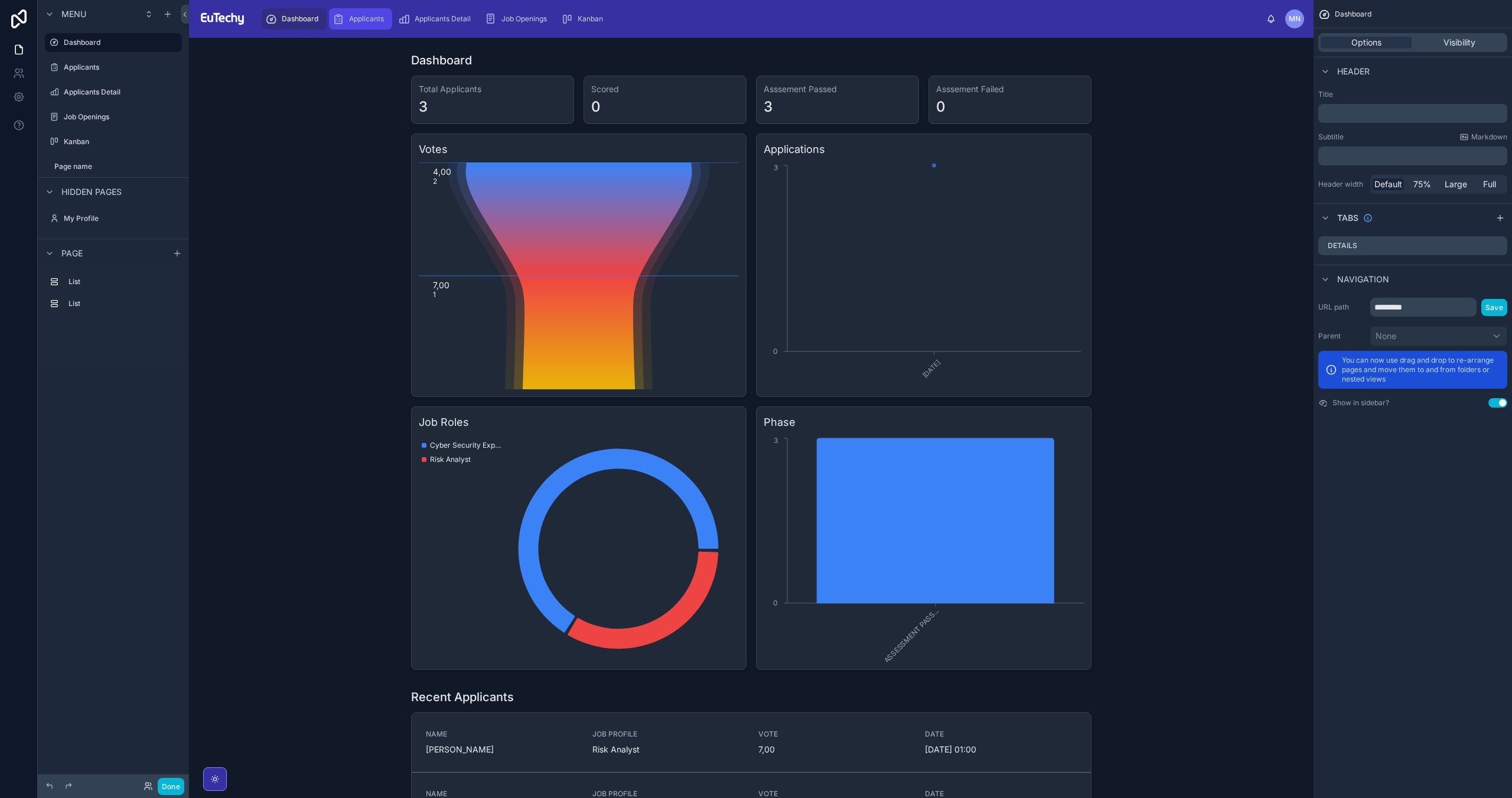
click at [365, 21] on span "Applicants" at bounding box center [366, 19] width 35 height 10
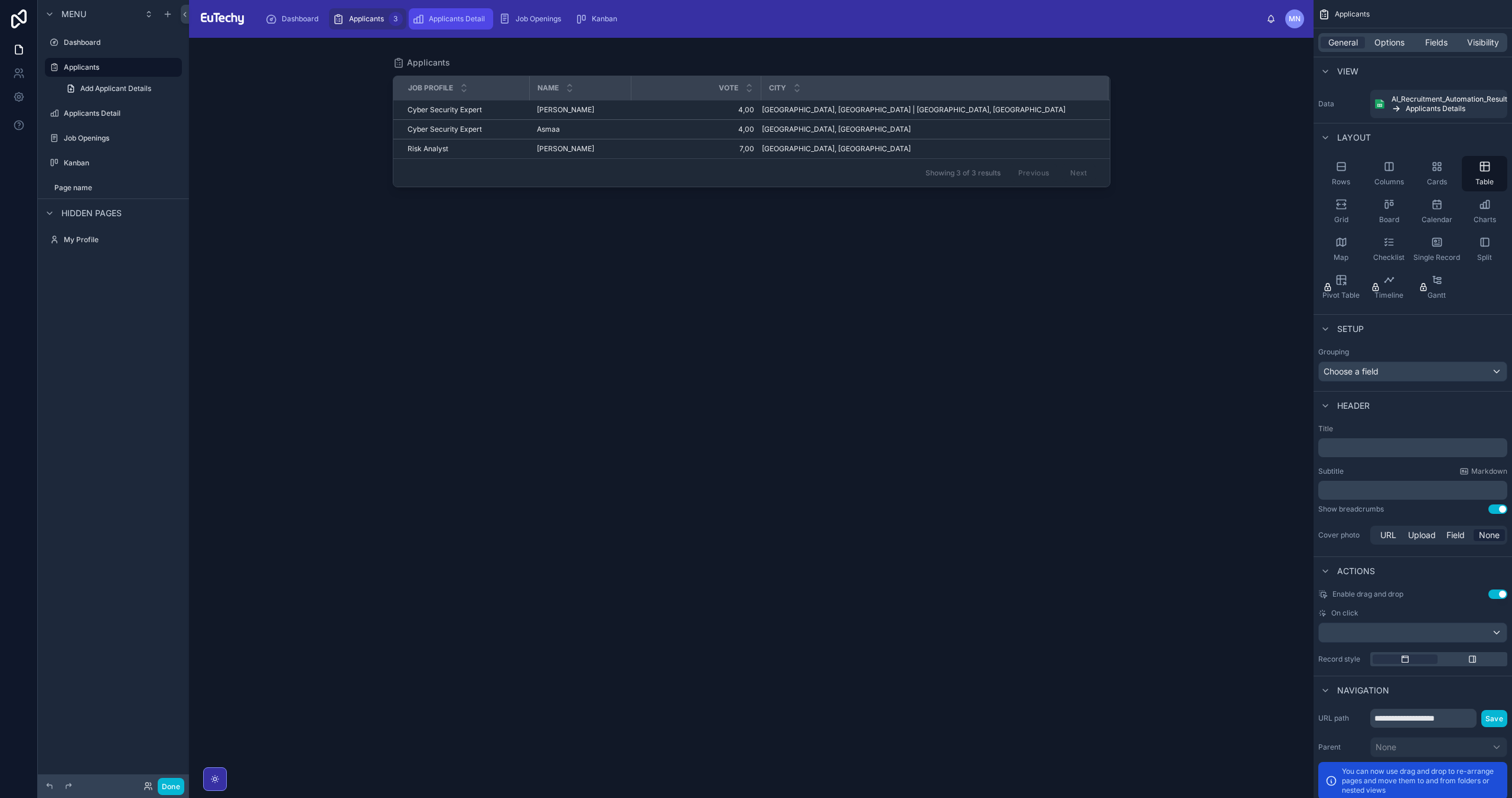
click at [453, 25] on div "Applicants Detail" at bounding box center [451, 19] width 77 height 19
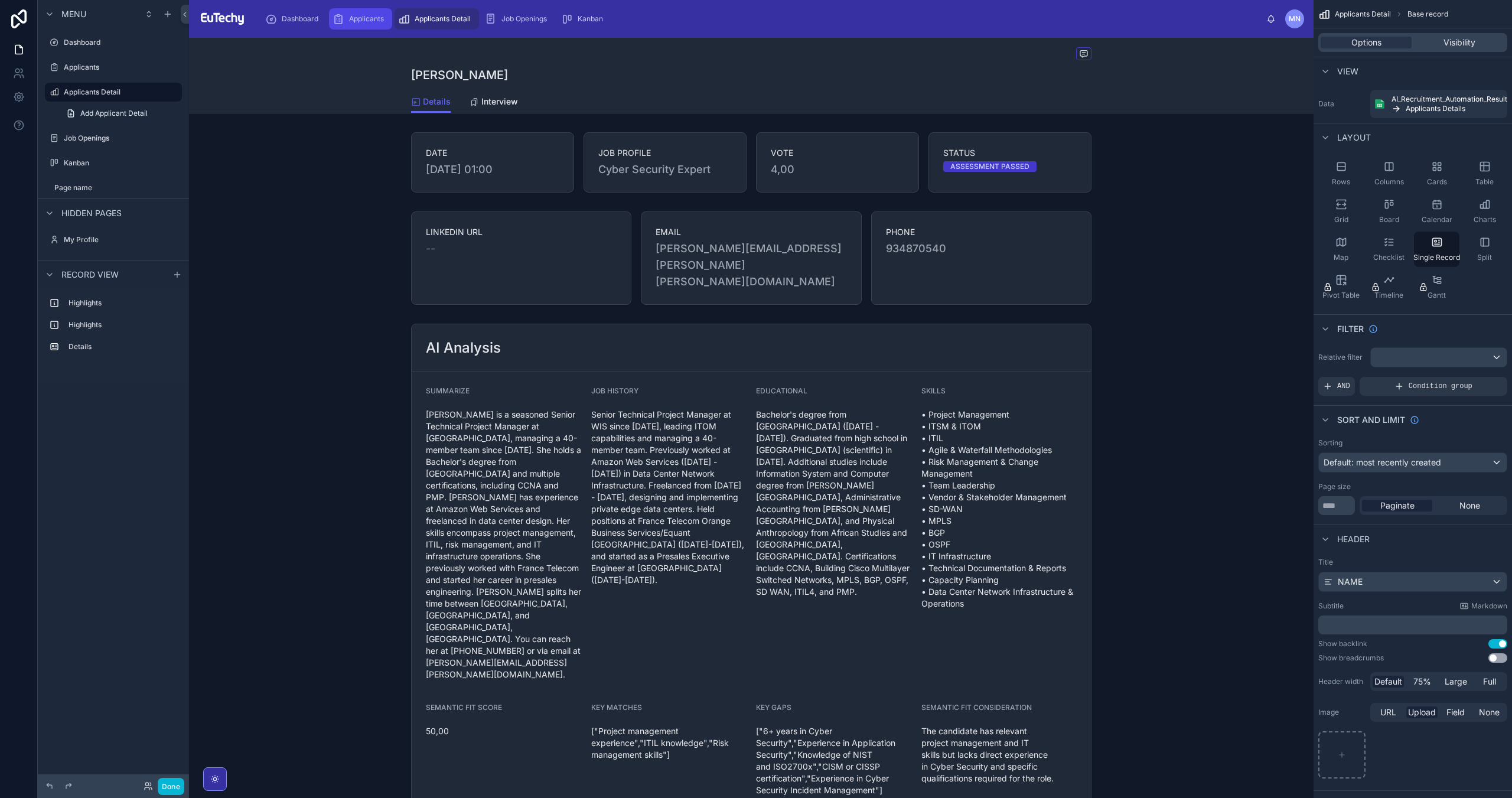
click at [377, 20] on span "Applicants" at bounding box center [366, 19] width 35 height 10
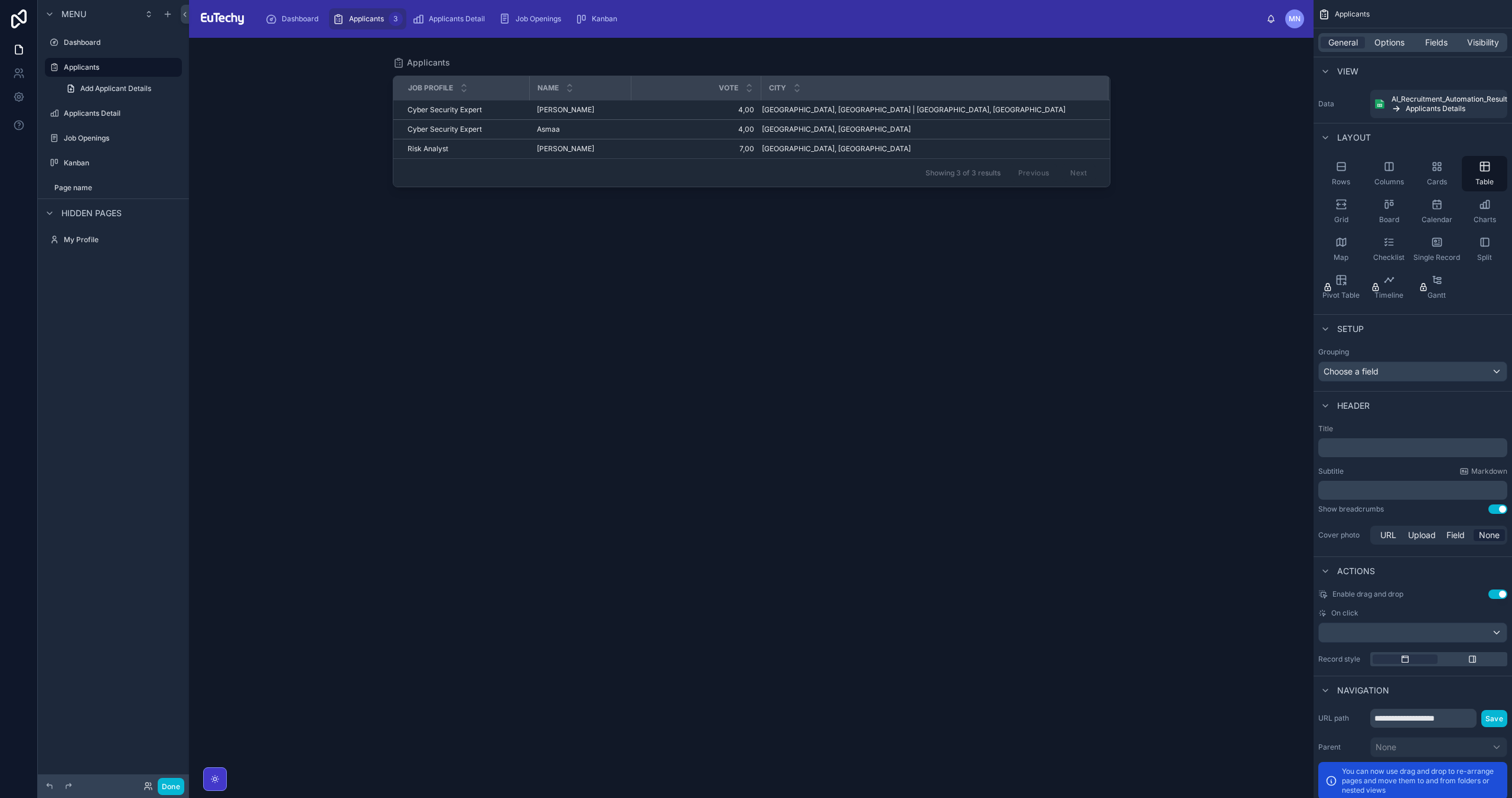
click at [210, 772] on div at bounding box center [215, 778] width 23 height 23
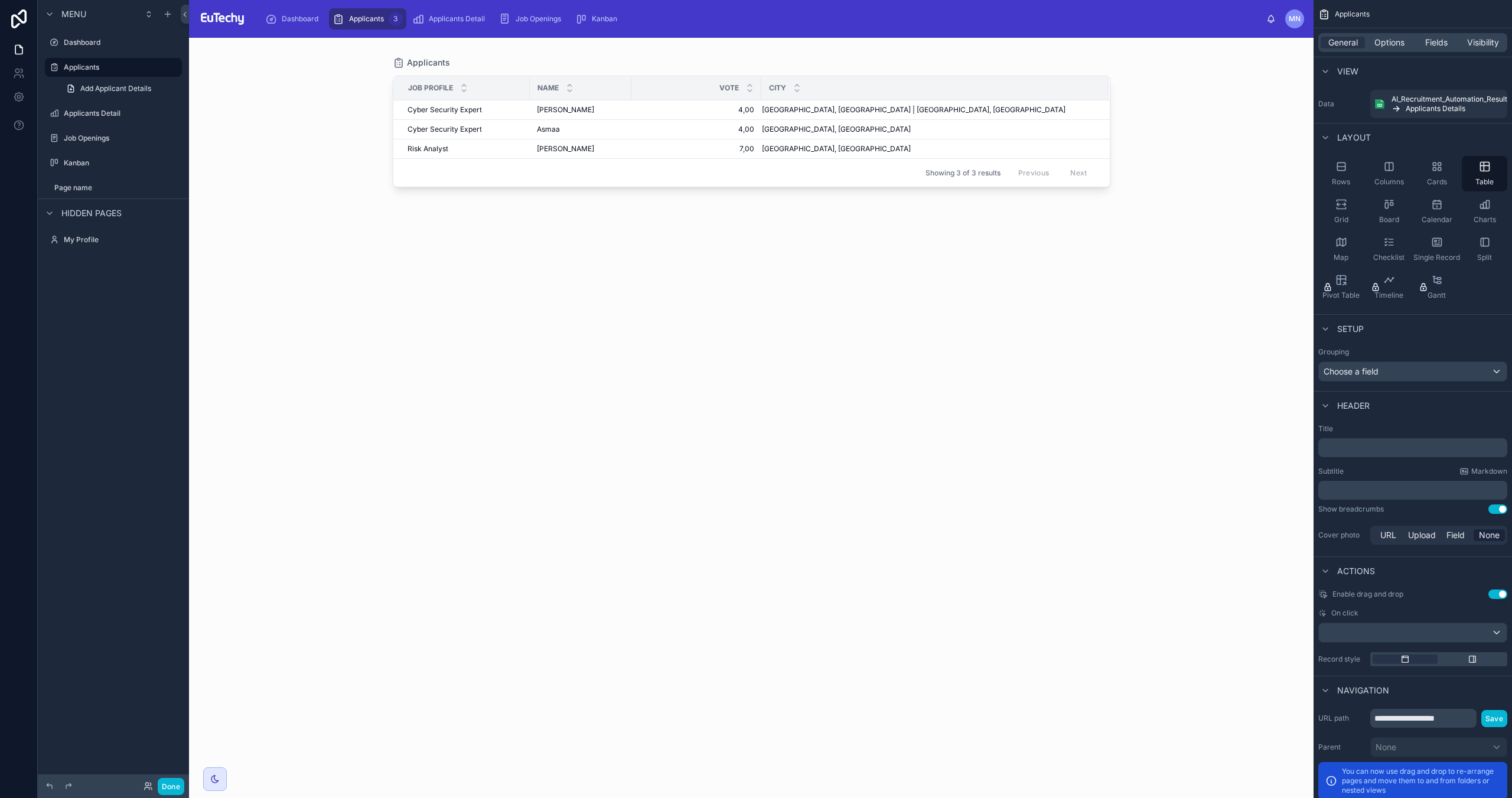
click at [735, 221] on div at bounding box center [751, 410] width 755 height 746
click at [451, 20] on span "Applicants Detail" at bounding box center [457, 19] width 56 height 10
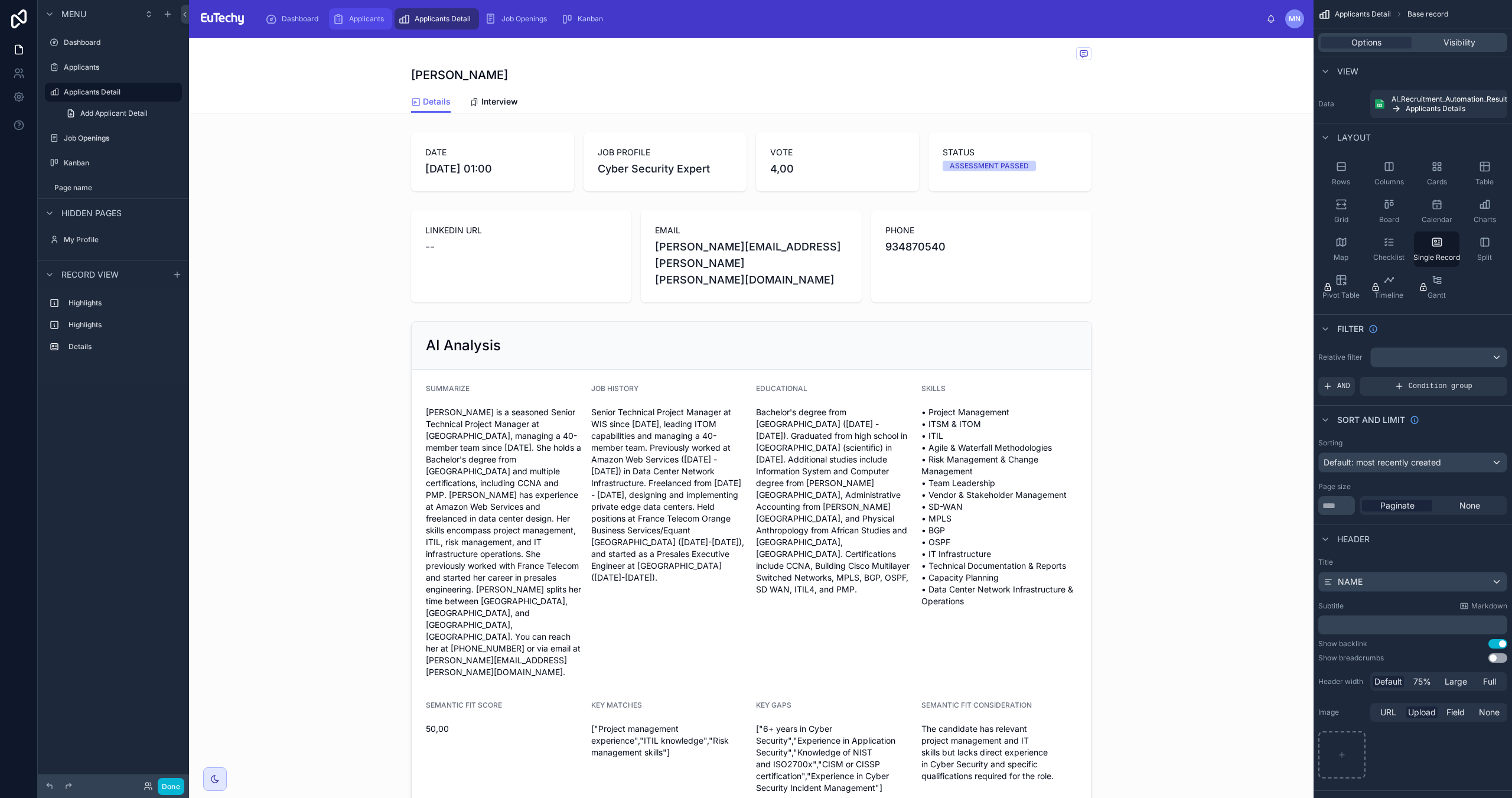
click at [361, 23] on span "Applicants" at bounding box center [366, 19] width 35 height 10
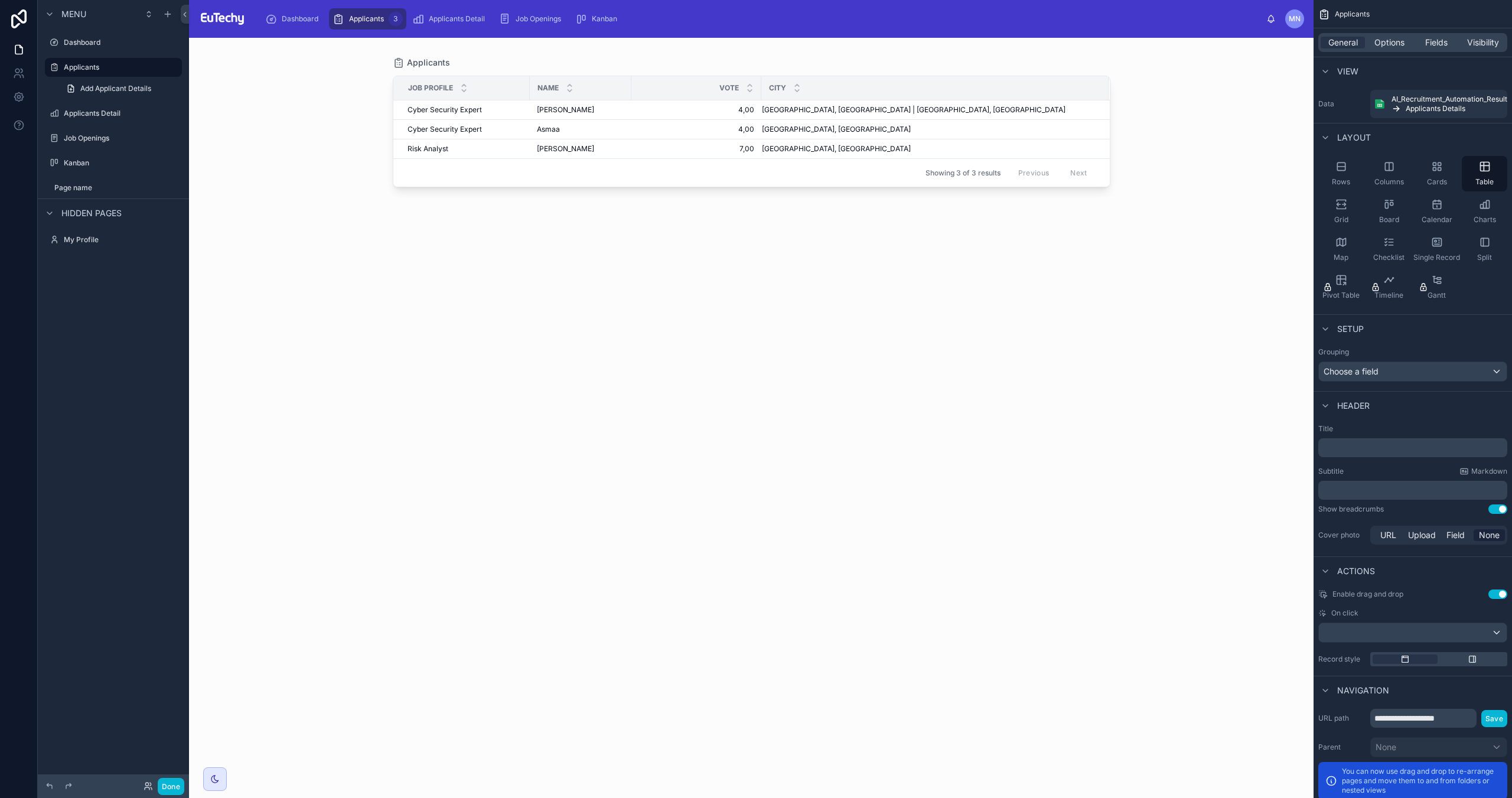
click at [638, 277] on div "JOB PROFILE NAME VOTE CITY Cyber Security Expert Cyber Security Expert Asmaa Am…" at bounding box center [751, 425] width 717 height 715
click at [280, 15] on div "Dashboard" at bounding box center [294, 19] width 58 height 19
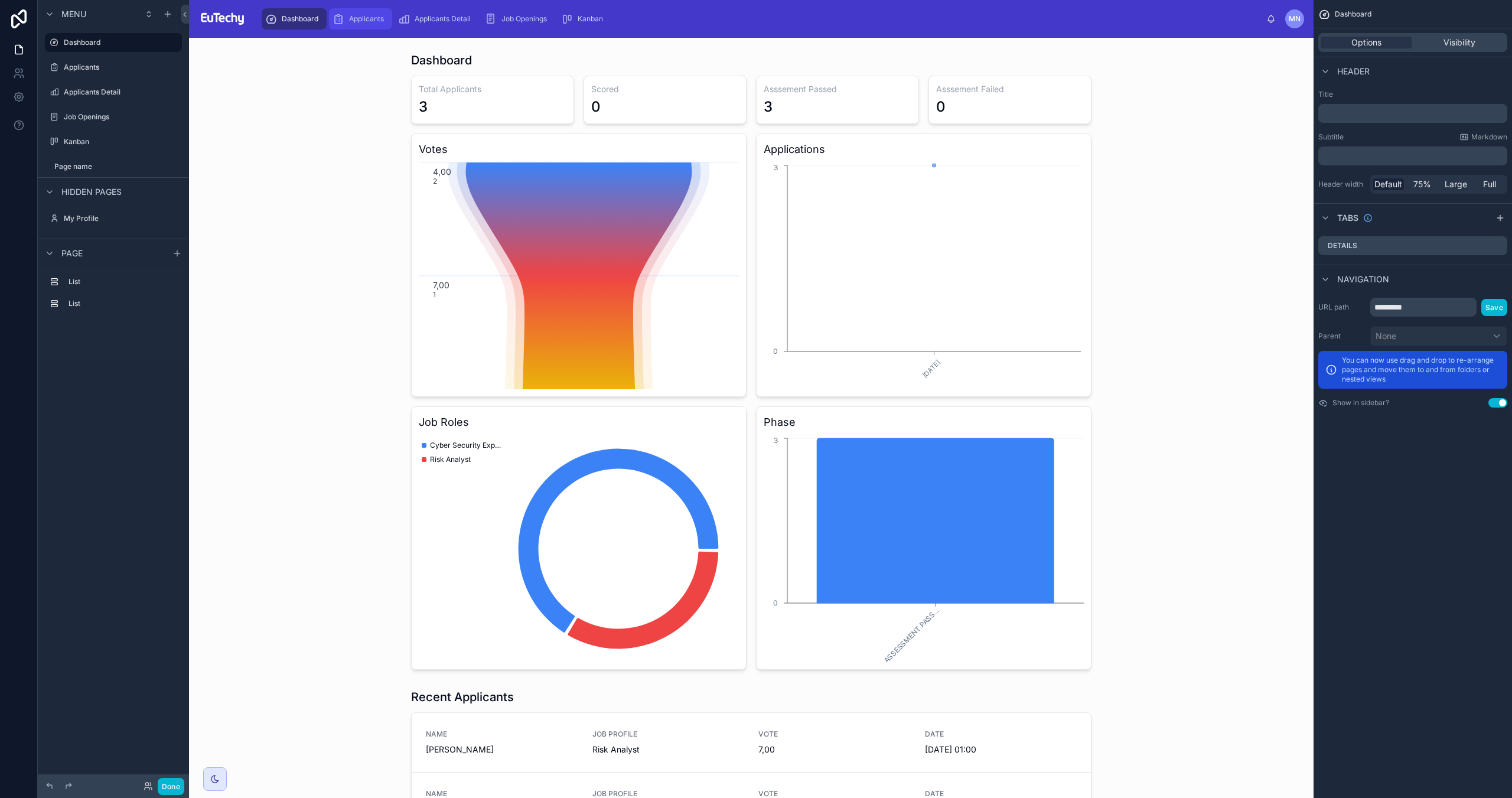
click at [359, 21] on span "Applicants" at bounding box center [366, 19] width 35 height 10
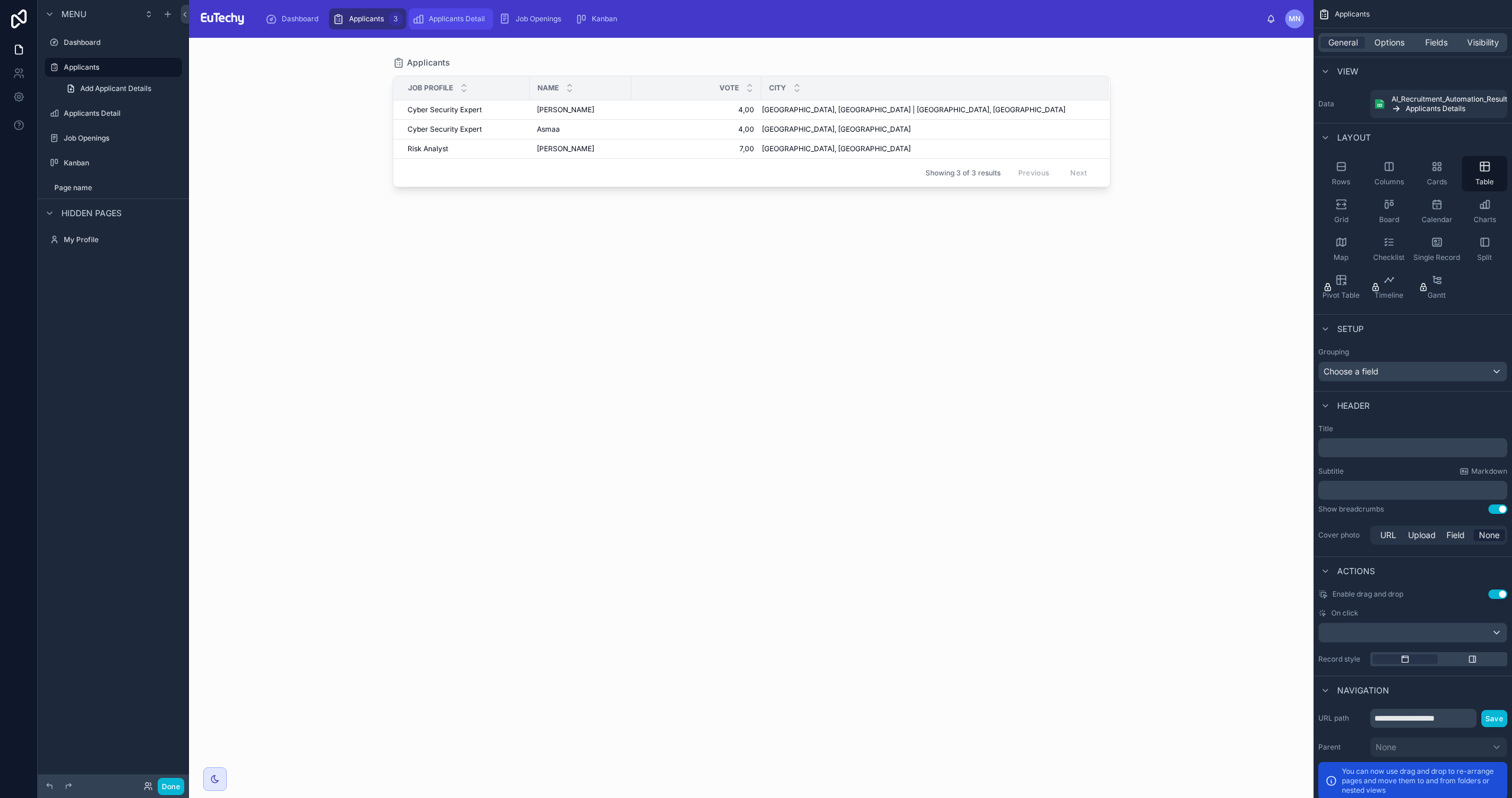
drag, startPoint x: 436, startPoint y: 21, endPoint x: 441, endPoint y: 27, distance: 7.8
click at [436, 21] on span "Applicants Detail" at bounding box center [457, 19] width 56 height 10
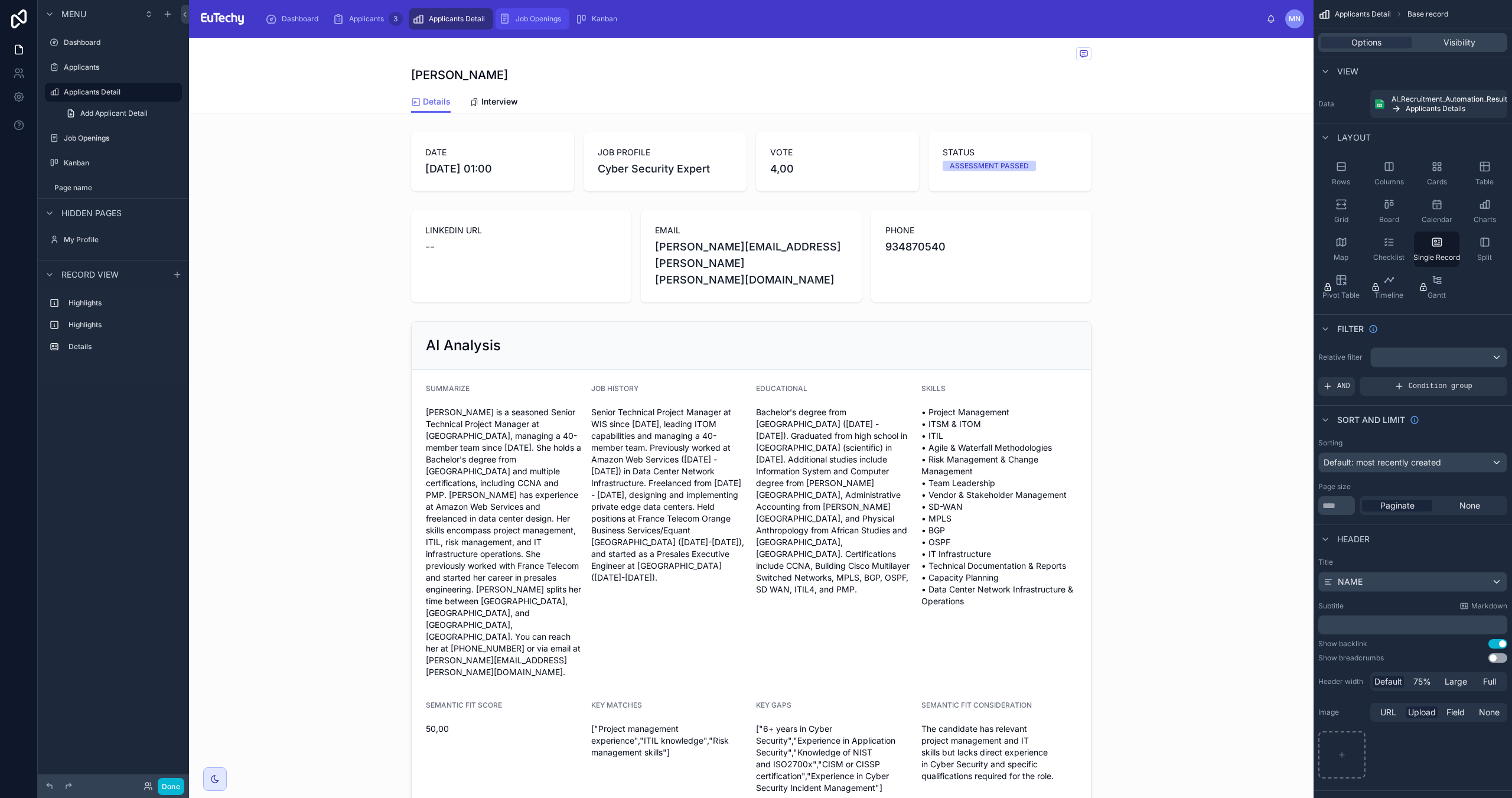
click at [537, 13] on div "Job Openings" at bounding box center [532, 19] width 66 height 19
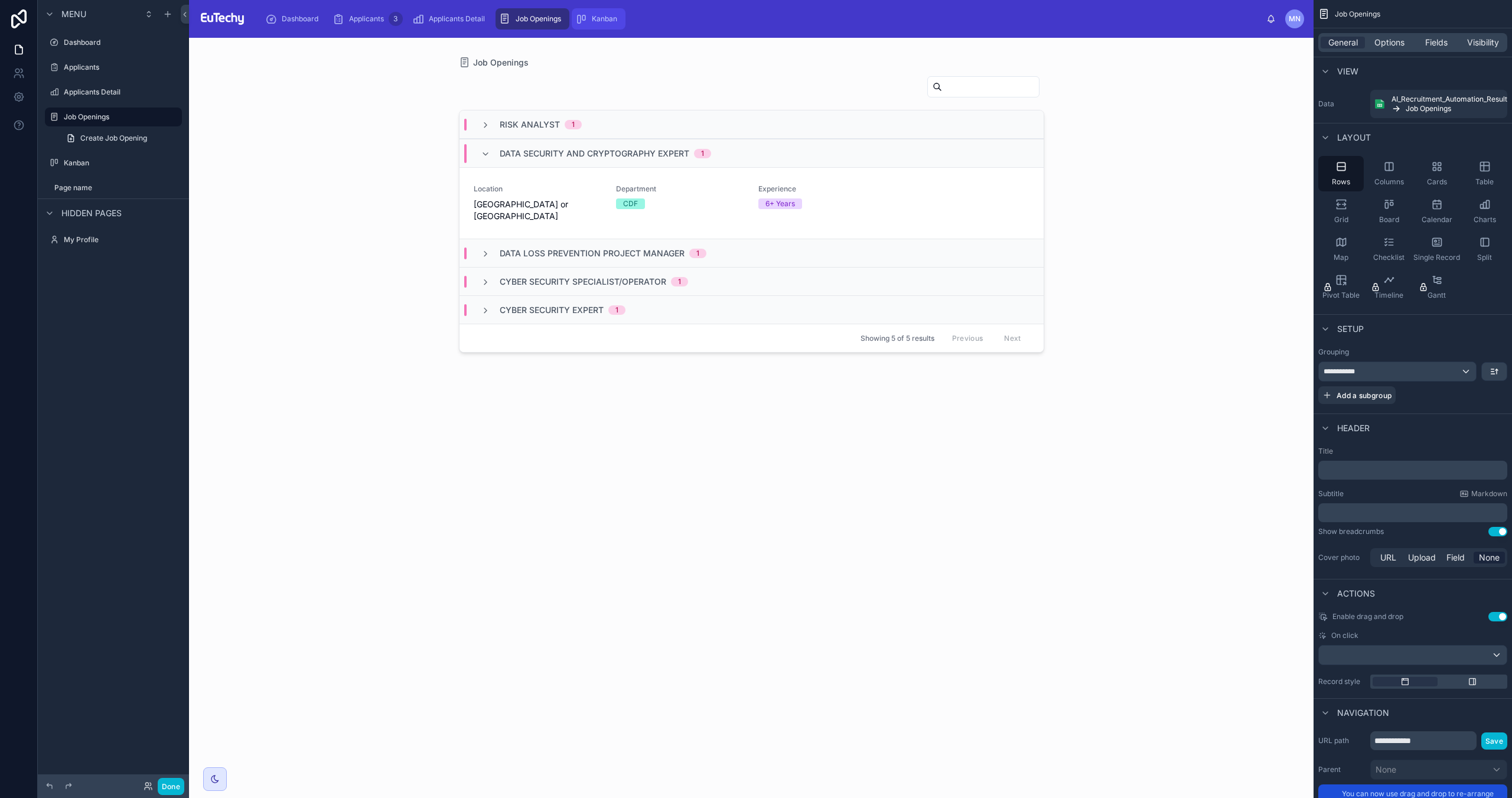
click at [594, 21] on span "Kanban" at bounding box center [605, 19] width 25 height 10
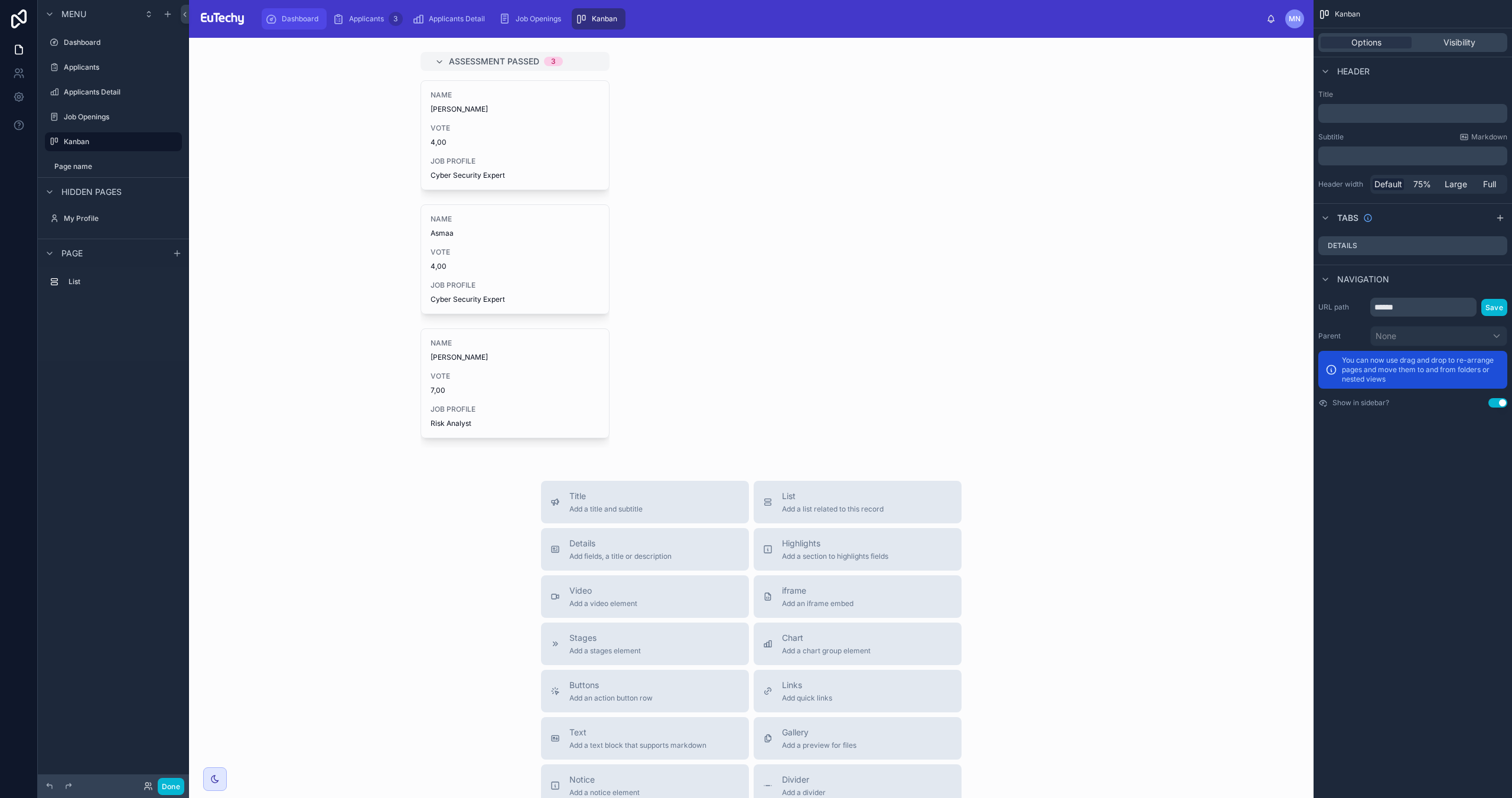
click at [287, 20] on span "Dashboard" at bounding box center [299, 19] width 37 height 10
